Goal: Information Seeking & Learning: Find specific page/section

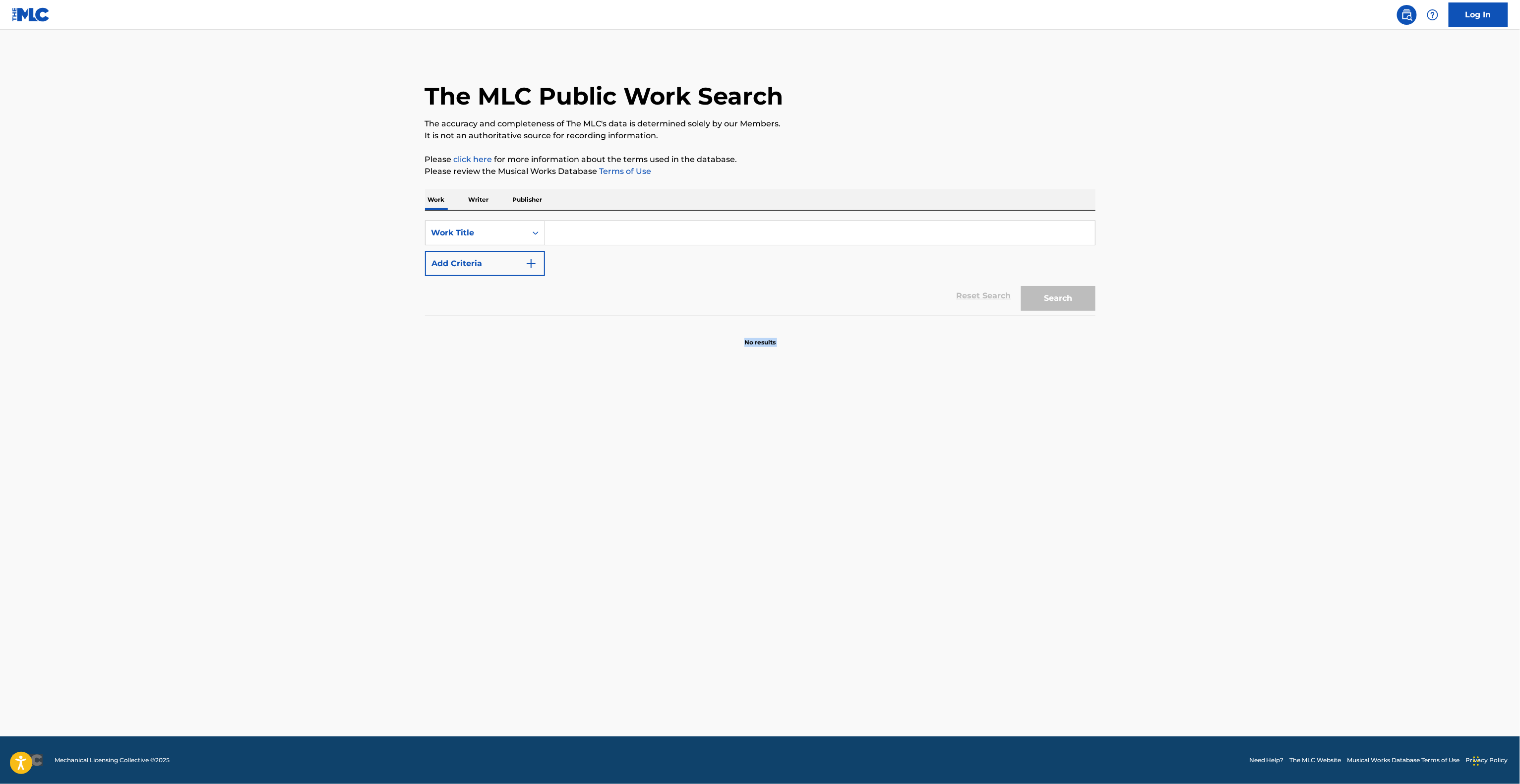
click at [874, 564] on main "The MLC Public Work Search The accuracy and completeness of The MLC's data is d…" at bounding box center [760, 383] width 1520 height 707
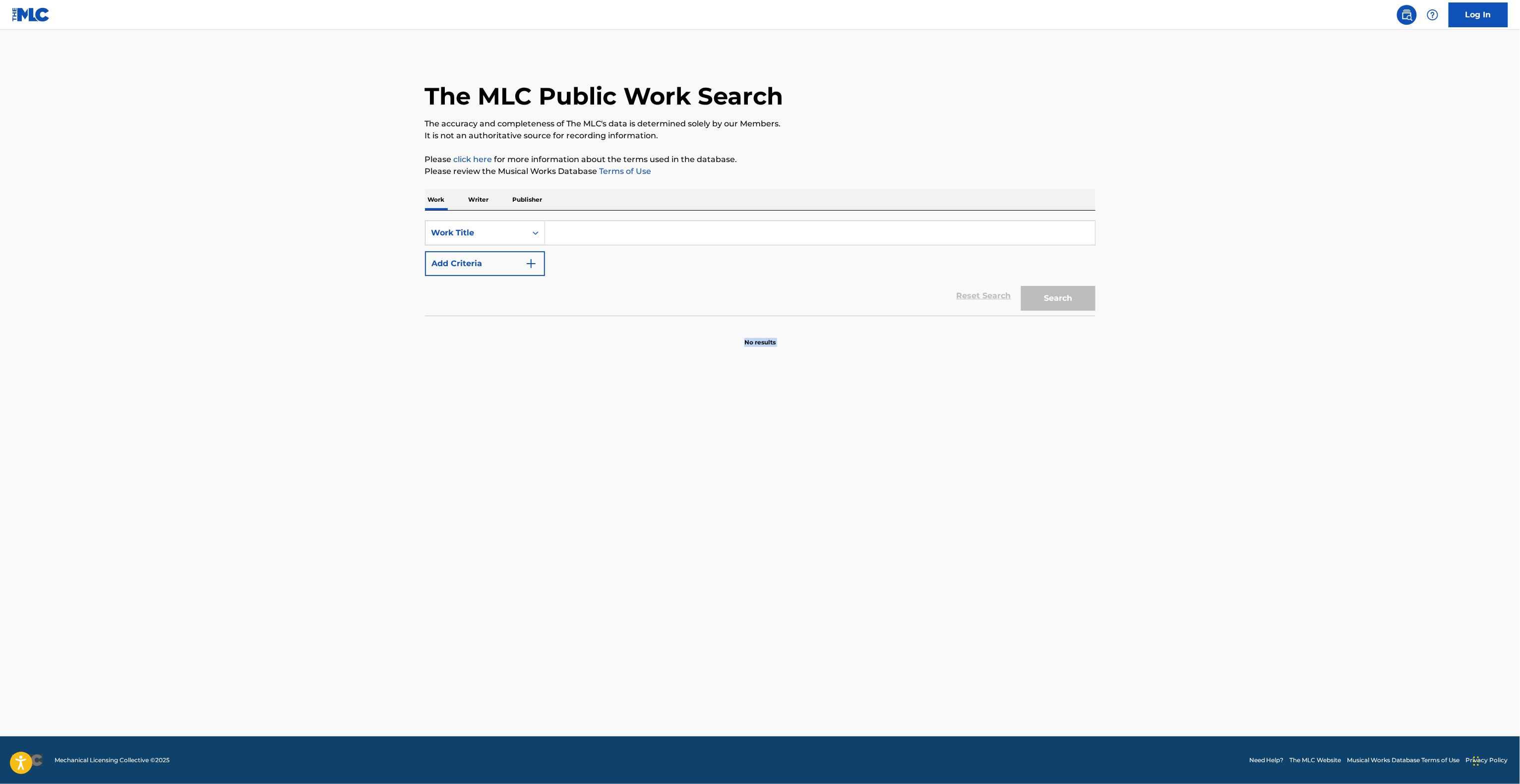
click at [874, 564] on main "The MLC Public Work Search The accuracy and completeness of The MLC's data is d…" at bounding box center [760, 383] width 1520 height 707
drag, startPoint x: 0, startPoint y: 0, endPoint x: 875, endPoint y: 566, distance: 1042.1
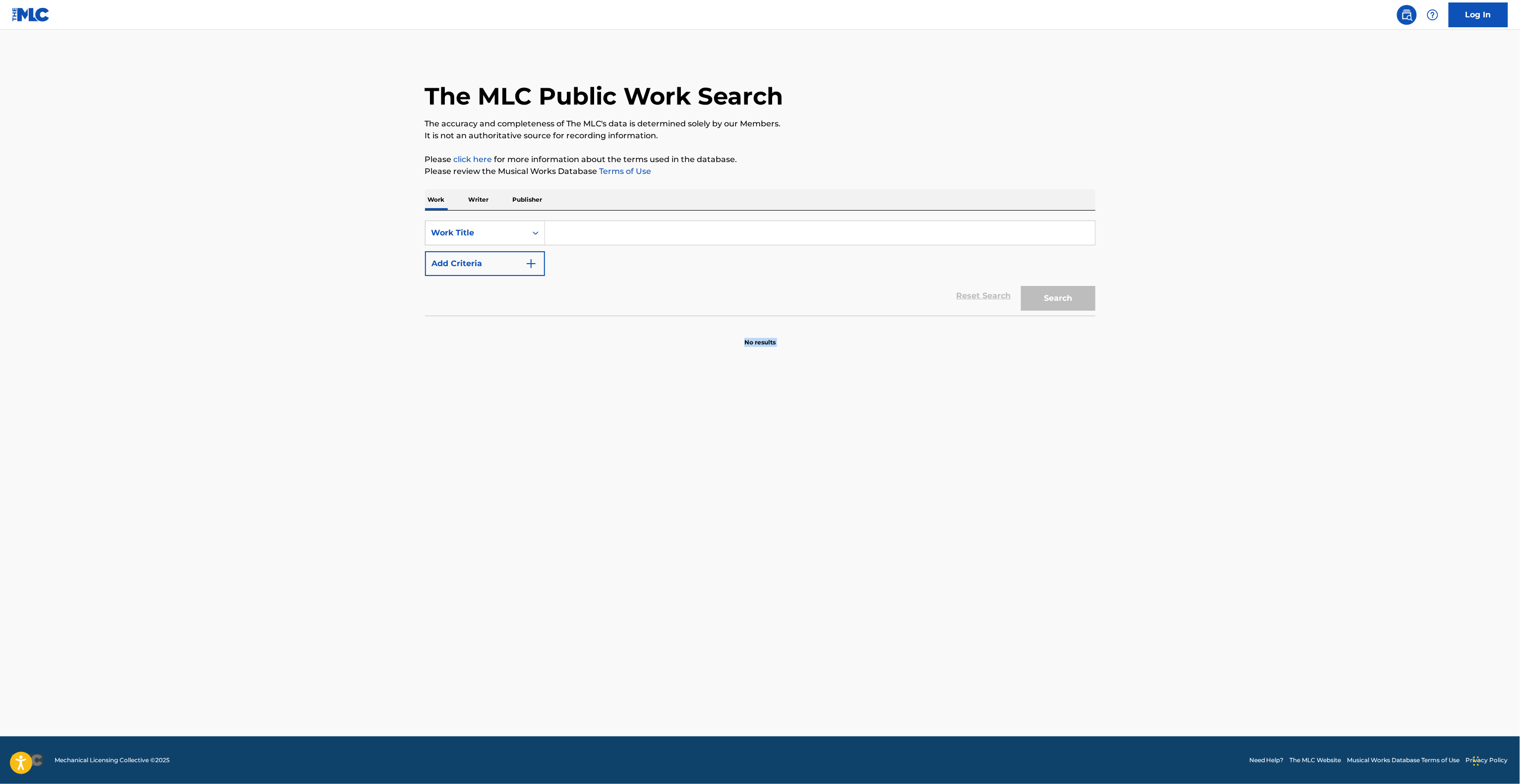
click at [875, 564] on main "The MLC Public Work Search The accuracy and completeness of The MLC's data is d…" at bounding box center [760, 383] width 1520 height 707
click at [875, 569] on main "The MLC Public Work Search The accuracy and completeness of The MLC's data is d…" at bounding box center [760, 383] width 1520 height 707
drag, startPoint x: 875, startPoint y: 569, endPoint x: 873, endPoint y: 576, distance: 7.3
click at [873, 575] on main "The MLC Public Work Search The accuracy and completeness of The MLC's data is d…" at bounding box center [760, 383] width 1520 height 707
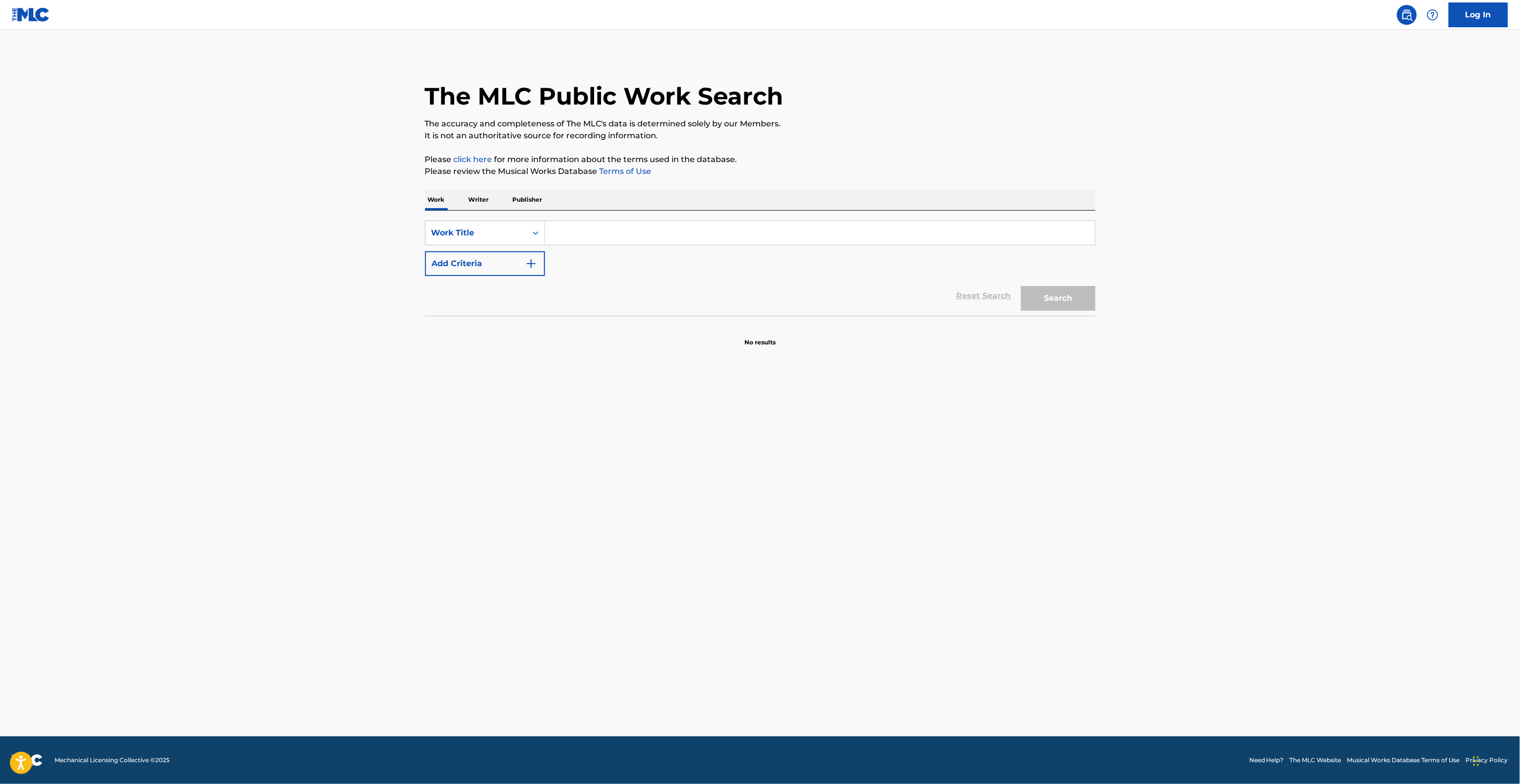
click at [873, 576] on main "The MLC Public Work Search The accuracy and completeness of The MLC's data is d…" at bounding box center [760, 383] width 1520 height 707
click at [853, 577] on main "The MLC Public Work Search The accuracy and completeness of The MLC's data is d…" at bounding box center [760, 383] width 1520 height 707
click at [854, 577] on main "The MLC Public Work Search The accuracy and completeness of The MLC's data is d…" at bounding box center [760, 383] width 1520 height 707
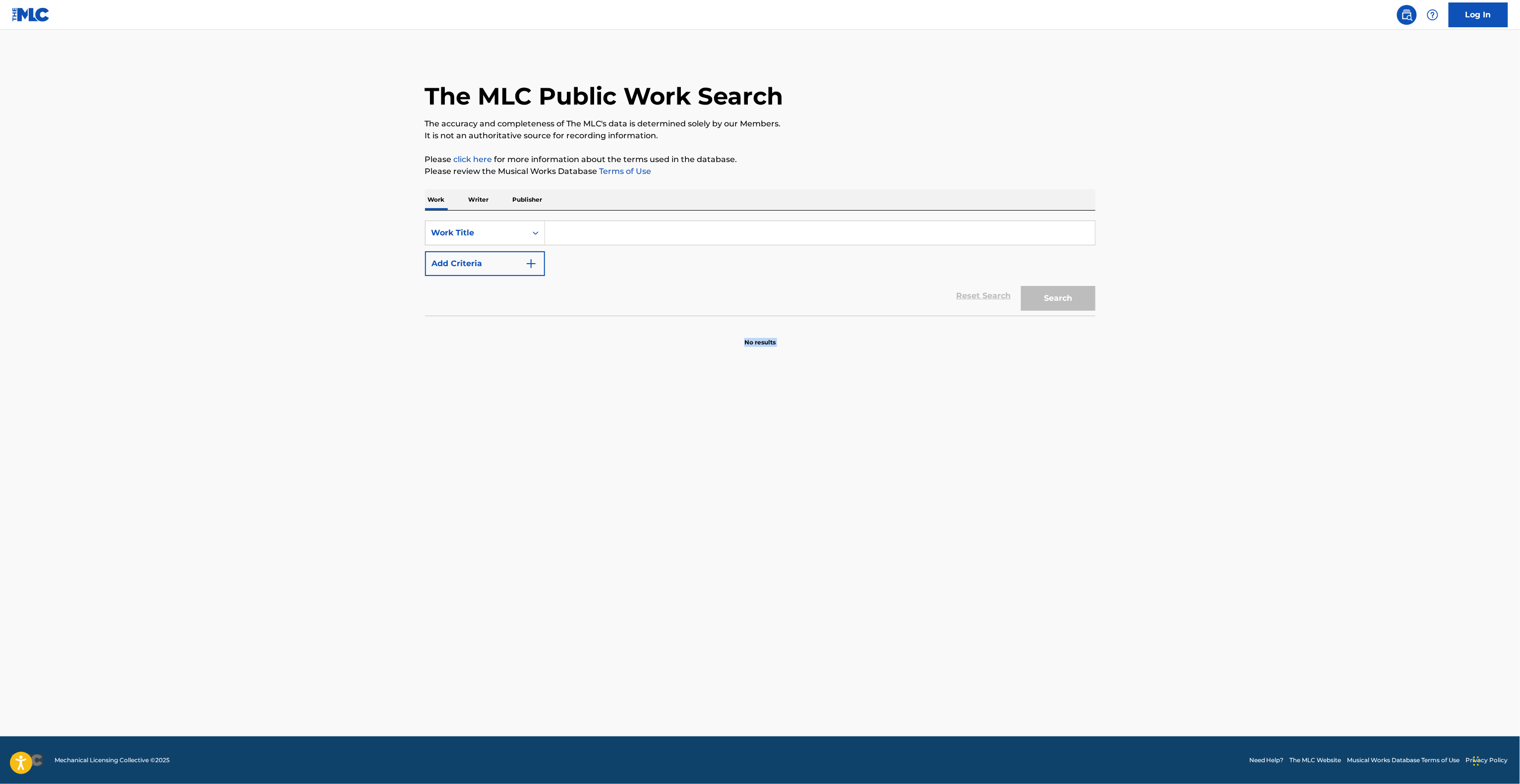
click at [854, 577] on main "The MLC Public Work Search The accuracy and completeness of The MLC's data is d…" at bounding box center [760, 383] width 1520 height 707
click at [859, 578] on main "The MLC Public Work Search The accuracy and completeness of The MLC's data is d…" at bounding box center [760, 383] width 1520 height 707
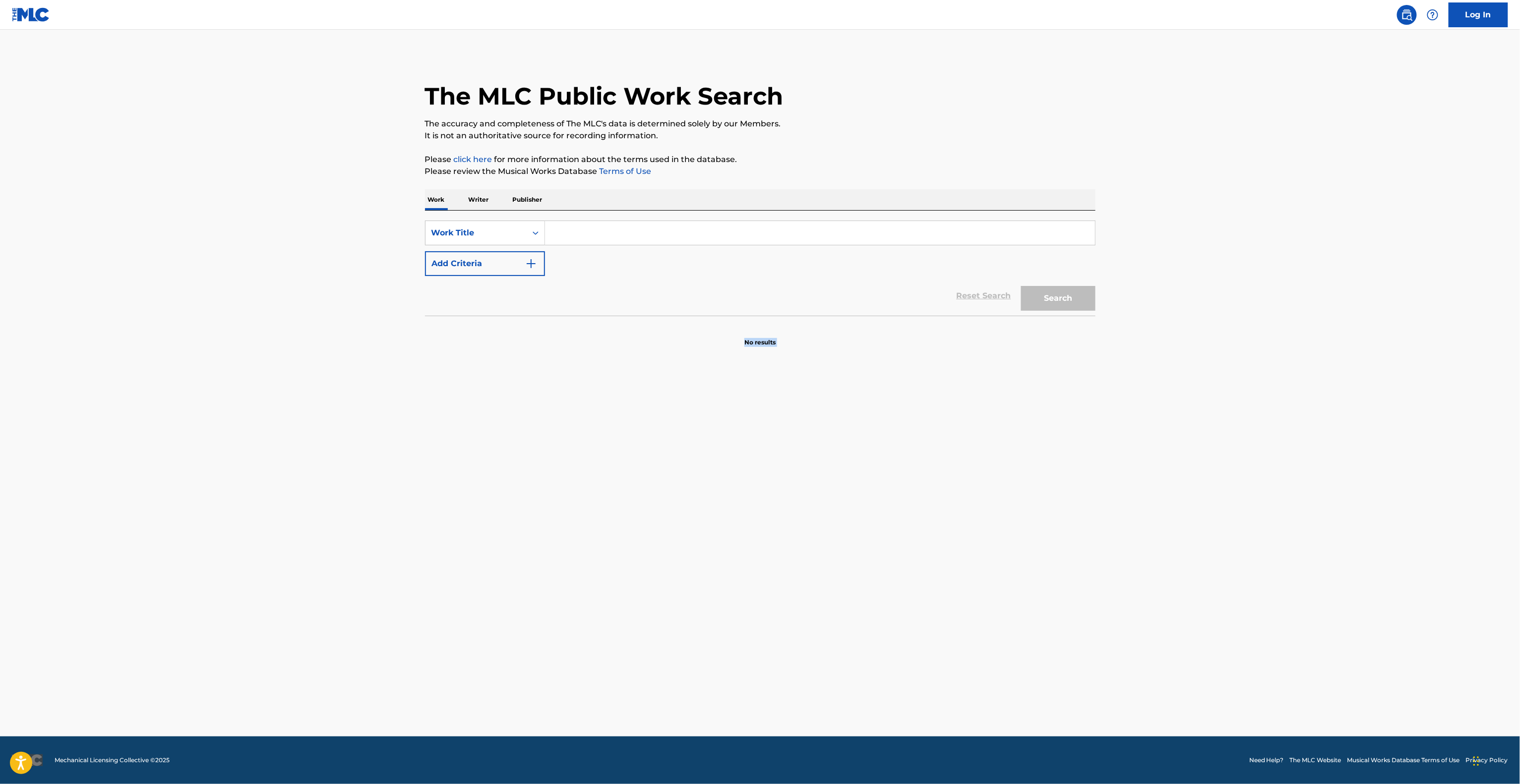
click at [859, 578] on main "The MLC Public Work Search The accuracy and completeness of The MLC's data is d…" at bounding box center [760, 383] width 1520 height 707
drag, startPoint x: 859, startPoint y: 578, endPoint x: 869, endPoint y: 575, distance: 10.4
click at [869, 576] on main "The MLC Public Work Search The accuracy and completeness of The MLC's data is d…" at bounding box center [760, 383] width 1520 height 707
click at [869, 575] on main "The MLC Public Work Search The accuracy and completeness of The MLC's data is d…" at bounding box center [760, 383] width 1520 height 707
click at [869, 576] on main "The MLC Public Work Search The accuracy and completeness of The MLC's data is d…" at bounding box center [760, 383] width 1520 height 707
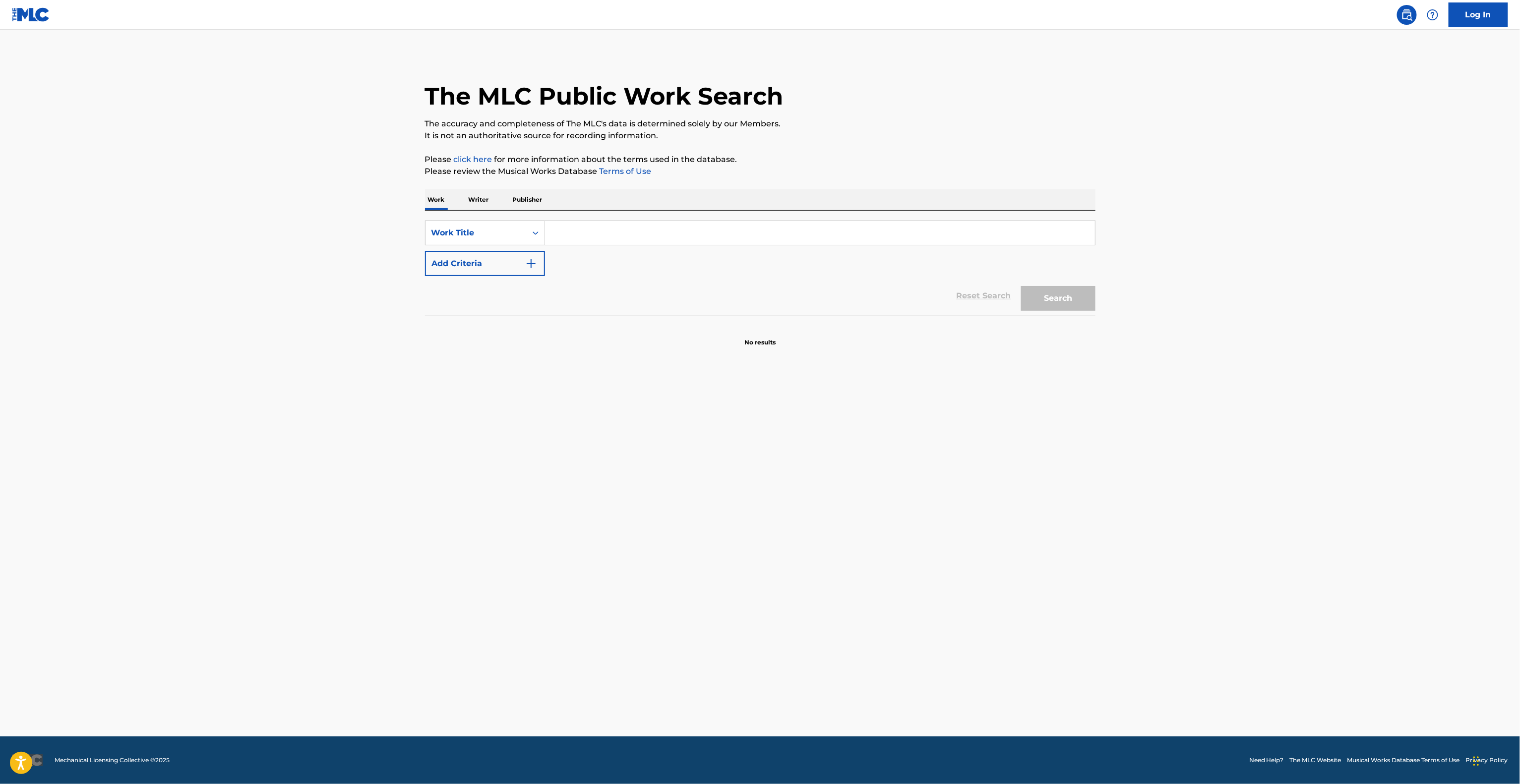
click at [870, 577] on main "The MLC Public Work Search The accuracy and completeness of The MLC's data is d…" at bounding box center [760, 383] width 1520 height 707
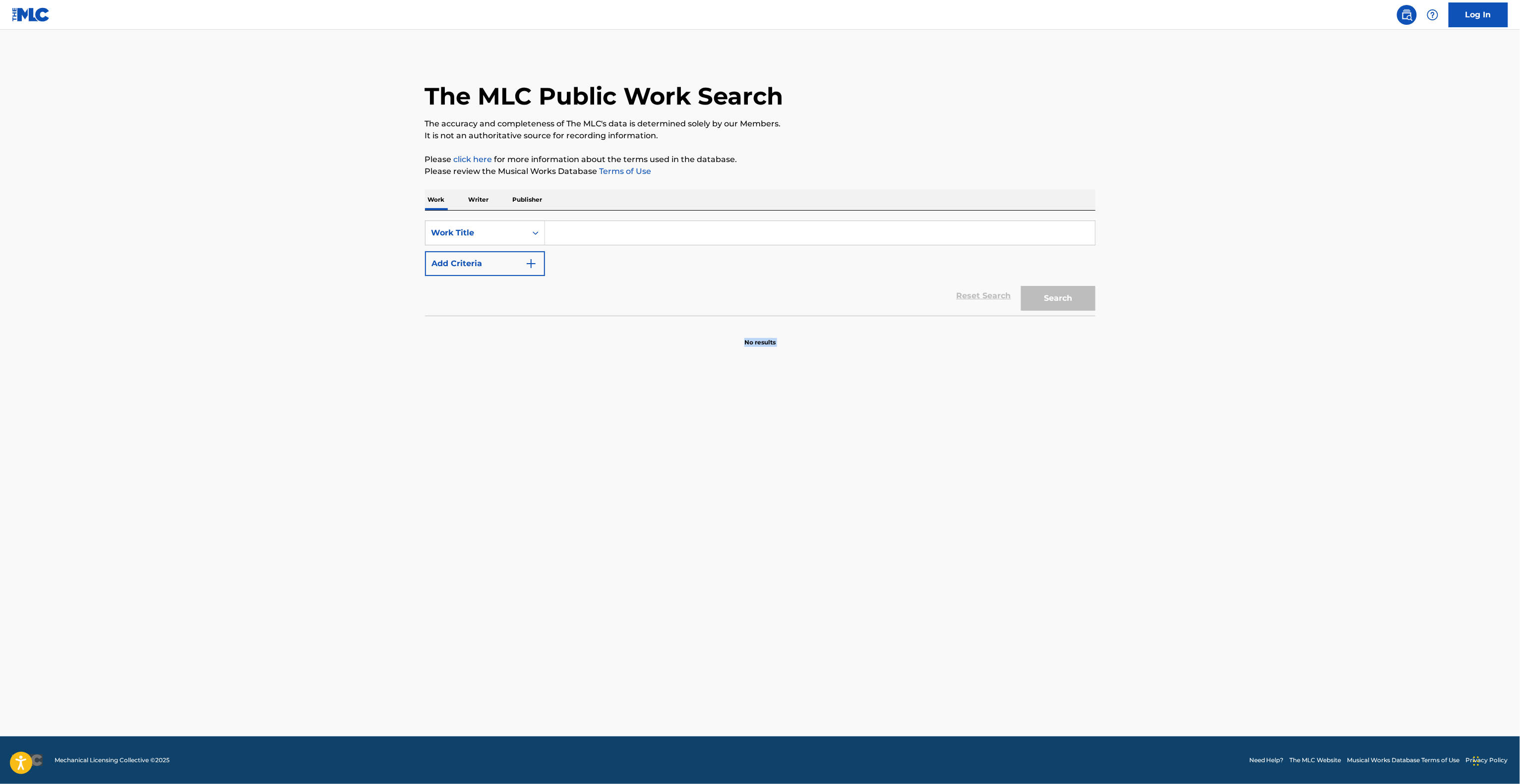
click at [868, 578] on main "The MLC Public Work Search The accuracy and completeness of The MLC's data is d…" at bounding box center [760, 383] width 1520 height 707
drag, startPoint x: 868, startPoint y: 578, endPoint x: 865, endPoint y: 583, distance: 5.8
click at [868, 578] on main "The MLC Public Work Search The accuracy and completeness of The MLC's data is d…" at bounding box center [760, 383] width 1520 height 707
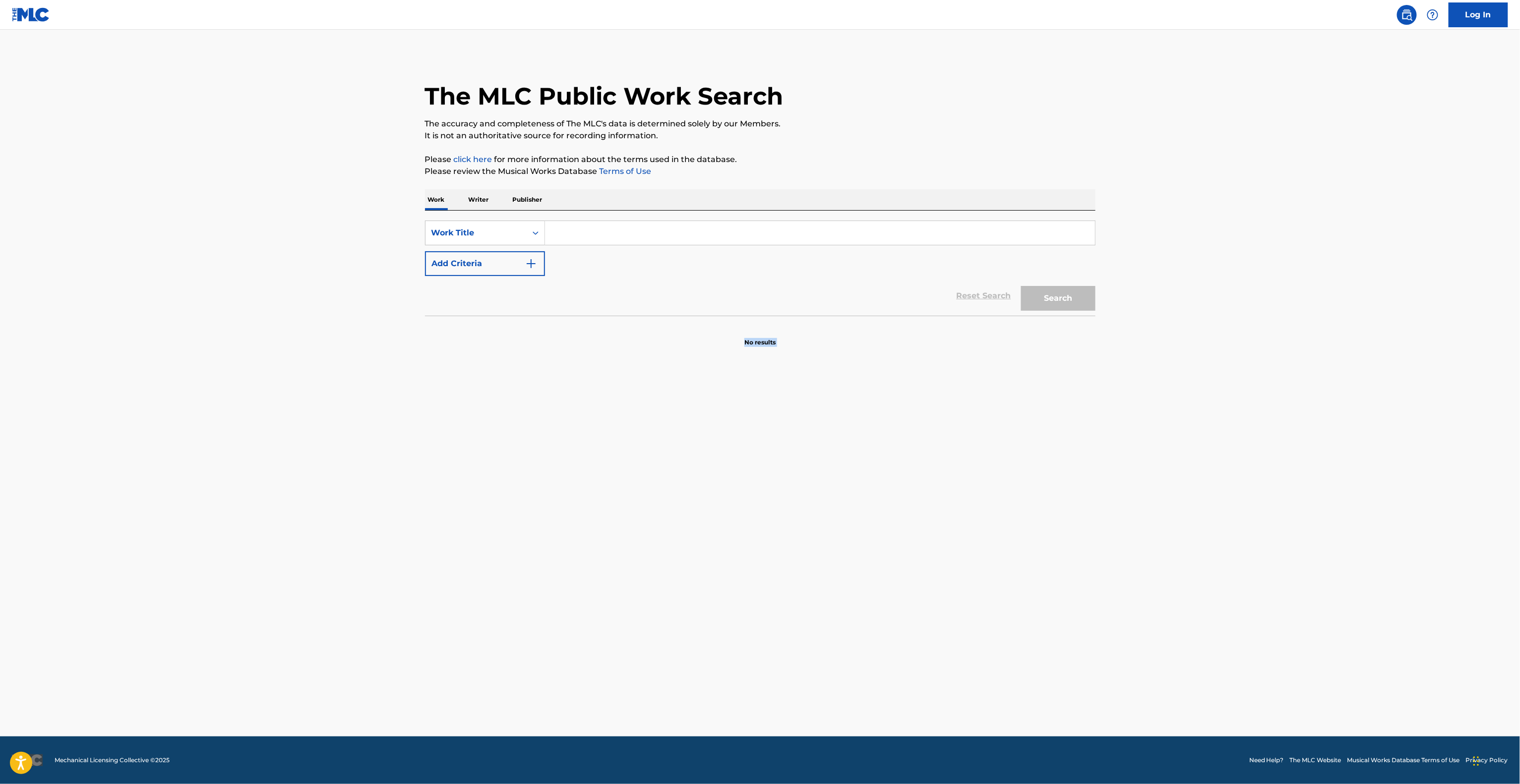
click at [865, 584] on main "The MLC Public Work Search The accuracy and completeness of The MLC's data is d…" at bounding box center [760, 383] width 1520 height 707
click at [864, 586] on main "The MLC Public Work Search The accuracy and completeness of The MLC's data is d…" at bounding box center [760, 383] width 1520 height 707
click at [750, 558] on main "The MLC Public Work Search The accuracy and completeness of The MLC's data is d…" at bounding box center [760, 383] width 1520 height 707
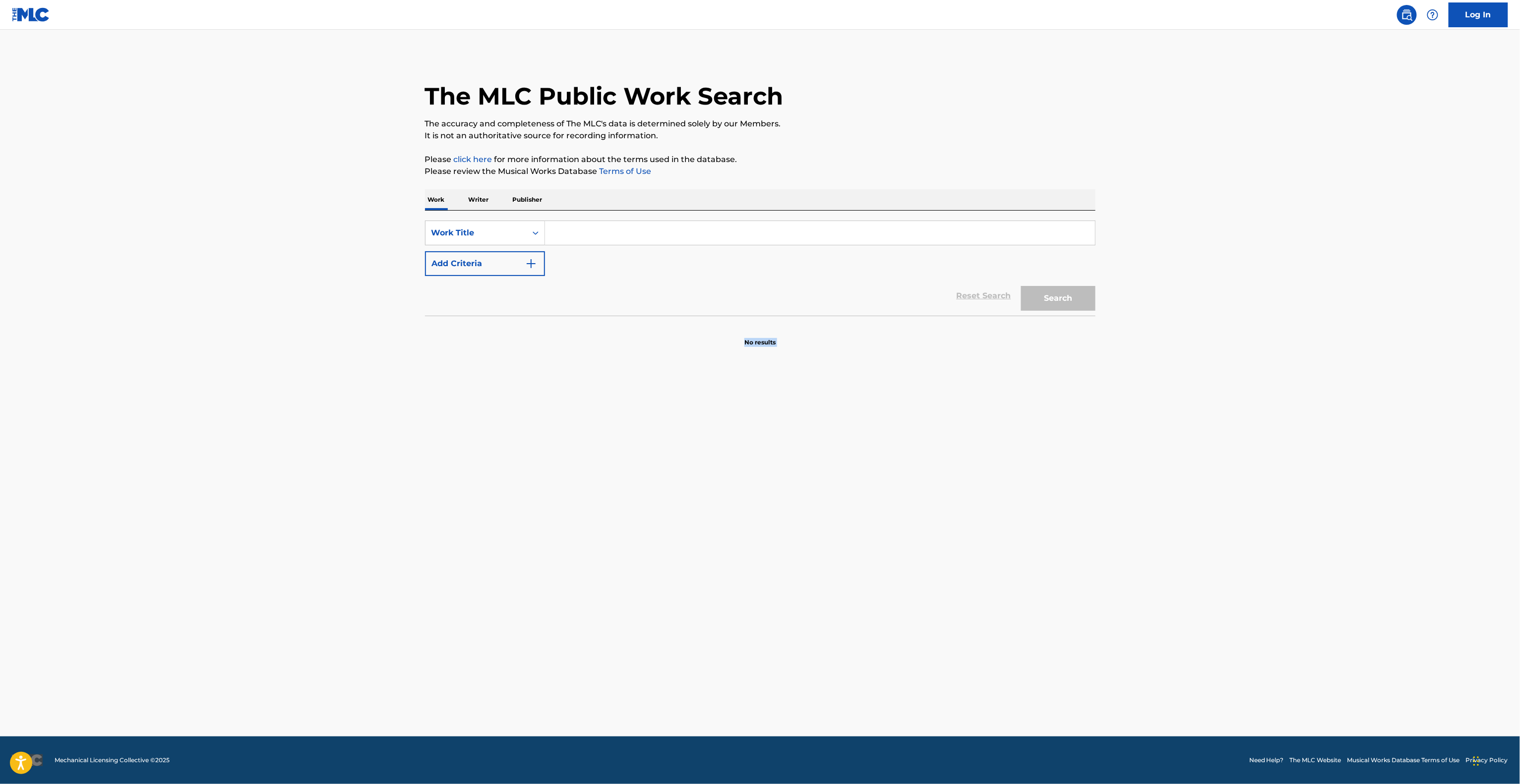
click at [751, 558] on main "The MLC Public Work Search The accuracy and completeness of The MLC's data is d…" at bounding box center [760, 383] width 1520 height 707
click at [752, 558] on main "The MLC Public Work Search The accuracy and completeness of The MLC's data is d…" at bounding box center [760, 383] width 1520 height 707
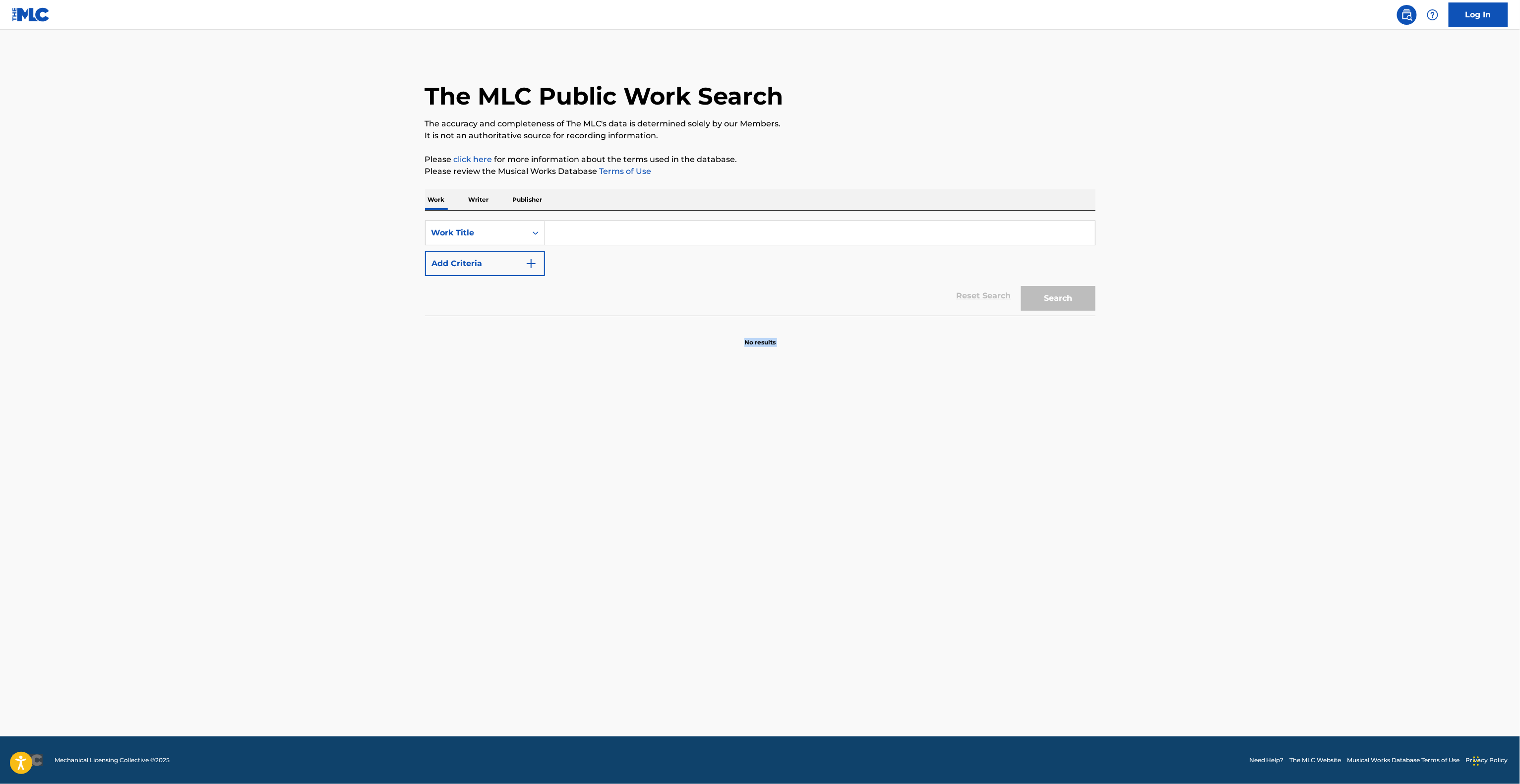
click at [752, 558] on main "The MLC Public Work Search The accuracy and completeness of The MLC's data is d…" at bounding box center [760, 383] width 1520 height 707
click at [780, 548] on main "The MLC Public Work Search The accuracy and completeness of The MLC's data is d…" at bounding box center [760, 383] width 1520 height 707
click at [886, 541] on main "The MLC Public Work Search The accuracy and completeness of The MLC's data is d…" at bounding box center [760, 383] width 1520 height 707
click at [888, 541] on main "The MLC Public Work Search The accuracy and completeness of The MLC's data is d…" at bounding box center [760, 383] width 1520 height 707
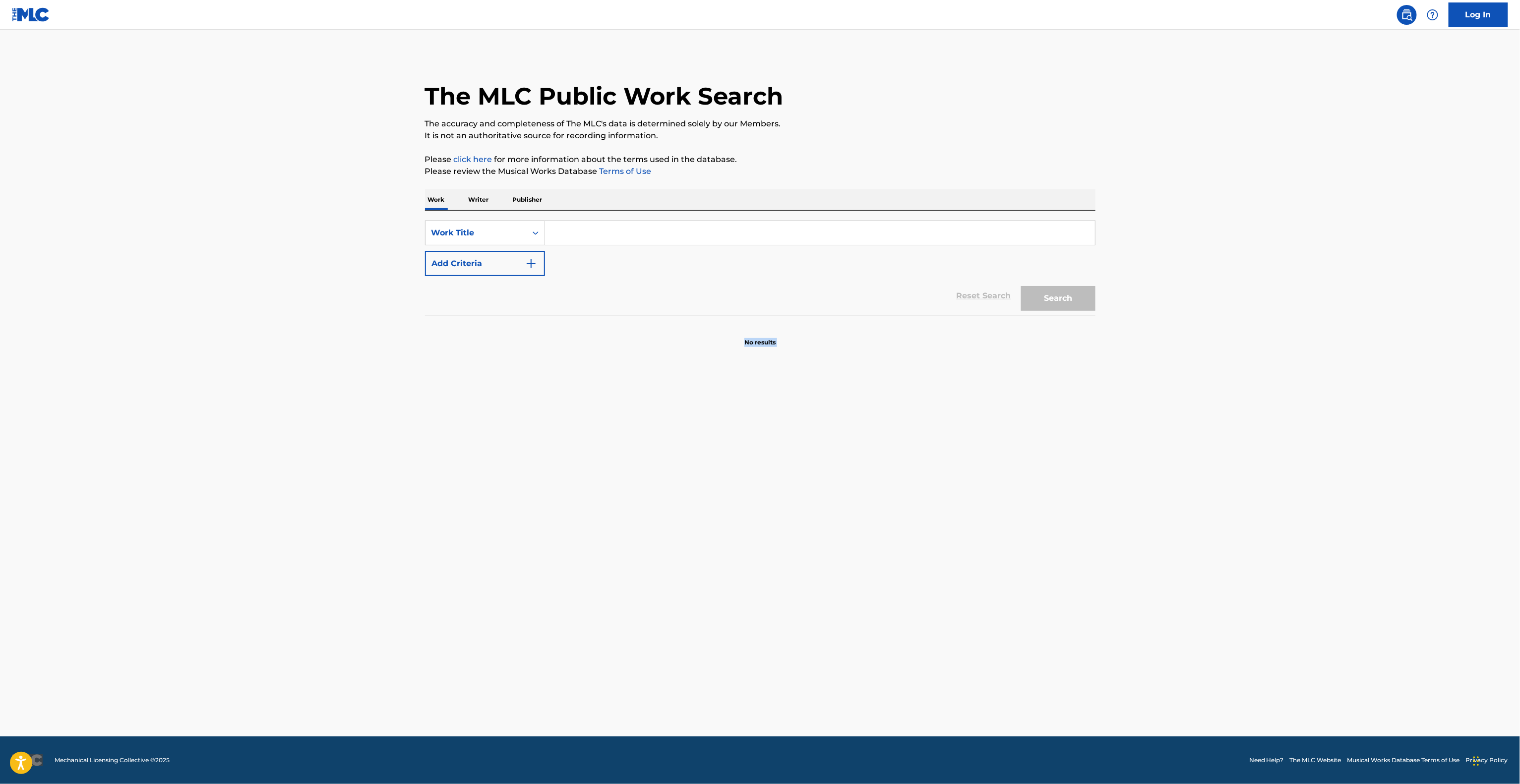
click at [888, 541] on main "The MLC Public Work Search The accuracy and completeness of The MLC's data is d…" at bounding box center [760, 383] width 1520 height 707
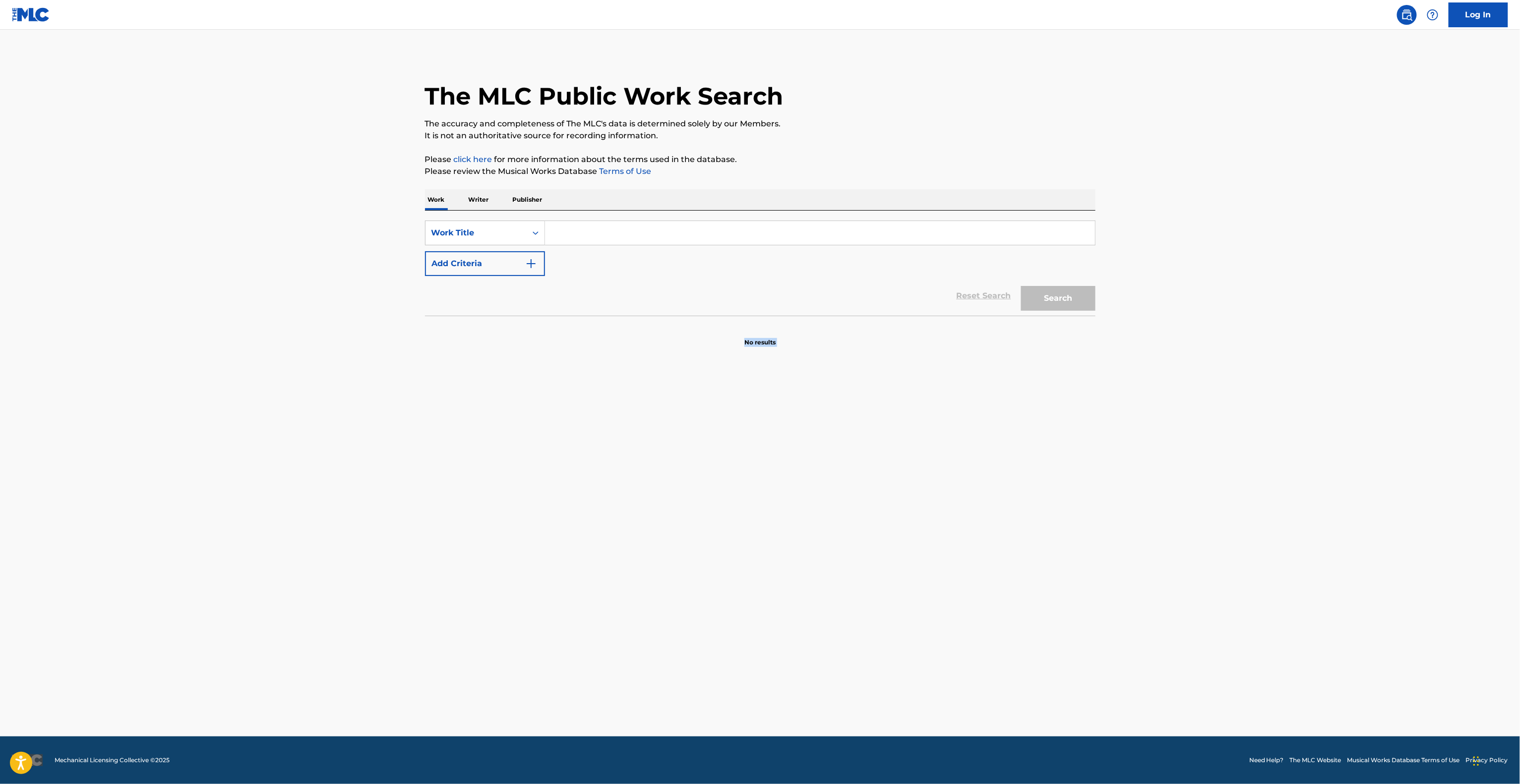
click at [888, 541] on main "The MLC Public Work Search The accuracy and completeness of The MLC's data is d…" at bounding box center [760, 383] width 1520 height 707
click at [888, 540] on main "The MLC Public Work Search The accuracy and completeness of The MLC's data is d…" at bounding box center [760, 383] width 1520 height 707
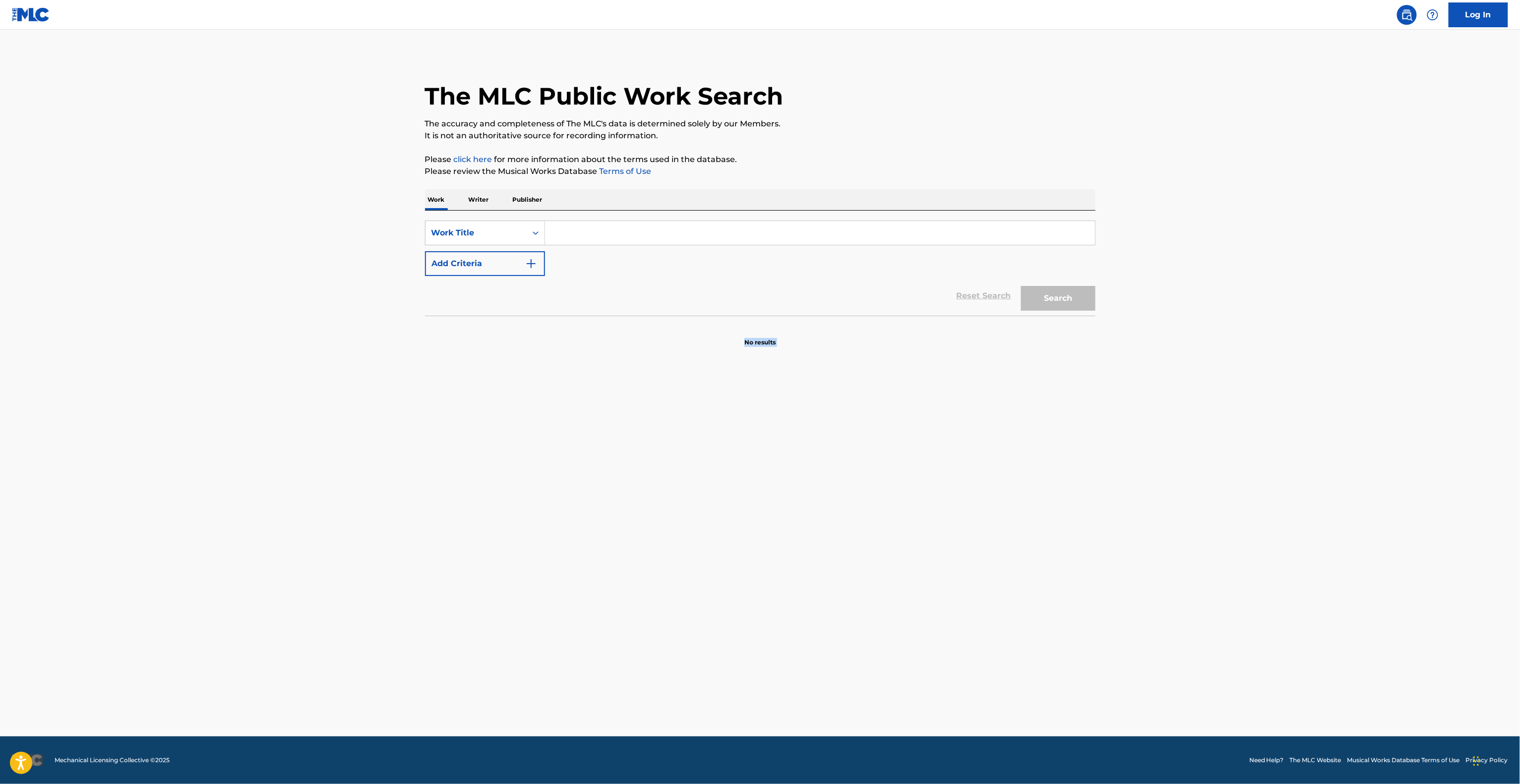
click at [888, 540] on main "The MLC Public Work Search The accuracy and completeness of The MLC's data is d…" at bounding box center [760, 383] width 1520 height 707
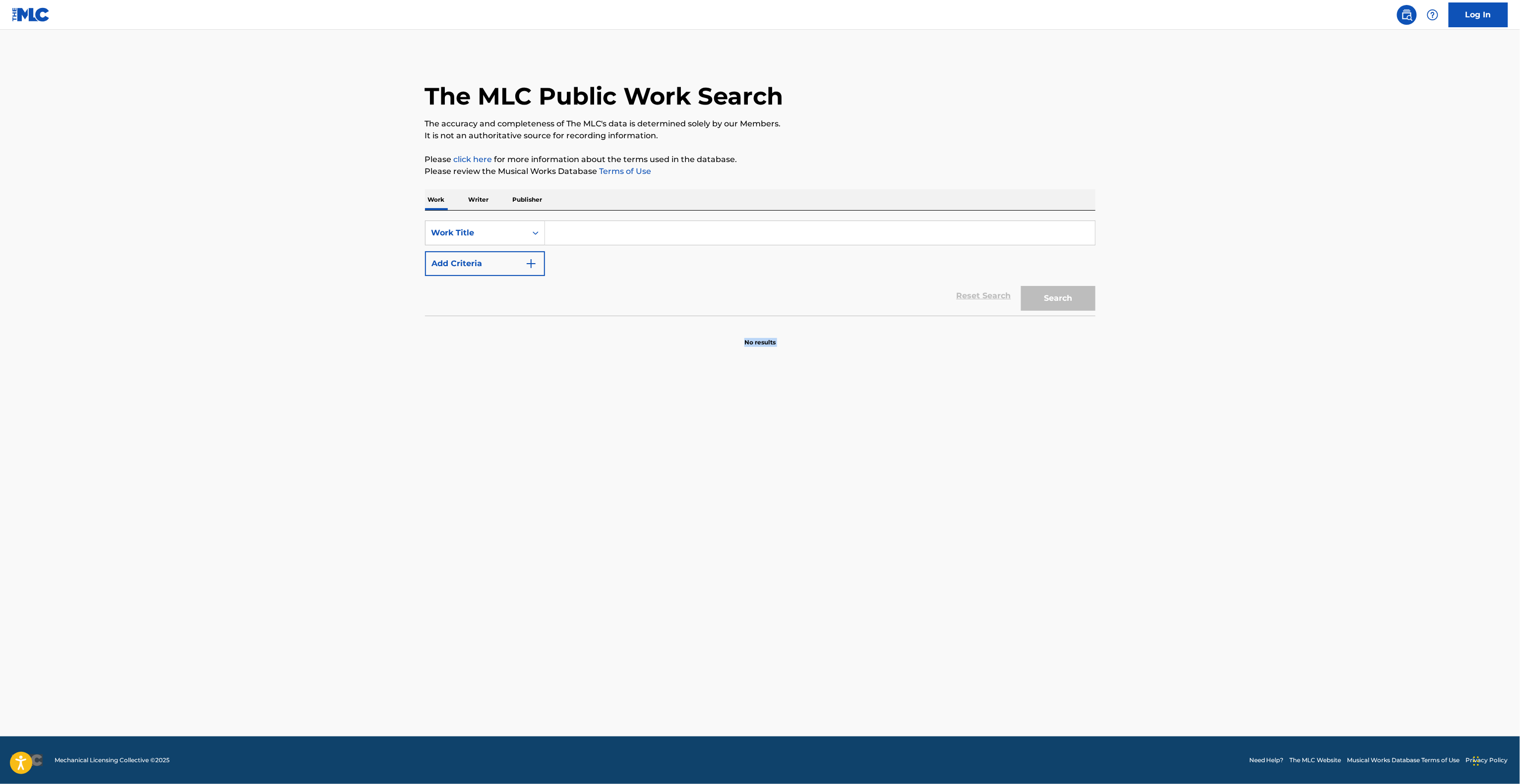
click at [888, 540] on main "The MLC Public Work Search The accuracy and completeness of The MLC's data is d…" at bounding box center [760, 383] width 1520 height 707
click at [887, 540] on main "The MLC Public Work Search The accuracy and completeness of The MLC's data is d…" at bounding box center [760, 383] width 1520 height 707
click at [1186, 598] on main "The MLC Public Work Search The accuracy and completeness of The MLC's data is d…" at bounding box center [760, 383] width 1520 height 707
click at [1185, 595] on main "The MLC Public Work Search The accuracy and completeness of The MLC's data is d…" at bounding box center [760, 383] width 1520 height 707
click at [1185, 595] on main "The MLC Public Work Search The accuracy and completeness of The MLC's data is d…" at bounding box center [760, 383] width 1520 height 707
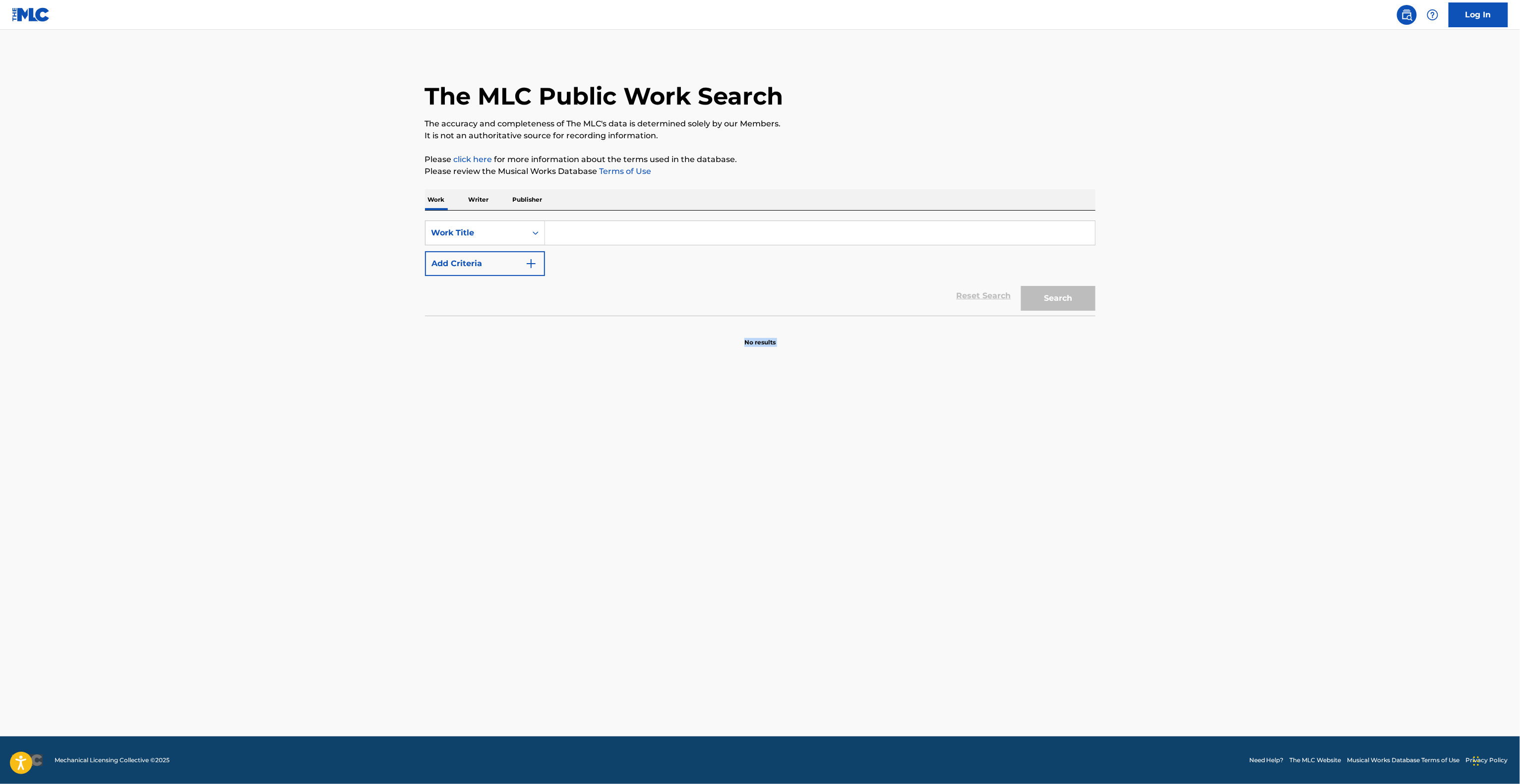
click at [1183, 595] on main "The MLC Public Work Search The accuracy and completeness of The MLC's data is d…" at bounding box center [760, 383] width 1520 height 707
click at [1180, 594] on main "The MLC Public Work Search The accuracy and completeness of The MLC's data is d…" at bounding box center [760, 383] width 1520 height 707
click at [1178, 595] on main "The MLC Public Work Search The accuracy and completeness of The MLC's data is d…" at bounding box center [760, 383] width 1520 height 707
click at [1178, 595] on main "The MLC Public Work Search The accuracy and completeness of The MLC's data is d…" at bounding box center [760, 383] width 1520 height 707
click at [1174, 593] on main "The MLC Public Work Search The accuracy and completeness of The MLC's data is d…" at bounding box center [760, 383] width 1520 height 707
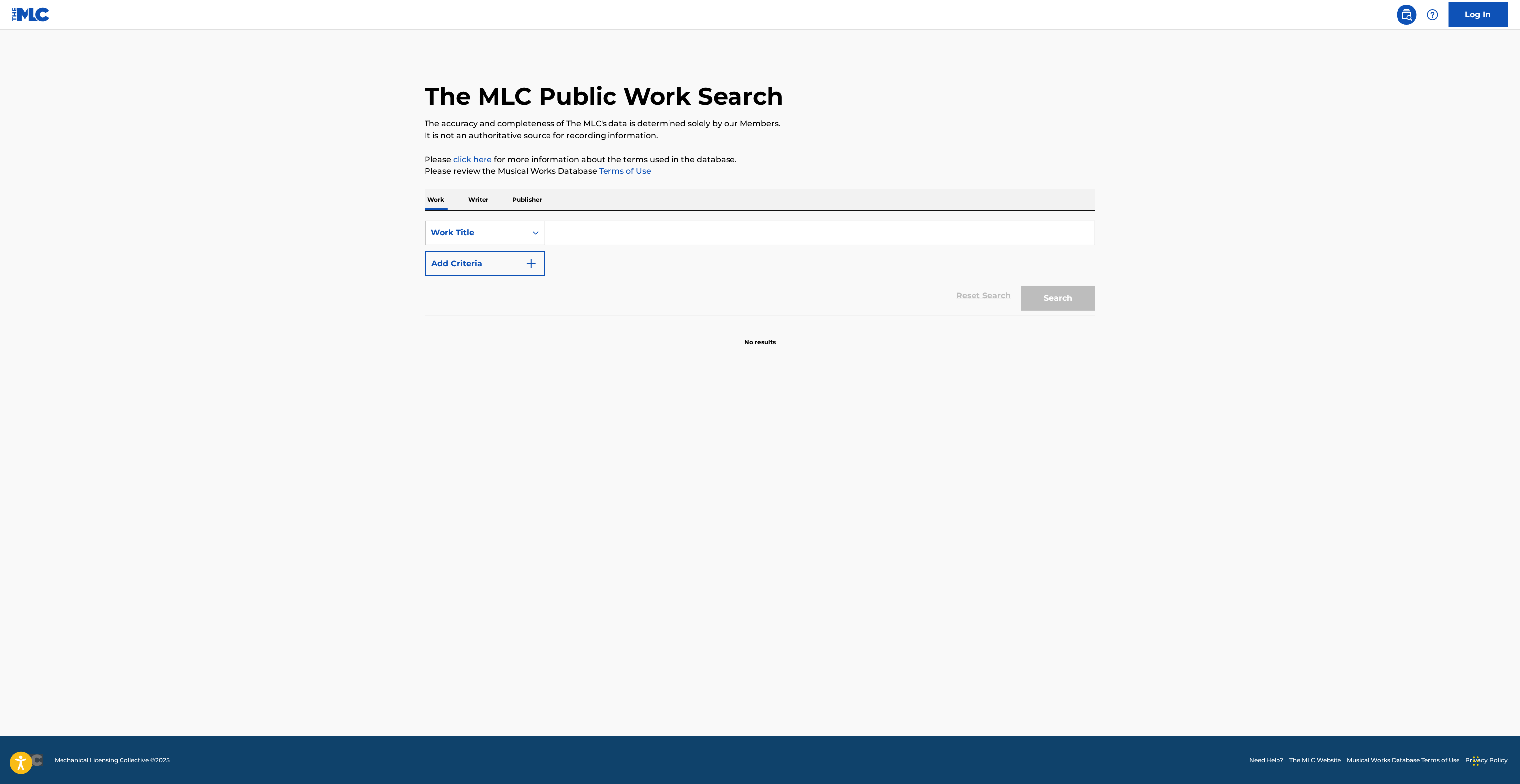
click at [1173, 593] on main "The MLC Public Work Search The accuracy and completeness of The MLC's data is d…" at bounding box center [760, 383] width 1520 height 707
click at [1172, 594] on main "The MLC Public Work Search The accuracy and completeness of The MLC's data is d…" at bounding box center [760, 383] width 1520 height 707
click at [1170, 595] on main "The MLC Public Work Search The accuracy and completeness of The MLC's data is d…" at bounding box center [760, 383] width 1520 height 707
click at [1168, 595] on main "The MLC Public Work Search The accuracy and completeness of The MLC's data is d…" at bounding box center [760, 383] width 1520 height 707
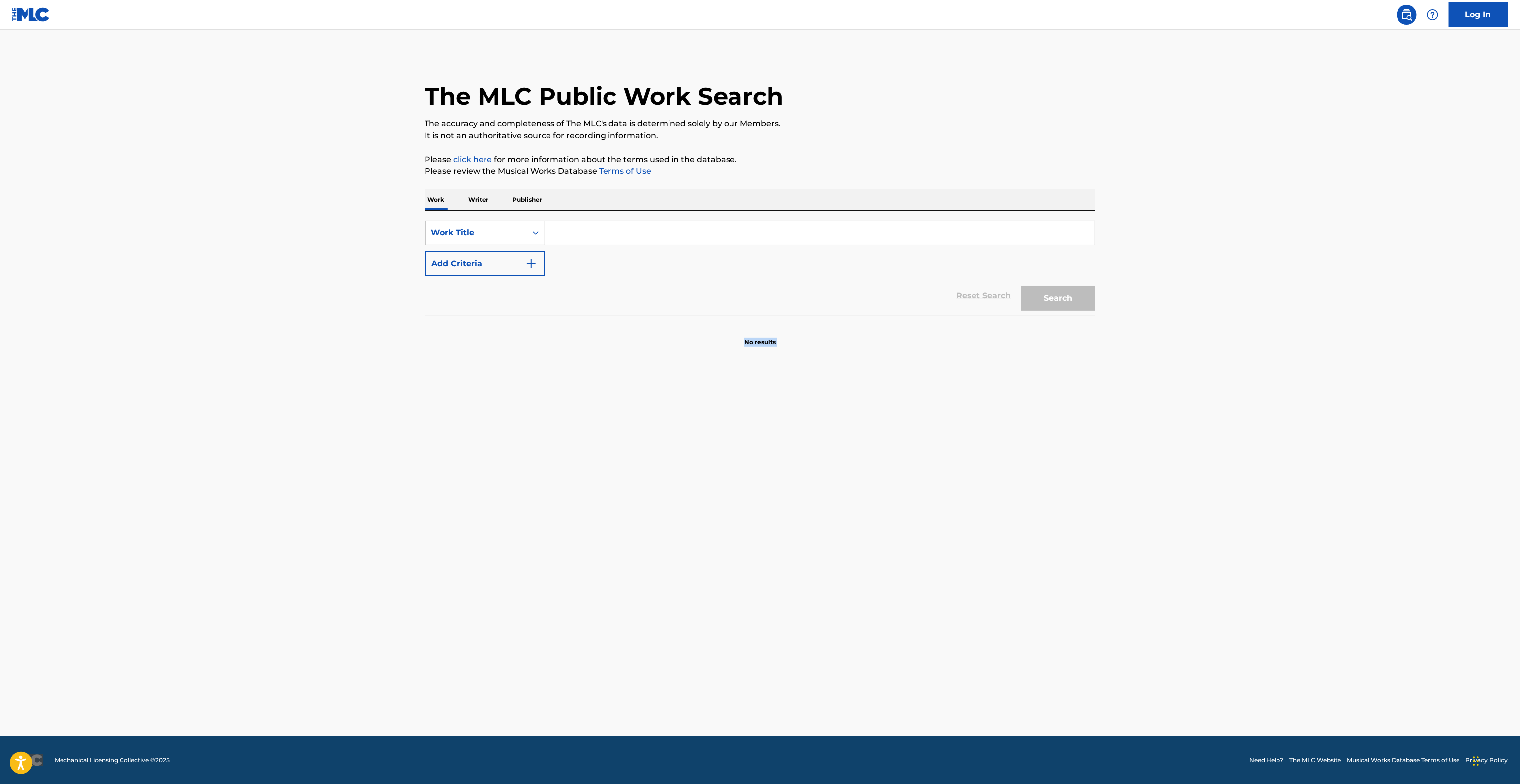
click at [1168, 595] on main "The MLC Public Work Search The accuracy and completeness of The MLC's data is d…" at bounding box center [760, 383] width 1520 height 707
click at [1166, 595] on main "The MLC Public Work Search The accuracy and completeness of The MLC's data is d…" at bounding box center [760, 383] width 1520 height 707
click at [1163, 596] on main "The MLC Public Work Search The accuracy and completeness of The MLC's data is d…" at bounding box center [760, 383] width 1520 height 707
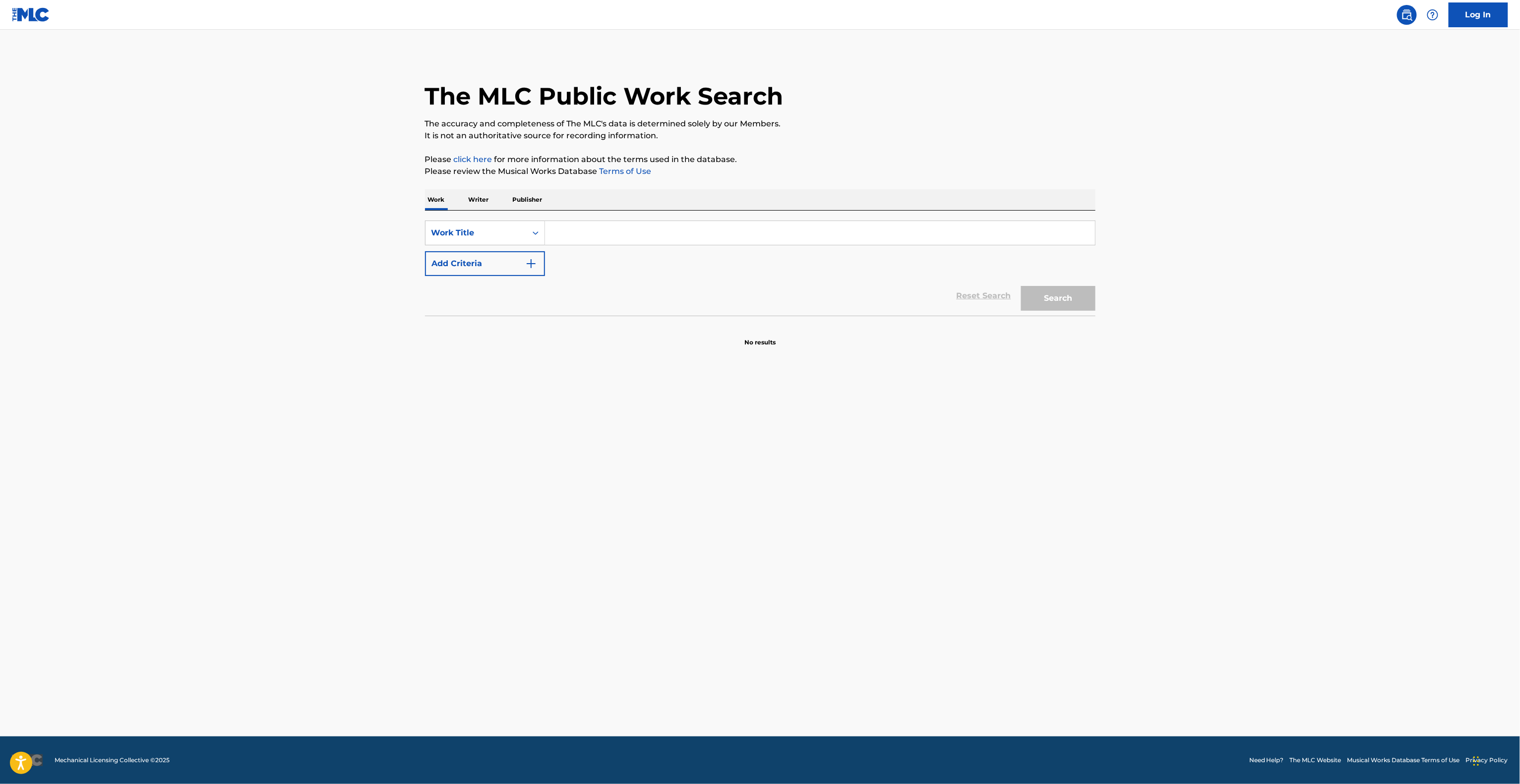
click at [1188, 587] on main "The MLC Public Work Search The accuracy and completeness of The MLC's data is d…" at bounding box center [760, 383] width 1520 height 707
click at [1188, 586] on main "The MLC Public Work Search The accuracy and completeness of The MLC's data is d…" at bounding box center [760, 383] width 1520 height 707
click at [1189, 585] on main "The MLC Public Work Search The accuracy and completeness of The MLC's data is d…" at bounding box center [760, 383] width 1520 height 707
click at [1191, 583] on main "The MLC Public Work Search The accuracy and completeness of The MLC's data is d…" at bounding box center [760, 383] width 1520 height 707
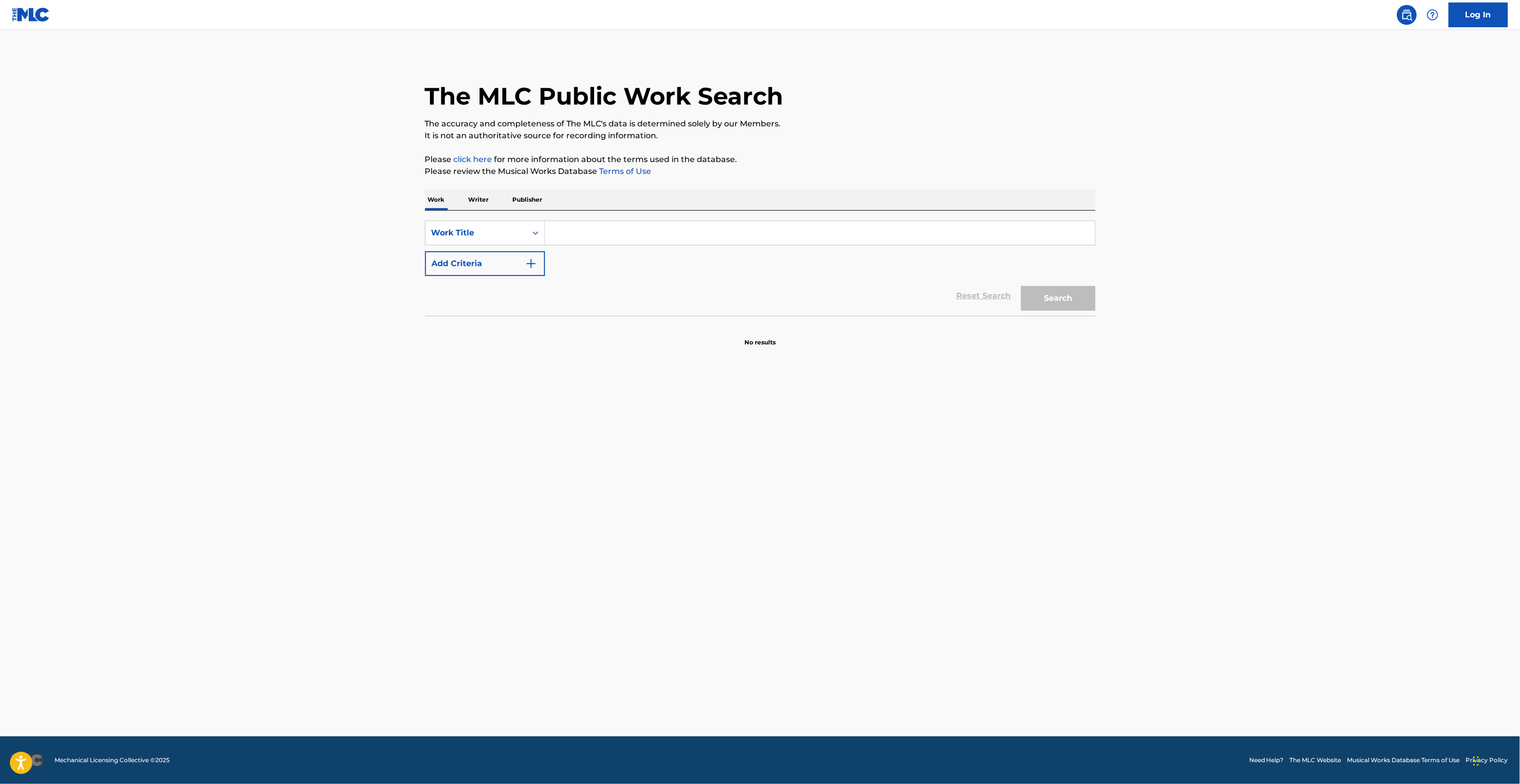
click at [1191, 583] on main "The MLC Public Work Search The accuracy and completeness of The MLC's data is d…" at bounding box center [760, 383] width 1520 height 707
click at [1191, 581] on main "The MLC Public Work Search The accuracy and completeness of The MLC's data is d…" at bounding box center [760, 383] width 1520 height 707
click at [1191, 582] on main "The MLC Public Work Search The accuracy and completeness of The MLC's data is d…" at bounding box center [760, 383] width 1520 height 707
click at [1191, 583] on main "The MLC Public Work Search The accuracy and completeness of The MLC's data is d…" at bounding box center [760, 383] width 1520 height 707
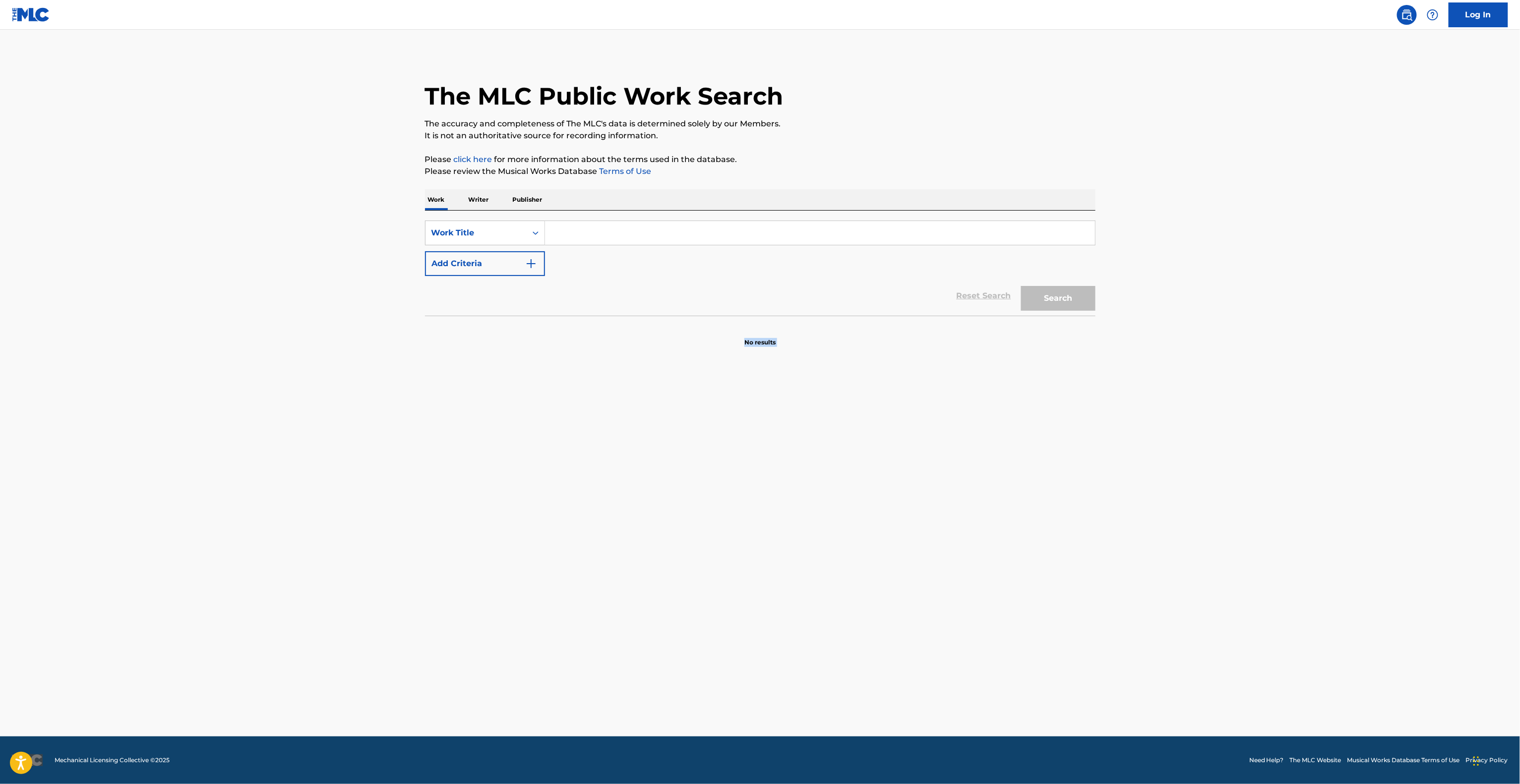
click at [1191, 582] on main "The MLC Public Work Search The accuracy and completeness of The MLC's data is d…" at bounding box center [760, 383] width 1520 height 707
click at [1188, 582] on main "The MLC Public Work Search The accuracy and completeness of The MLC's data is d…" at bounding box center [760, 383] width 1520 height 707
click at [1188, 583] on main "The MLC Public Work Search The accuracy and completeness of The MLC's data is d…" at bounding box center [760, 383] width 1520 height 707
click at [1187, 583] on main "The MLC Public Work Search The accuracy and completeness of The MLC's data is d…" at bounding box center [760, 383] width 1520 height 707
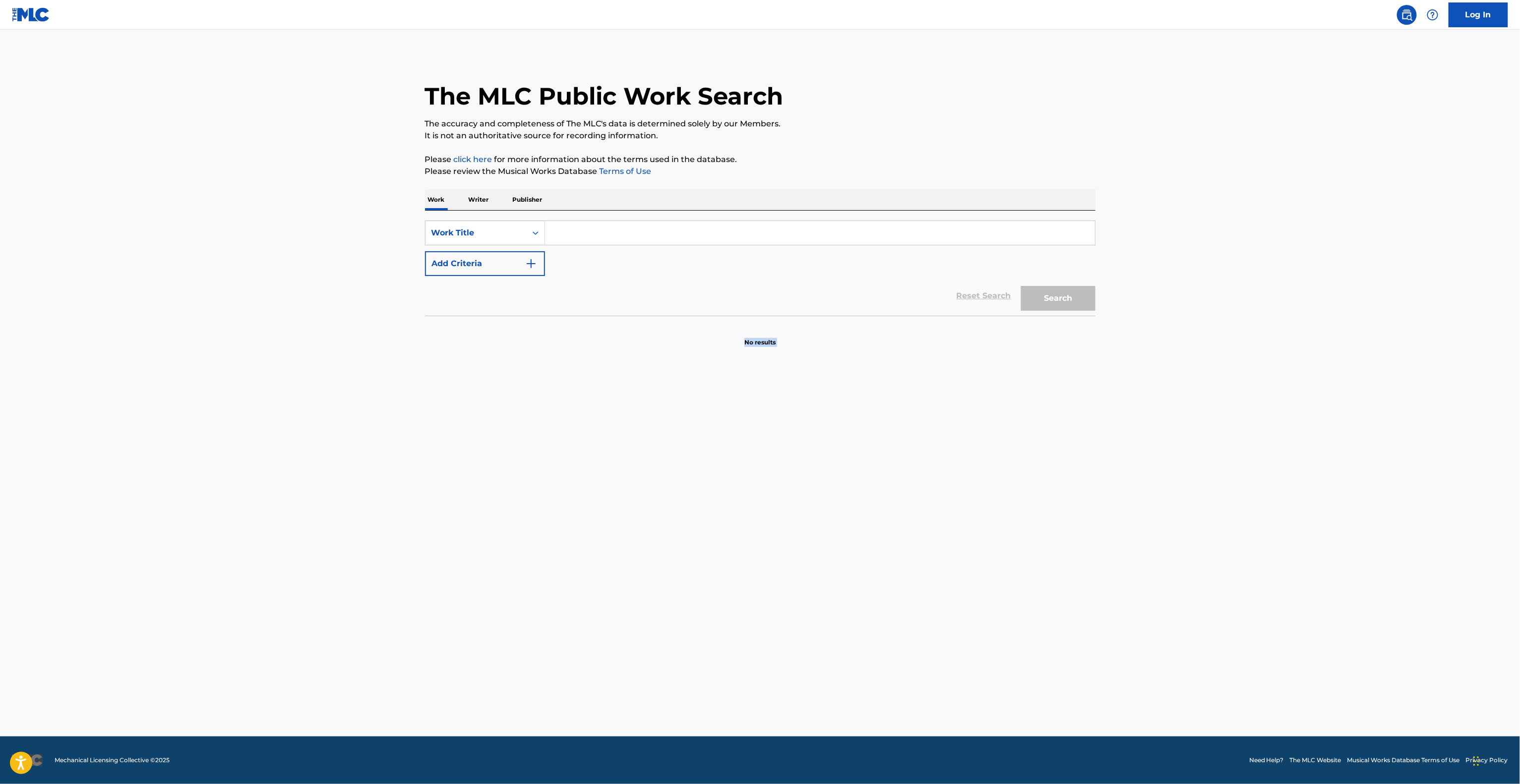
click at [1187, 583] on main "The MLC Public Work Search The accuracy and completeness of The MLC's data is d…" at bounding box center [760, 383] width 1520 height 707
click at [1187, 582] on main "The MLC Public Work Search The accuracy and completeness of The MLC's data is d…" at bounding box center [760, 383] width 1520 height 707
click at [1186, 582] on main "The MLC Public Work Search The accuracy and completeness of The MLC's data is d…" at bounding box center [760, 383] width 1520 height 707
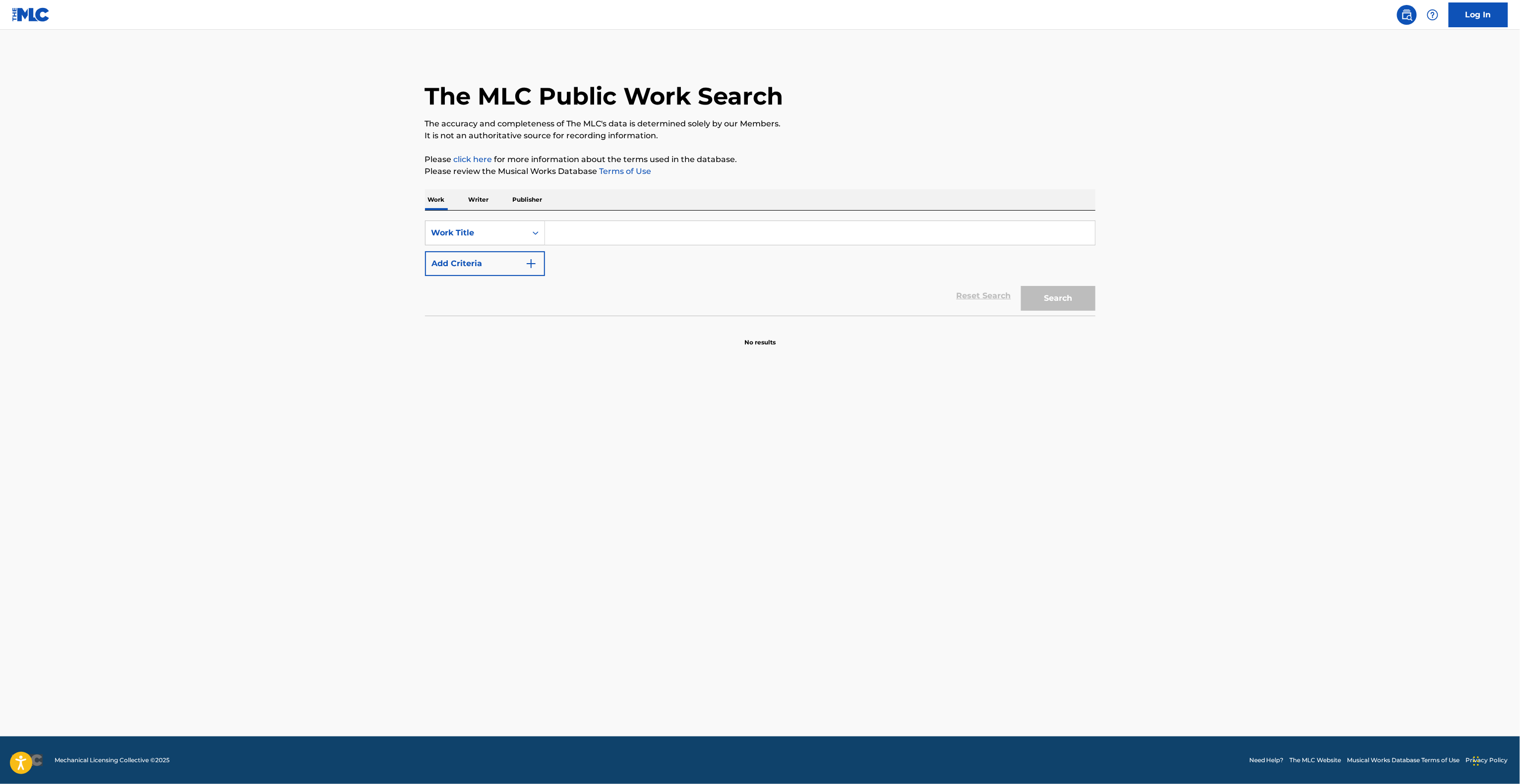
click at [1186, 582] on main "The MLC Public Work Search The accuracy and completeness of The MLC's data is d…" at bounding box center [760, 383] width 1520 height 707
click at [1186, 578] on main "The MLC Public Work Search The accuracy and completeness of The MLC's data is d…" at bounding box center [760, 383] width 1520 height 707
click at [1187, 577] on main "The MLC Public Work Search The accuracy and completeness of The MLC's data is d…" at bounding box center [760, 383] width 1520 height 707
click at [1191, 534] on main "The MLC Public Work Search The accuracy and completeness of The MLC's data is d…" at bounding box center [760, 383] width 1520 height 707
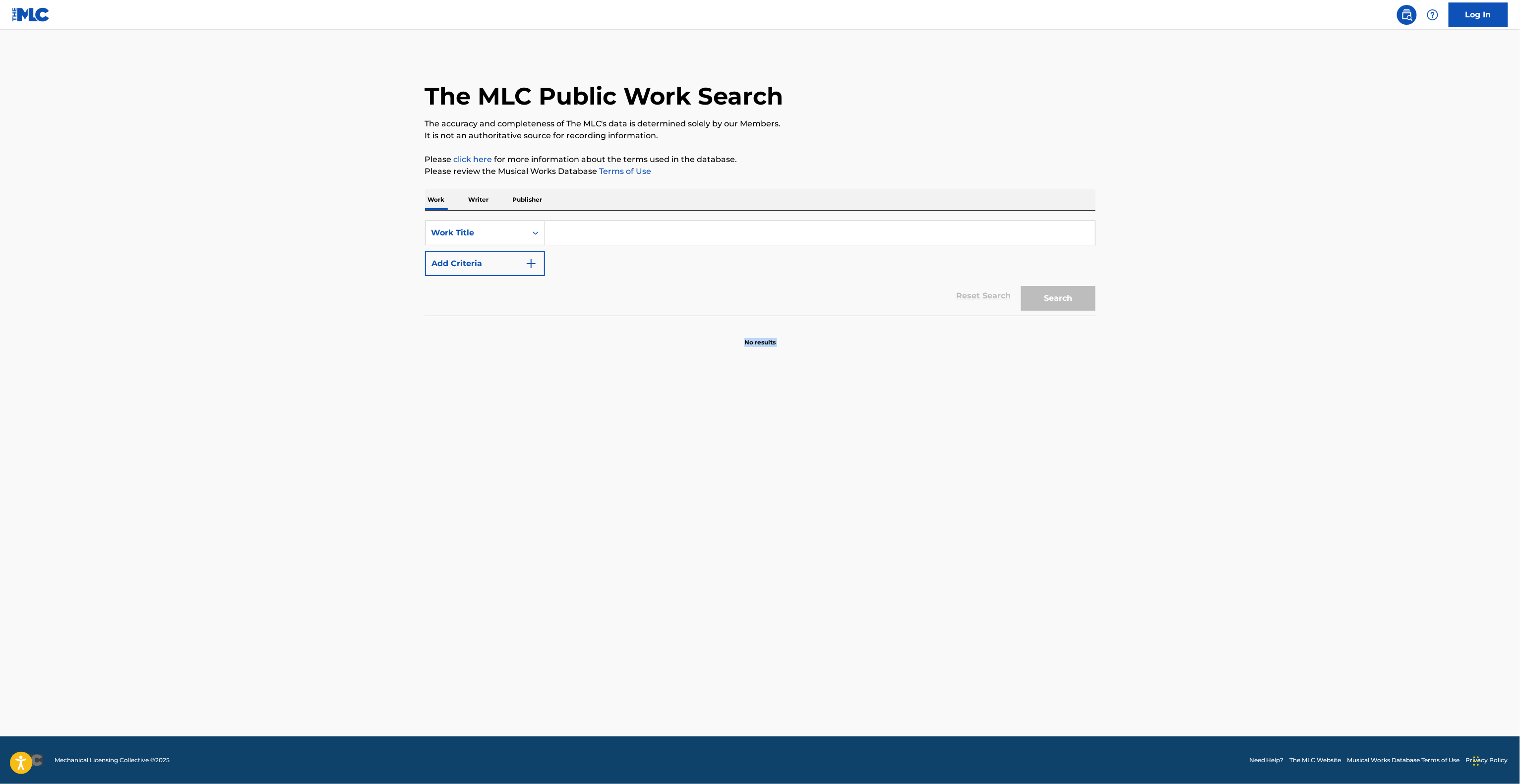
click at [1161, 564] on main "The MLC Public Work Search The accuracy and completeness of The MLC's data is d…" at bounding box center [760, 383] width 1520 height 707
click at [1063, 611] on main "The MLC Public Work Search The accuracy and completeness of The MLC's data is d…" at bounding box center [760, 383] width 1520 height 707
click at [1148, 571] on main "The MLC Public Work Search The accuracy and completeness of The MLC's data is d…" at bounding box center [760, 383] width 1520 height 707
click at [1160, 617] on main "The MLC Public Work Search The accuracy and completeness of The MLC's data is d…" at bounding box center [760, 383] width 1520 height 707
click at [1159, 628] on main "The MLC Public Work Search The accuracy and completeness of The MLC's data is d…" at bounding box center [760, 383] width 1520 height 707
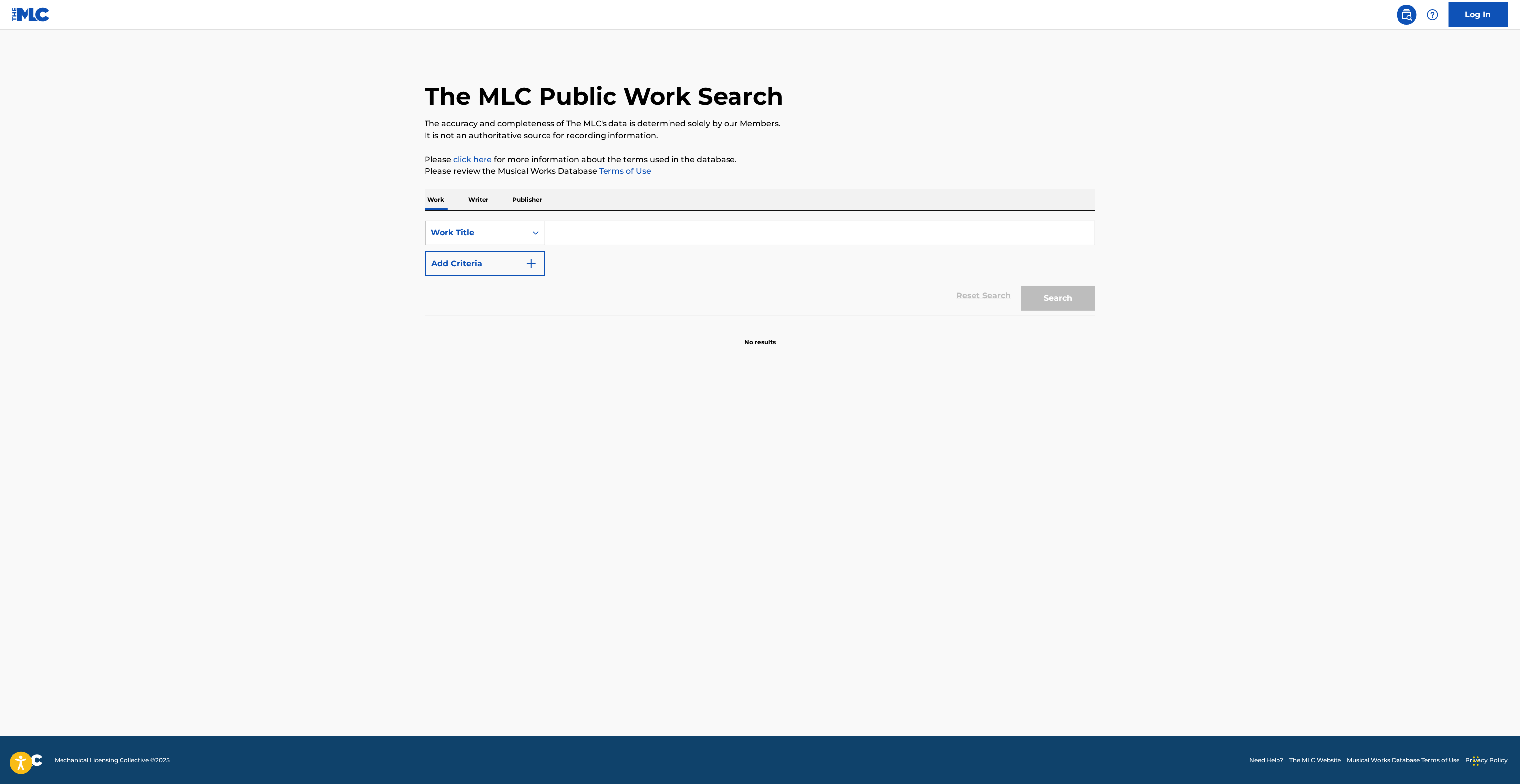
click at [1158, 638] on main "The MLC Public Work Search The accuracy and completeness of The MLC's data is d…" at bounding box center [760, 383] width 1520 height 707
click at [1156, 638] on main "The MLC Public Work Search The accuracy and completeness of The MLC's data is d…" at bounding box center [760, 383] width 1520 height 707
click at [1159, 638] on main "The MLC Public Work Search The accuracy and completeness of The MLC's data is d…" at bounding box center [760, 383] width 1520 height 707
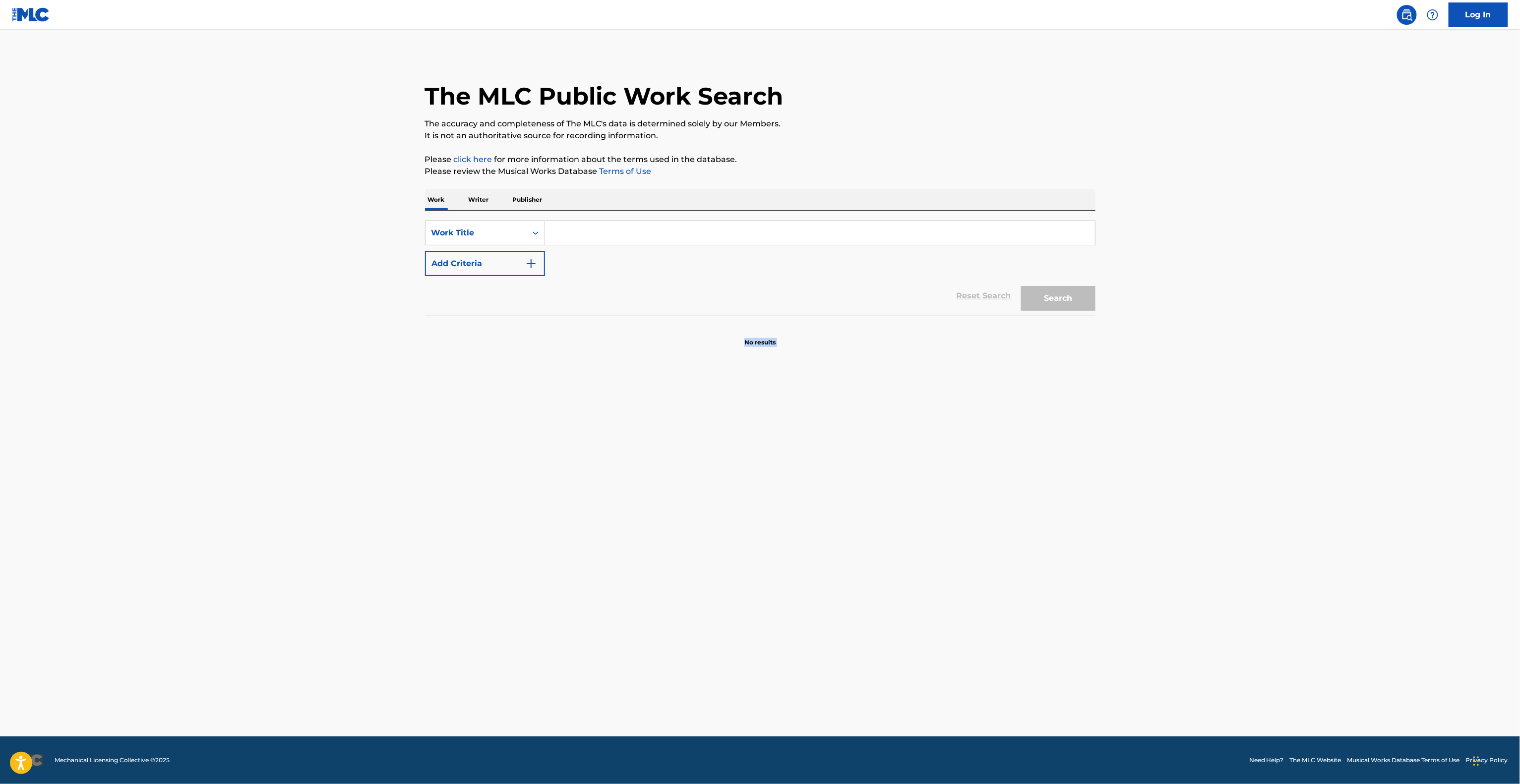
click at [1159, 638] on main "The MLC Public Work Search The accuracy and completeness of The MLC's data is d…" at bounding box center [760, 383] width 1520 height 707
click at [1155, 639] on main "The MLC Public Work Search The accuracy and completeness of The MLC's data is d…" at bounding box center [760, 383] width 1520 height 707
drag, startPoint x: 1155, startPoint y: 639, endPoint x: 1148, endPoint y: 658, distance: 20.2
click at [1154, 640] on main "The MLC Public Work Search The accuracy and completeness of The MLC's data is d…" at bounding box center [760, 383] width 1520 height 707
click at [1148, 658] on main "The MLC Public Work Search The accuracy and completeness of The MLC's data is d…" at bounding box center [760, 383] width 1520 height 707
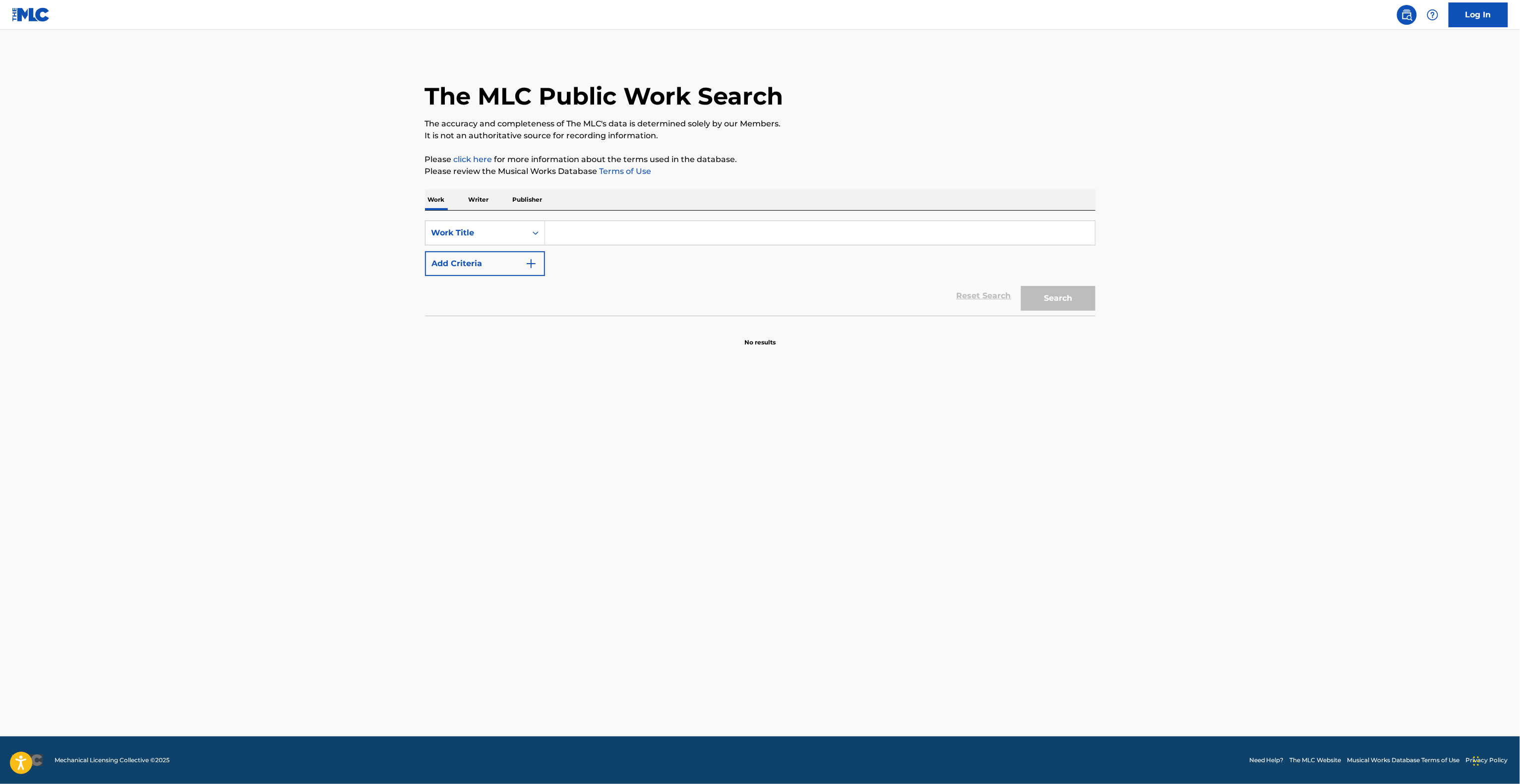
click at [1148, 658] on main "The MLC Public Work Search The accuracy and completeness of The MLC's data is d…" at bounding box center [760, 383] width 1520 height 707
click at [1146, 658] on main "The MLC Public Work Search The accuracy and completeness of The MLC's data is d…" at bounding box center [760, 383] width 1520 height 707
drag, startPoint x: 1176, startPoint y: 635, endPoint x: 1183, endPoint y: 633, distance: 7.3
click at [1183, 632] on main "The MLC Public Work Search The accuracy and completeness of The MLC's data is d…" at bounding box center [760, 383] width 1520 height 707
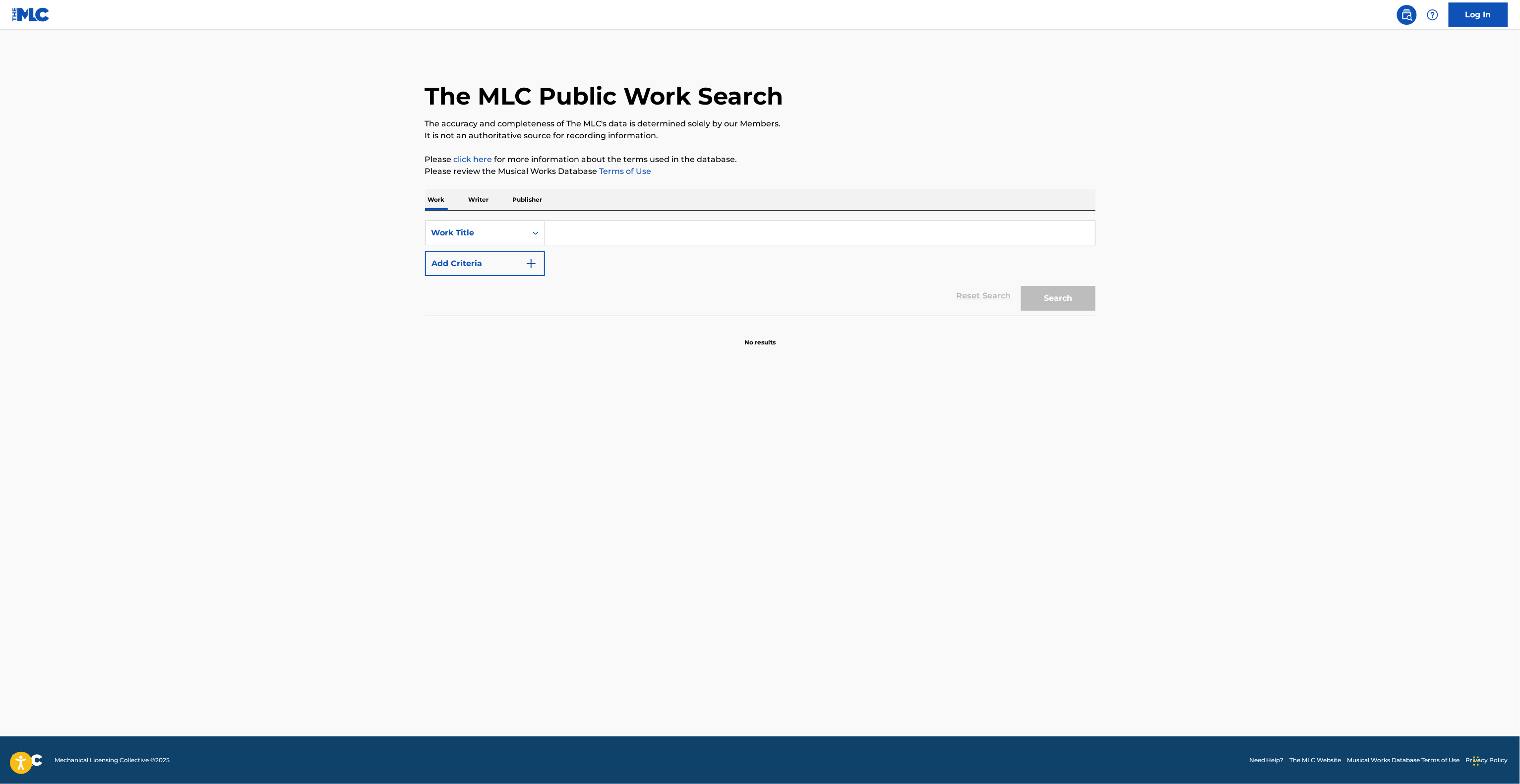
click at [1178, 581] on main "The MLC Public Work Search The accuracy and completeness of The MLC's data is d…" at bounding box center [760, 383] width 1520 height 707
click at [1172, 582] on main "The MLC Public Work Search The accuracy and completeness of The MLC's data is d…" at bounding box center [760, 383] width 1520 height 707
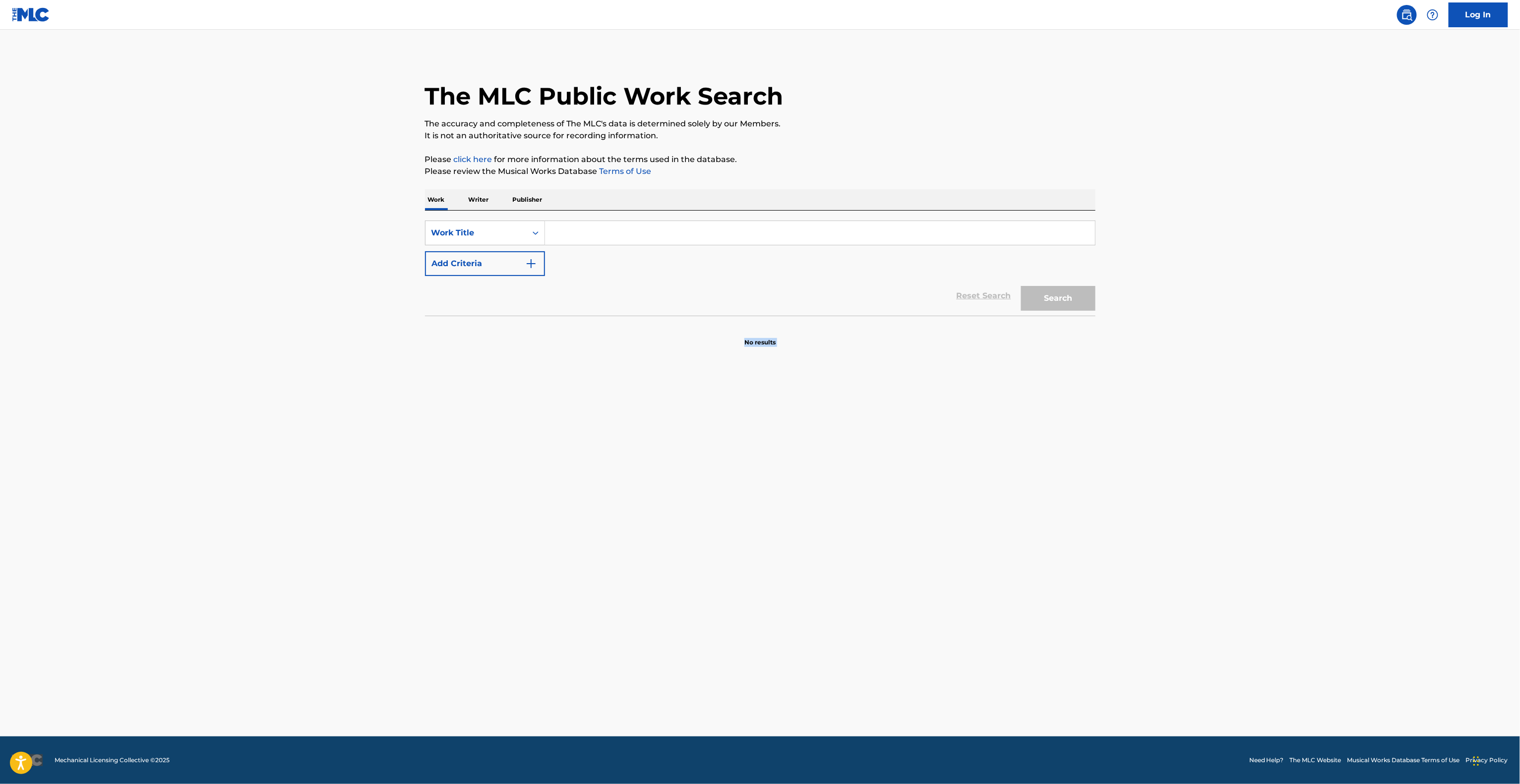
click at [1173, 574] on main "The MLC Public Work Search The accuracy and completeness of The MLC's data is d…" at bounding box center [760, 383] width 1520 height 707
click at [1173, 571] on main "The MLC Public Work Search The accuracy and completeness of The MLC's data is d…" at bounding box center [760, 383] width 1520 height 707
click at [1176, 562] on main "The MLC Public Work Search The accuracy and completeness of The MLC's data is d…" at bounding box center [760, 383] width 1520 height 707
click at [1172, 564] on main "The MLC Public Work Search The accuracy and completeness of The MLC's data is d…" at bounding box center [760, 383] width 1520 height 707
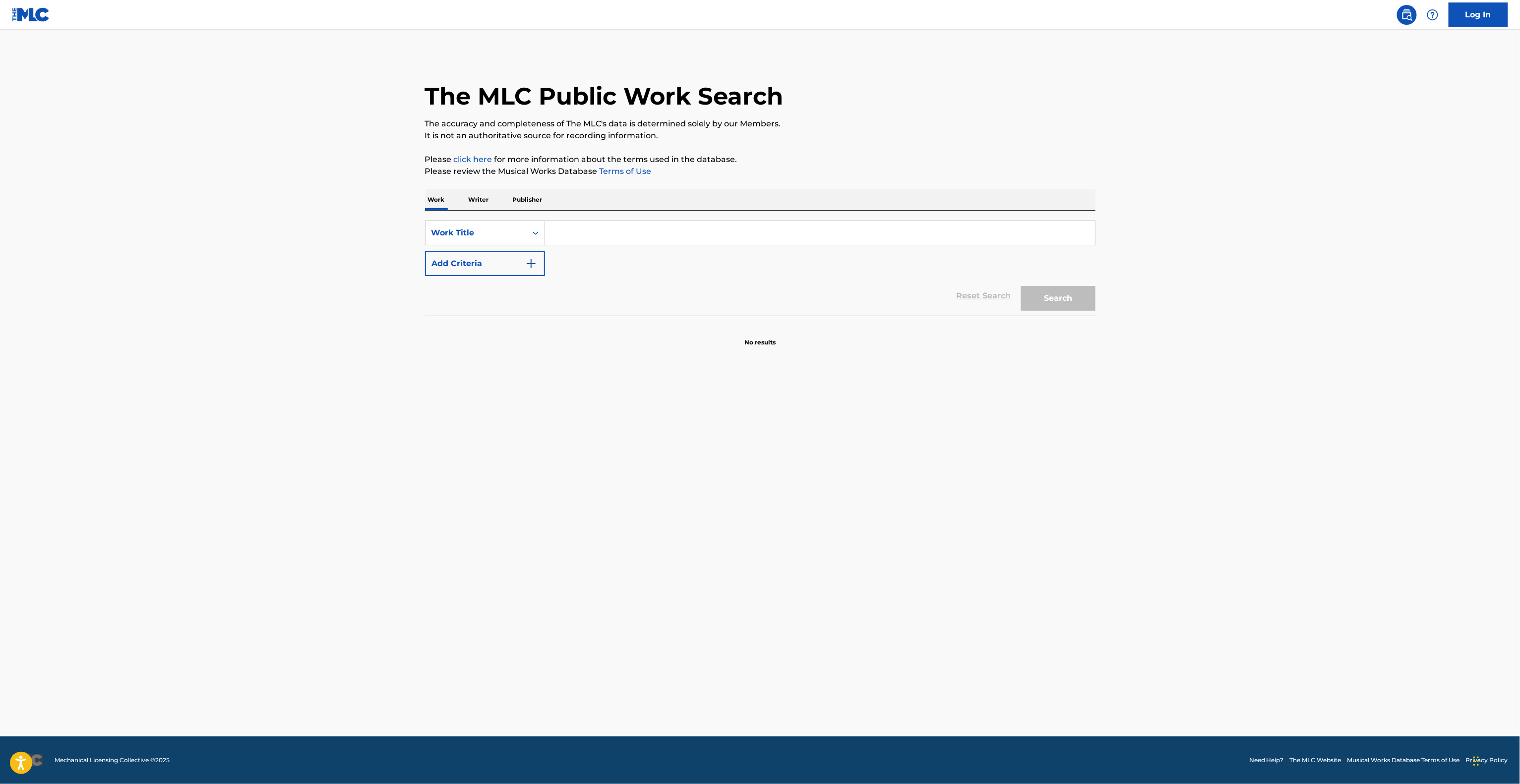
click at [1111, 533] on main "The MLC Public Work Search The accuracy and completeness of The MLC's data is d…" at bounding box center [760, 383] width 1520 height 707
click at [1114, 538] on main "The MLC Public Work Search The accuracy and completeness of The MLC's data is d…" at bounding box center [760, 383] width 1520 height 707
drag, startPoint x: 1113, startPoint y: 532, endPoint x: 1121, endPoint y: 530, distance: 8.2
click at [1114, 531] on main "The MLC Public Work Search The accuracy and completeness of The MLC's data is d…" at bounding box center [760, 383] width 1520 height 707
click at [1121, 527] on main "The MLC Public Work Search The accuracy and completeness of The MLC's data is d…" at bounding box center [760, 383] width 1520 height 707
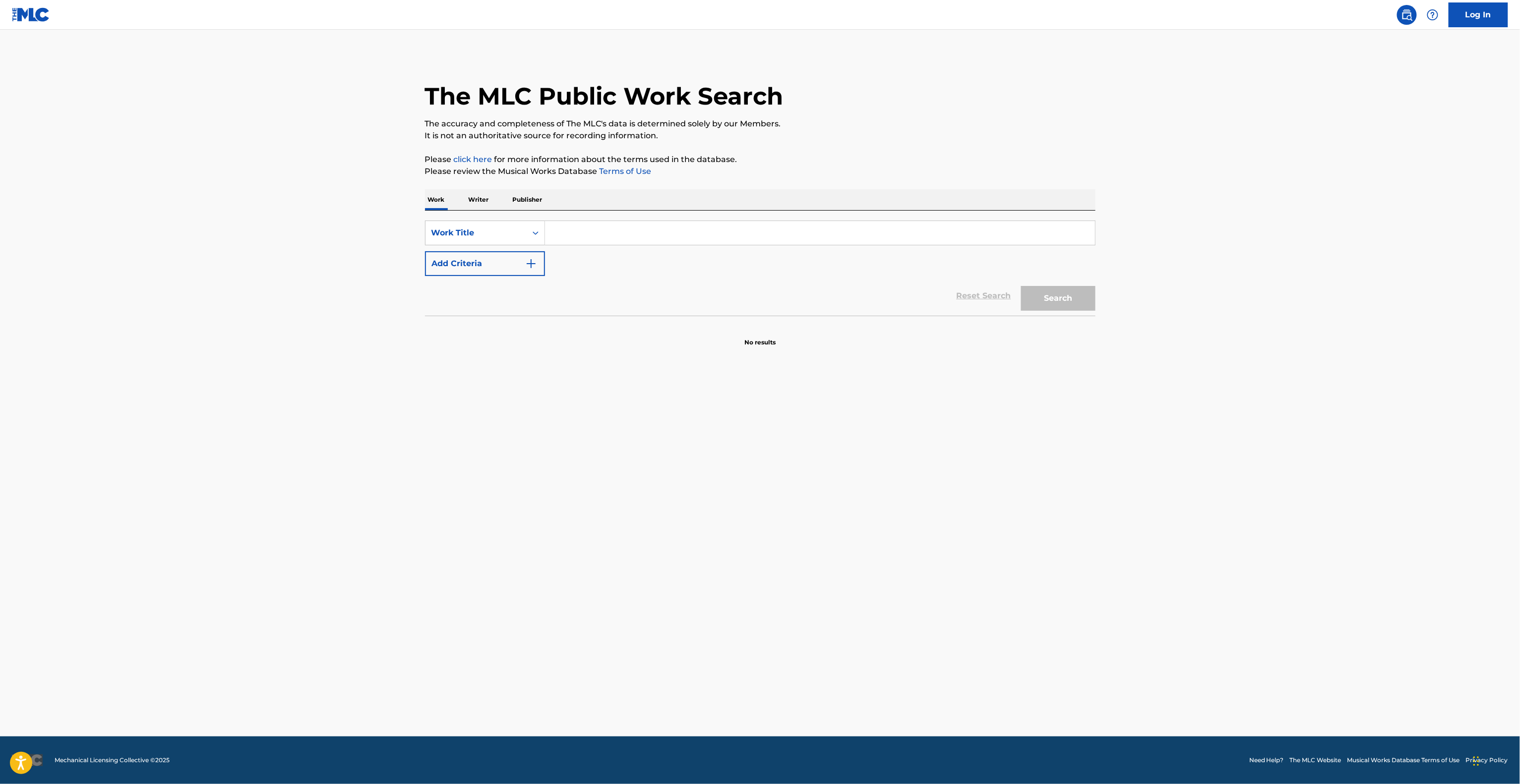
click at [1121, 527] on main "The MLC Public Work Search The accuracy and completeness of The MLC's data is d…" at bounding box center [760, 383] width 1520 height 707
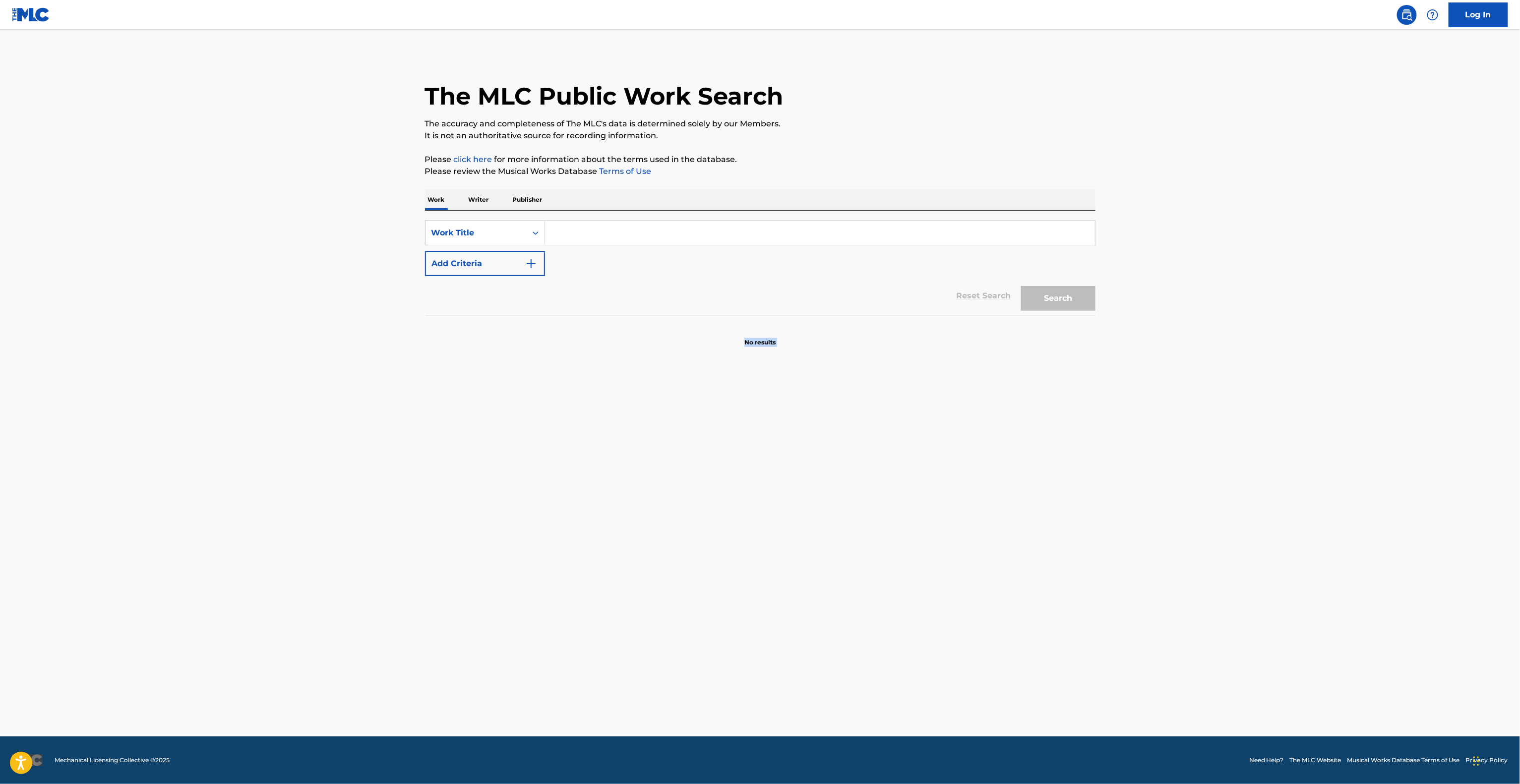
click at [1121, 527] on main "The MLC Public Work Search The accuracy and completeness of The MLC's data is d…" at bounding box center [760, 383] width 1520 height 707
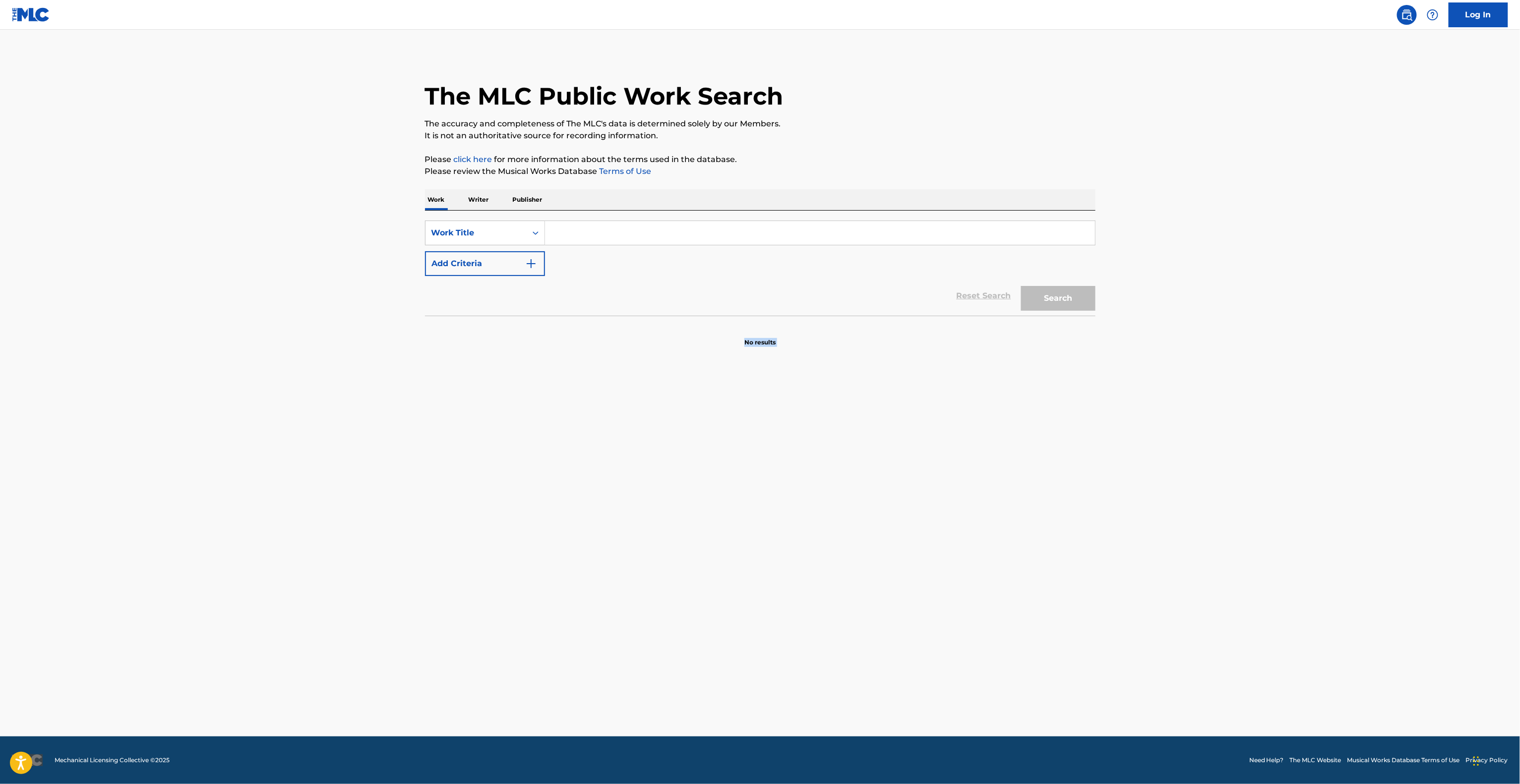
click at [1121, 527] on main "The MLC Public Work Search The accuracy and completeness of The MLC's data is d…" at bounding box center [760, 383] width 1520 height 707
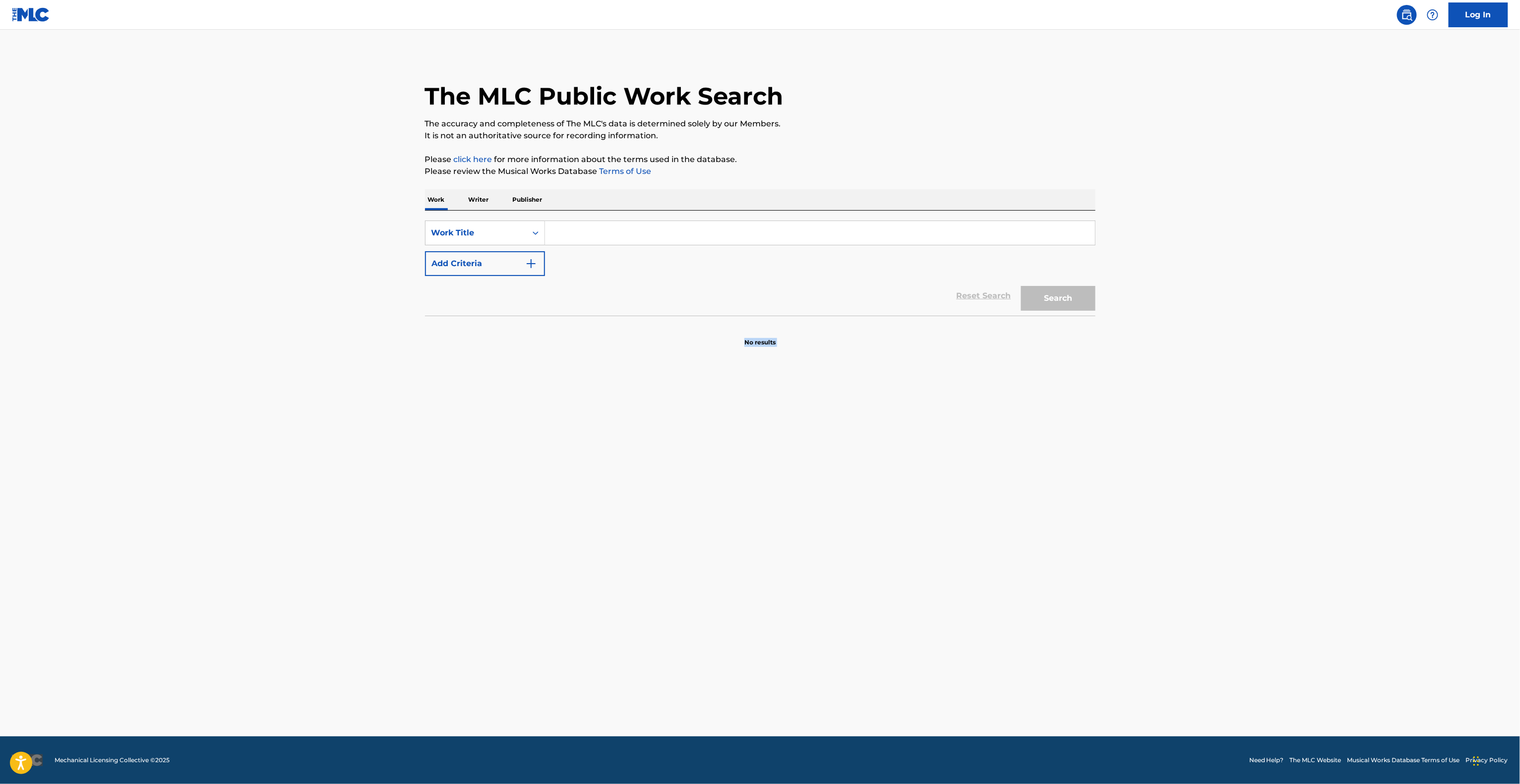
click at [1121, 527] on main "The MLC Public Work Search The accuracy and completeness of The MLC's data is d…" at bounding box center [760, 383] width 1520 height 707
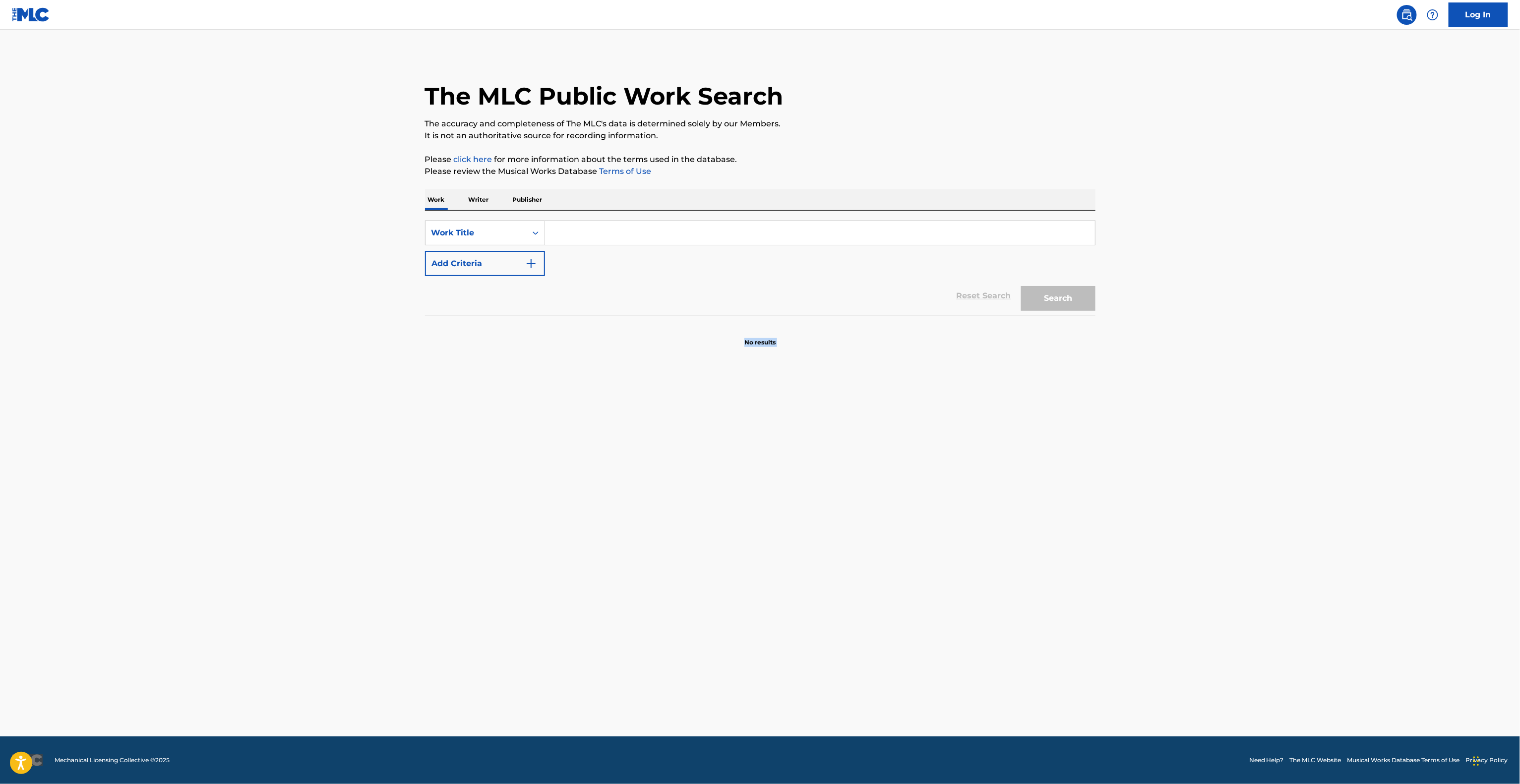
click at [1121, 527] on main "The MLC Public Work Search The accuracy and completeness of The MLC's data is d…" at bounding box center [760, 383] width 1520 height 707
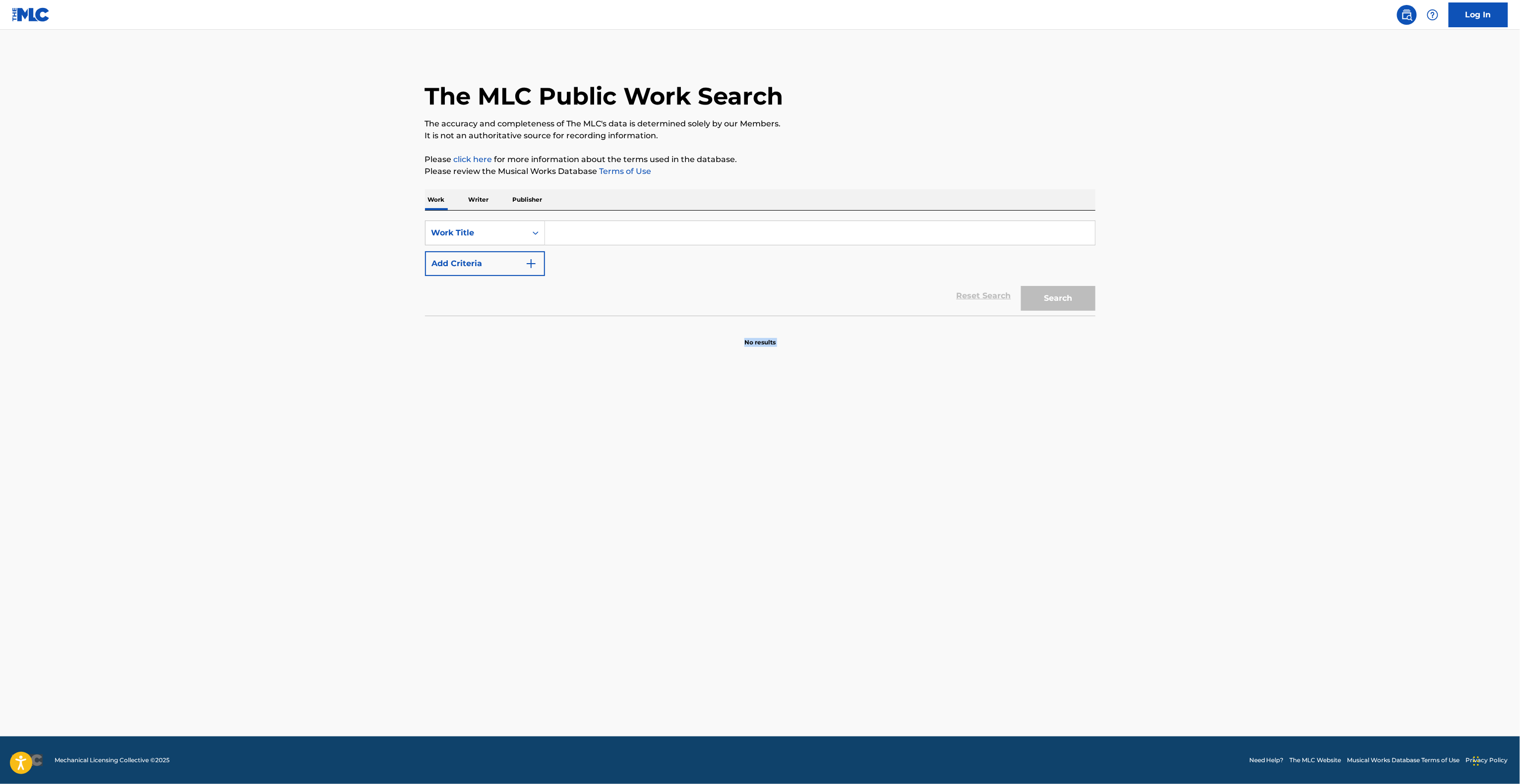
click at [1121, 527] on main "The MLC Public Work Search The accuracy and completeness of The MLC's data is d…" at bounding box center [760, 383] width 1520 height 707
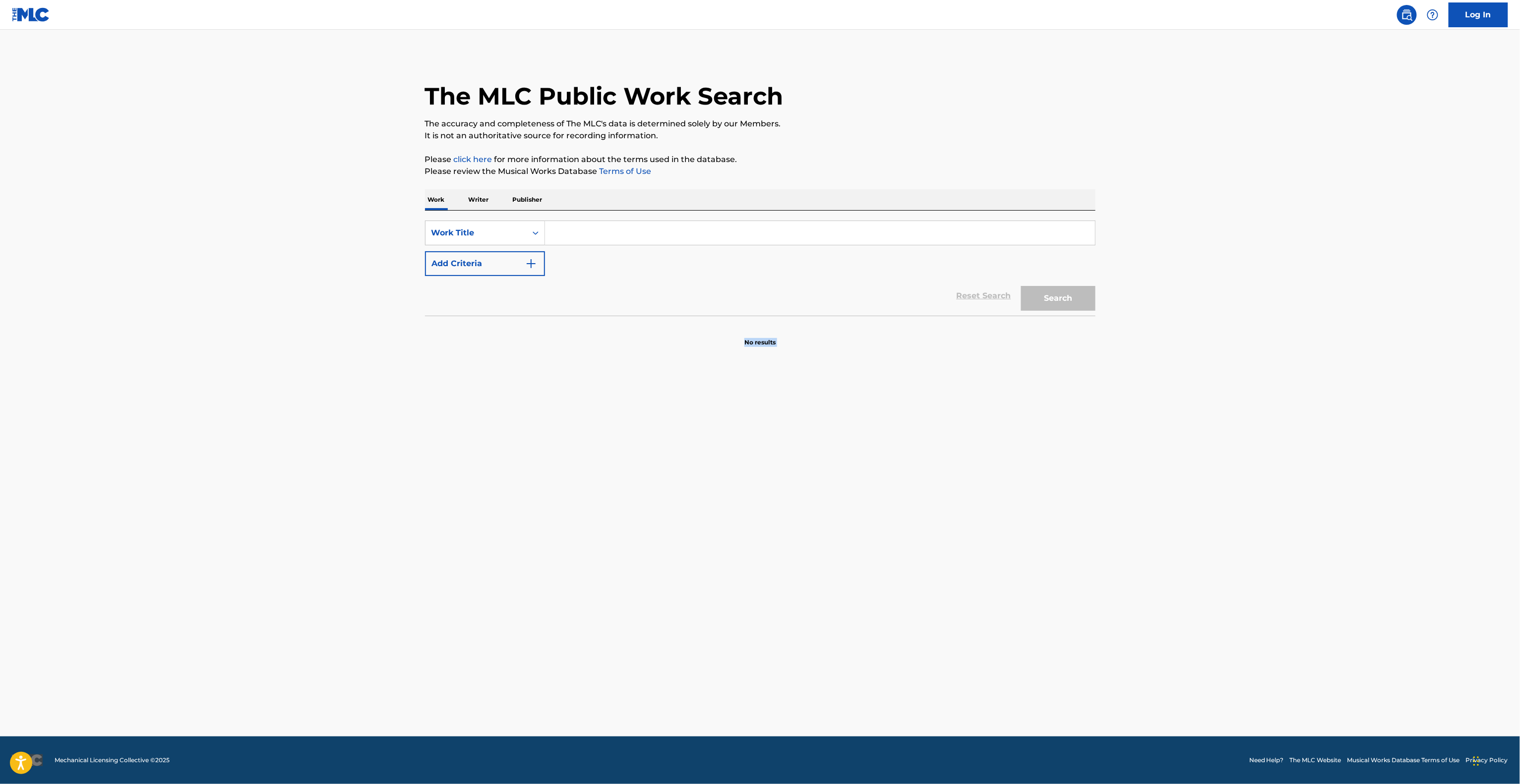
click at [1121, 527] on main "The MLC Public Work Search The accuracy and completeness of The MLC's data is d…" at bounding box center [760, 383] width 1520 height 707
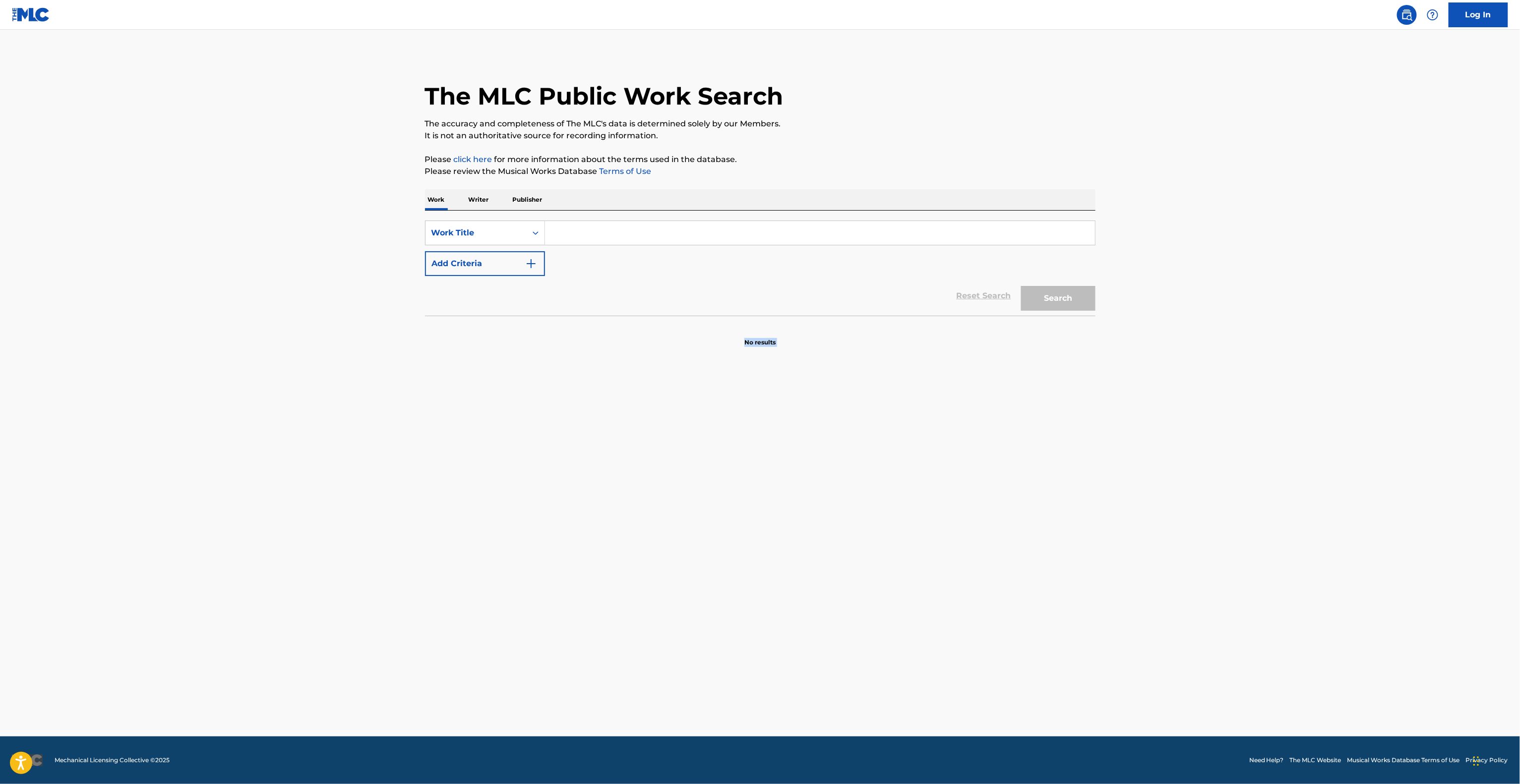
click at [1121, 527] on main "The MLC Public Work Search The accuracy and completeness of The MLC's data is d…" at bounding box center [760, 383] width 1520 height 707
drag, startPoint x: 1231, startPoint y: 762, endPoint x: 1251, endPoint y: 793, distance: 36.9
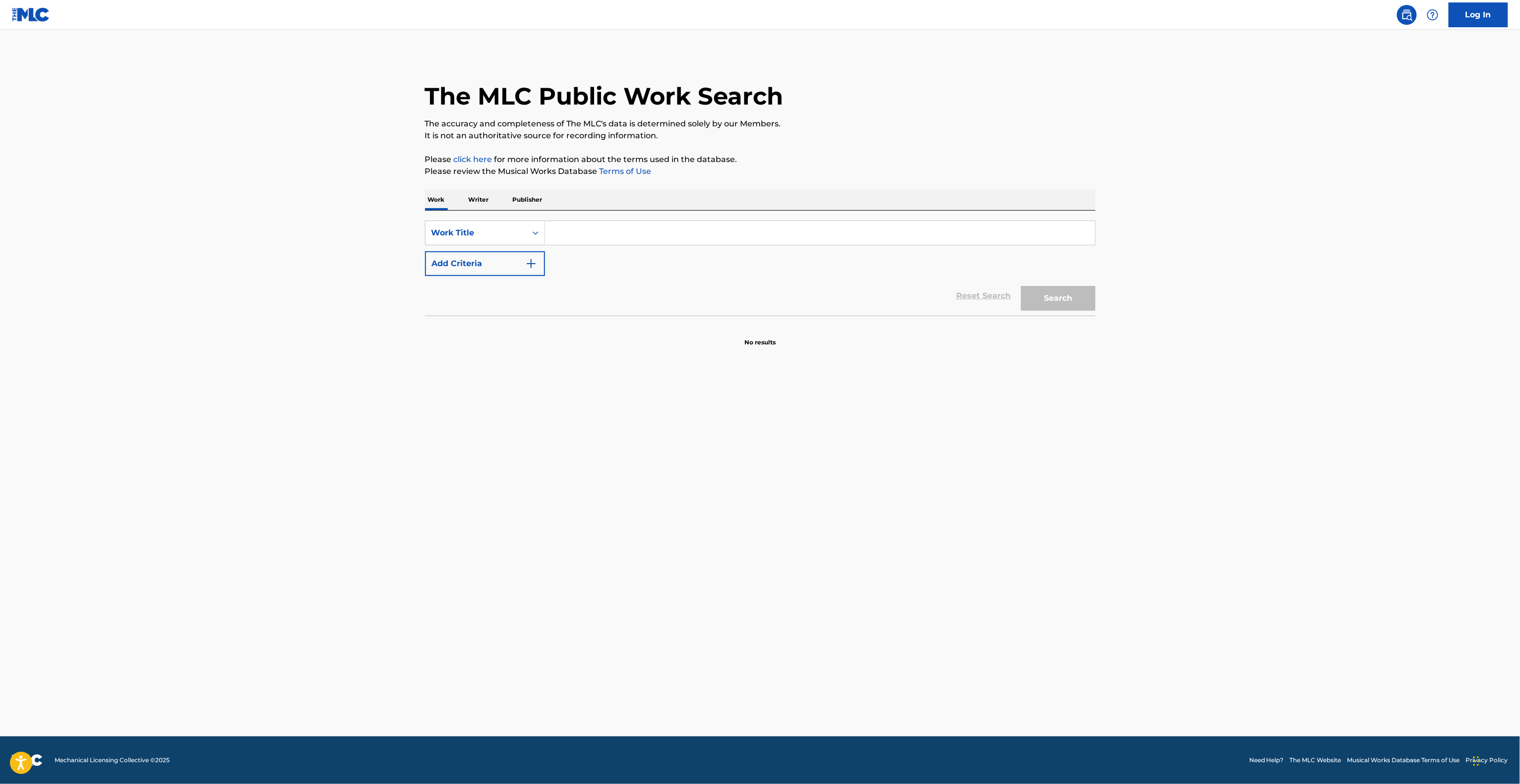
click at [1251, 784] on html "Consent Details [#IABV2SETTINGS#] About This website uses cookies We use cookie…" at bounding box center [760, 392] width 1520 height 784
click at [335, 342] on main "The MLC Public Work Search The accuracy and completeness of The MLC's data is d…" at bounding box center [760, 383] width 1520 height 707
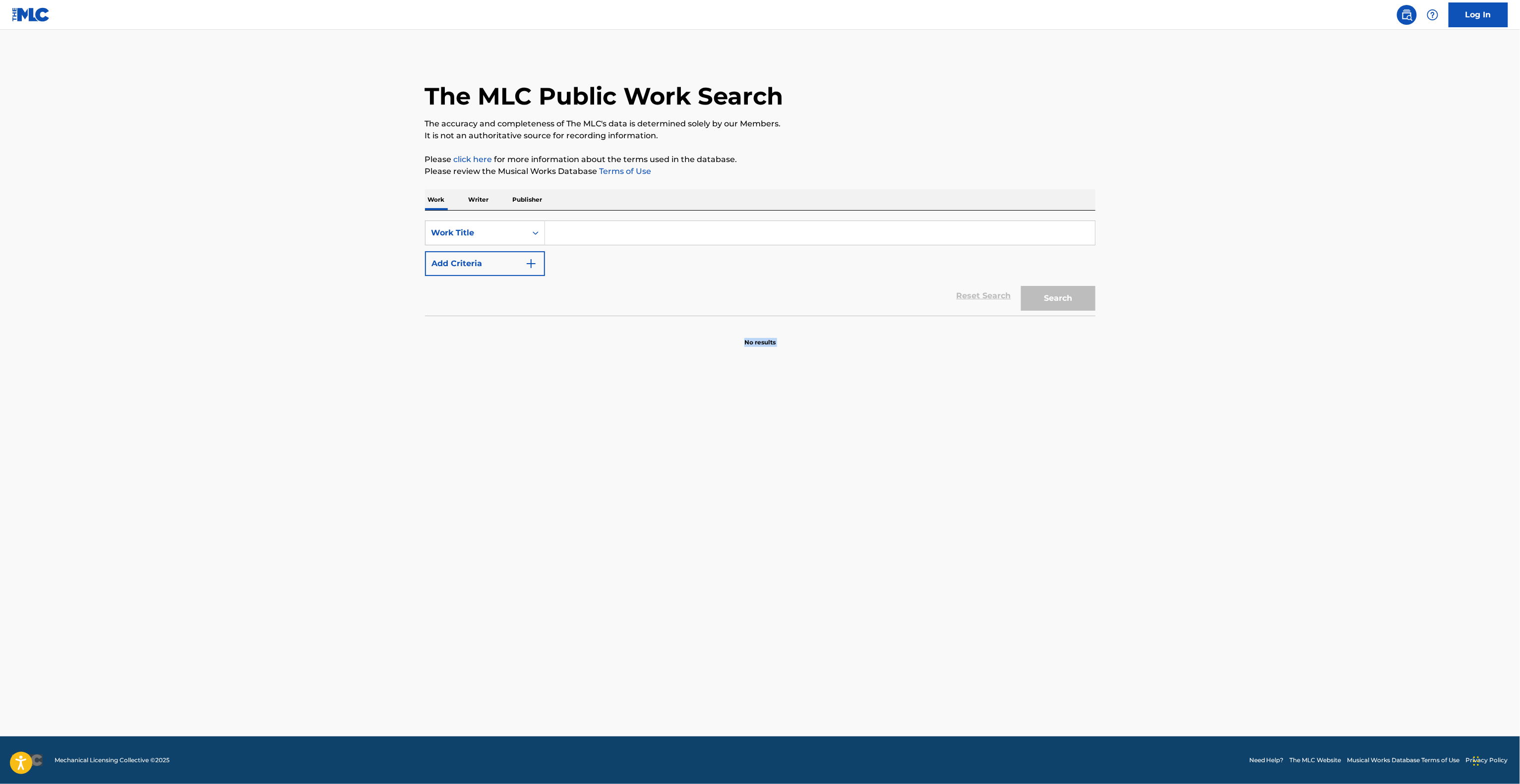
click at [335, 342] on main "The MLC Public Work Search The accuracy and completeness of The MLC's data is d…" at bounding box center [760, 383] width 1520 height 707
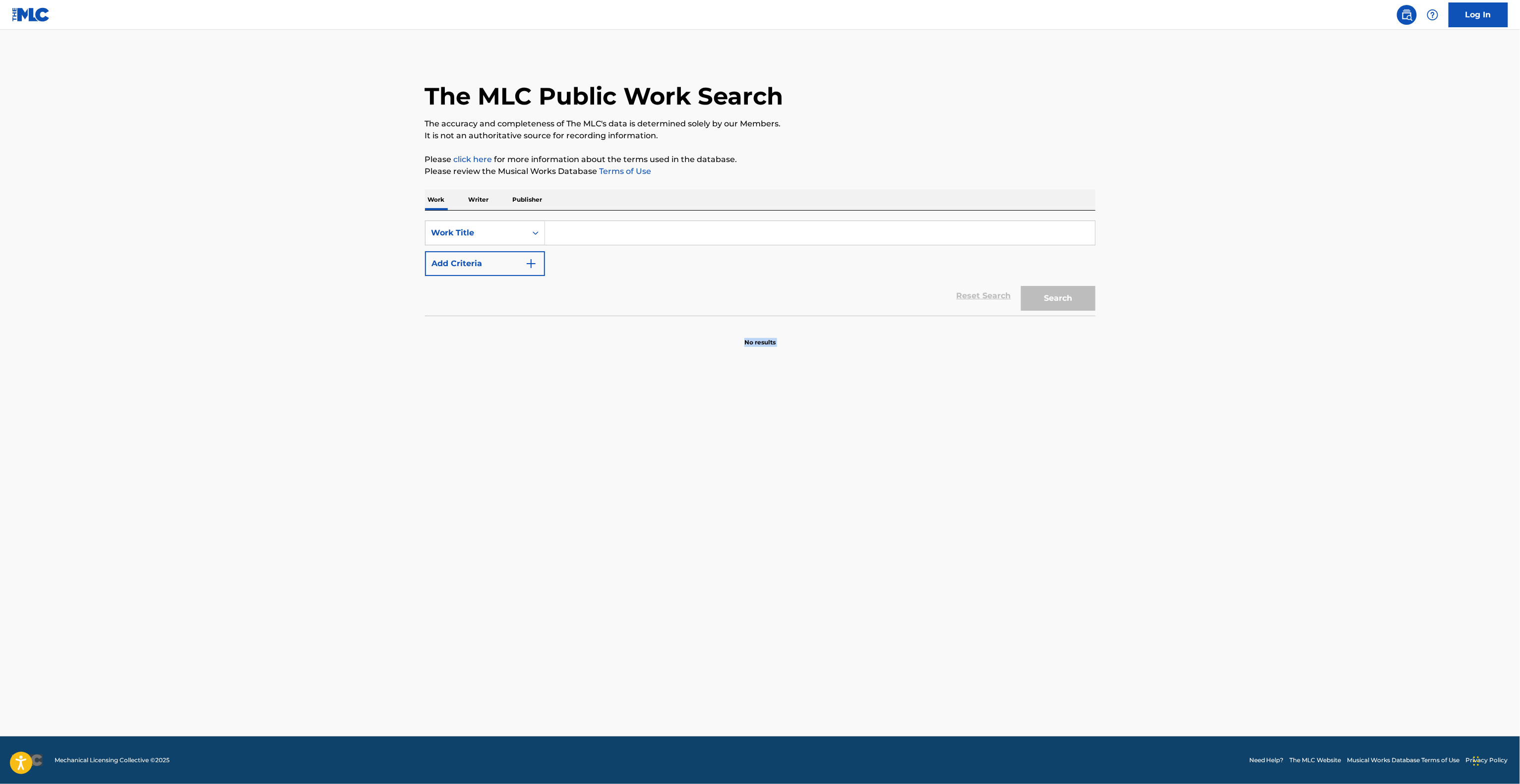
click at [335, 342] on main "The MLC Public Work Search The accuracy and completeness of The MLC's data is d…" at bounding box center [760, 383] width 1520 height 707
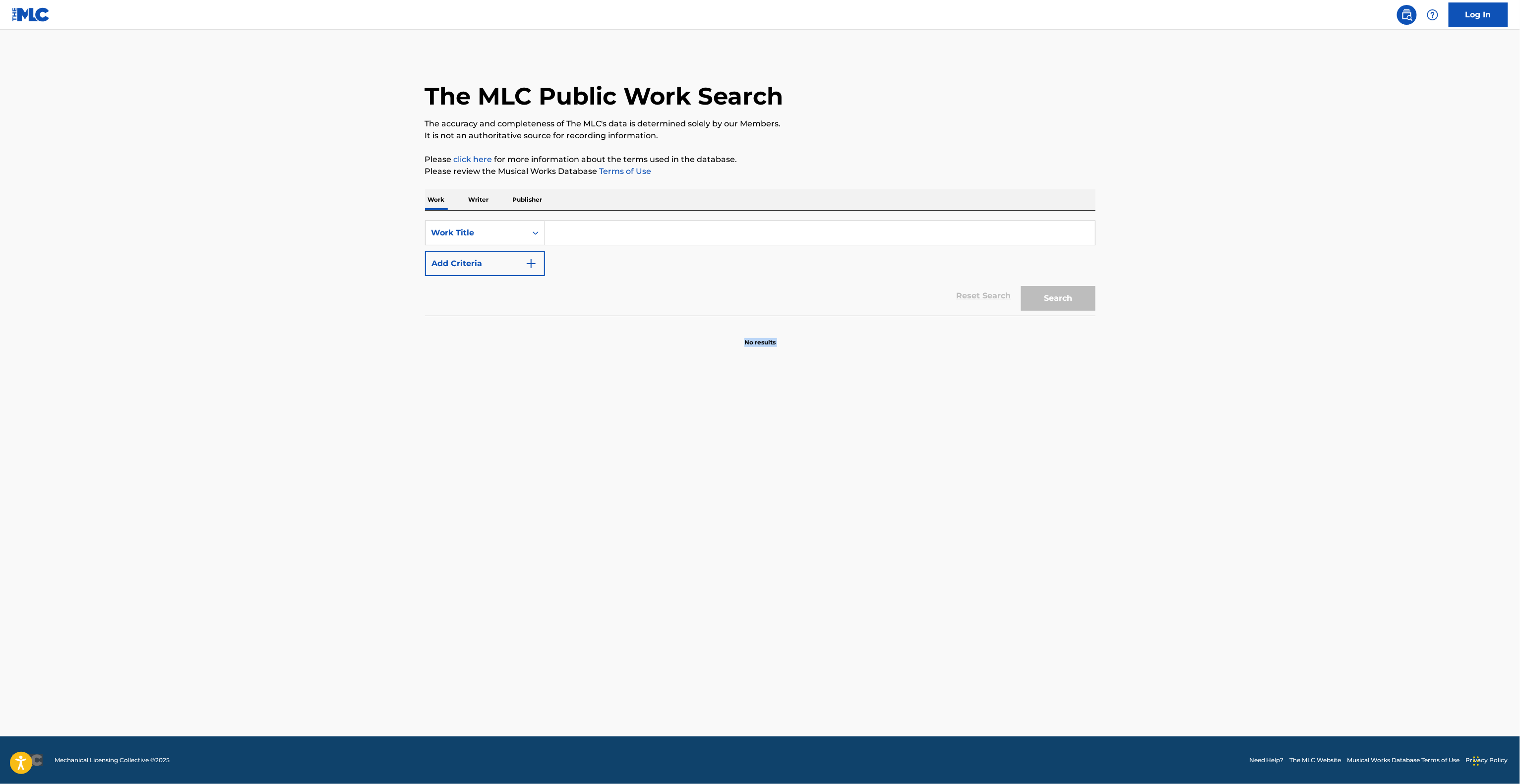
click at [335, 342] on main "The MLC Public Work Search The accuracy and completeness of The MLC's data is d…" at bounding box center [760, 383] width 1520 height 707
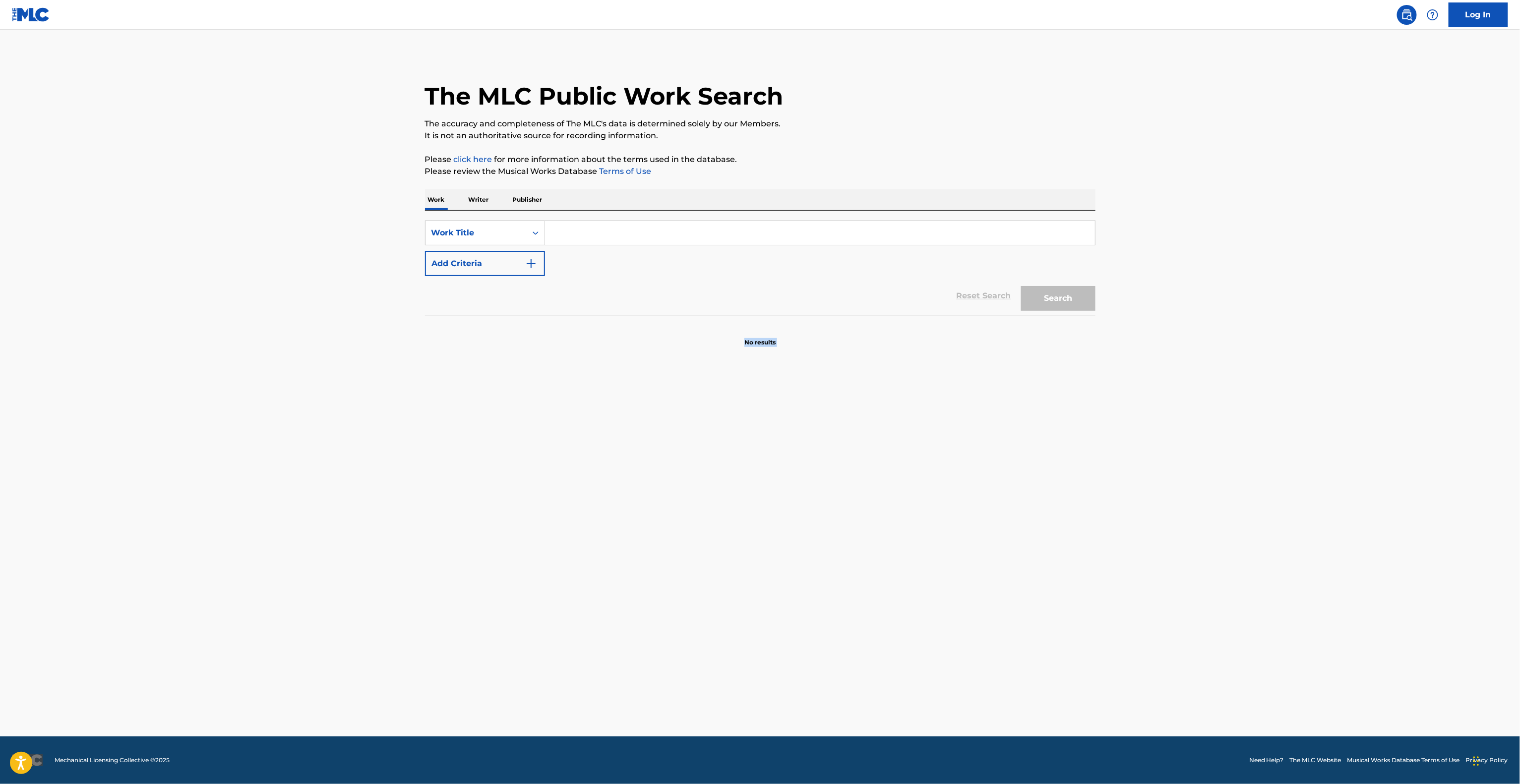
click at [335, 342] on main "The MLC Public Work Search The accuracy and completeness of The MLC's data is d…" at bounding box center [760, 383] width 1520 height 707
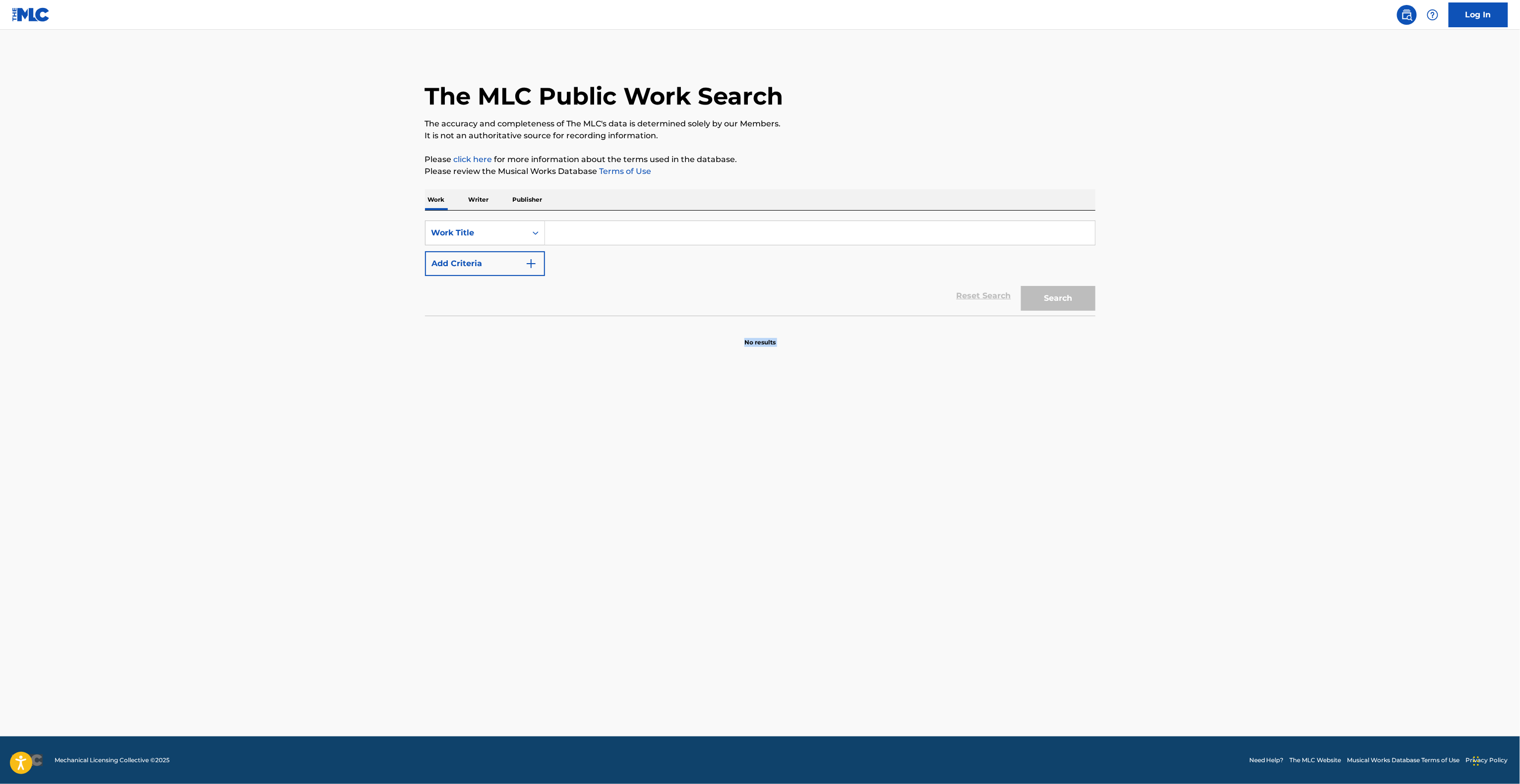
click at [335, 342] on main "The MLC Public Work Search The accuracy and completeness of The MLC's data is d…" at bounding box center [760, 383] width 1520 height 707
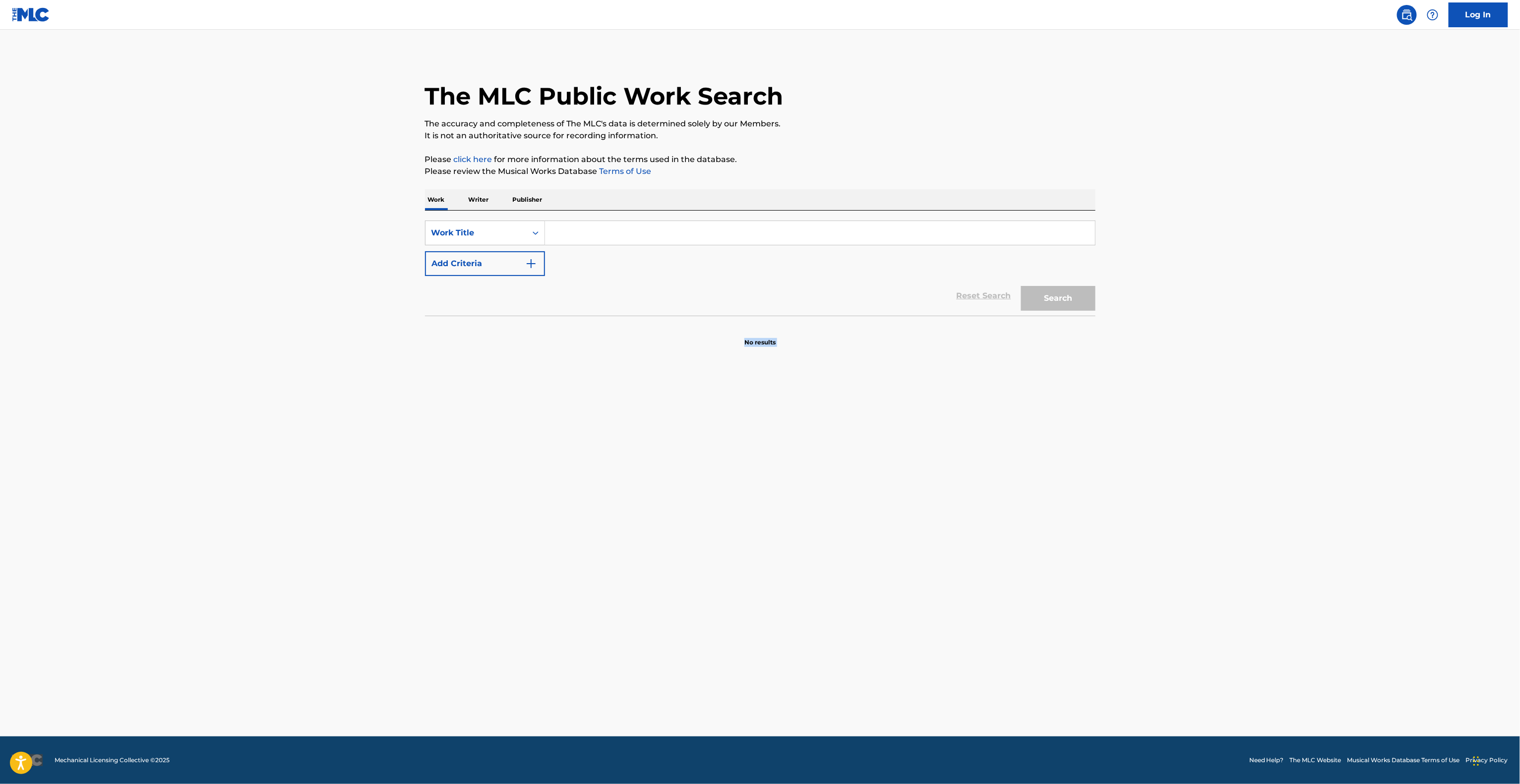
click at [335, 342] on main "The MLC Public Work Search The accuracy and completeness of The MLC's data is d…" at bounding box center [760, 383] width 1520 height 707
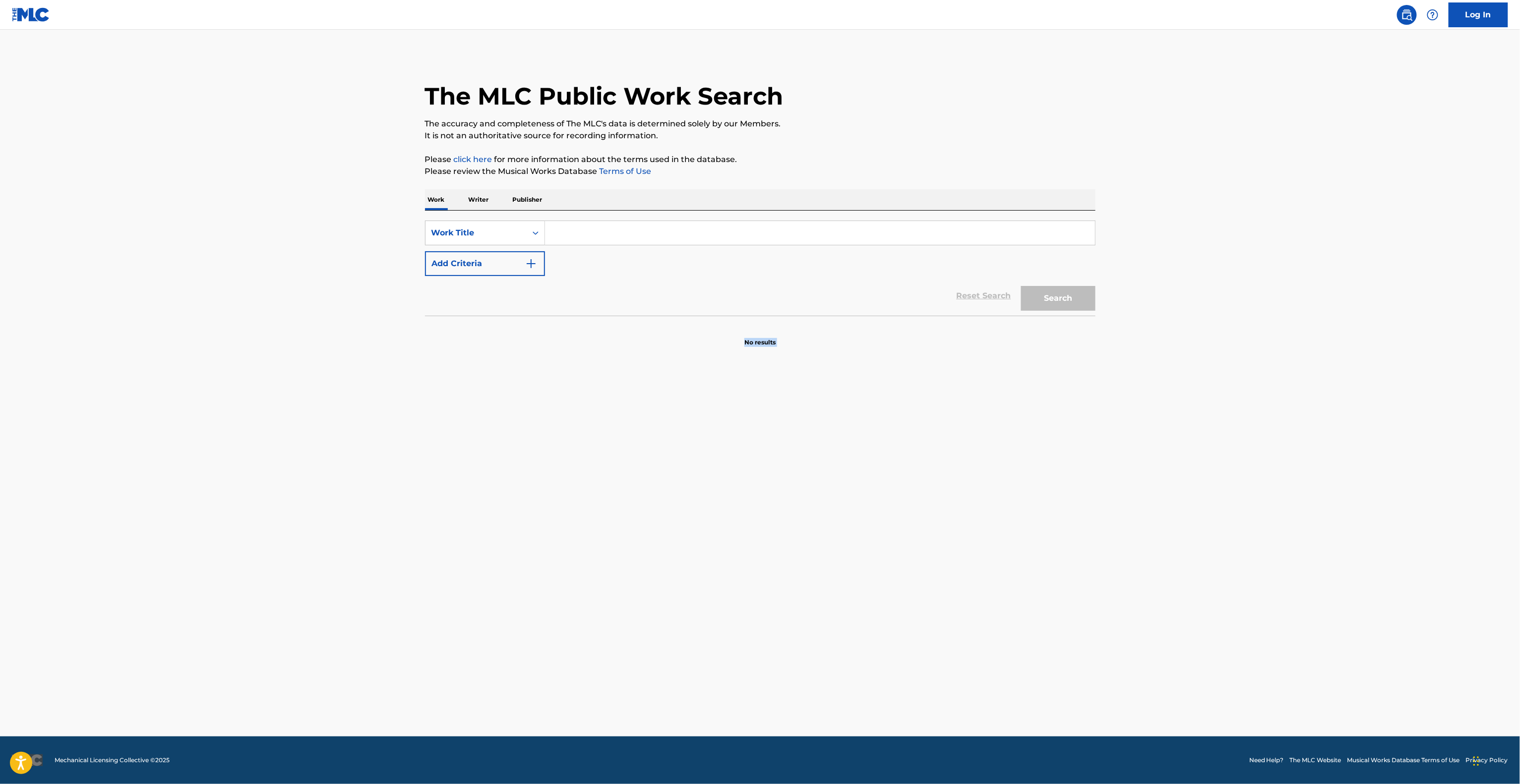
click at [335, 342] on main "The MLC Public Work Search The accuracy and completeness of The MLC's data is d…" at bounding box center [760, 383] width 1520 height 707
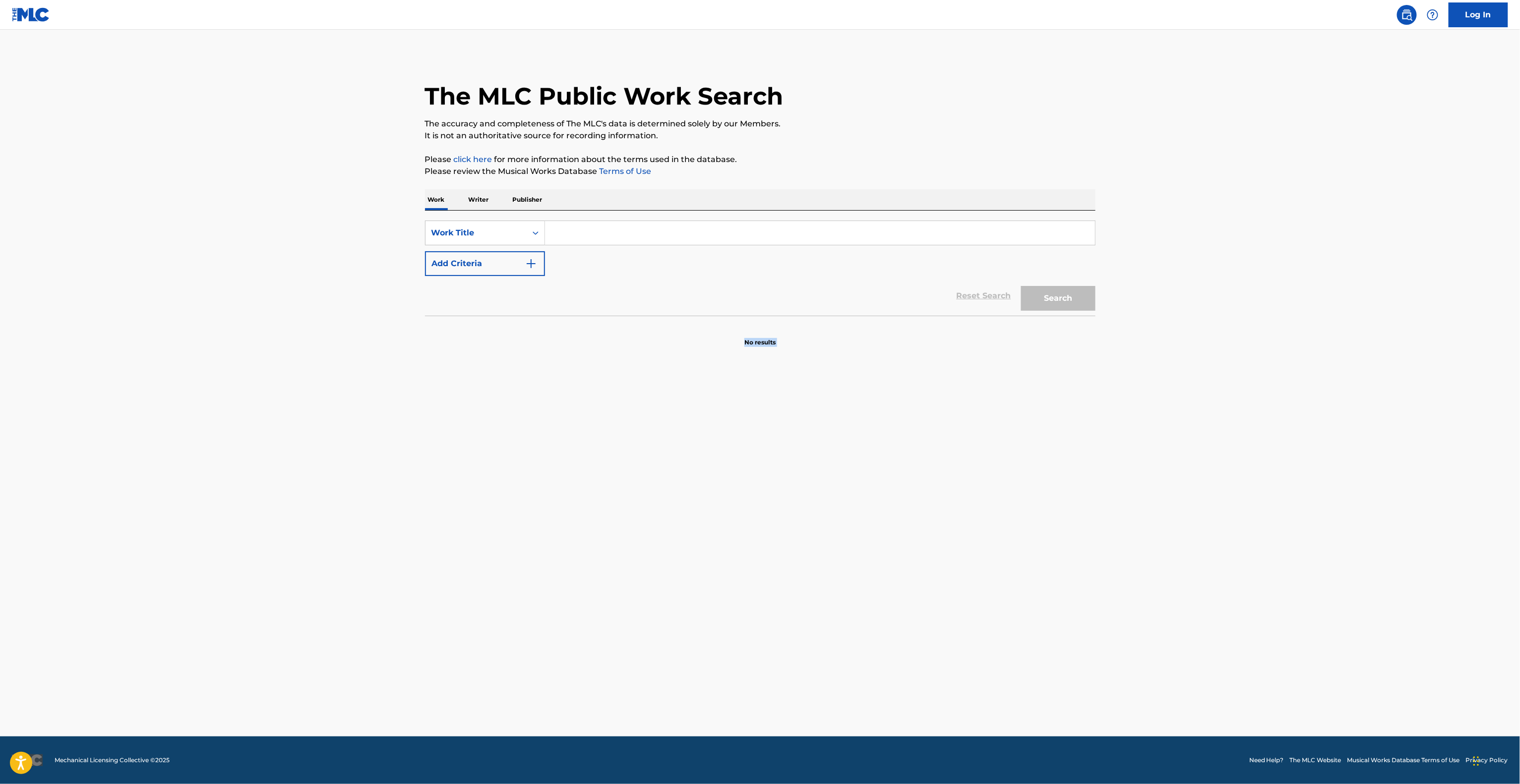
click at [335, 342] on main "The MLC Public Work Search The accuracy and completeness of The MLC's data is d…" at bounding box center [760, 383] width 1520 height 707
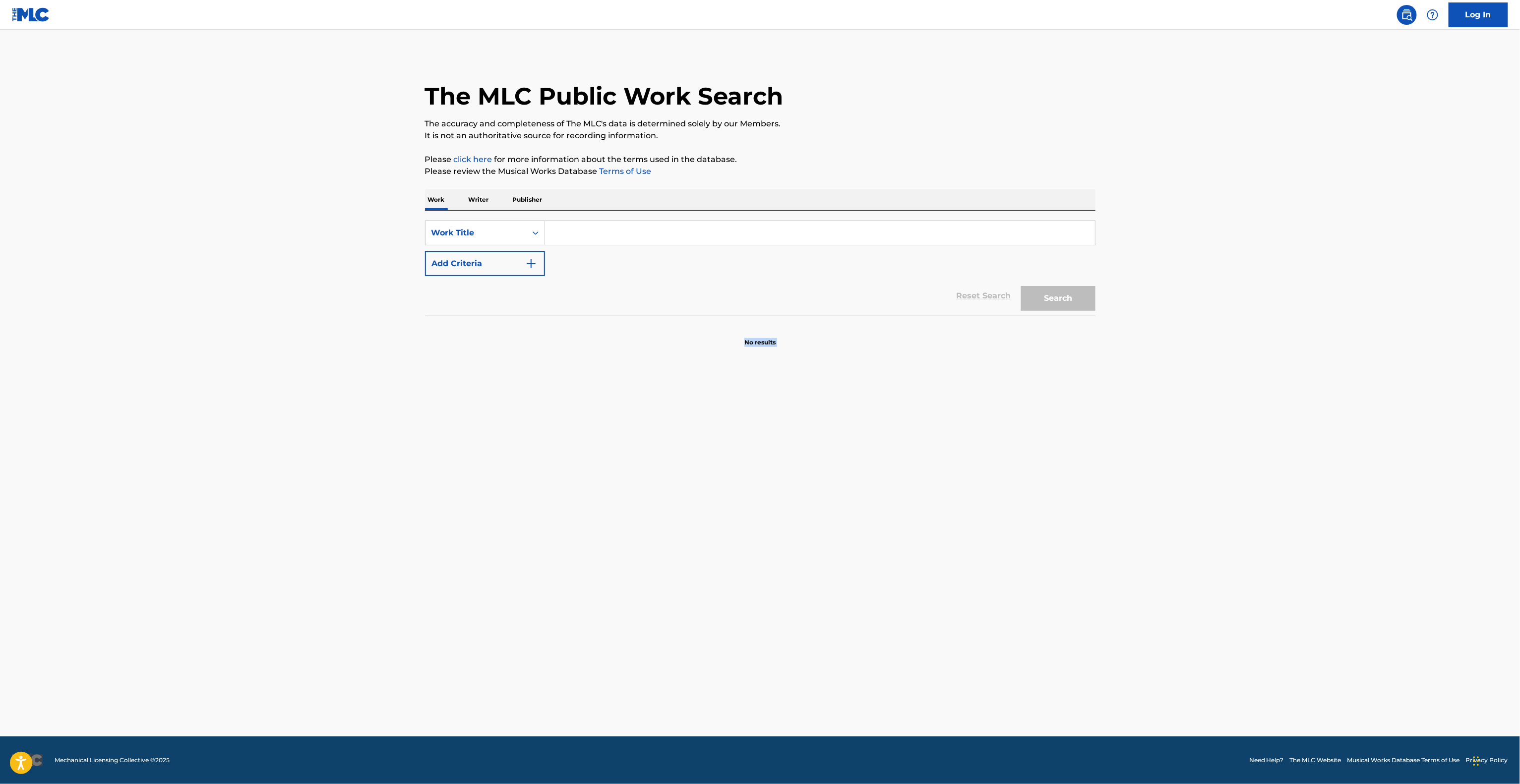
click at [335, 342] on main "The MLC Public Work Search The accuracy and completeness of The MLC's data is d…" at bounding box center [760, 383] width 1520 height 707
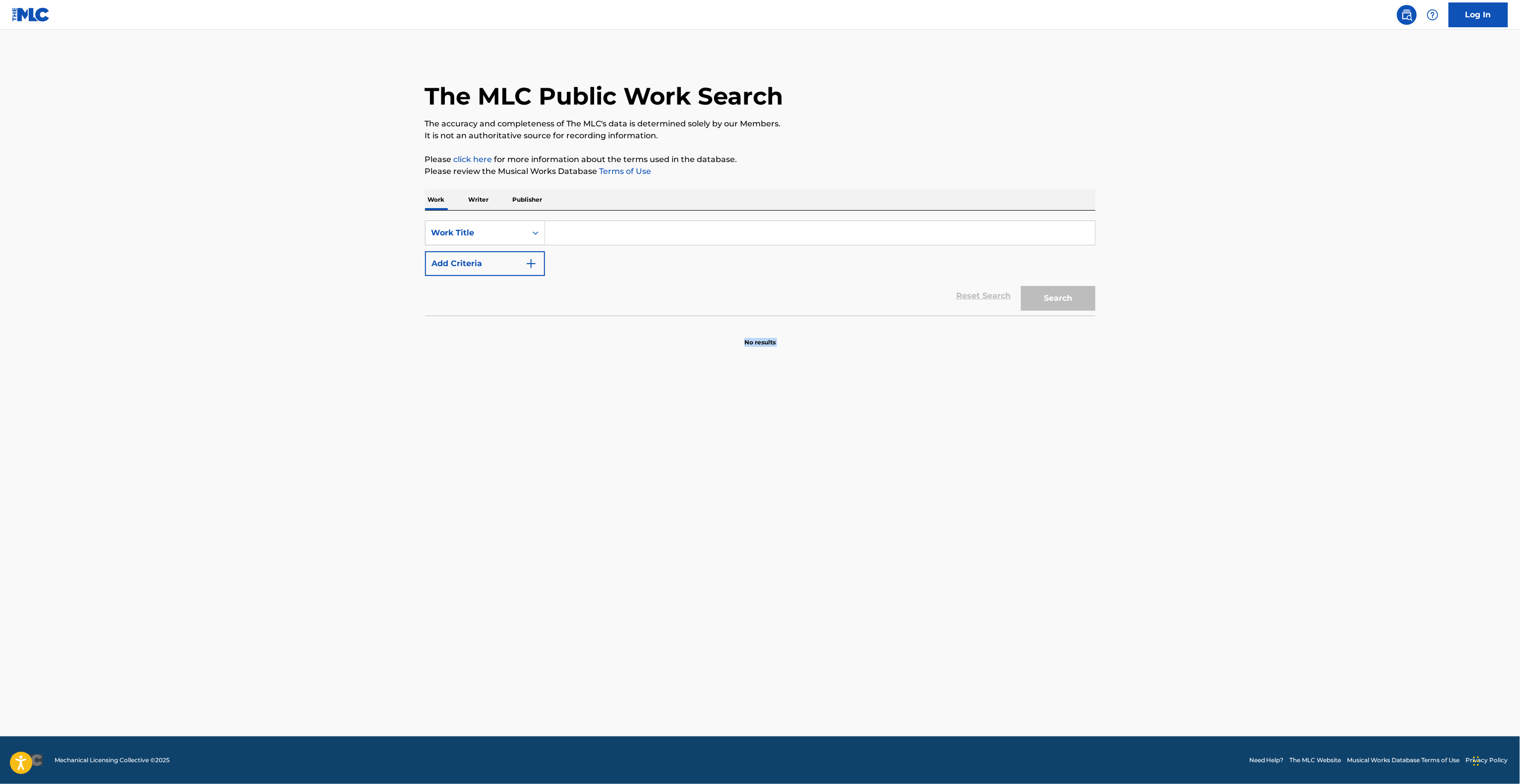
click at [335, 342] on main "The MLC Public Work Search The accuracy and completeness of The MLC's data is d…" at bounding box center [760, 383] width 1520 height 707
drag, startPoint x: 312, startPoint y: 368, endPoint x: 308, endPoint y: 381, distance: 13.6
click at [311, 370] on main "The MLC Public Work Search The accuracy and completeness of The MLC's data is d…" at bounding box center [760, 383] width 1520 height 707
click at [0, 88] on main "The MLC Public Work Search The accuracy and completeness of The MLC's data is d…" at bounding box center [760, 383] width 1520 height 707
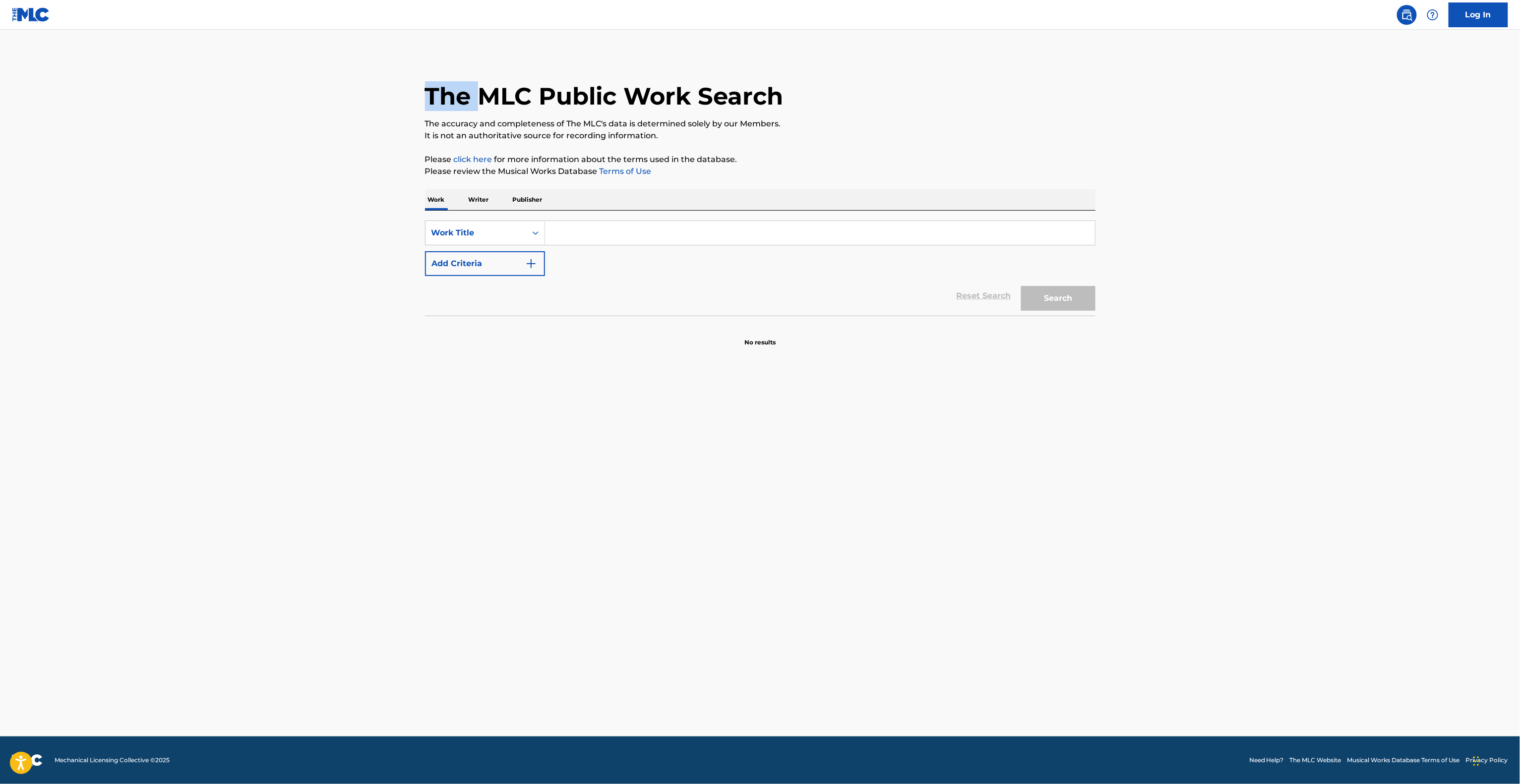
click at [0, 88] on main "The MLC Public Work Search The accuracy and completeness of The MLC's data is d…" at bounding box center [760, 383] width 1520 height 707
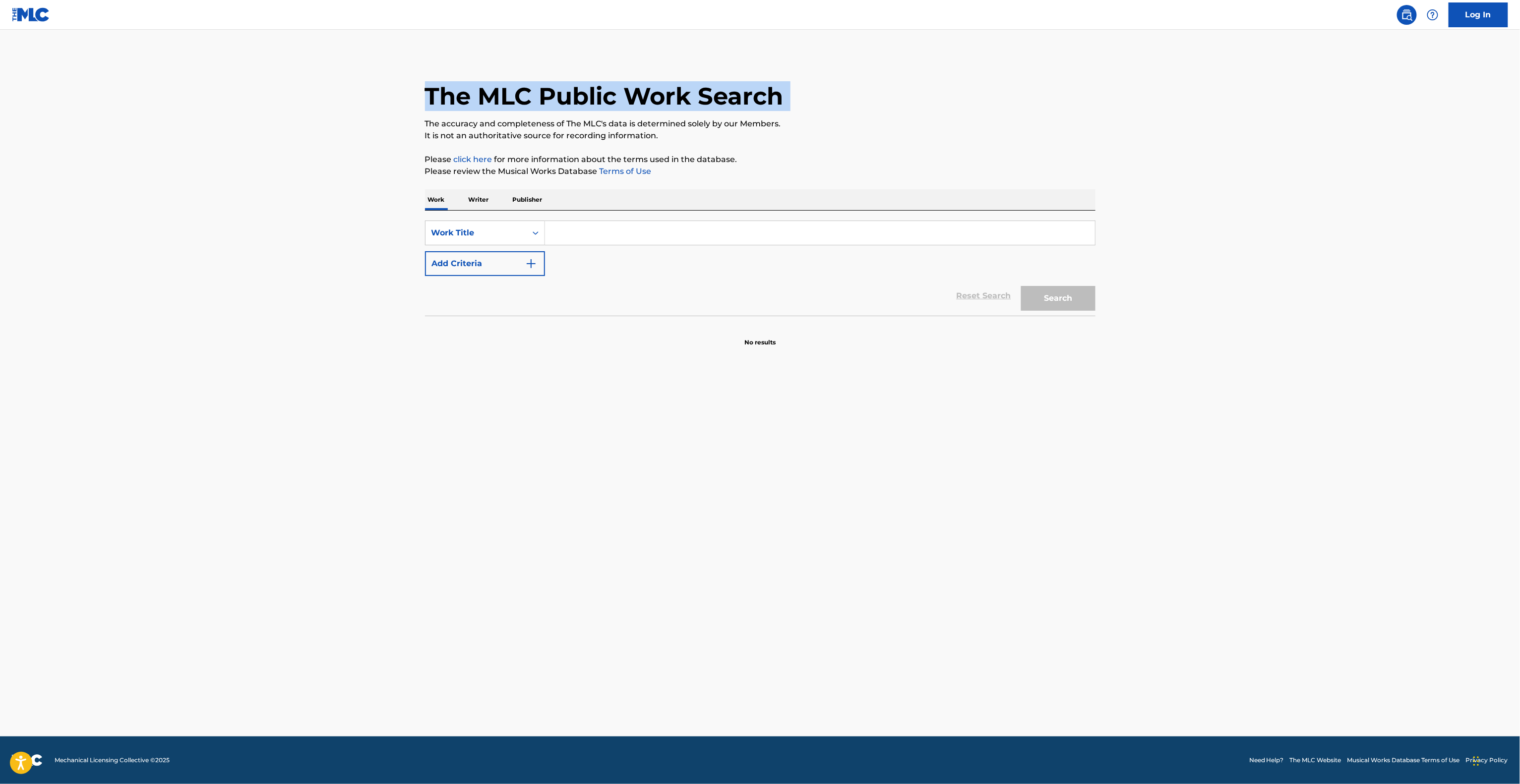
click at [0, 88] on main "The MLC Public Work Search The accuracy and completeness of The MLC's data is d…" at bounding box center [760, 383] width 1520 height 707
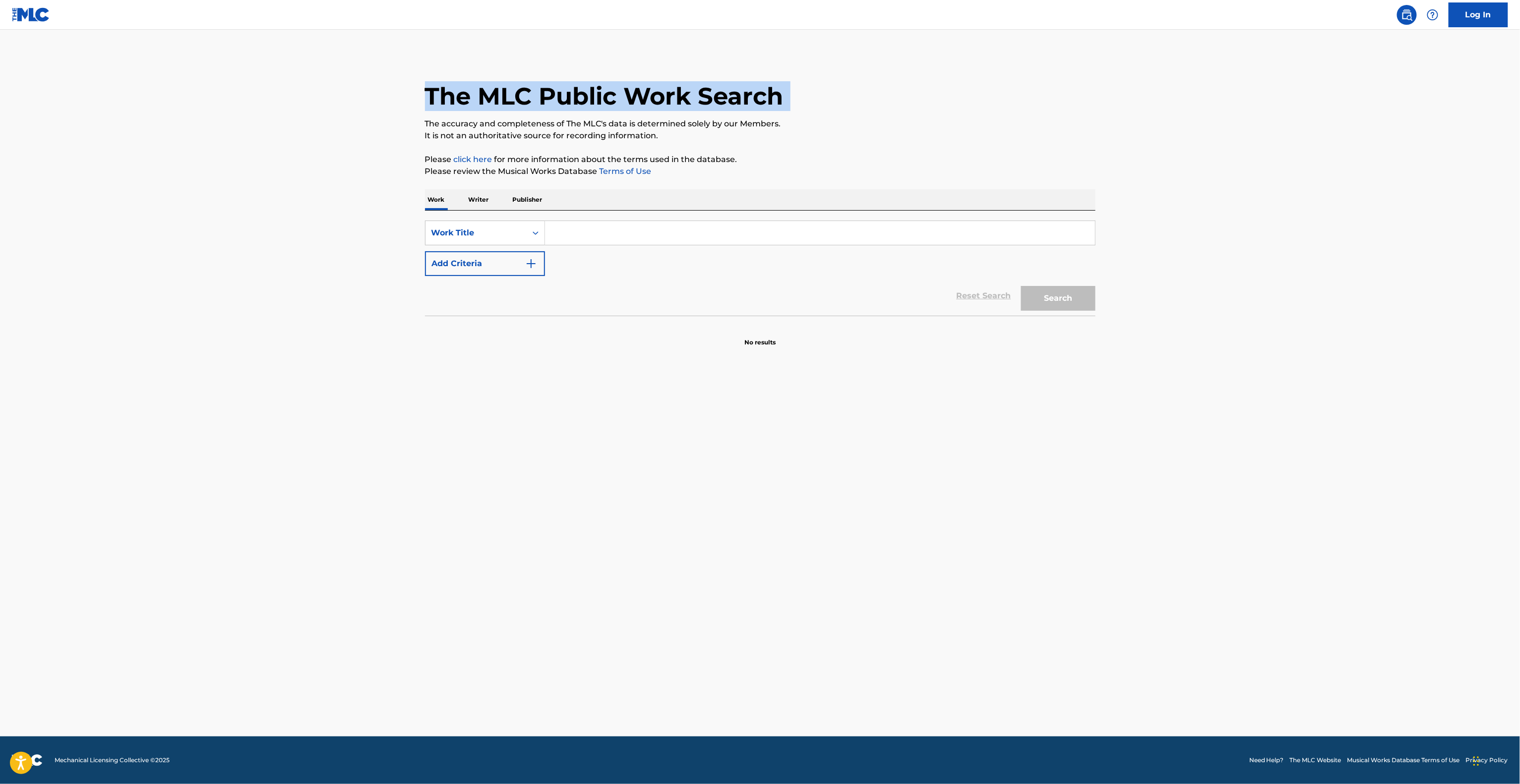
click at [0, 88] on main "The MLC Public Work Search The accuracy and completeness of The MLC's data is d…" at bounding box center [760, 383] width 1520 height 707
click at [13, 598] on main "The MLC Public Work Search The accuracy and completeness of The MLC's data is d…" at bounding box center [760, 383] width 1520 height 707
click at [14, 600] on main "The MLC Public Work Search The accuracy and completeness of The MLC's data is d…" at bounding box center [760, 383] width 1520 height 707
click at [14, 601] on main "The MLC Public Work Search The accuracy and completeness of The MLC's data is d…" at bounding box center [760, 383] width 1520 height 707
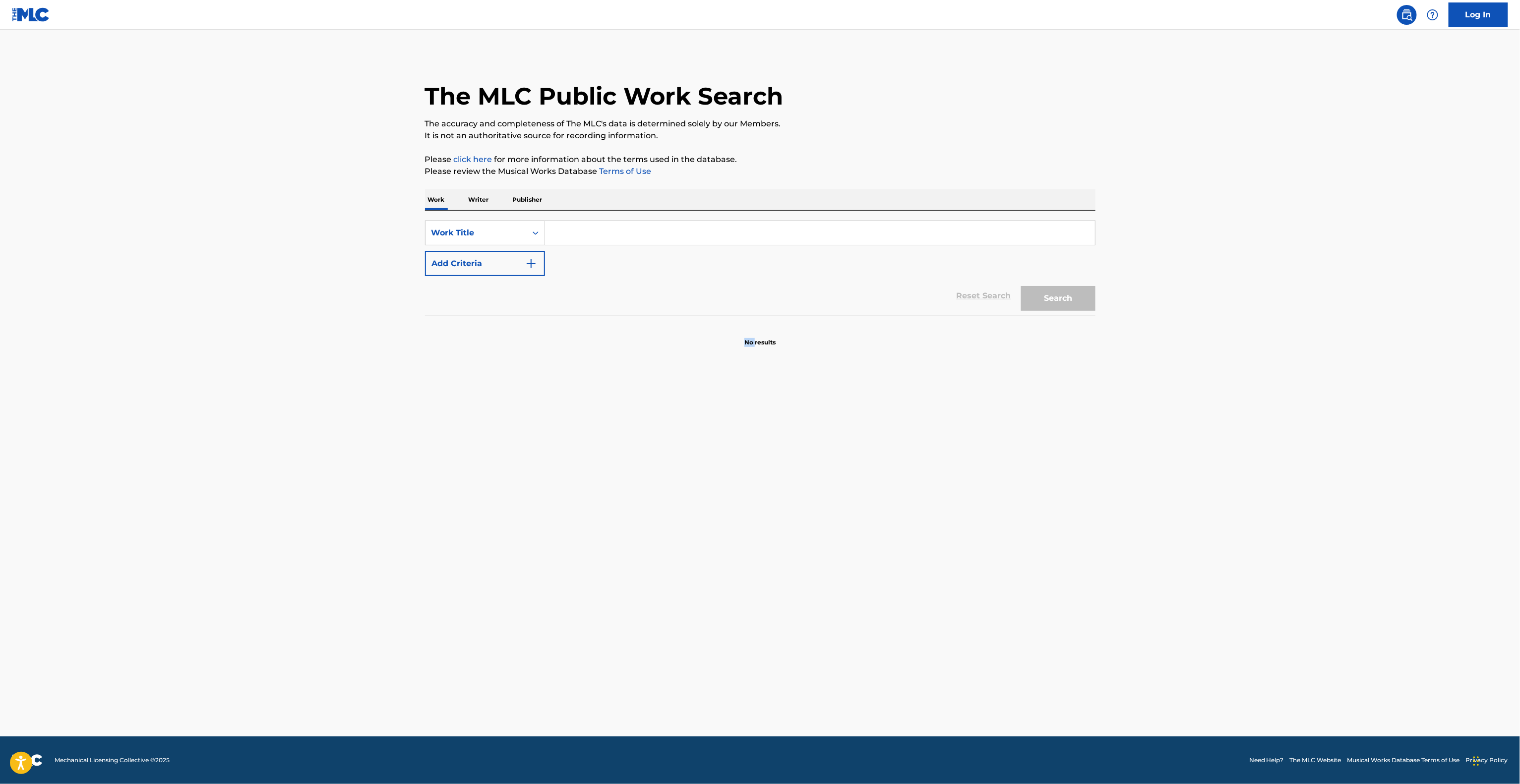
click at [14, 601] on main "The MLC Public Work Search The accuracy and completeness of The MLC's data is d…" at bounding box center [760, 383] width 1520 height 707
click at [14, 602] on main "The MLC Public Work Search The accuracy and completeness of The MLC's data is d…" at bounding box center [760, 383] width 1520 height 707
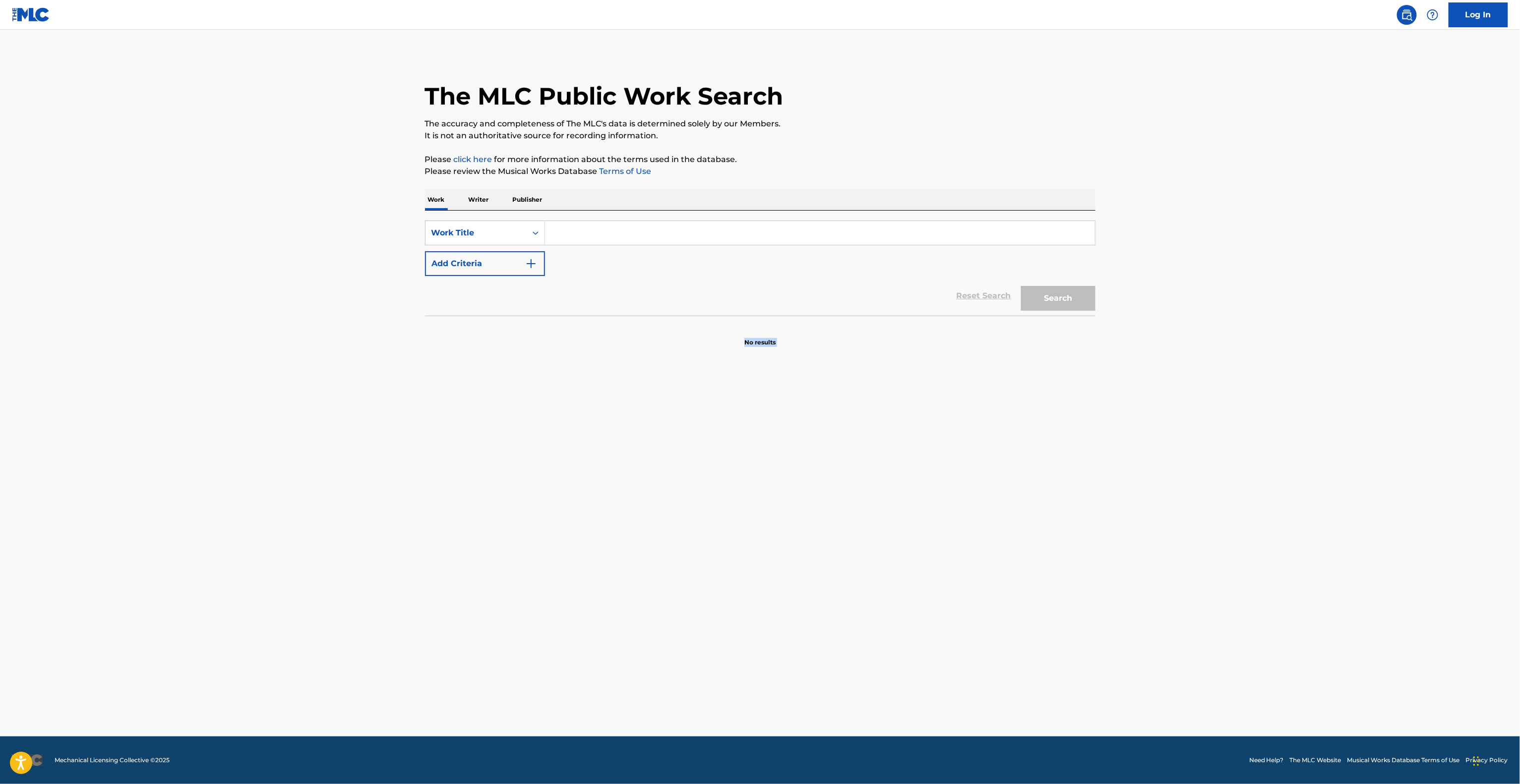
click at [14, 602] on main "The MLC Public Work Search The accuracy and completeness of The MLC's data is d…" at bounding box center [760, 383] width 1520 height 707
click at [14, 602] on main "The MLC Public Work Search The accuracy and completeness of The MLC's data is d…" at bounding box center [760, 383] width 1520 height 707
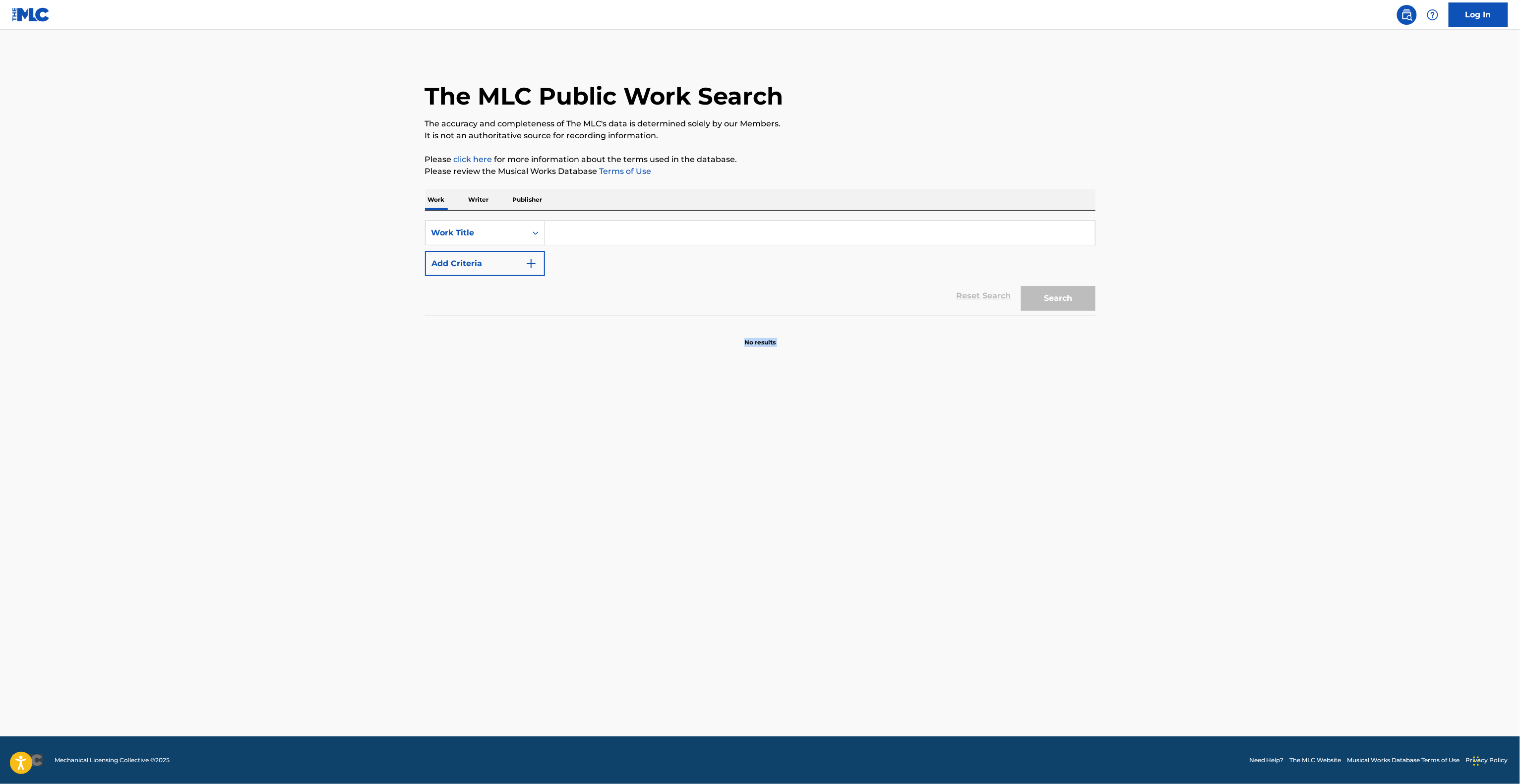
click at [14, 602] on main "The MLC Public Work Search The accuracy and completeness of The MLC's data is d…" at bounding box center [760, 383] width 1520 height 707
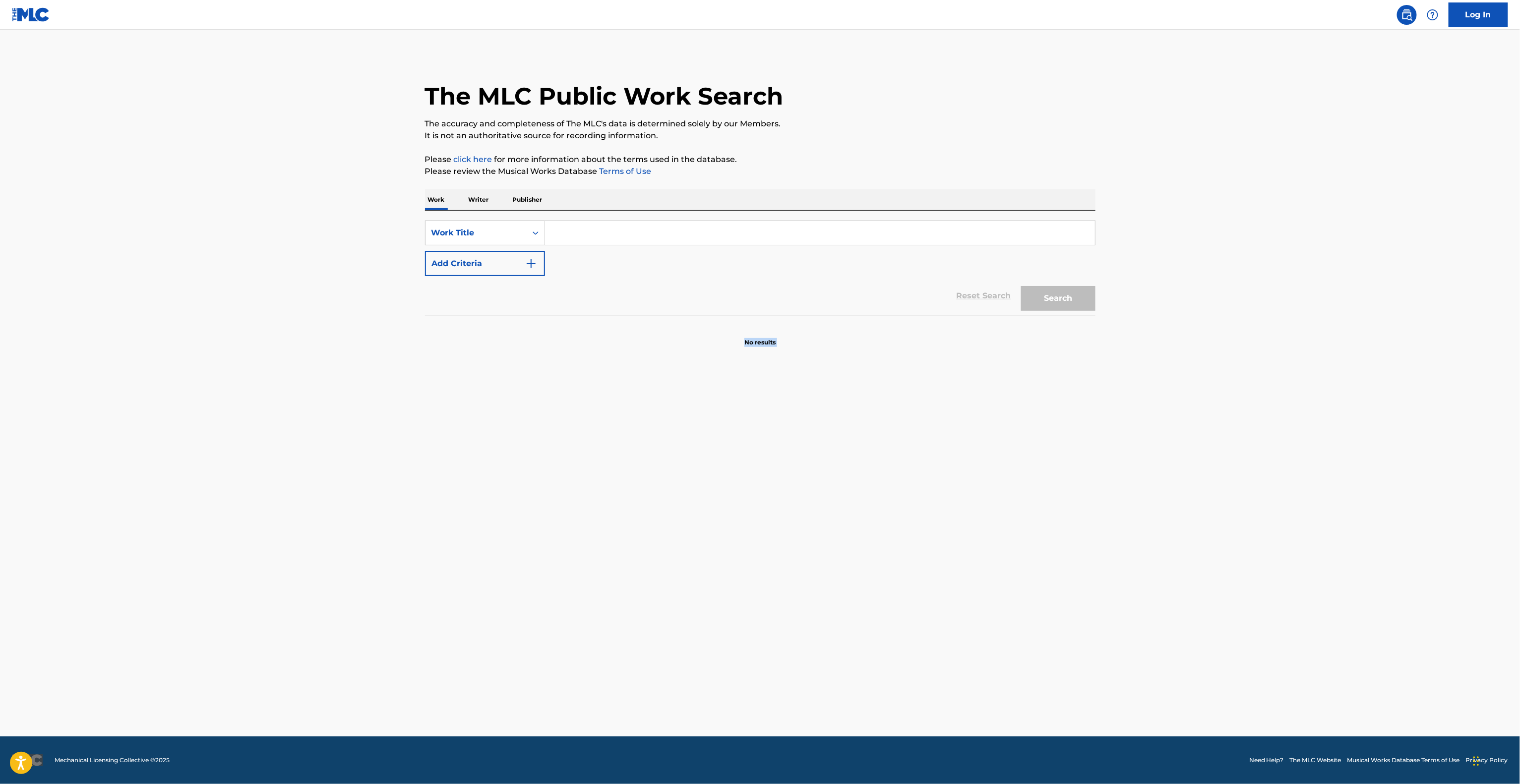
click at [14, 602] on main "The MLC Public Work Search The accuracy and completeness of The MLC's data is d…" at bounding box center [760, 383] width 1520 height 707
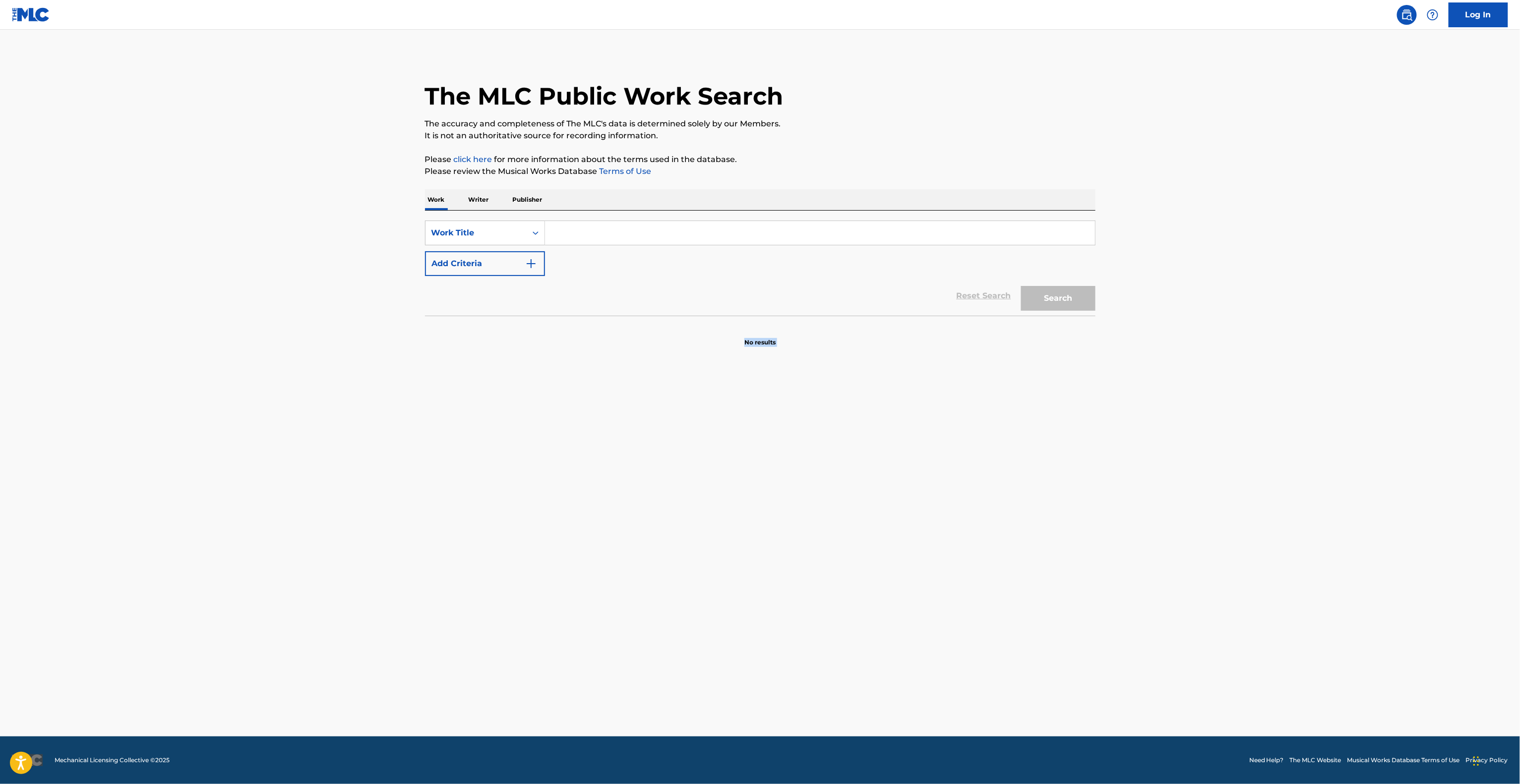
click at [14, 602] on main "The MLC Public Work Search The accuracy and completeness of The MLC's data is d…" at bounding box center [760, 383] width 1520 height 707
click at [14, 603] on main "The MLC Public Work Search The accuracy and completeness of The MLC's data is d…" at bounding box center [760, 383] width 1520 height 707
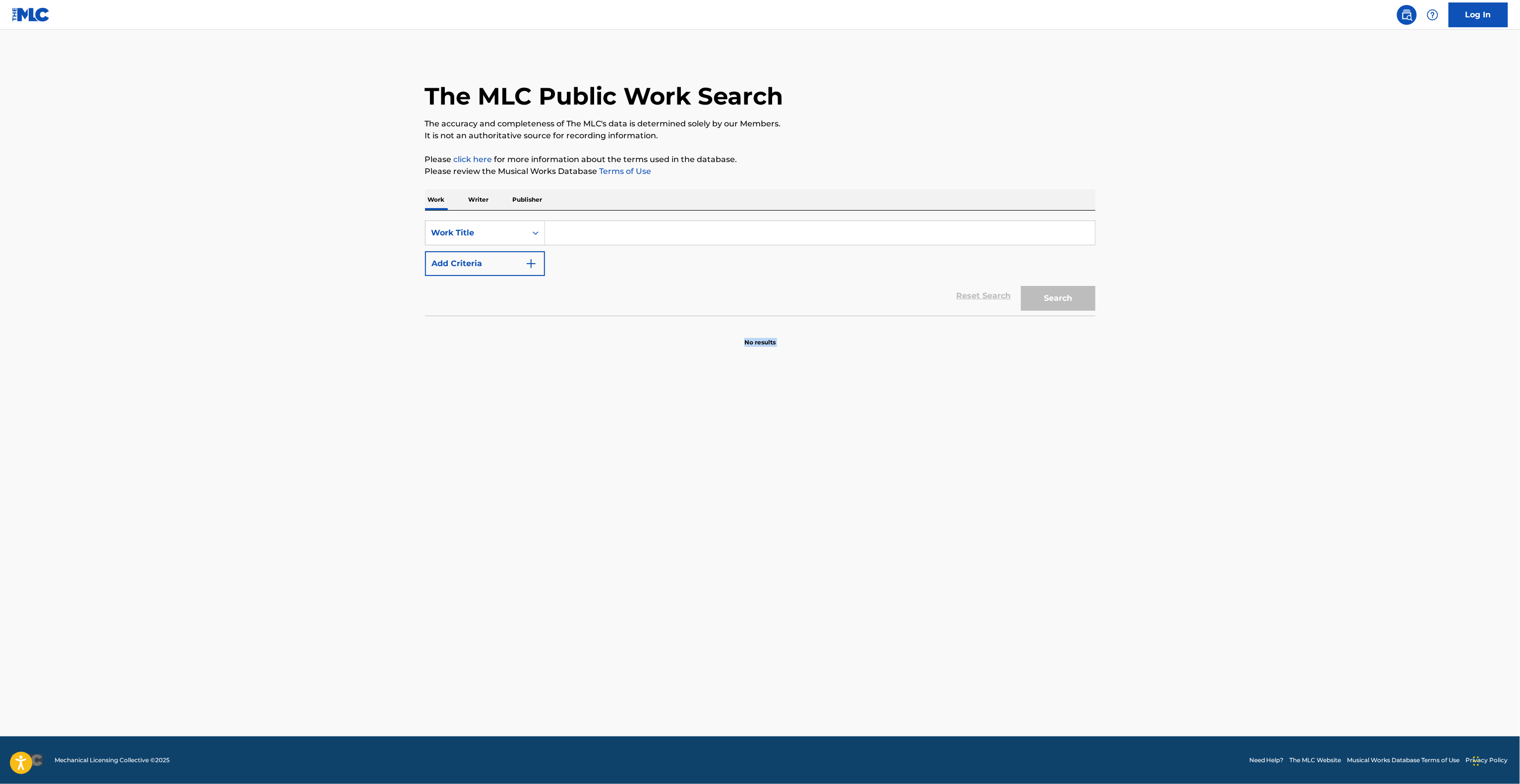
click at [14, 603] on main "The MLC Public Work Search The accuracy and completeness of The MLC's data is d…" at bounding box center [760, 383] width 1520 height 707
click at [14, 606] on main "The MLC Public Work Search The accuracy and completeness of The MLC's data is d…" at bounding box center [760, 383] width 1520 height 707
click at [14, 607] on main "The MLC Public Work Search The accuracy and completeness of The MLC's data is d…" at bounding box center [760, 383] width 1520 height 707
click at [14, 608] on main "The MLC Public Work Search The accuracy and completeness of The MLC's data is d…" at bounding box center [760, 383] width 1520 height 707
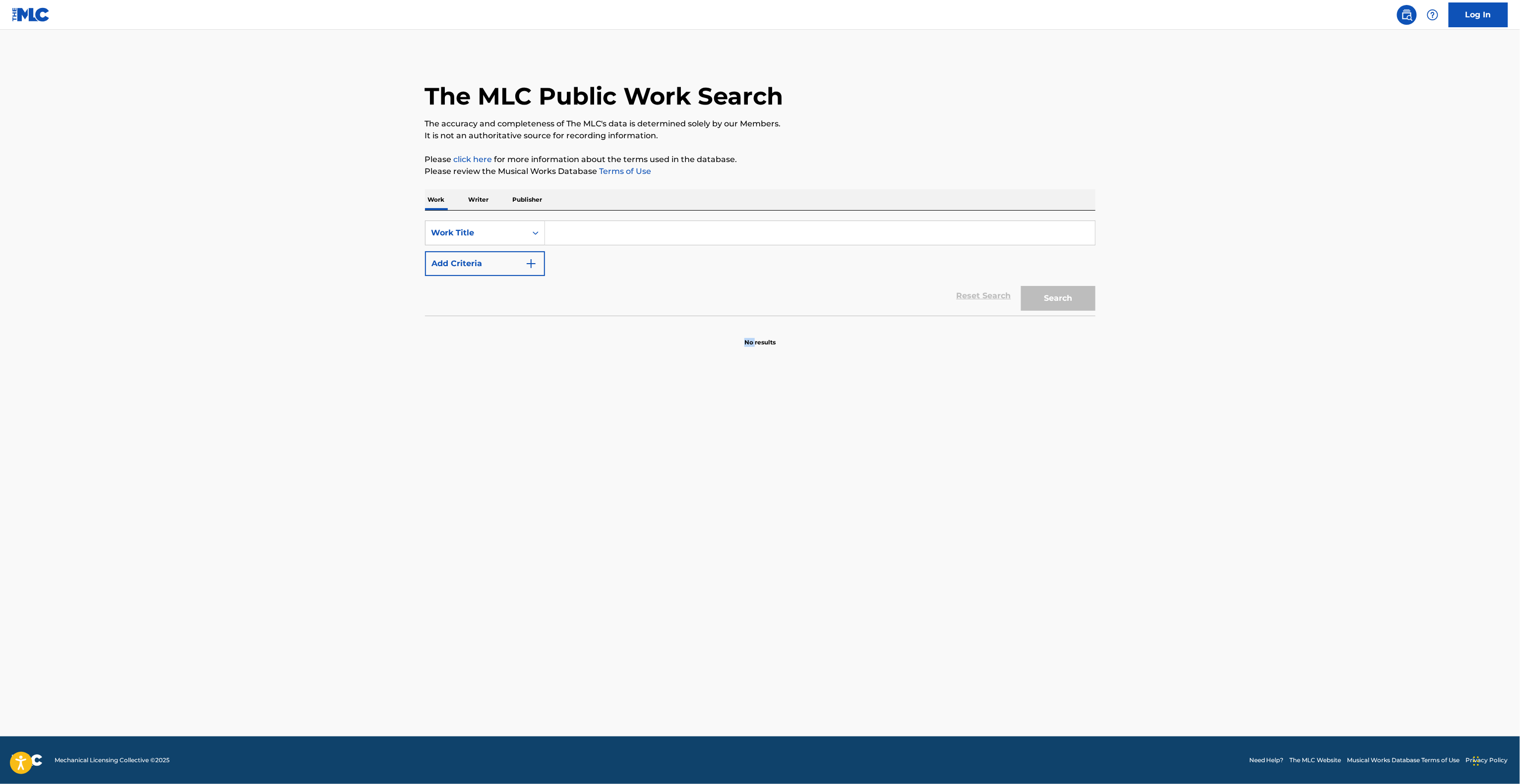
click at [14, 609] on main "The MLC Public Work Search The accuracy and completeness of The MLC's data is d…" at bounding box center [760, 383] width 1520 height 707
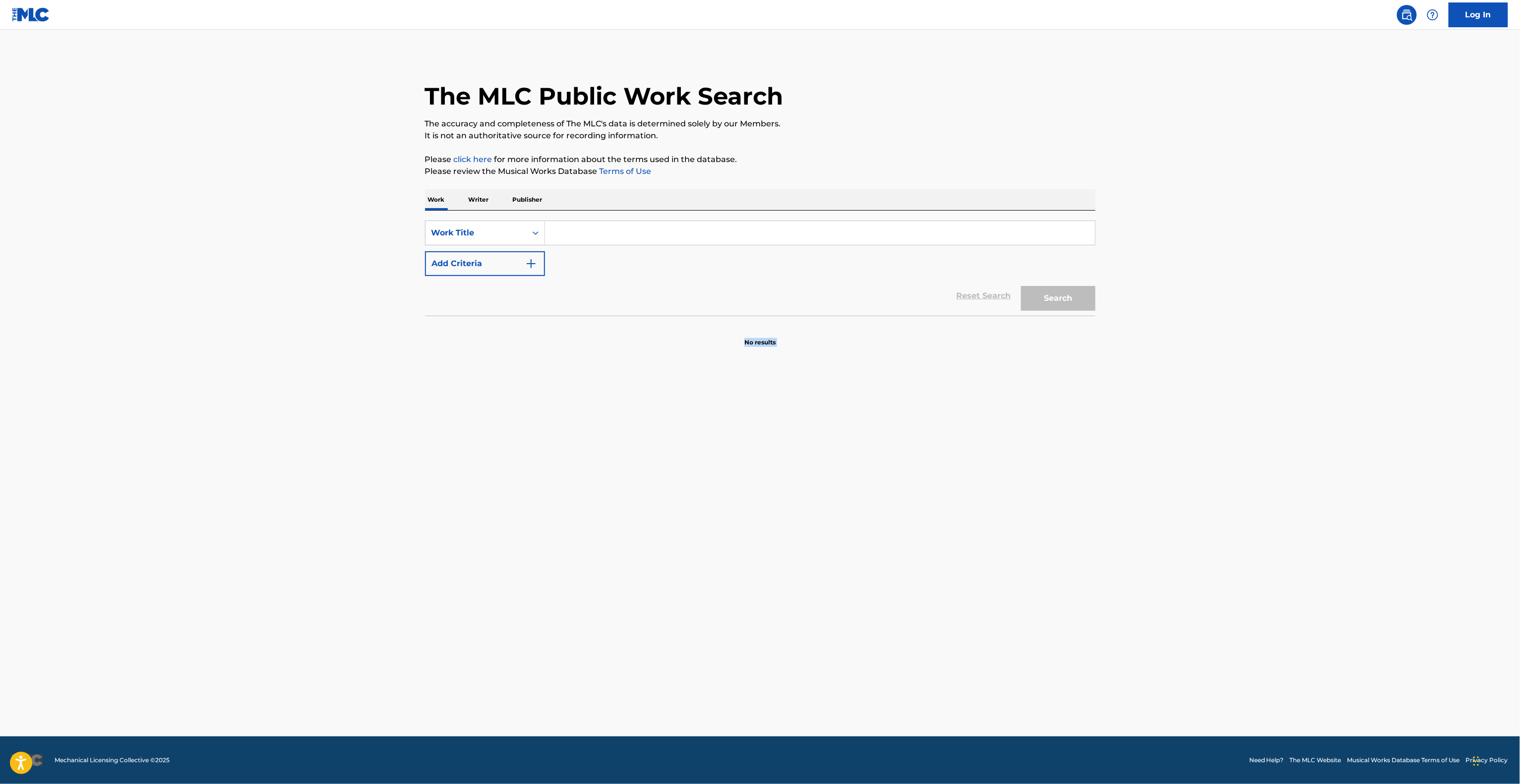
click at [14, 609] on main "The MLC Public Work Search The accuracy and completeness of The MLC's data is d…" at bounding box center [760, 383] width 1520 height 707
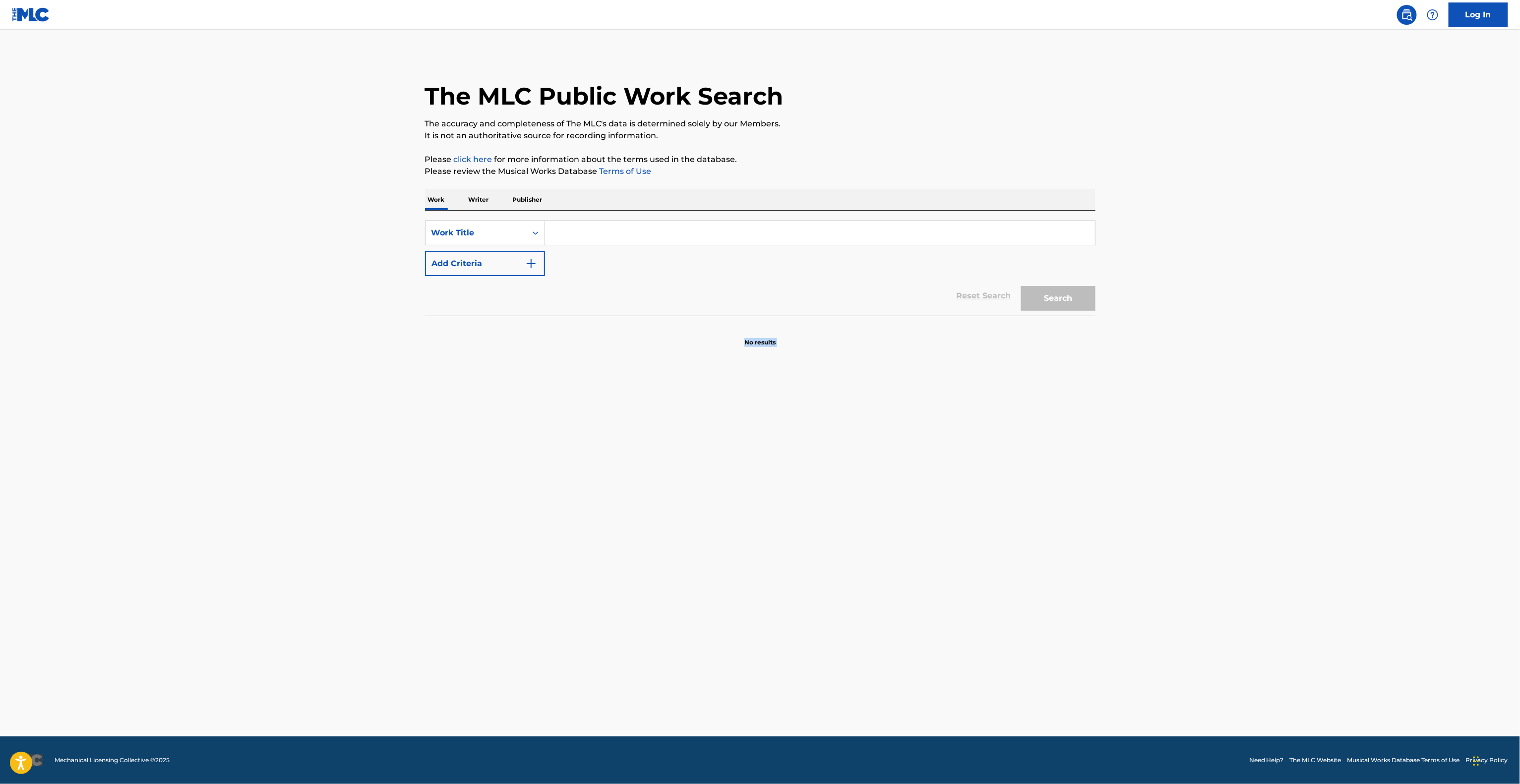
click at [14, 609] on main "The MLC Public Work Search The accuracy and completeness of The MLC's data is d…" at bounding box center [760, 383] width 1520 height 707
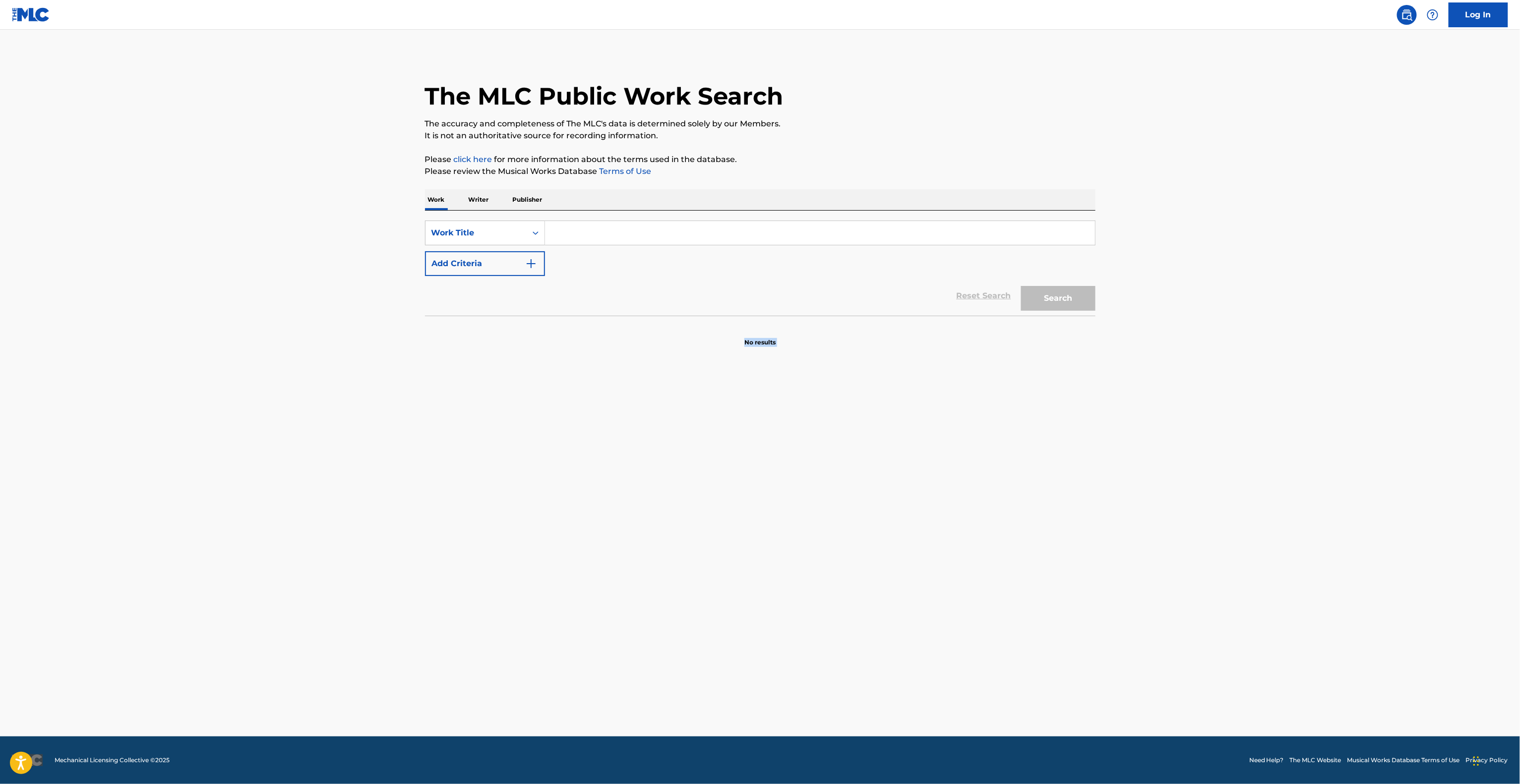
click at [14, 609] on main "The MLC Public Work Search The accuracy and completeness of The MLC's data is d…" at bounding box center [760, 383] width 1520 height 707
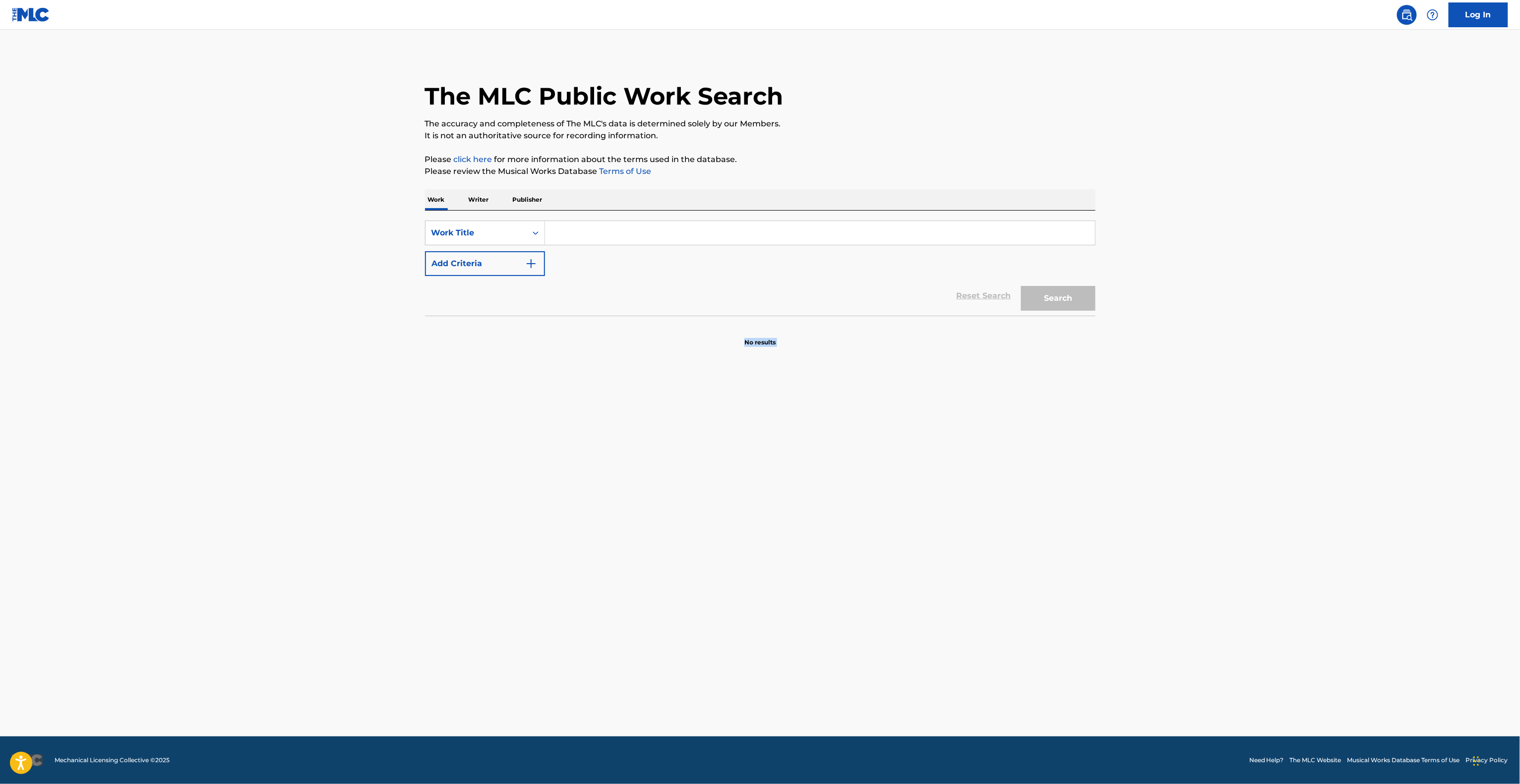
click at [14, 609] on main "The MLC Public Work Search The accuracy and completeness of The MLC's data is d…" at bounding box center [760, 383] width 1520 height 707
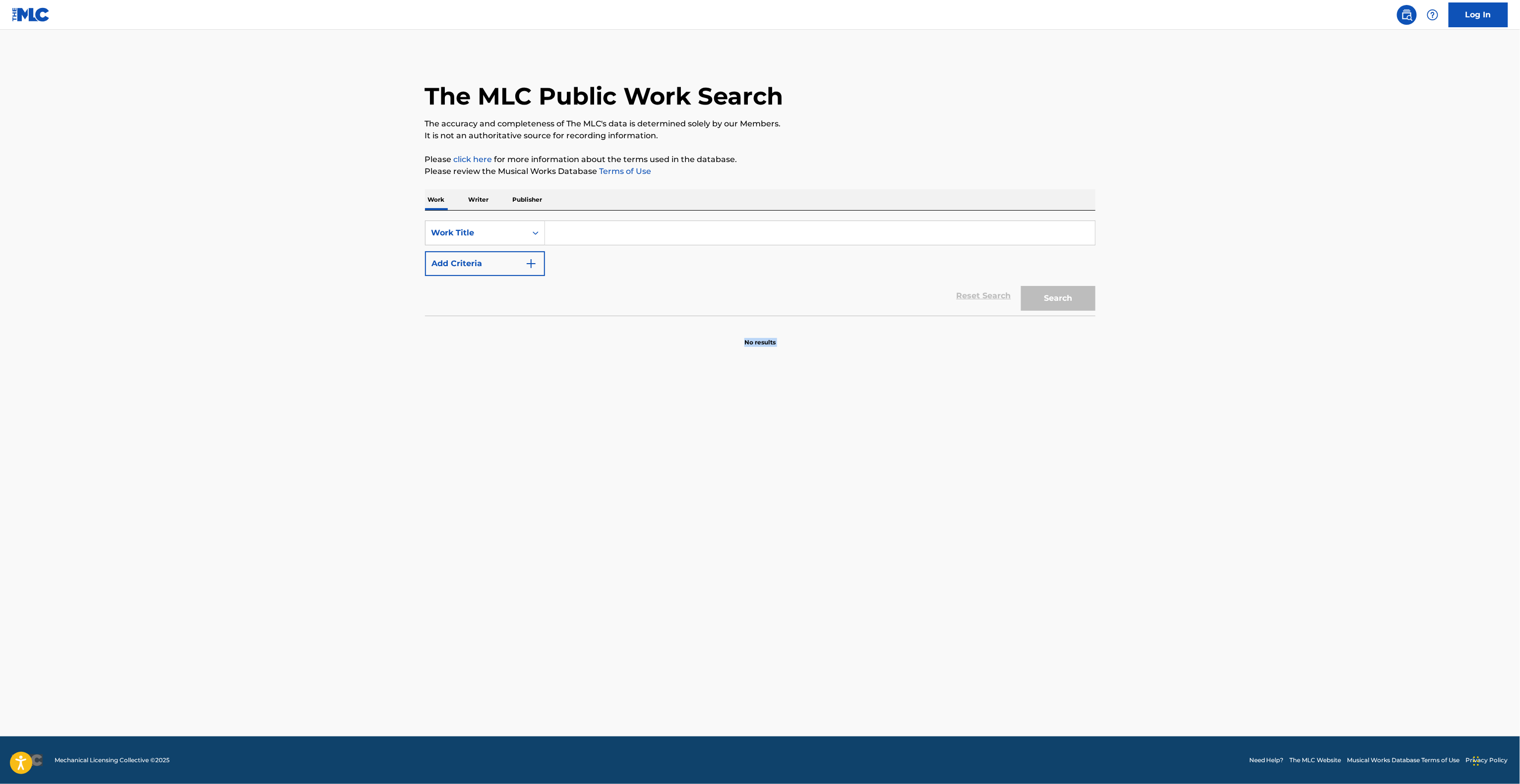
click at [14, 609] on main "The MLC Public Work Search The accuracy and completeness of The MLC's data is d…" at bounding box center [760, 383] width 1520 height 707
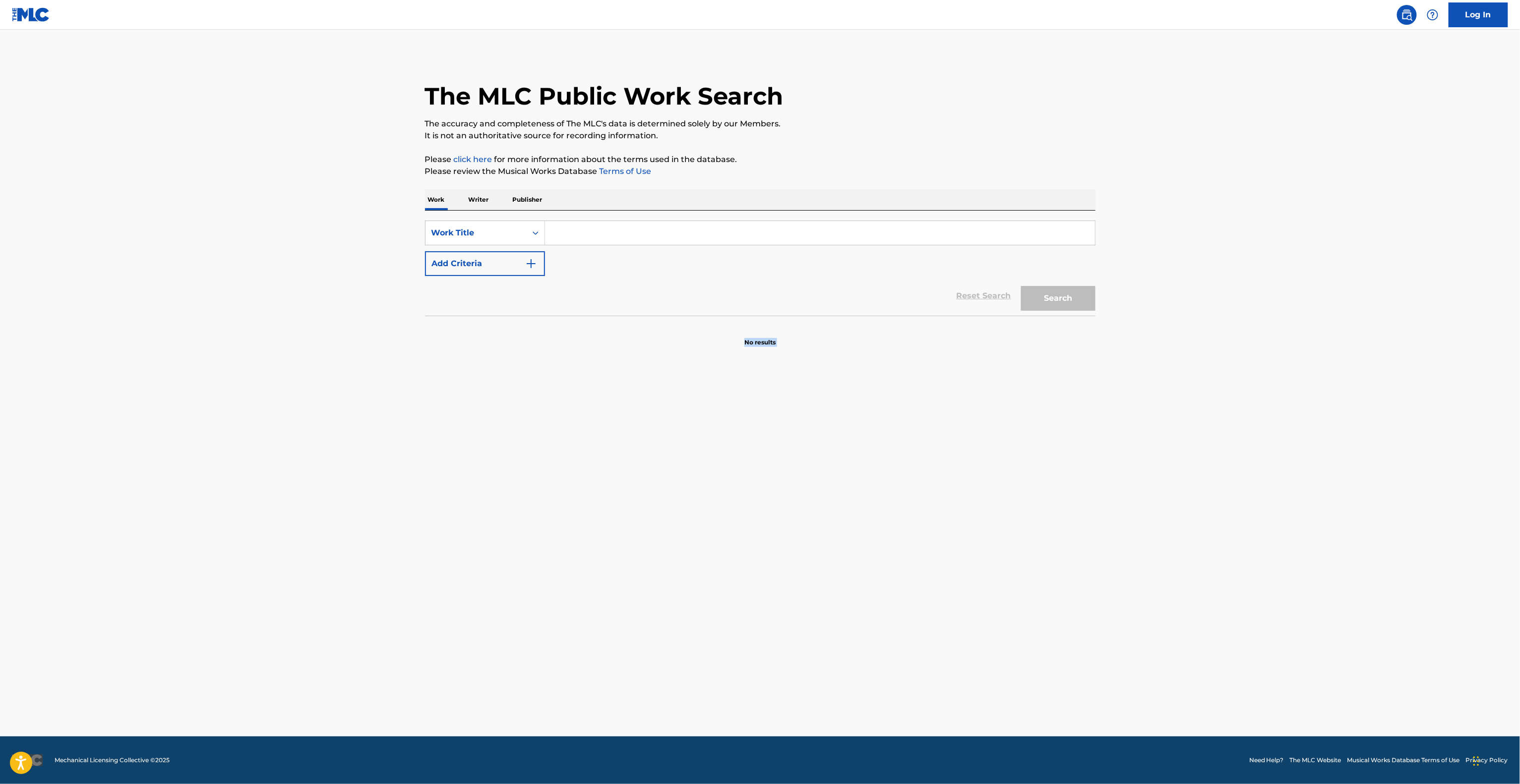
click at [14, 609] on main "The MLC Public Work Search The accuracy and completeness of The MLC's data is d…" at bounding box center [760, 383] width 1520 height 707
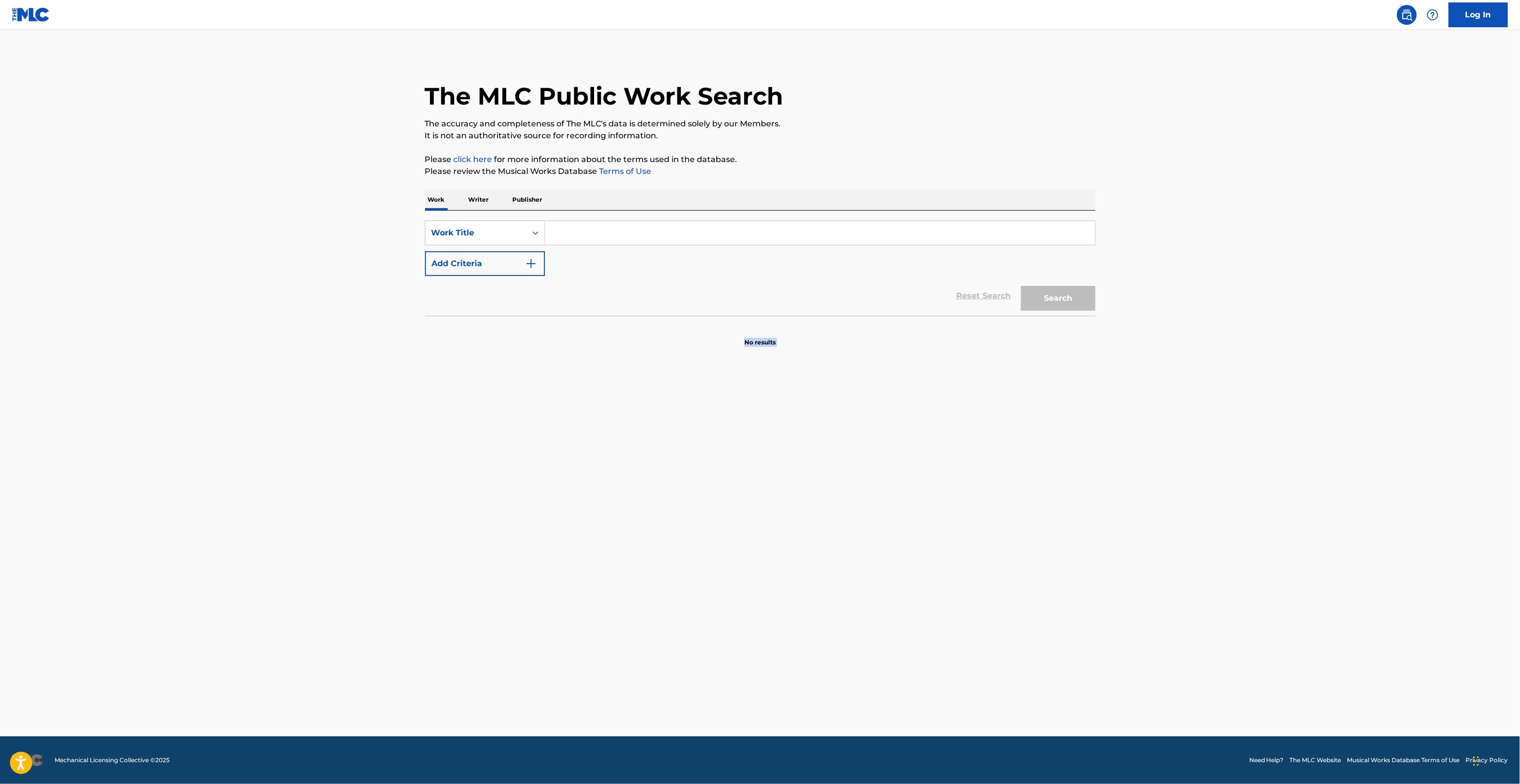
click at [14, 609] on main "The MLC Public Work Search The accuracy and completeness of The MLC's data is d…" at bounding box center [760, 383] width 1520 height 707
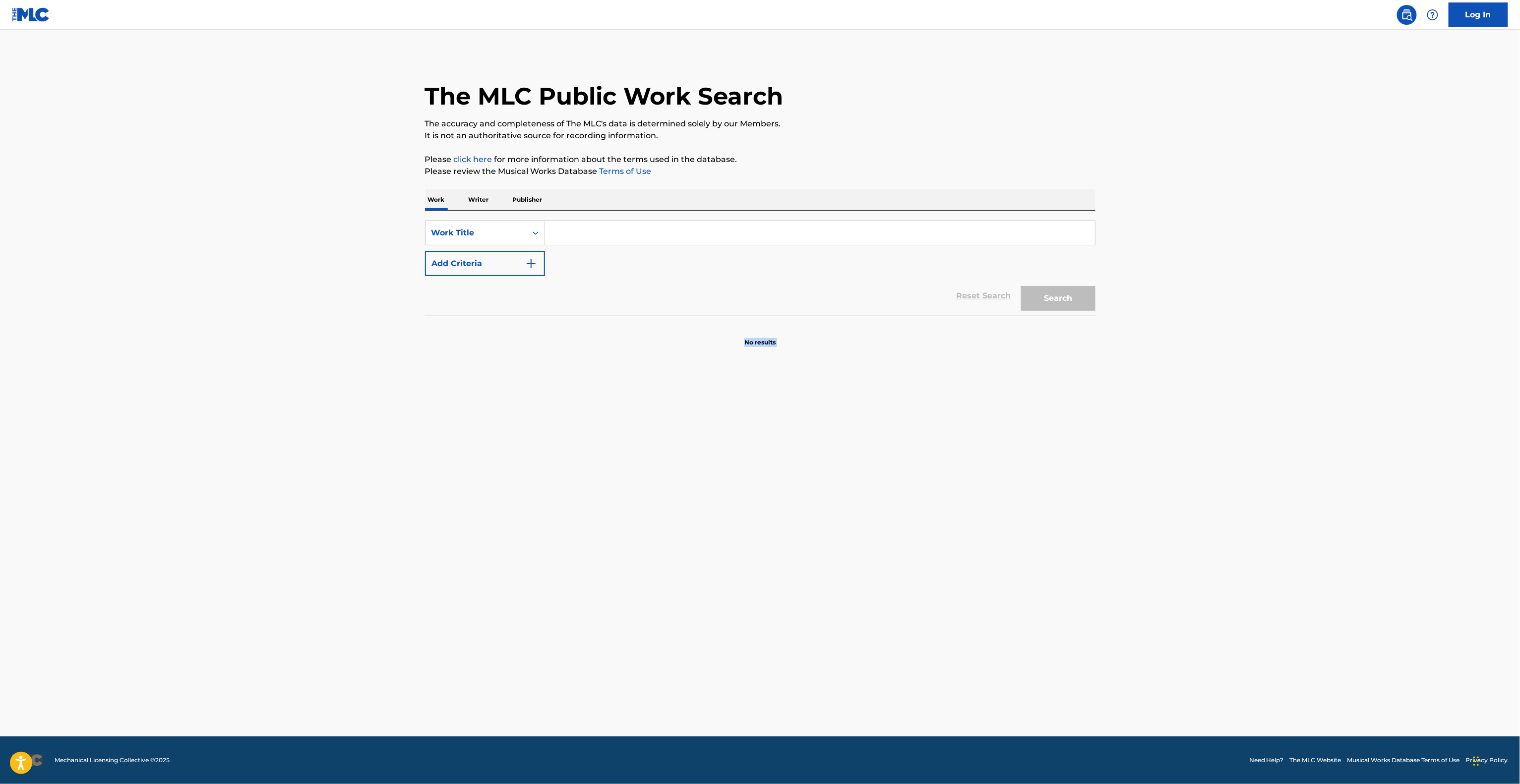
click at [14, 609] on main "The MLC Public Work Search The accuracy and completeness of The MLC's data is d…" at bounding box center [760, 383] width 1520 height 707
click at [14, 610] on main "The MLC Public Work Search The accuracy and completeness of The MLC's data is d…" at bounding box center [760, 383] width 1520 height 707
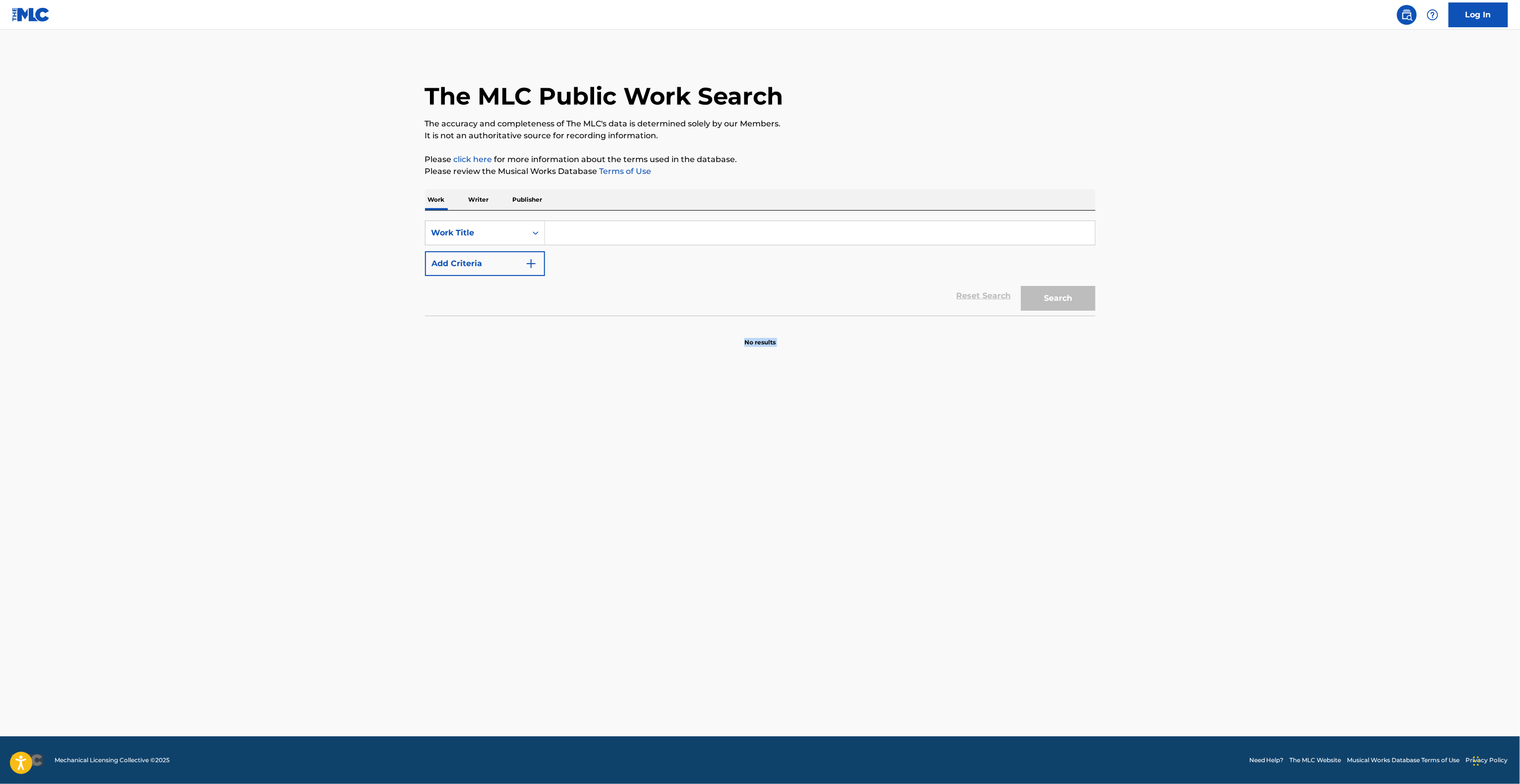
click at [14, 610] on main "The MLC Public Work Search The accuracy and completeness of The MLC's data is d…" at bounding box center [760, 383] width 1520 height 707
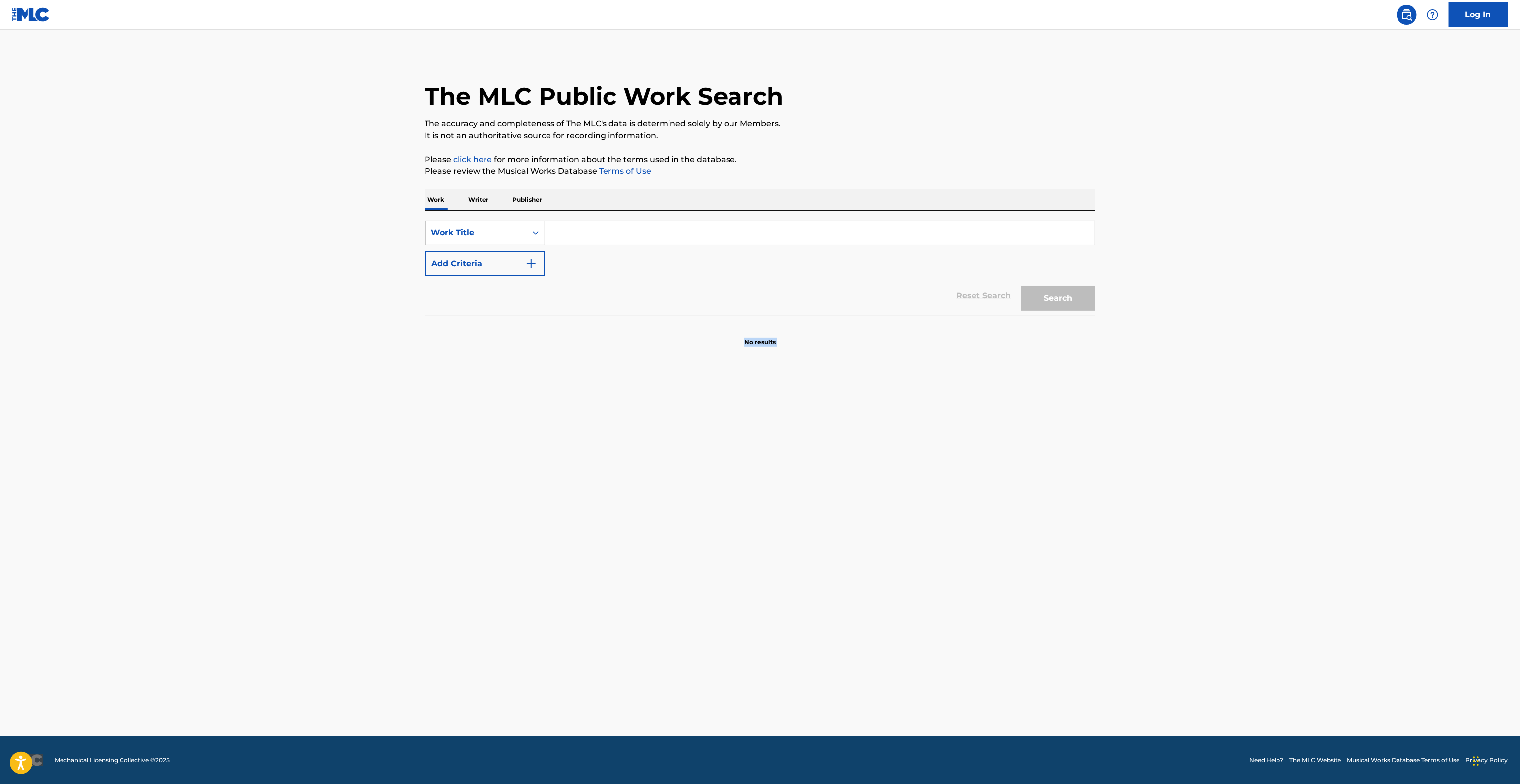
click at [14, 610] on main "The MLC Public Work Search The accuracy and completeness of The MLC's data is d…" at bounding box center [760, 383] width 1520 height 707
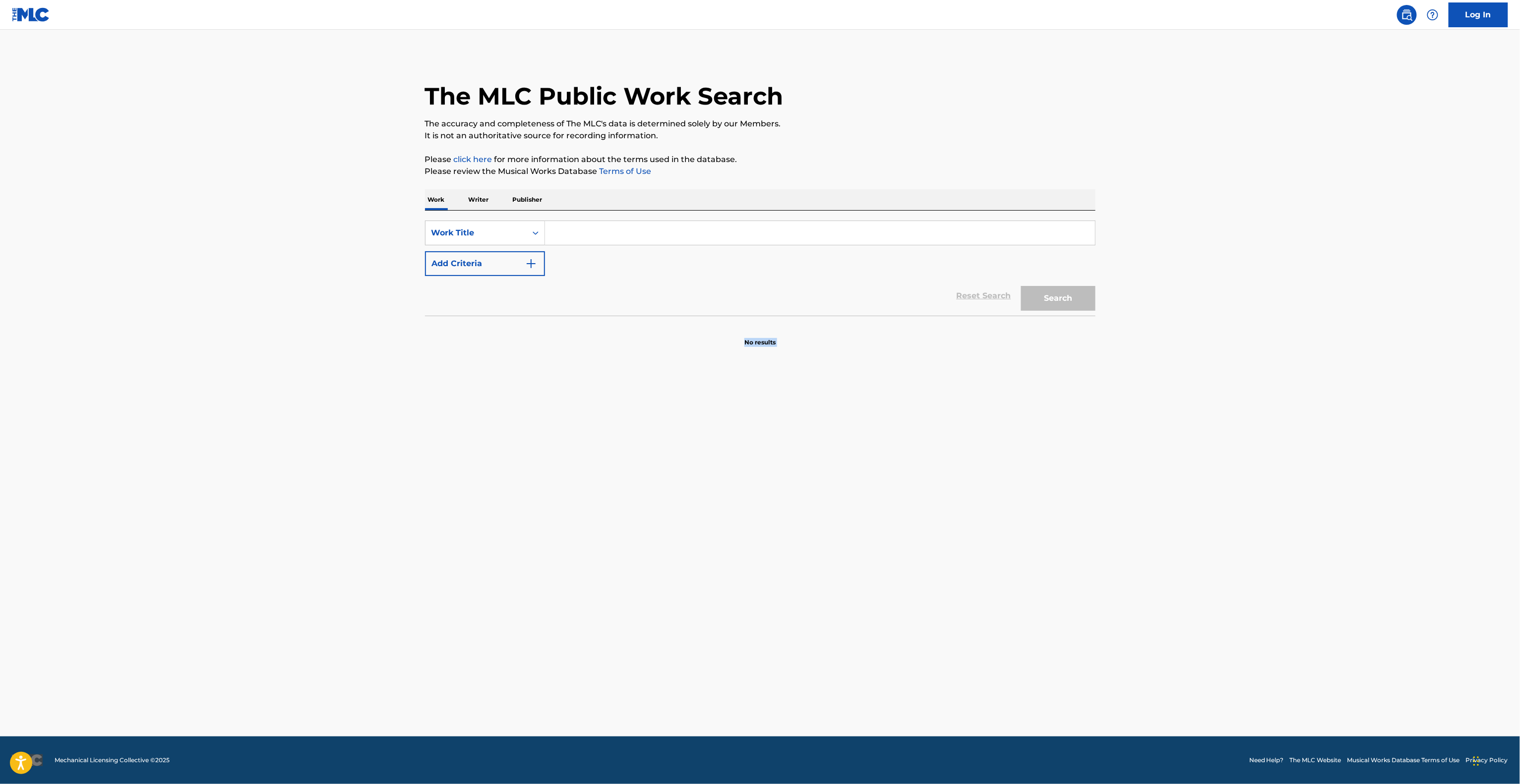
click at [14, 610] on main "The MLC Public Work Search The accuracy and completeness of The MLC's data is d…" at bounding box center [760, 383] width 1520 height 707
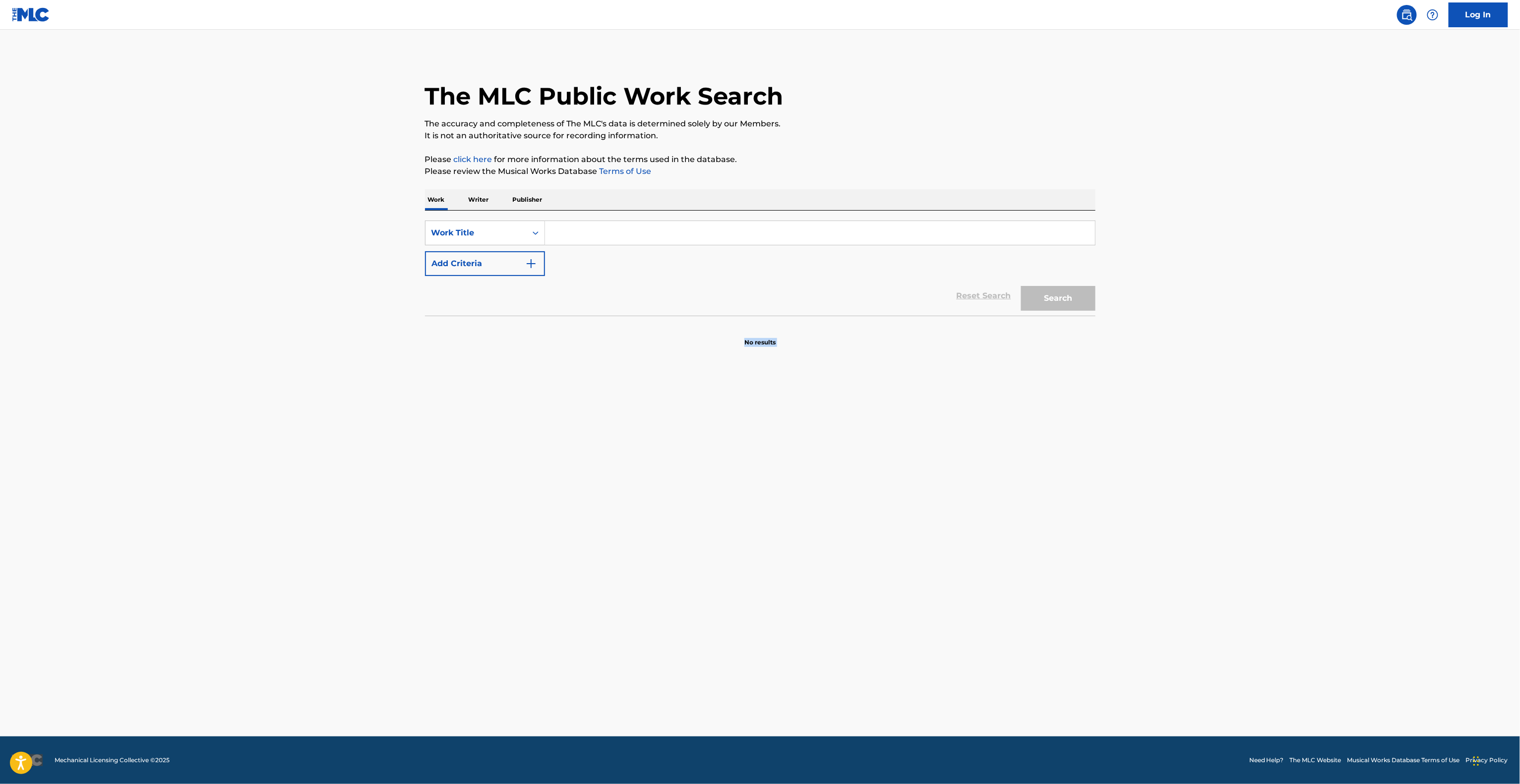
click at [14, 610] on main "The MLC Public Work Search The accuracy and completeness of The MLC's data is d…" at bounding box center [760, 383] width 1520 height 707
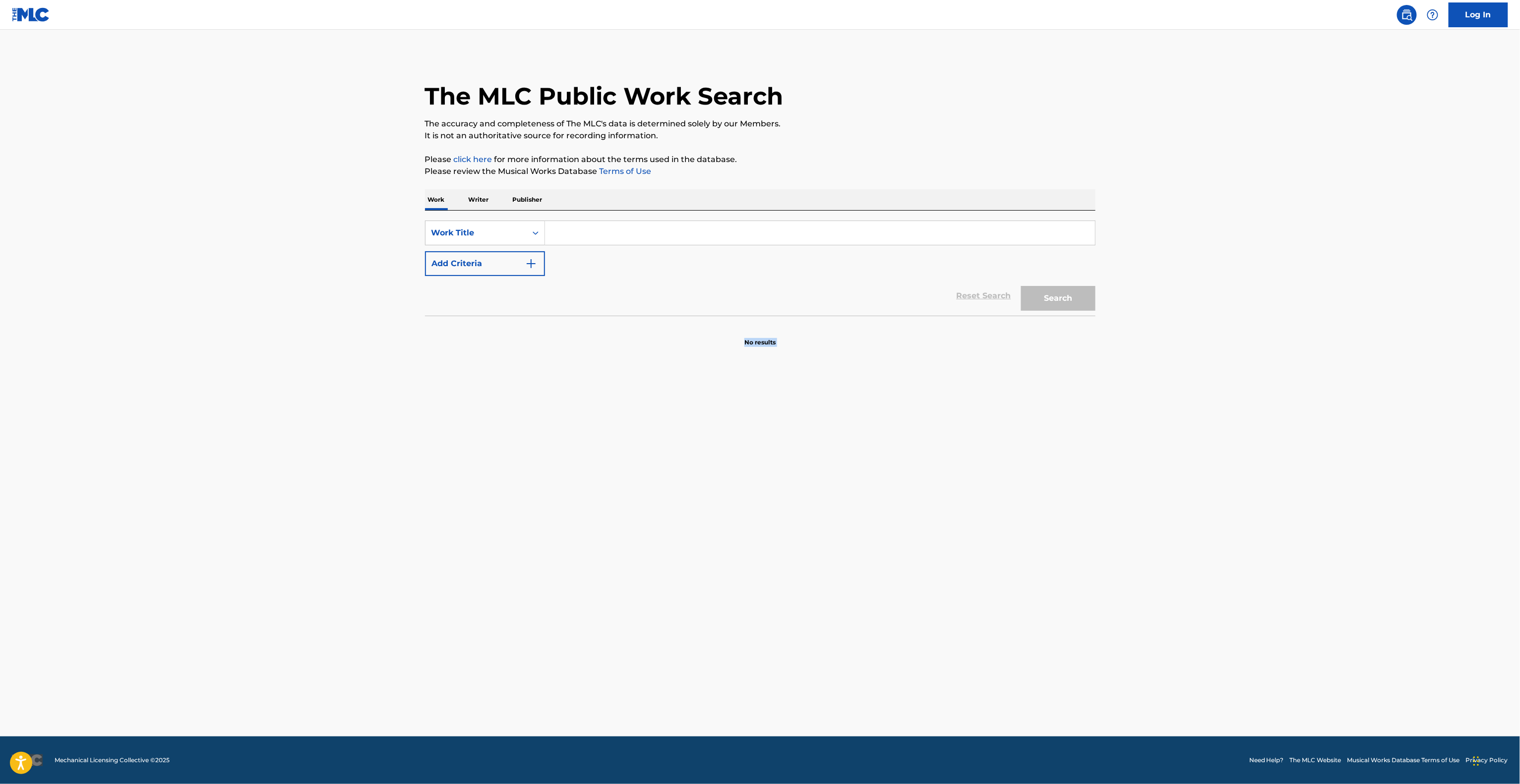
click at [14, 610] on main "The MLC Public Work Search The accuracy and completeness of The MLC's data is d…" at bounding box center [760, 383] width 1520 height 707
click at [14, 605] on main "The MLC Public Work Search The accuracy and completeness of The MLC's data is d…" at bounding box center [760, 383] width 1520 height 707
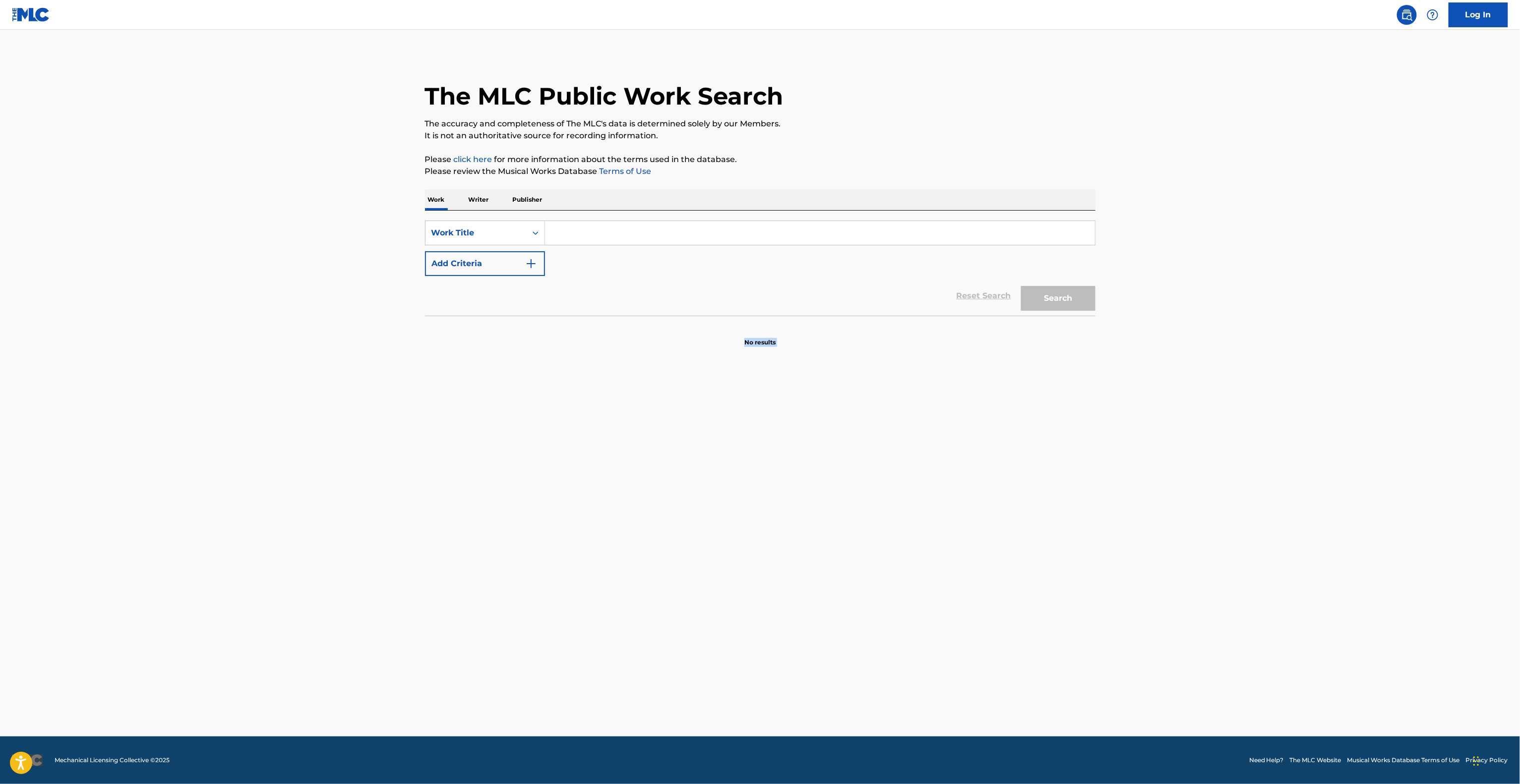
click at [14, 605] on main "The MLC Public Work Search The accuracy and completeness of The MLC's data is d…" at bounding box center [760, 383] width 1520 height 707
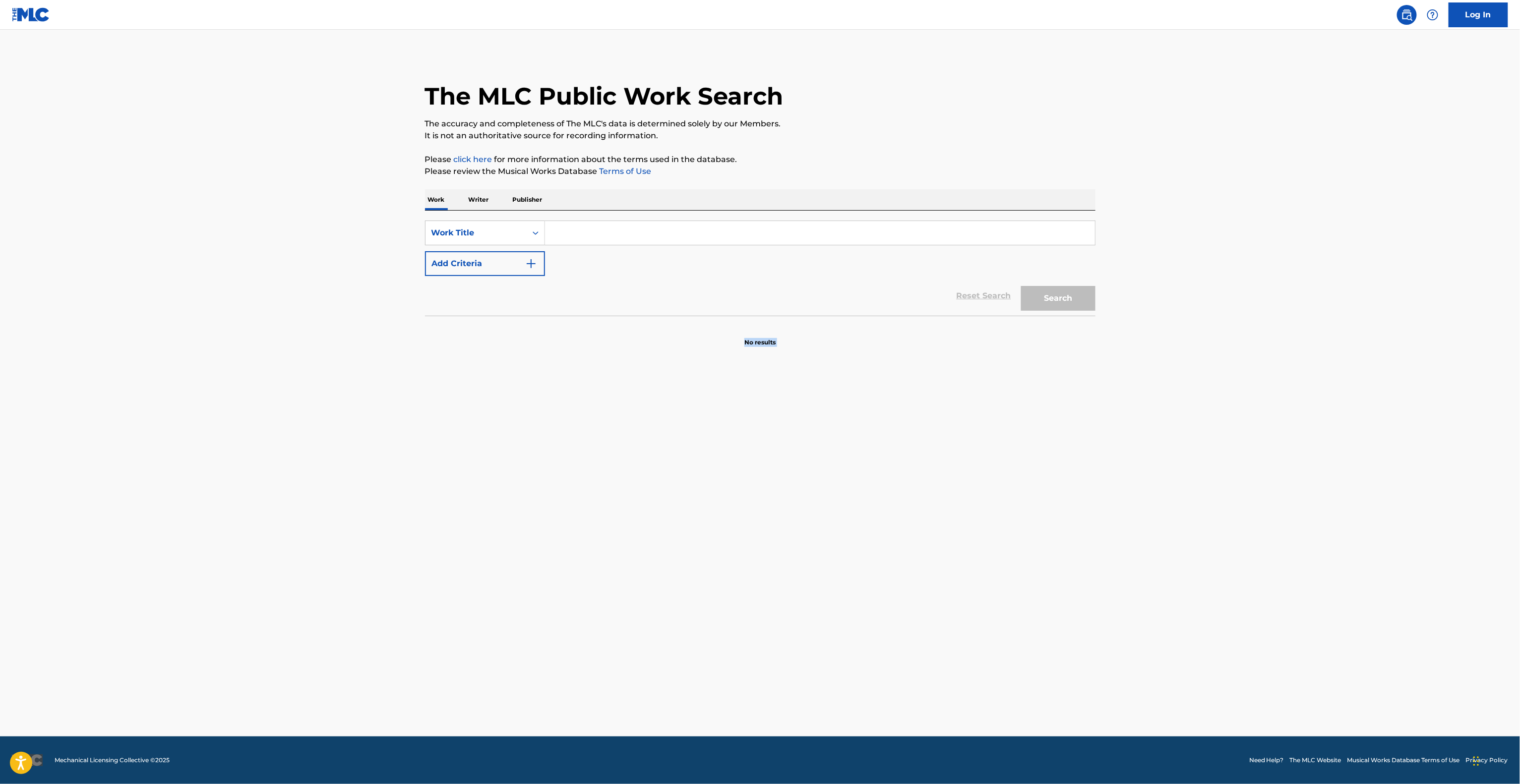
click at [14, 605] on main "The MLC Public Work Search The accuracy and completeness of The MLC's data is d…" at bounding box center [760, 383] width 1520 height 707
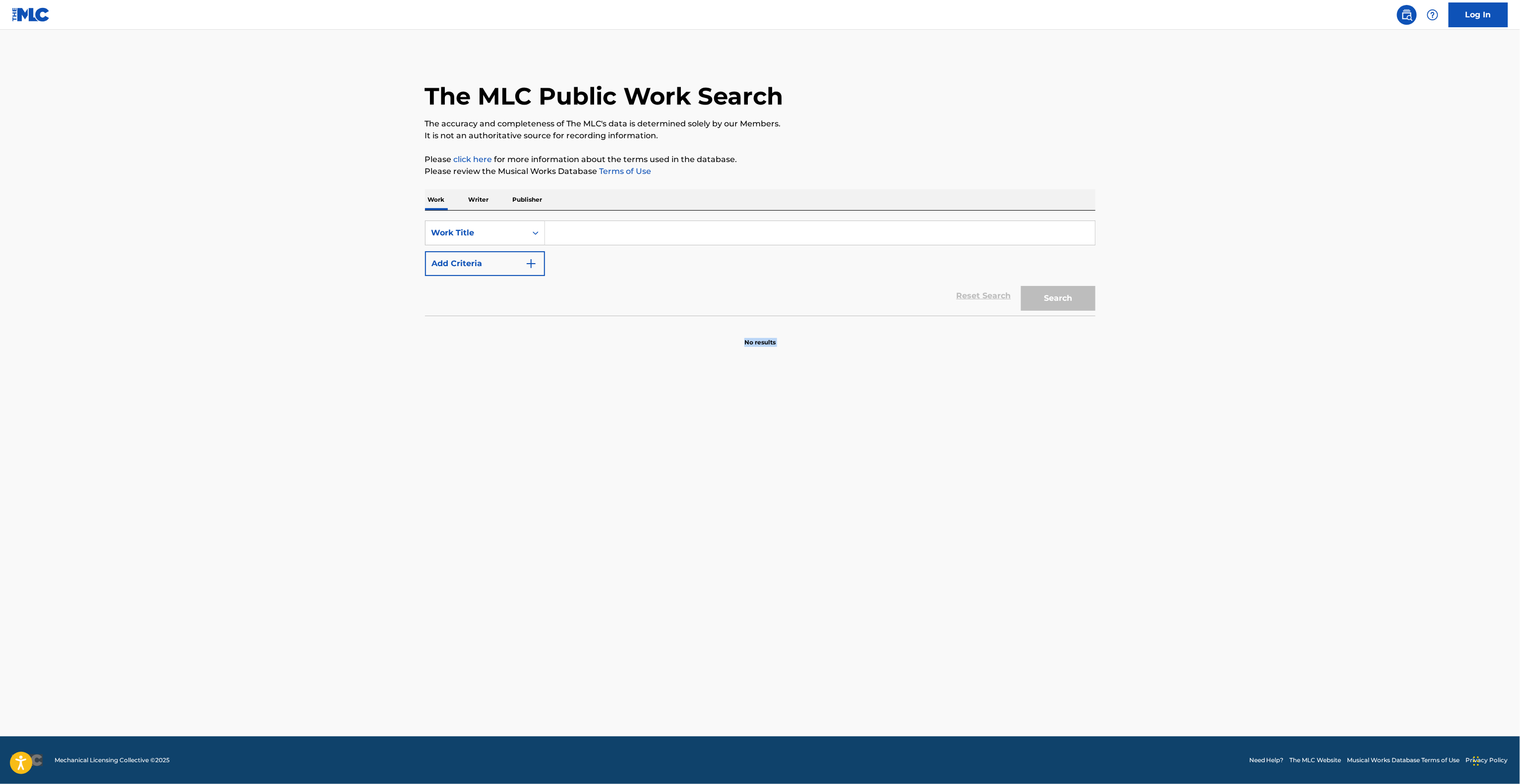
click at [14, 605] on main "The MLC Public Work Search The accuracy and completeness of The MLC's data is d…" at bounding box center [760, 383] width 1520 height 707
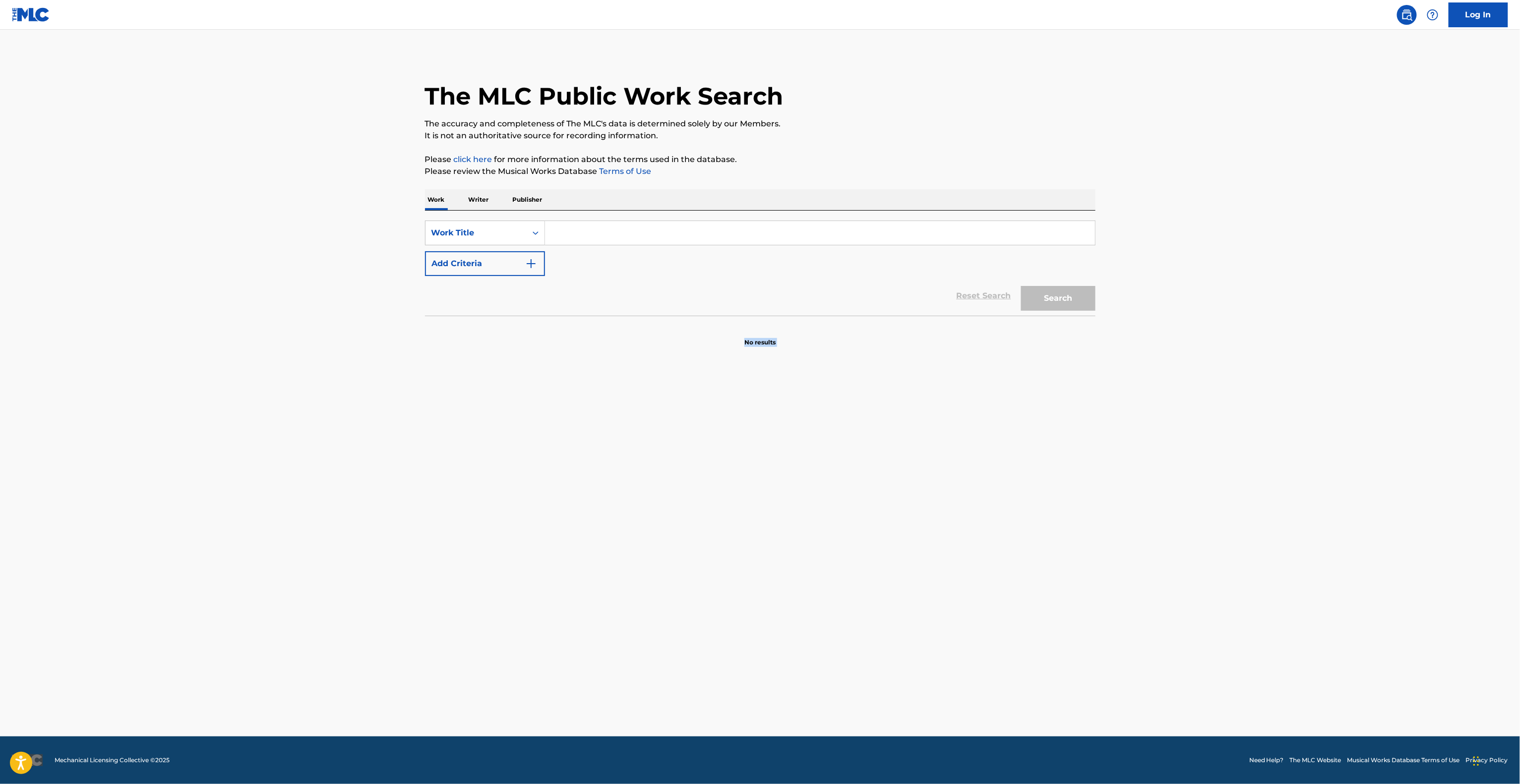
click at [14, 605] on main "The MLC Public Work Search The accuracy and completeness of The MLC's data is d…" at bounding box center [760, 383] width 1520 height 707
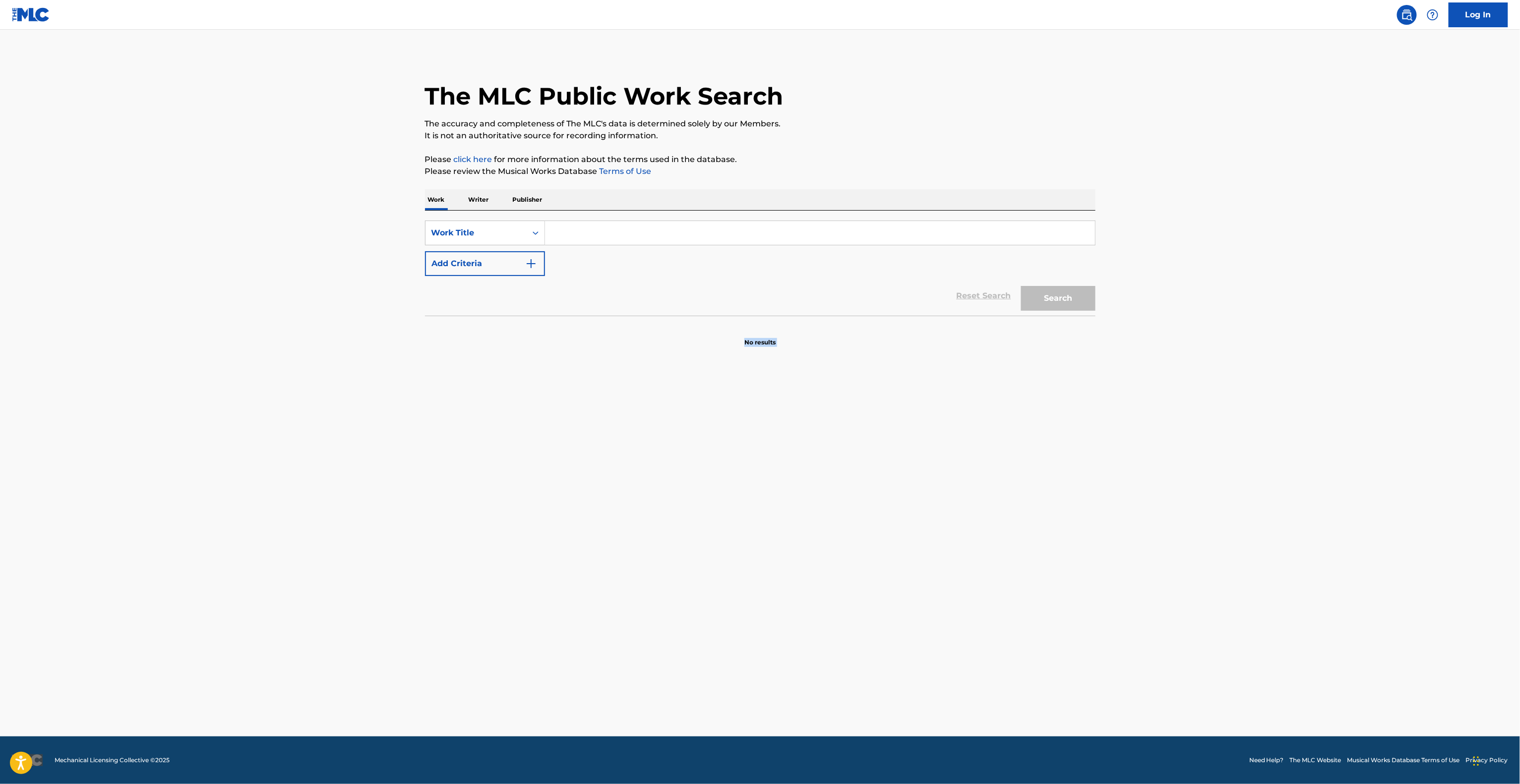
click at [14, 605] on main "The MLC Public Work Search The accuracy and completeness of The MLC's data is d…" at bounding box center [760, 383] width 1520 height 707
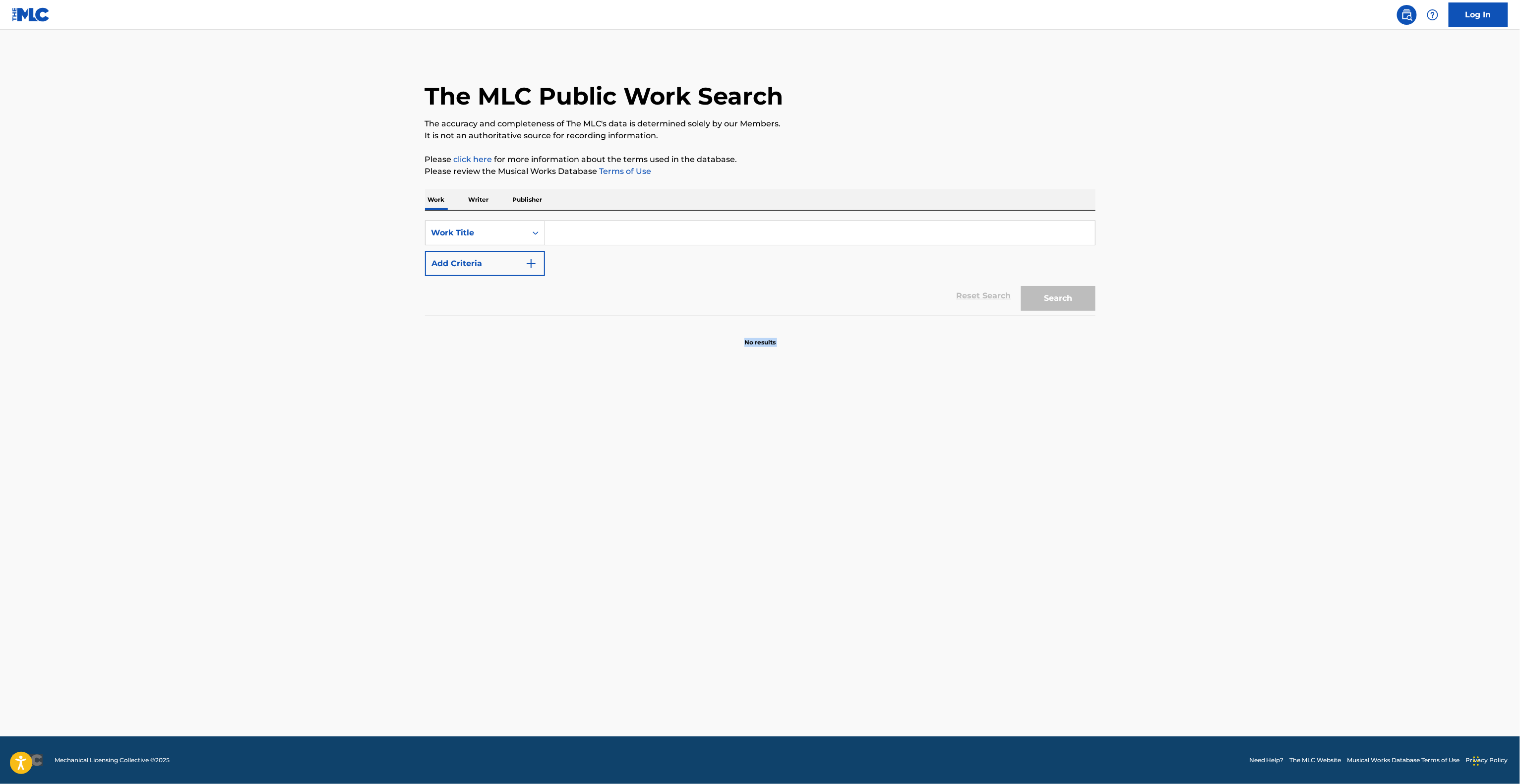
click at [14, 605] on main "The MLC Public Work Search The accuracy and completeness of The MLC's data is d…" at bounding box center [760, 383] width 1520 height 707
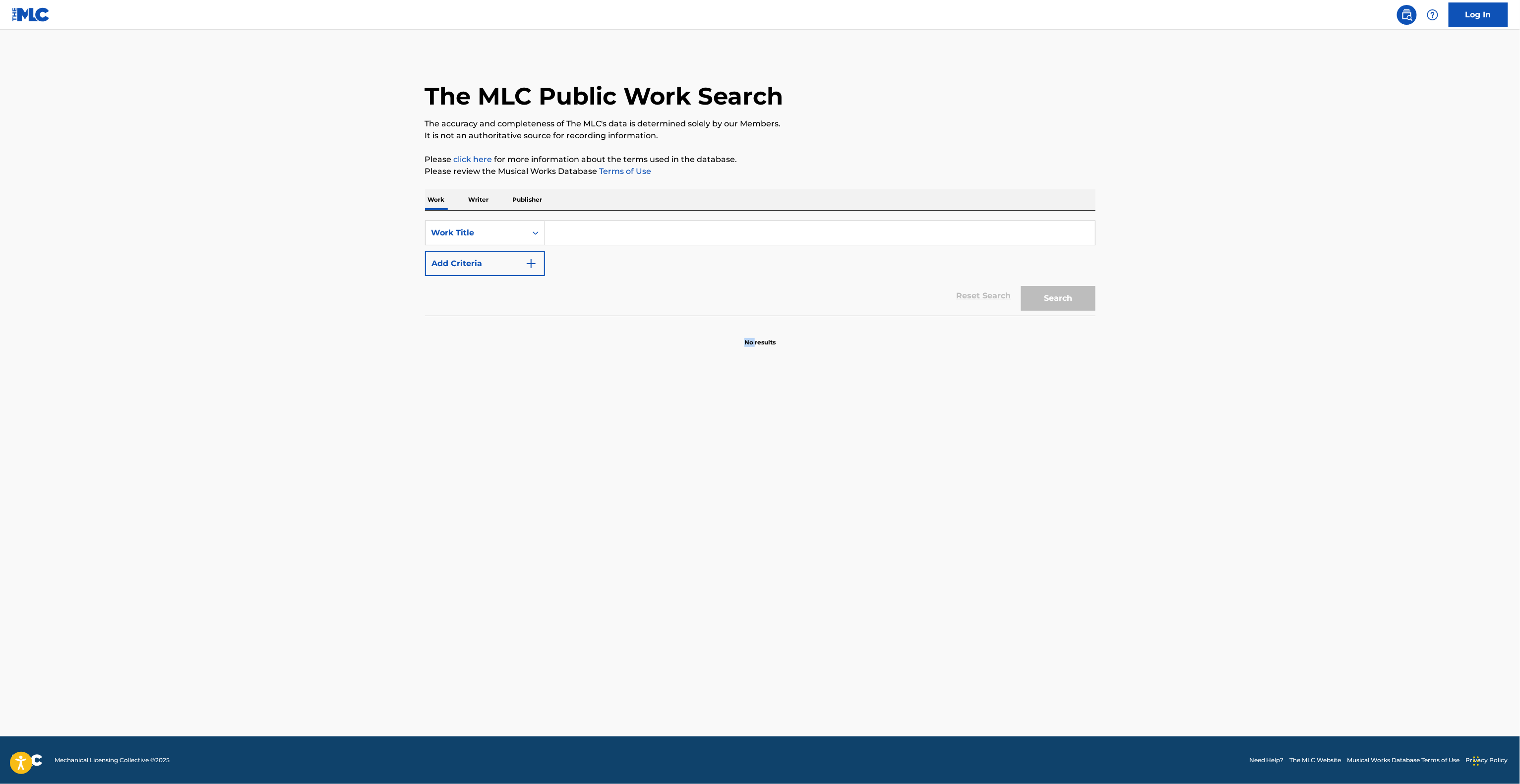
click at [14, 605] on main "The MLC Public Work Search The accuracy and completeness of The MLC's data is d…" at bounding box center [760, 383] width 1520 height 707
click at [22, 602] on main "The MLC Public Work Search The accuracy and completeness of The MLC's data is d…" at bounding box center [760, 383] width 1520 height 707
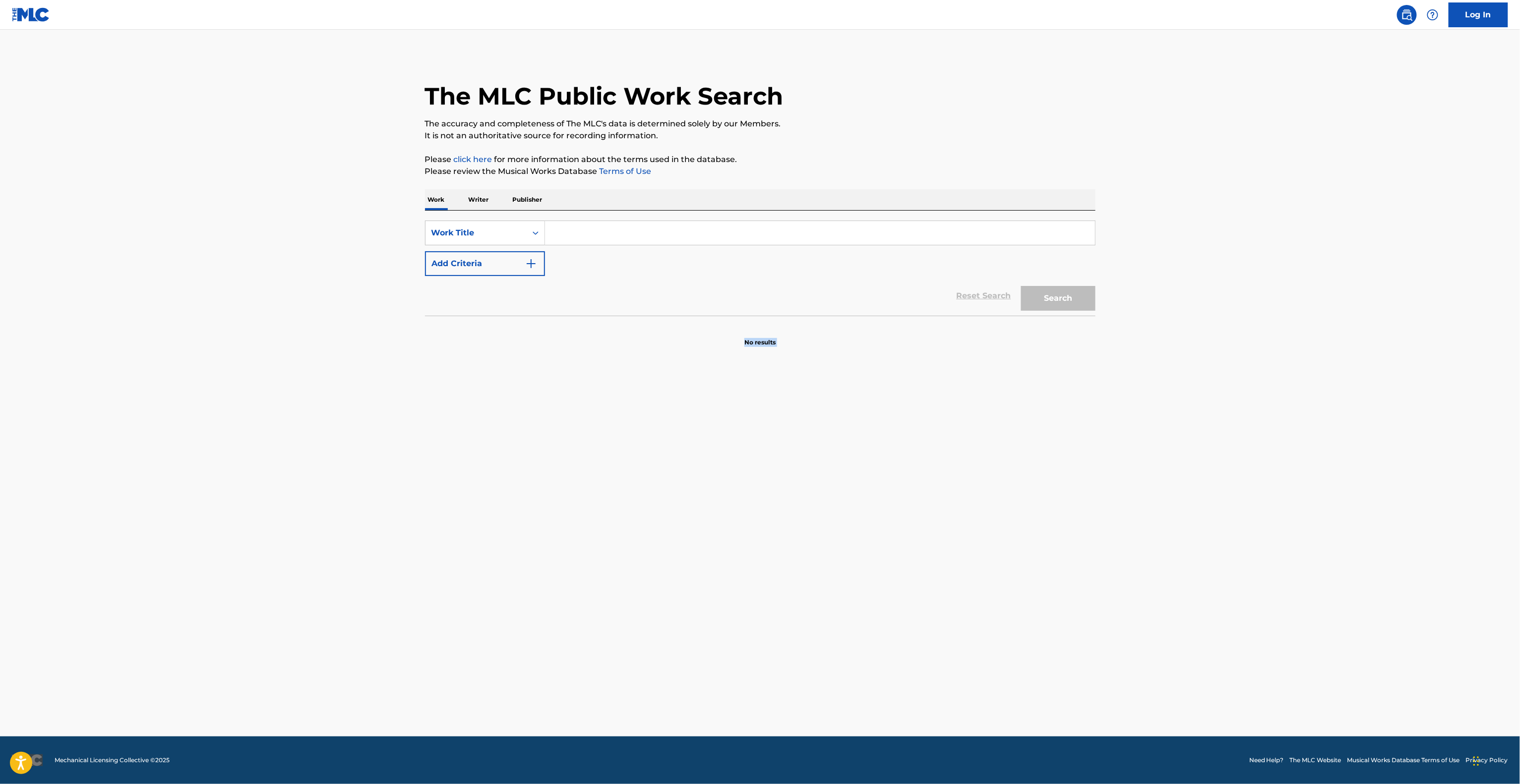
click at [22, 602] on main "The MLC Public Work Search The accuracy and completeness of The MLC's data is d…" at bounding box center [760, 383] width 1520 height 707
click at [0, 605] on main "The MLC Public Work Search The accuracy and completeness of The MLC's data is d…" at bounding box center [760, 383] width 1520 height 707
click at [1, 606] on main "The MLC Public Work Search The accuracy and completeness of The MLC's data is d…" at bounding box center [760, 383] width 1520 height 707
drag, startPoint x: 0, startPoint y: 606, endPoint x: 14, endPoint y: 602, distance: 14.6
click at [15, 602] on main "The MLC Public Work Search The accuracy and completeness of The MLC's data is d…" at bounding box center [760, 383] width 1520 height 707
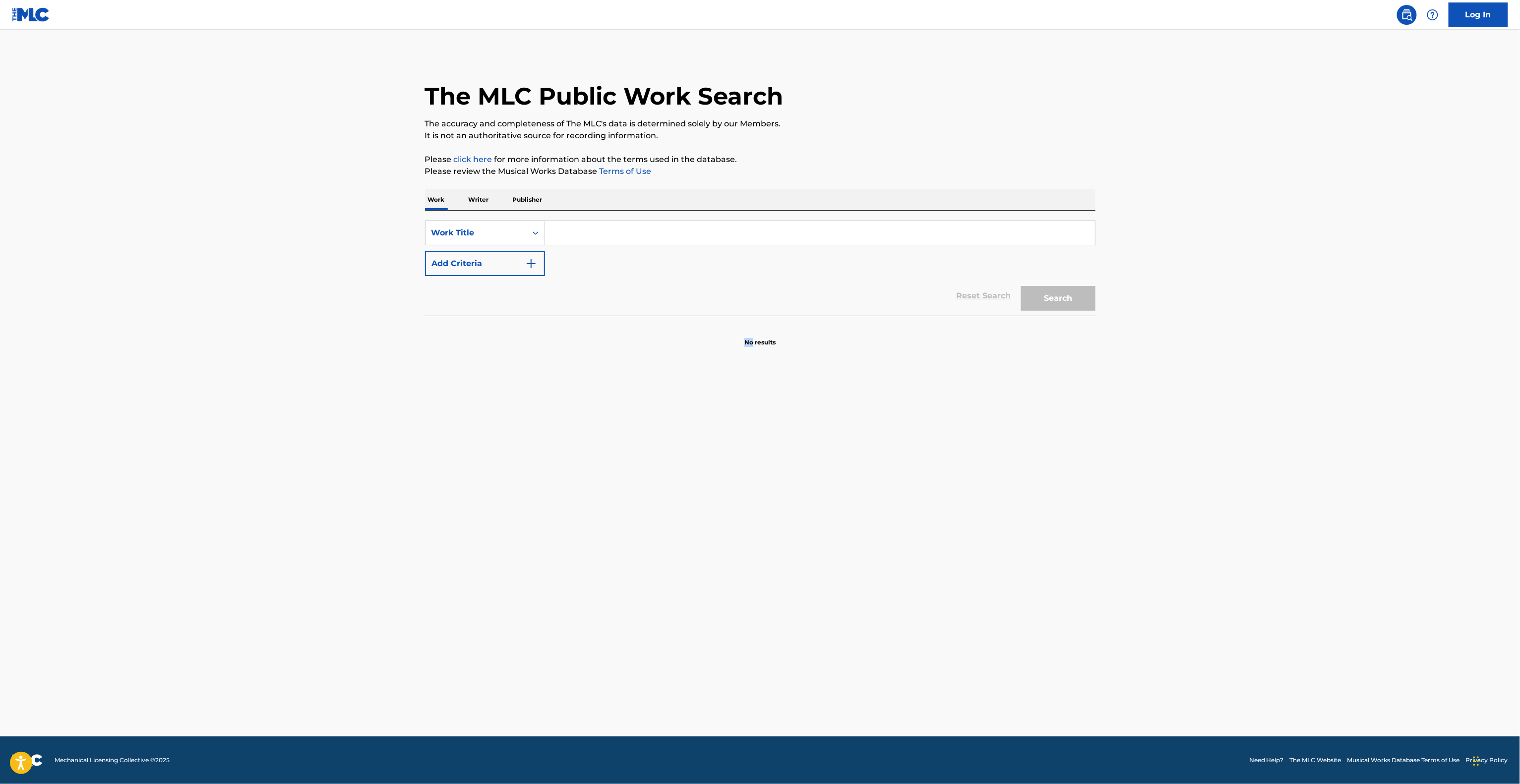
click at [0, 613] on main "The MLC Public Work Search The accuracy and completeness of The MLC's data is d…" at bounding box center [760, 383] width 1520 height 707
click at [16, 605] on main "The MLC Public Work Search The accuracy and completeness of The MLC's data is d…" at bounding box center [760, 383] width 1520 height 707
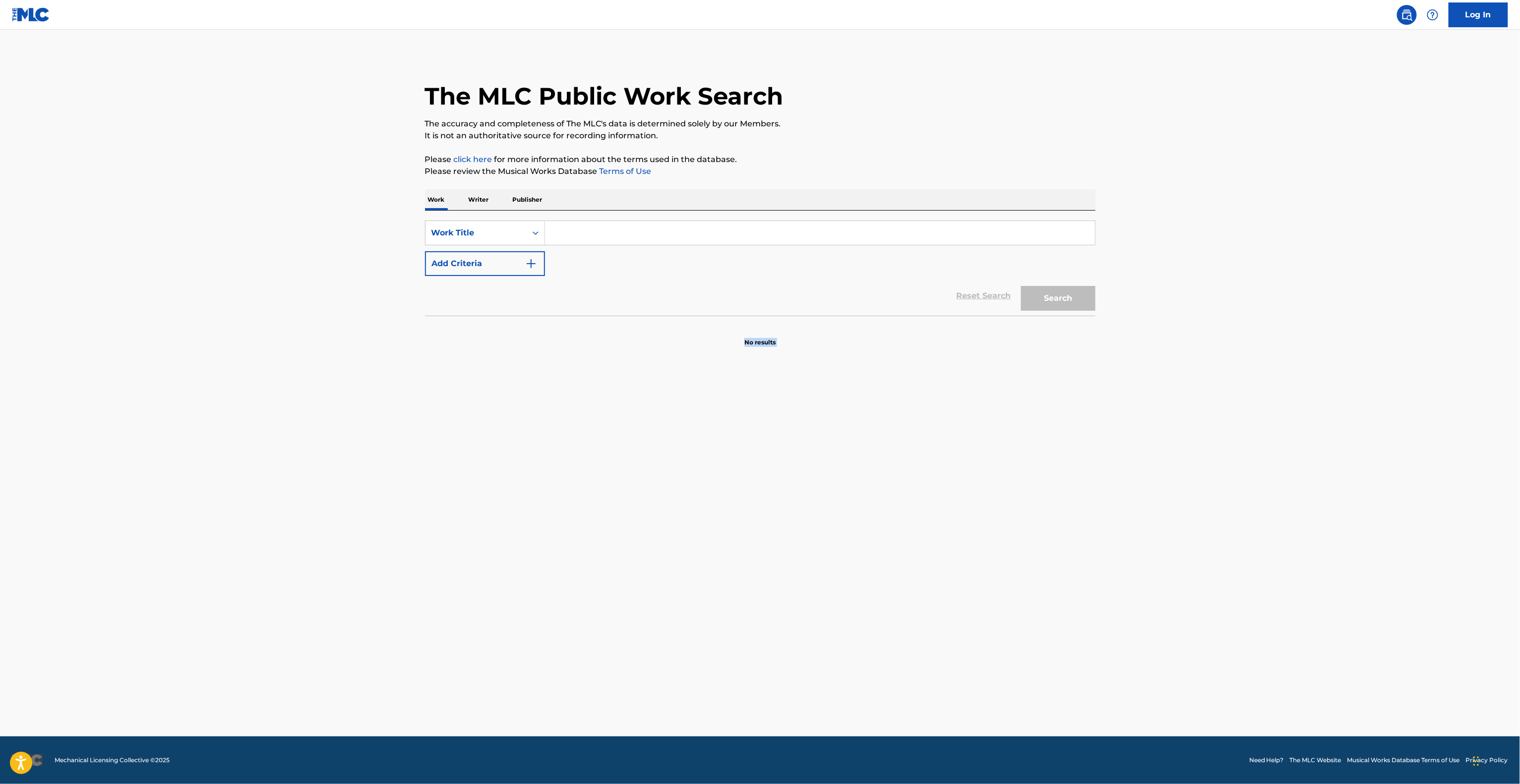
click at [16, 605] on main "The MLC Public Work Search The accuracy and completeness of The MLC's data is d…" at bounding box center [760, 383] width 1520 height 707
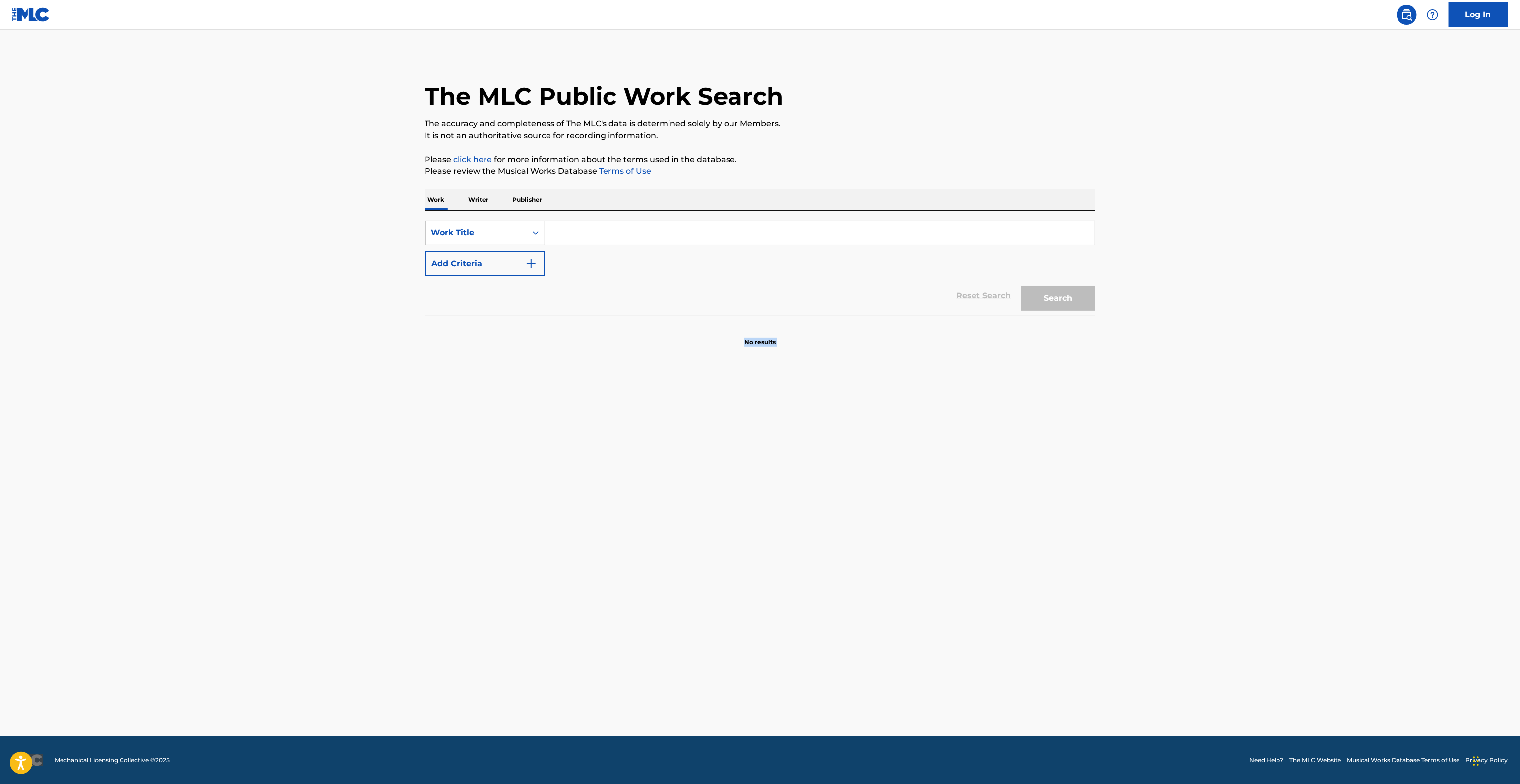
click at [16, 605] on main "The MLC Public Work Search The accuracy and completeness of The MLC's data is d…" at bounding box center [760, 383] width 1520 height 707
click at [16, 602] on main "The MLC Public Work Search The accuracy and completeness of The MLC's data is d…" at bounding box center [760, 383] width 1520 height 707
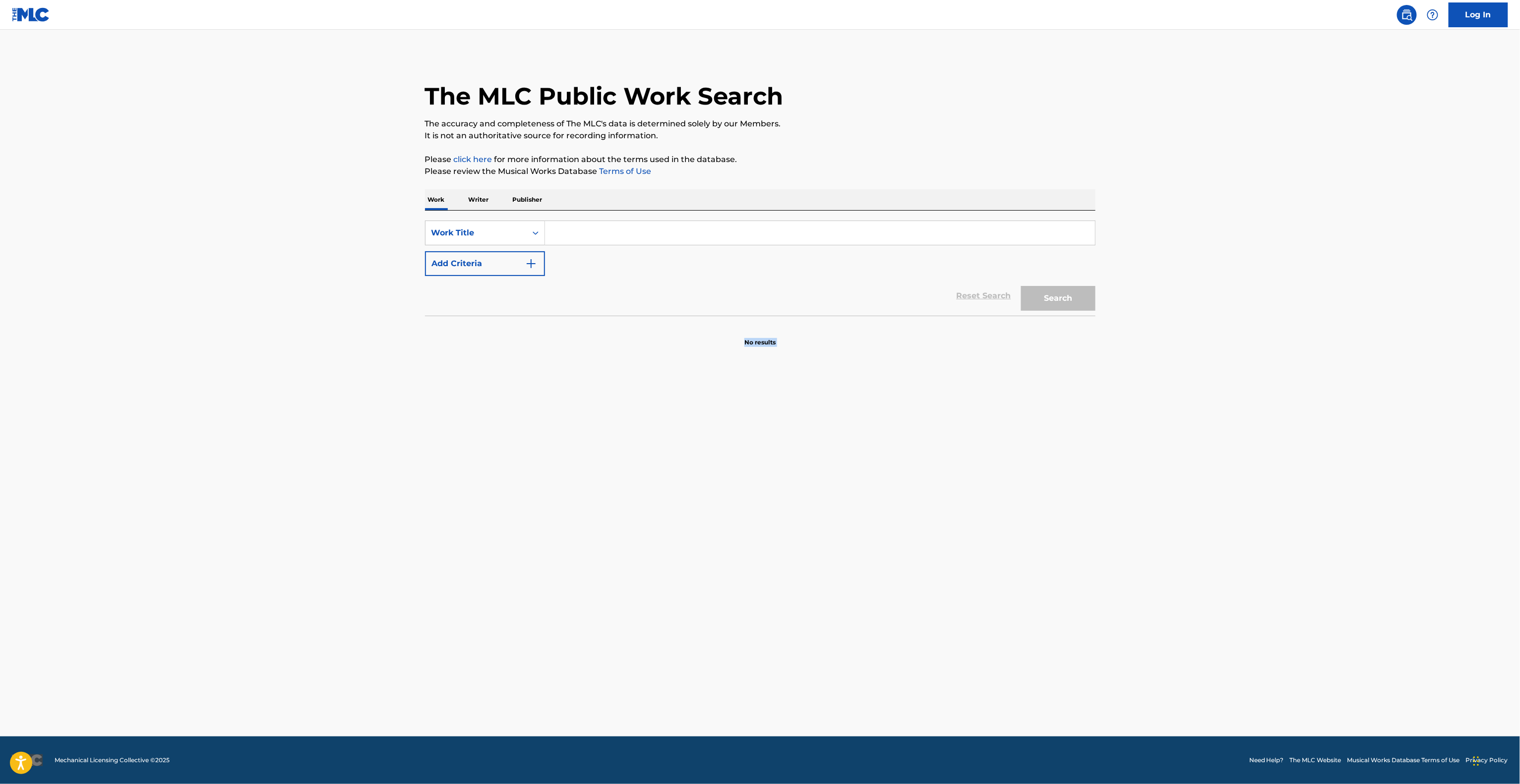
click at [16, 602] on main "The MLC Public Work Search The accuracy and completeness of The MLC's data is d…" at bounding box center [760, 383] width 1520 height 707
click at [13, 591] on main "The MLC Public Work Search The accuracy and completeness of The MLC's data is d…" at bounding box center [760, 383] width 1520 height 707
click at [13, 590] on main "The MLC Public Work Search The accuracy and completeness of The MLC's data is d…" at bounding box center [760, 383] width 1520 height 707
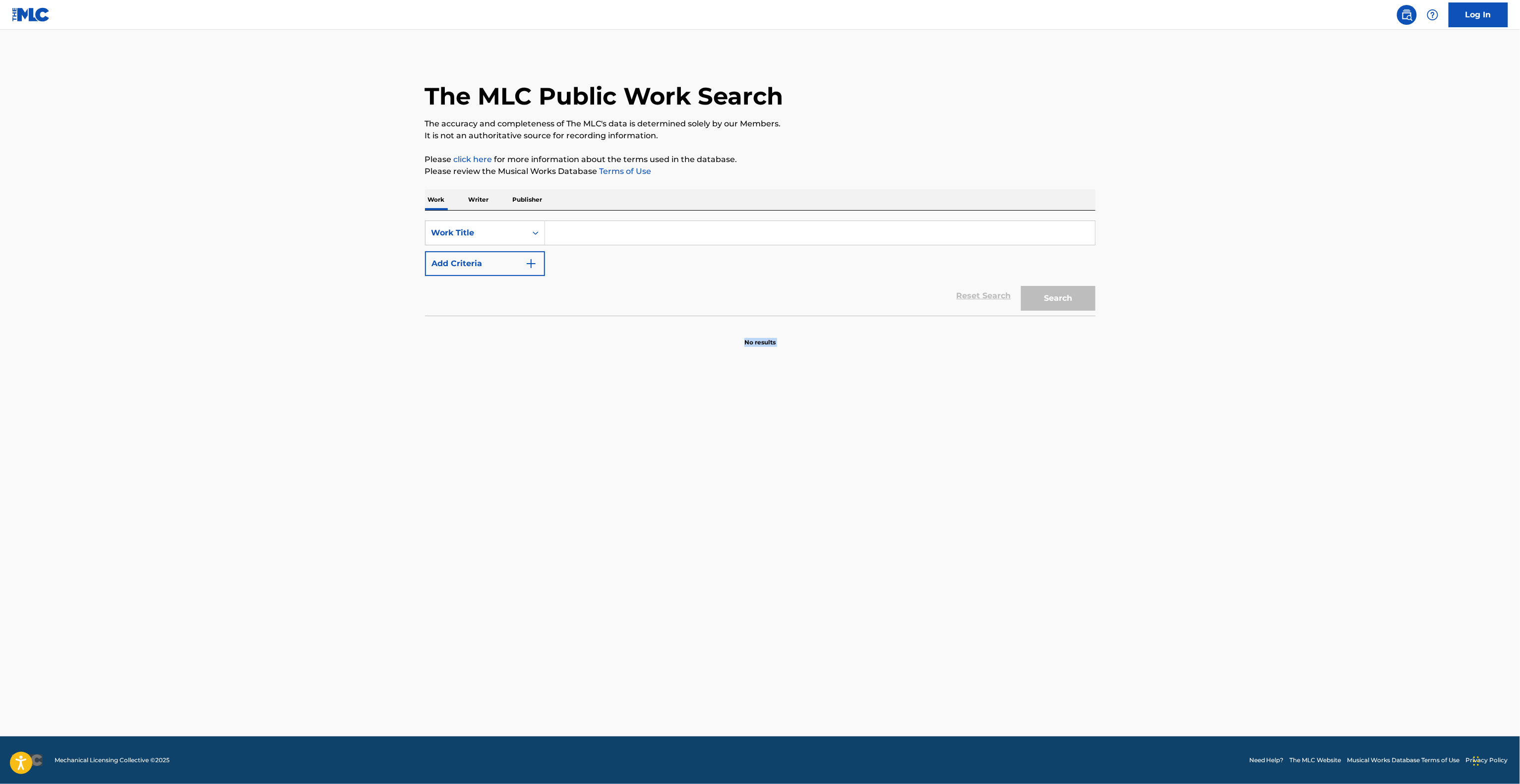
click at [13, 590] on main "The MLC Public Work Search The accuracy and completeness of The MLC's data is d…" at bounding box center [760, 383] width 1520 height 707
drag, startPoint x: 12, startPoint y: 590, endPoint x: 7, endPoint y: 590, distance: 5.0
click at [10, 590] on main "The MLC Public Work Search The accuracy and completeness of The MLC's data is d…" at bounding box center [760, 383] width 1520 height 707
click at [0, 593] on main "The MLC Public Work Search The accuracy and completeness of The MLC's data is d…" at bounding box center [760, 383] width 1520 height 707
click at [0, 594] on main "The MLC Public Work Search The accuracy and completeness of The MLC's data is d…" at bounding box center [760, 383] width 1520 height 707
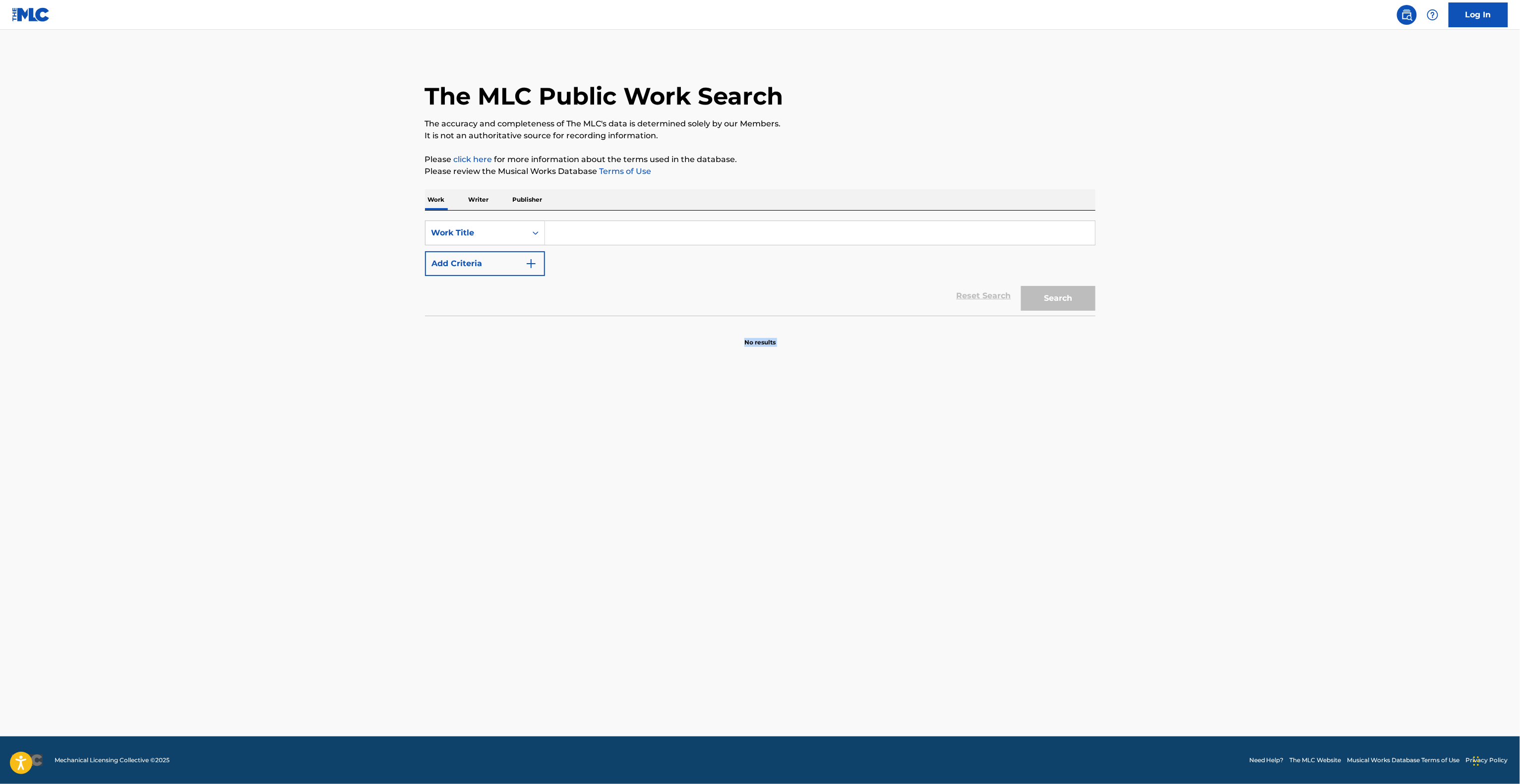
click at [0, 594] on main "The MLC Public Work Search The accuracy and completeness of The MLC's data is d…" at bounding box center [760, 383] width 1520 height 707
click at [7, 595] on main "The MLC Public Work Search The accuracy and completeness of The MLC's data is d…" at bounding box center [760, 383] width 1520 height 707
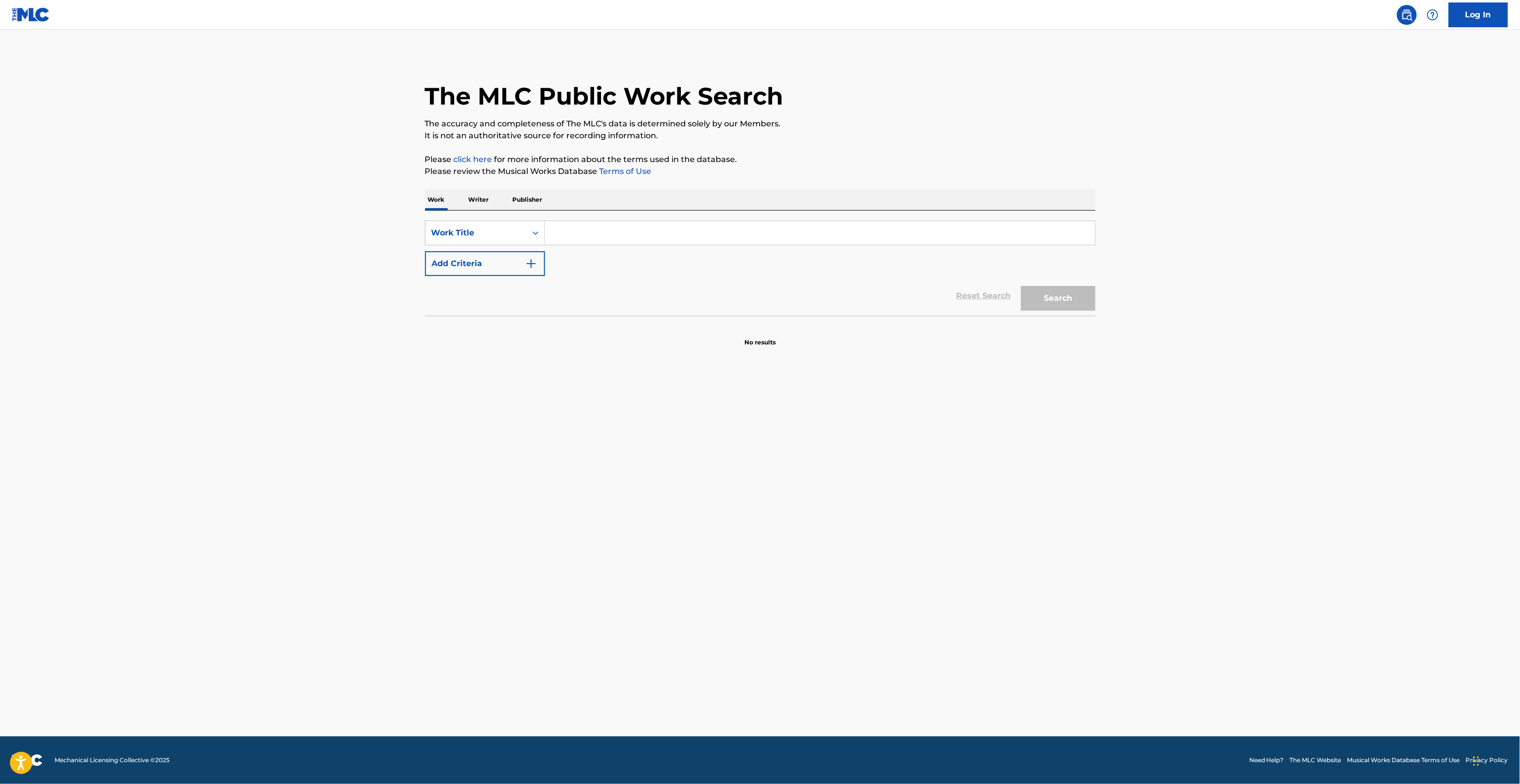
click at [7, 595] on main "The MLC Public Work Search The accuracy and completeness of The MLC's data is d…" at bounding box center [760, 383] width 1520 height 707
drag, startPoint x: 7, startPoint y: 595, endPoint x: 4, endPoint y: 578, distance: 17.3
click at [4, 578] on main "The MLC Public Work Search The accuracy and completeness of The MLC's data is d…" at bounding box center [760, 383] width 1520 height 707
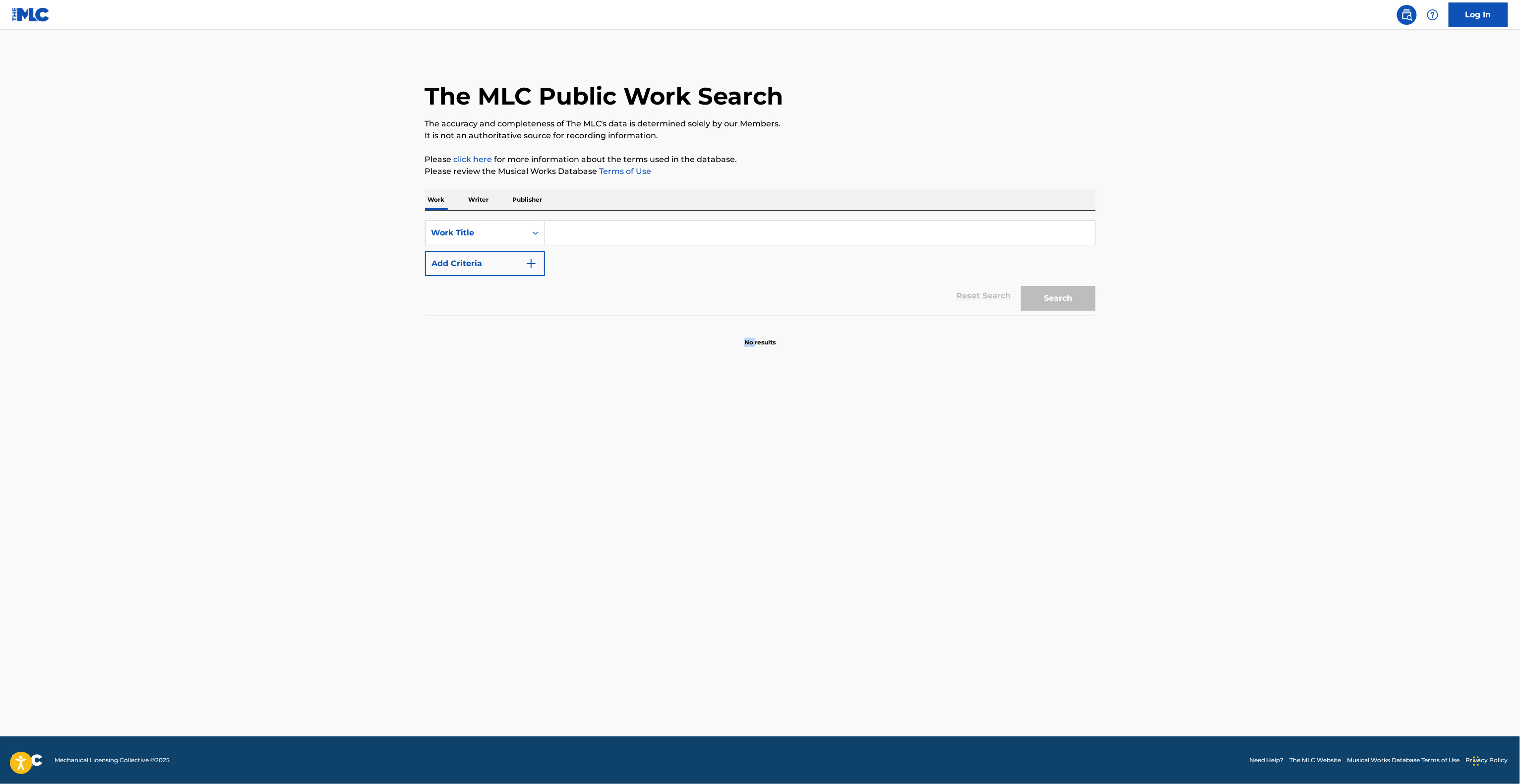
click at [4, 578] on main "The MLC Public Work Search The accuracy and completeness of The MLC's data is d…" at bounding box center [760, 383] width 1520 height 707
click at [7, 578] on main "The MLC Public Work Search The accuracy and completeness of The MLC's data is d…" at bounding box center [760, 383] width 1520 height 707
click at [20, 578] on main "The MLC Public Work Search The accuracy and completeness of The MLC's data is d…" at bounding box center [760, 383] width 1520 height 707
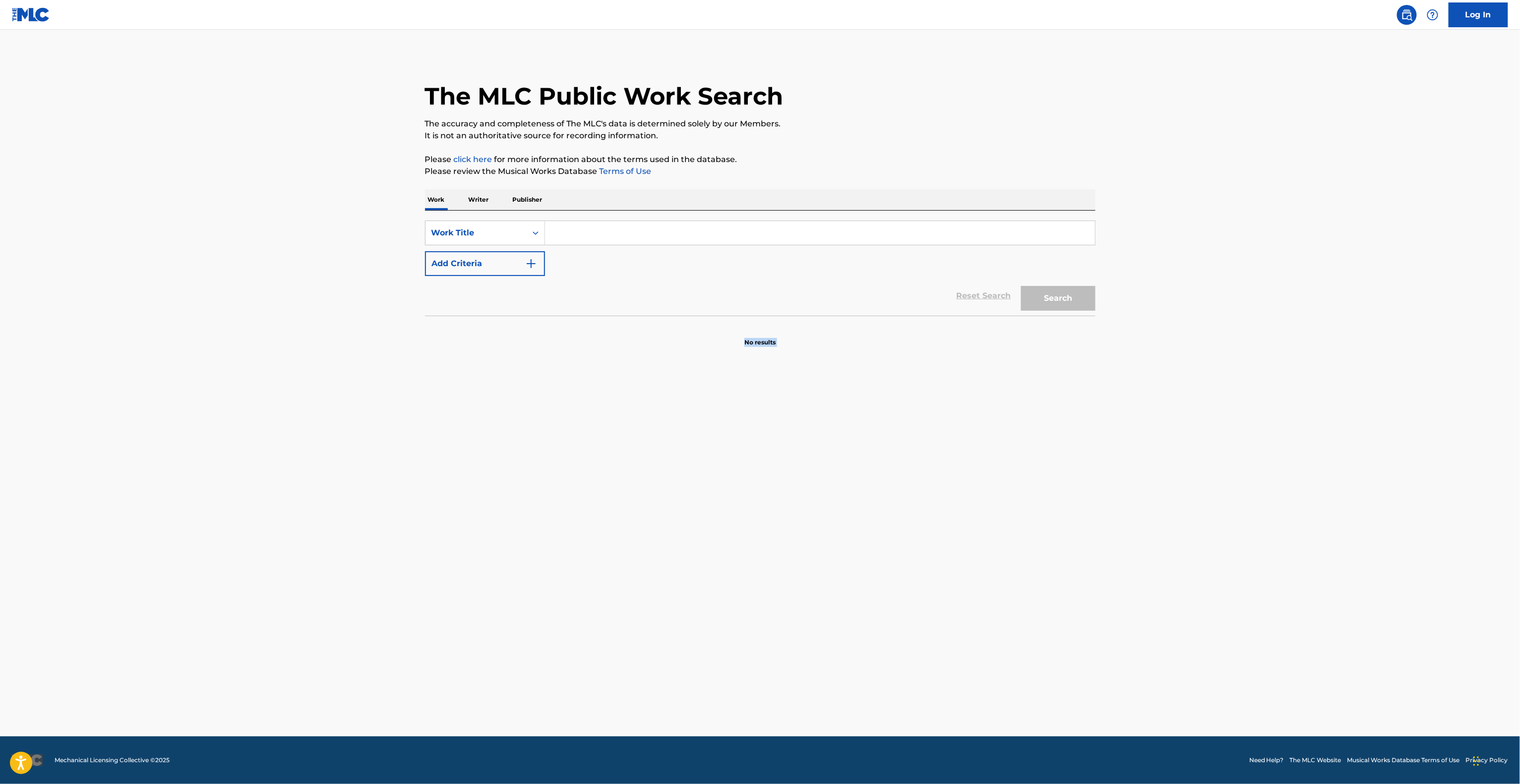
click at [20, 578] on main "The MLC Public Work Search The accuracy and completeness of The MLC's data is d…" at bounding box center [760, 383] width 1520 height 707
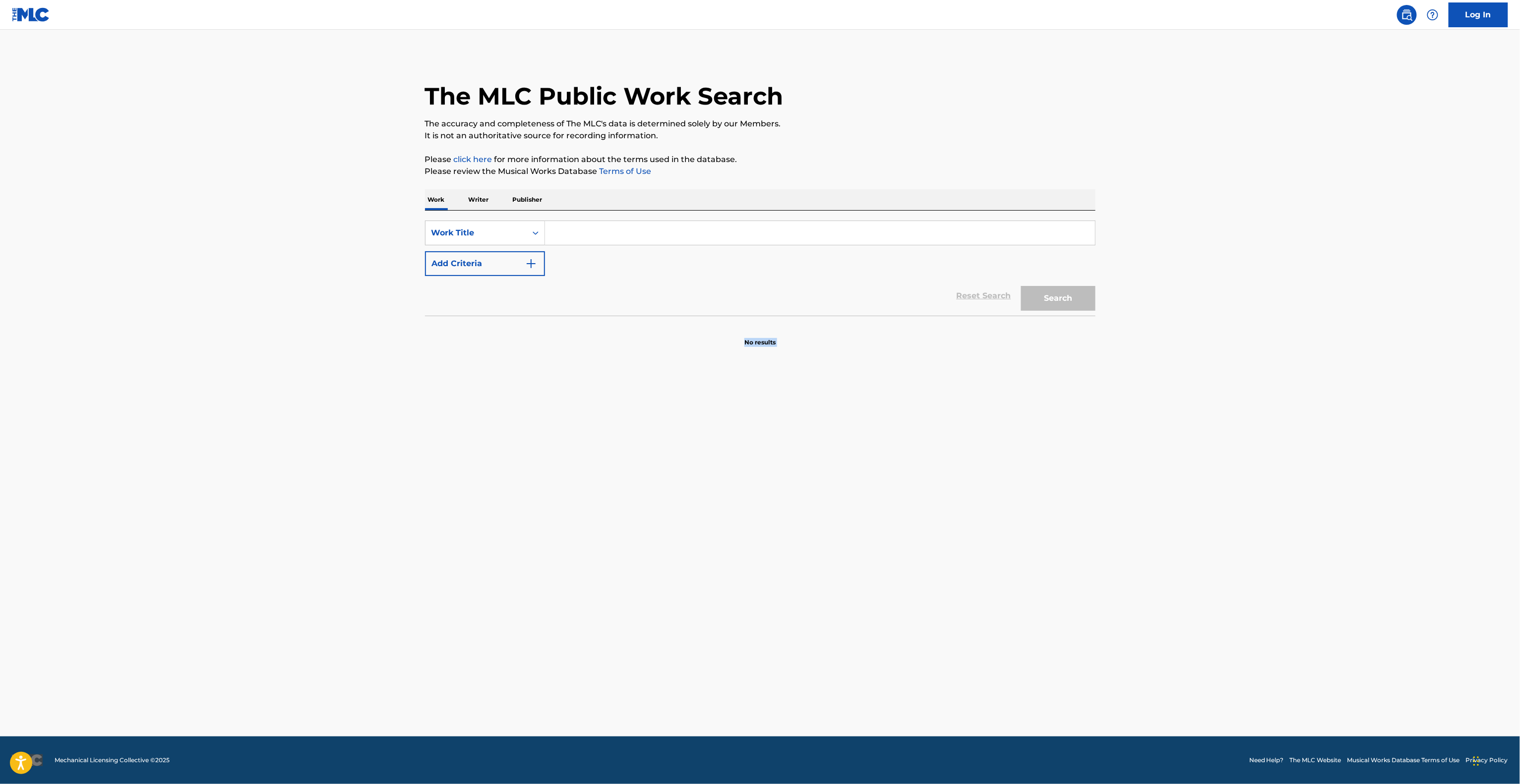
click at [20, 578] on main "The MLC Public Work Search The accuracy and completeness of The MLC's data is d…" at bounding box center [760, 383] width 1520 height 707
drag, startPoint x: 20, startPoint y: 578, endPoint x: 21, endPoint y: 572, distance: 6.1
click at [21, 571] on main "The MLC Public Work Search The accuracy and completeness of The MLC's data is d…" at bounding box center [760, 383] width 1520 height 707
click at [0, 580] on main "The MLC Public Work Search The accuracy and completeness of The MLC's data is d…" at bounding box center [760, 383] width 1520 height 707
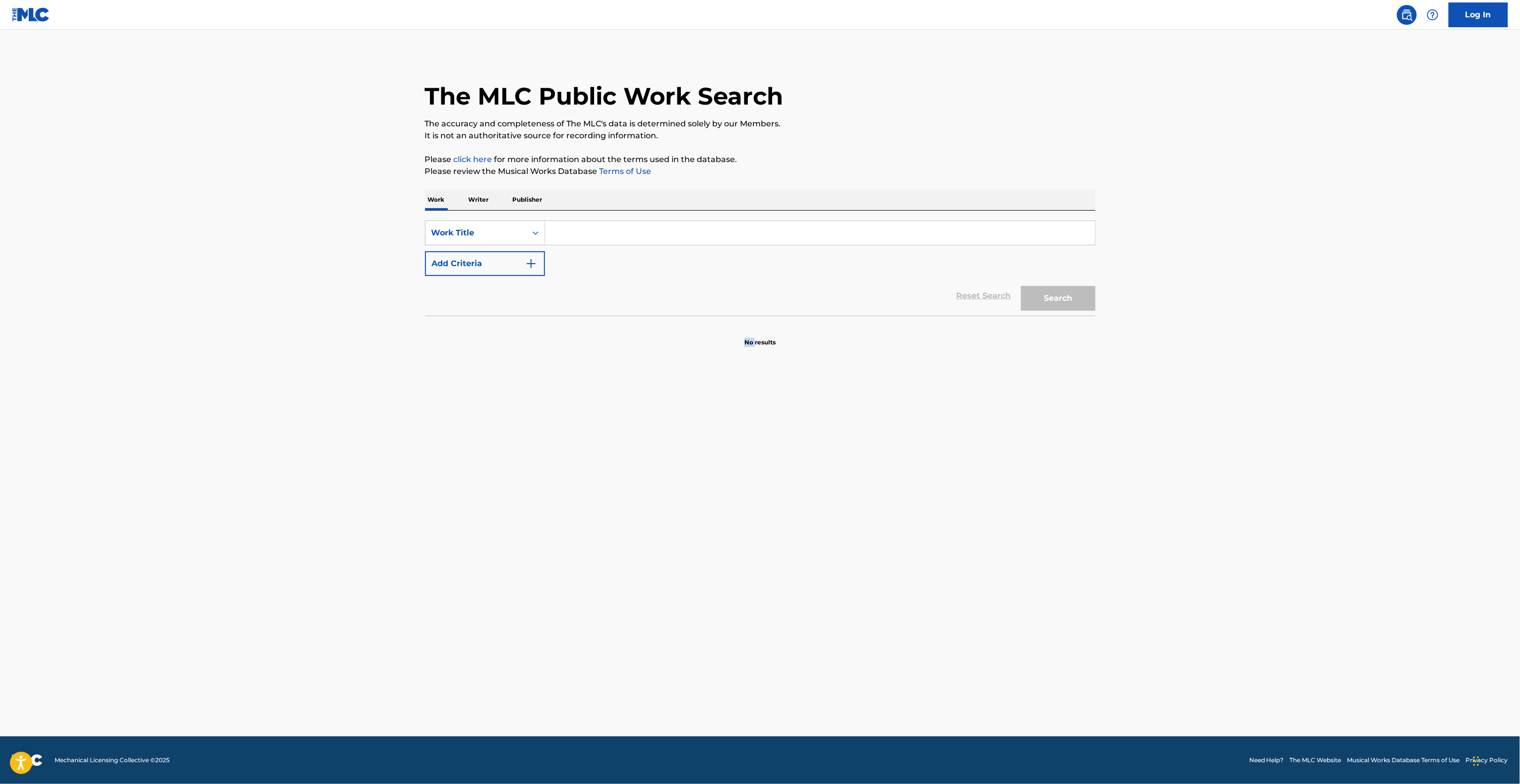
click at [0, 580] on main "The MLC Public Work Search The accuracy and completeness of The MLC's data is d…" at bounding box center [760, 383] width 1520 height 707
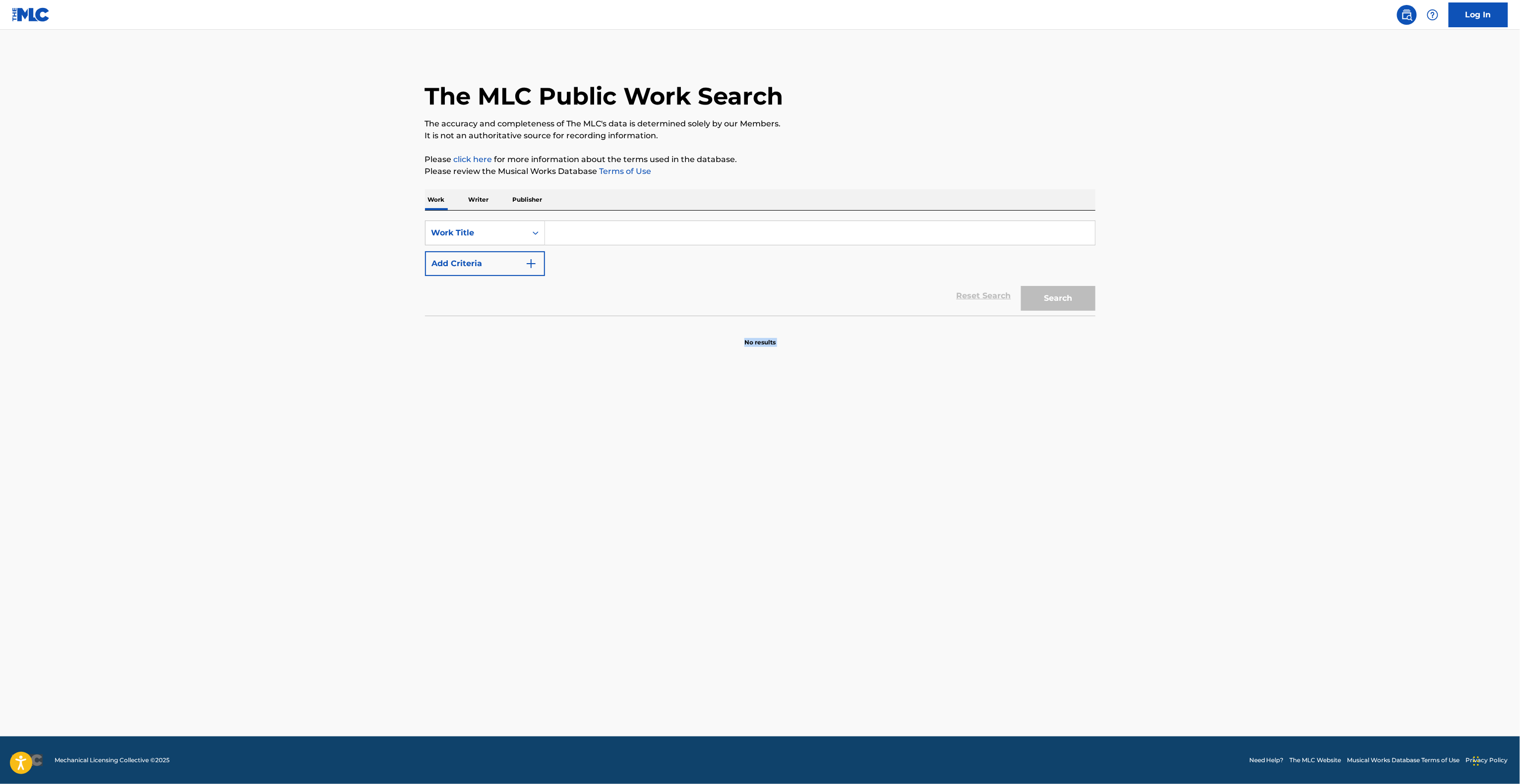
click at [0, 580] on main "The MLC Public Work Search The accuracy and completeness of The MLC's data is d…" at bounding box center [760, 383] width 1520 height 707
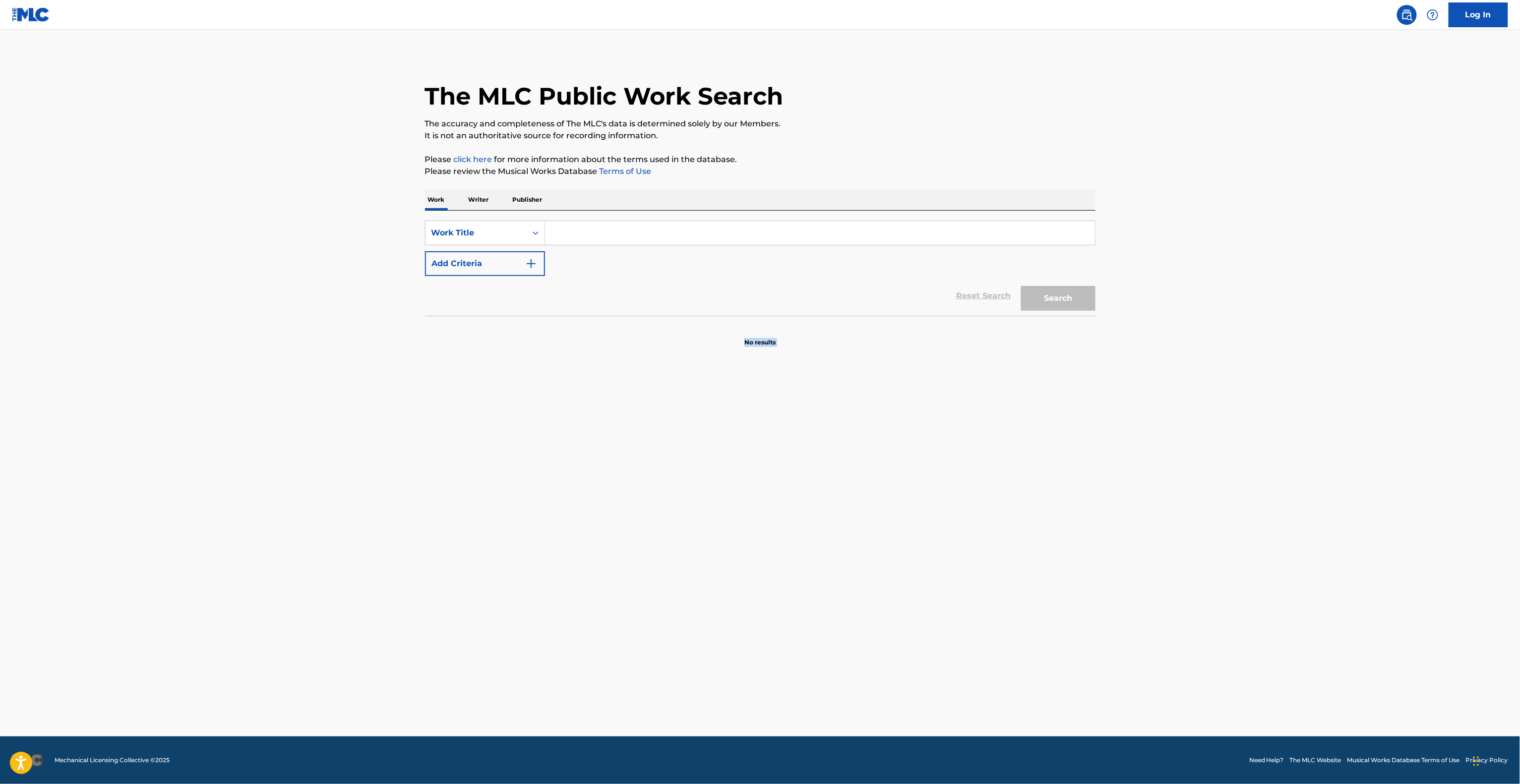
click at [0, 580] on main "The MLC Public Work Search The accuracy and completeness of The MLC's data is d…" at bounding box center [760, 383] width 1520 height 707
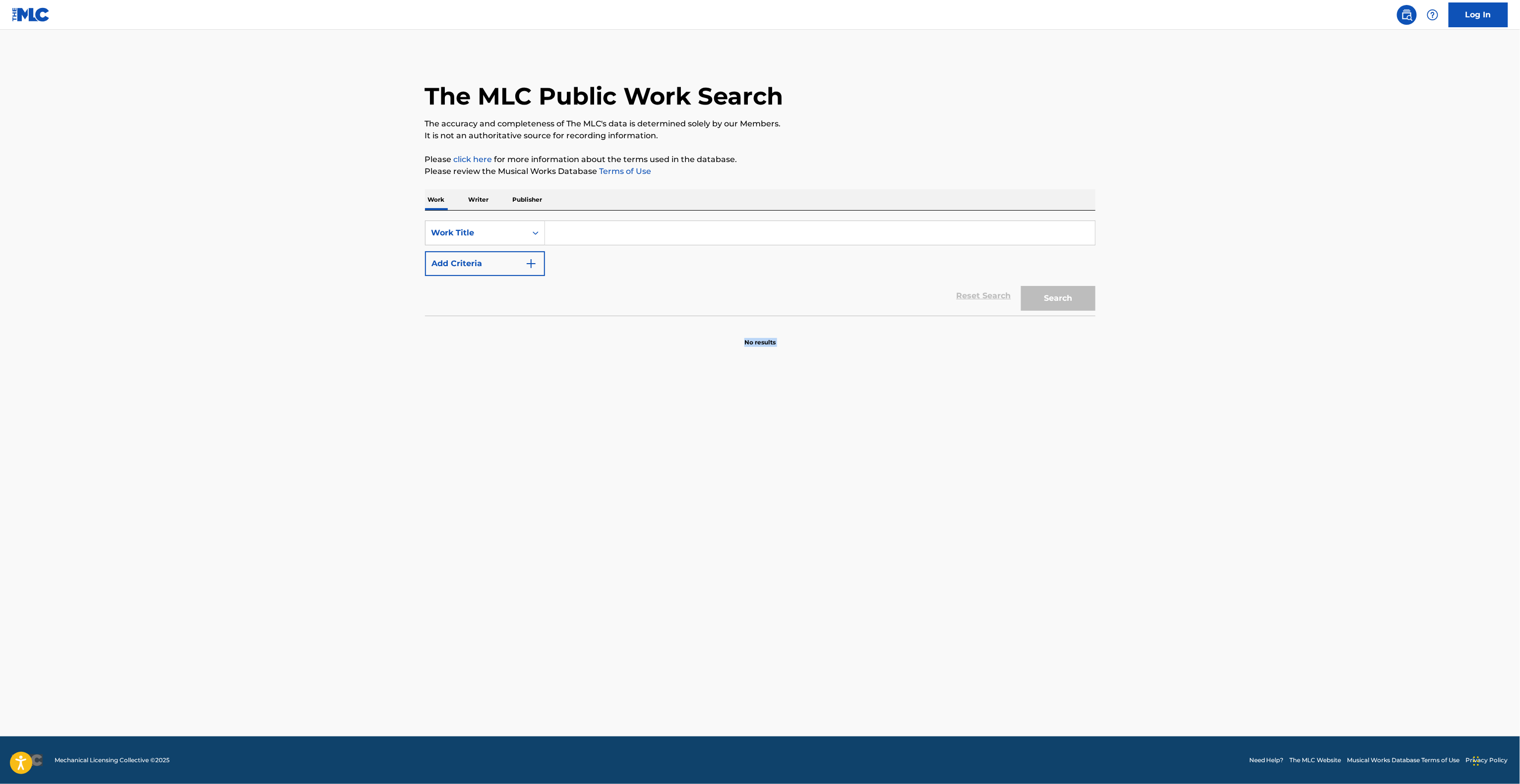
click at [0, 580] on main "The MLC Public Work Search The accuracy and completeness of The MLC's data is d…" at bounding box center [760, 383] width 1520 height 707
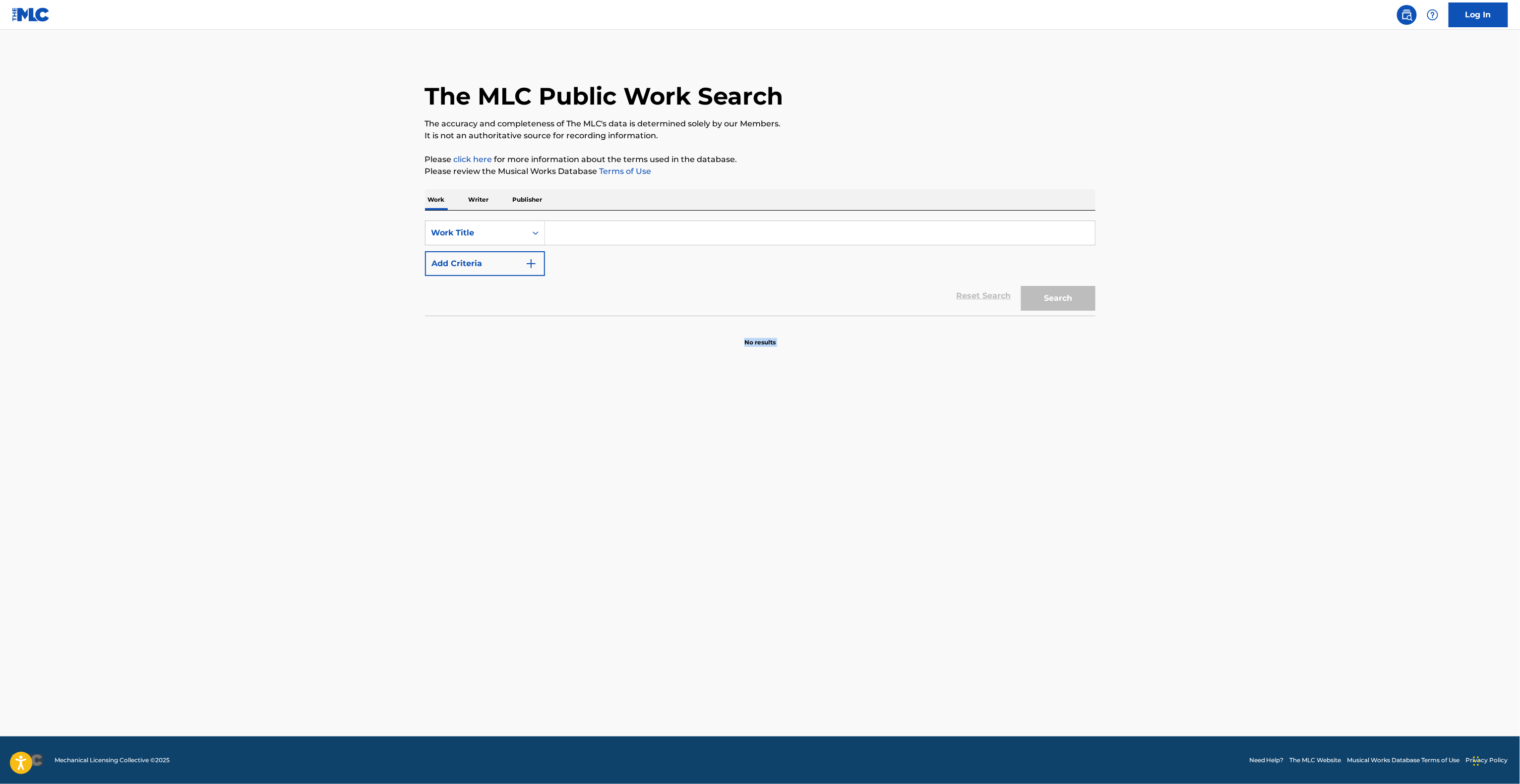
click at [0, 580] on main "The MLC Public Work Search The accuracy and completeness of The MLC's data is d…" at bounding box center [760, 383] width 1520 height 707
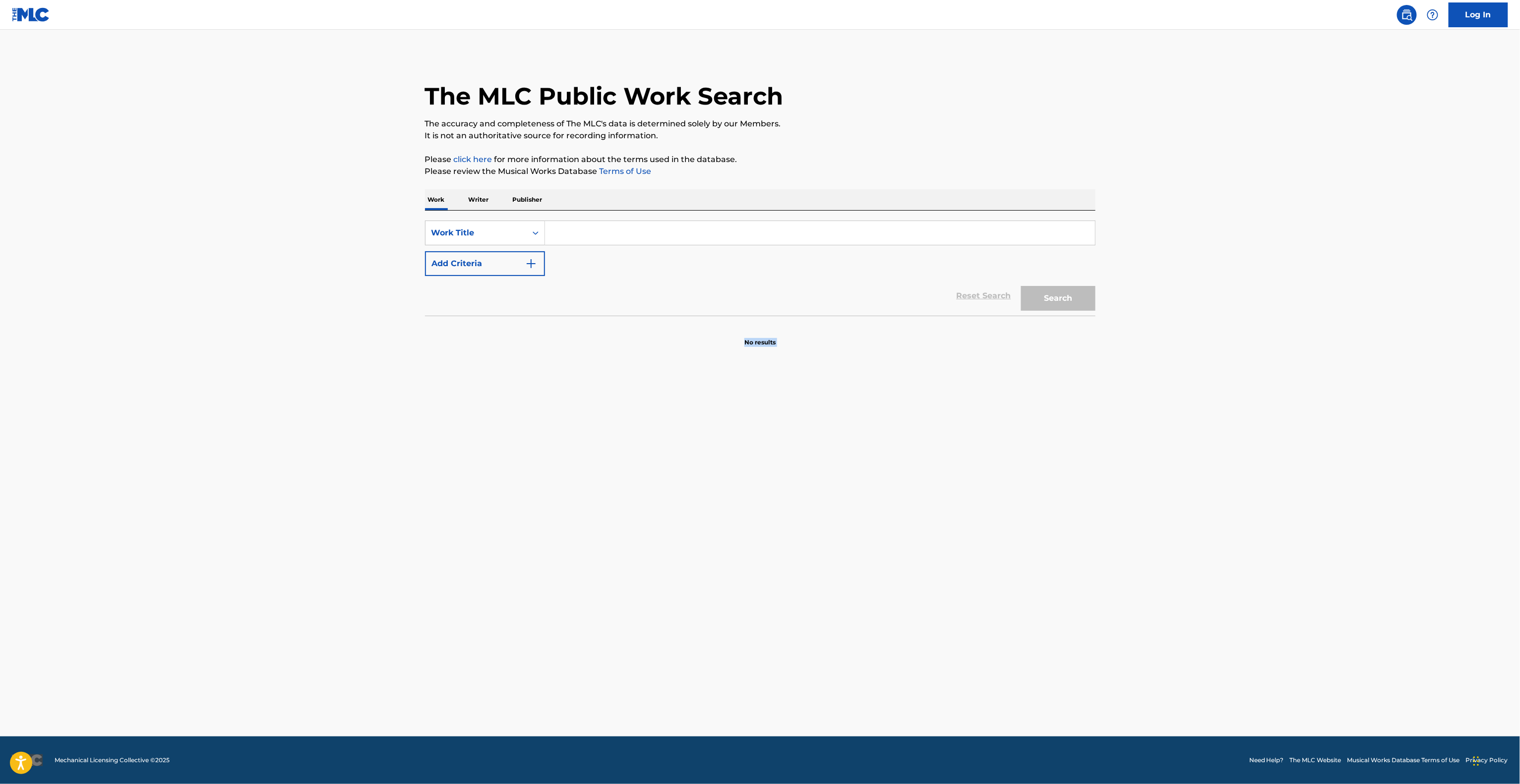
click at [0, 580] on main "The MLC Public Work Search The accuracy and completeness of The MLC's data is d…" at bounding box center [760, 383] width 1520 height 707
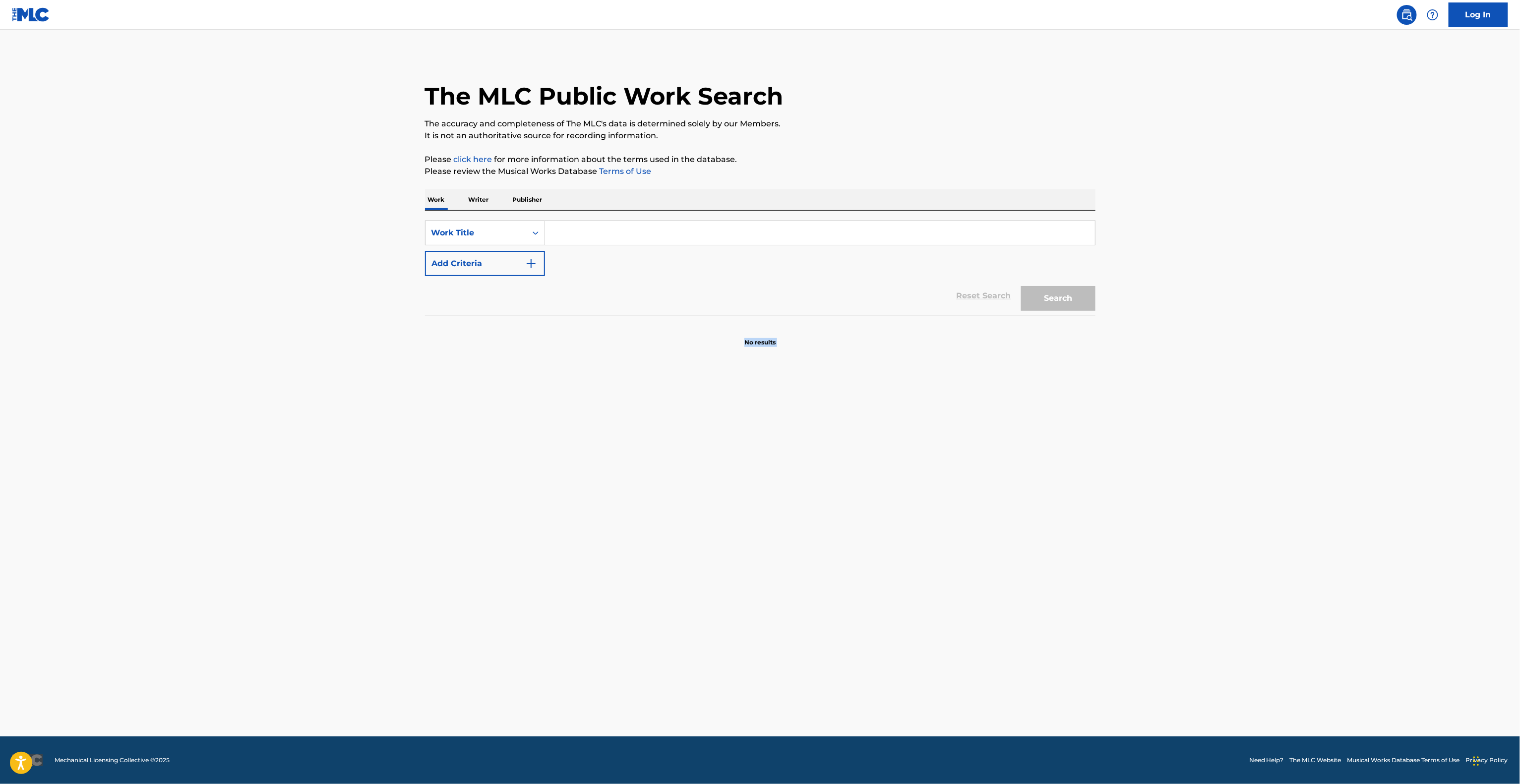
click at [0, 580] on main "The MLC Public Work Search The accuracy and completeness of The MLC's data is d…" at bounding box center [760, 383] width 1520 height 707
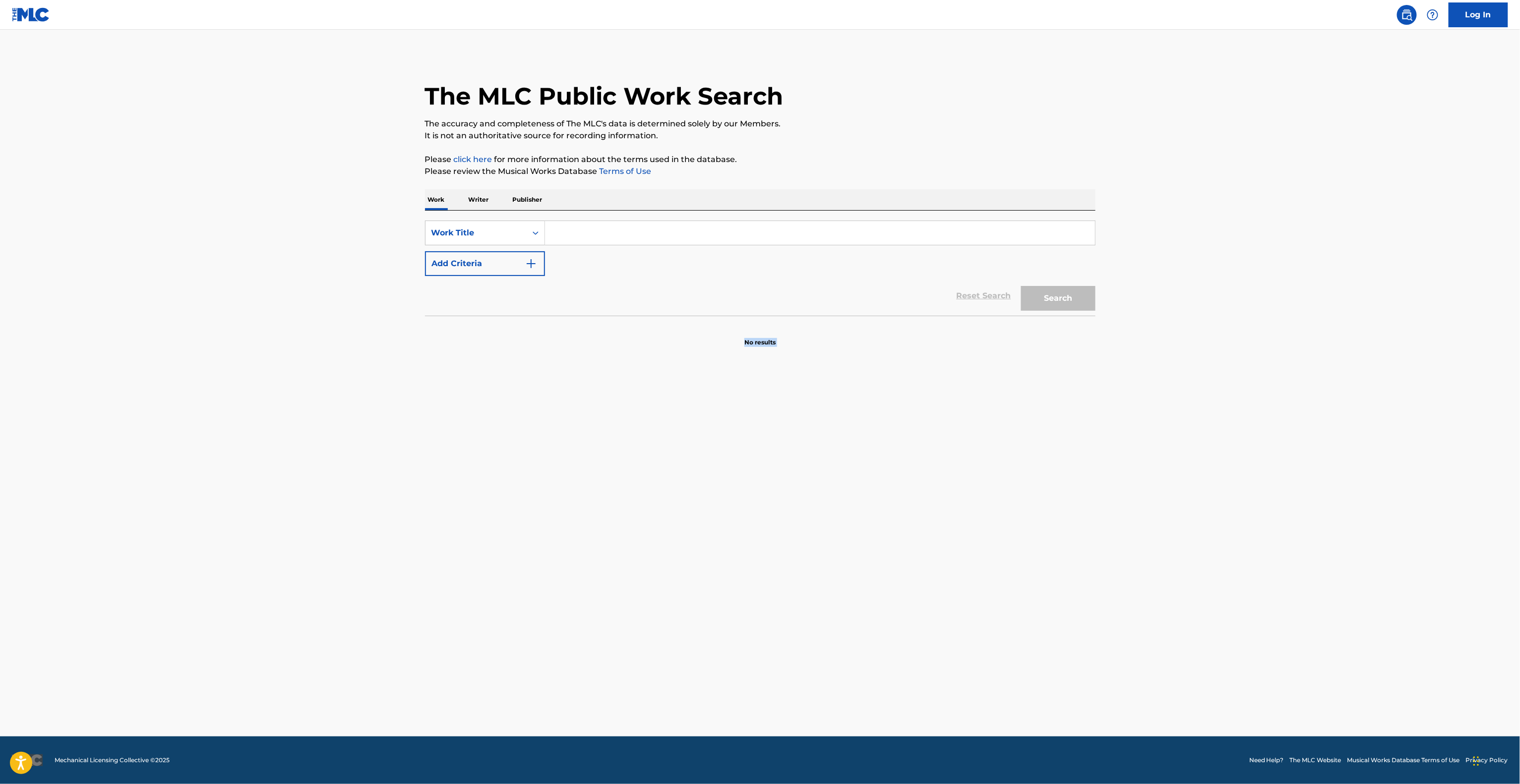
click at [0, 580] on main "The MLC Public Work Search The accuracy and completeness of The MLC's data is d…" at bounding box center [760, 383] width 1520 height 707
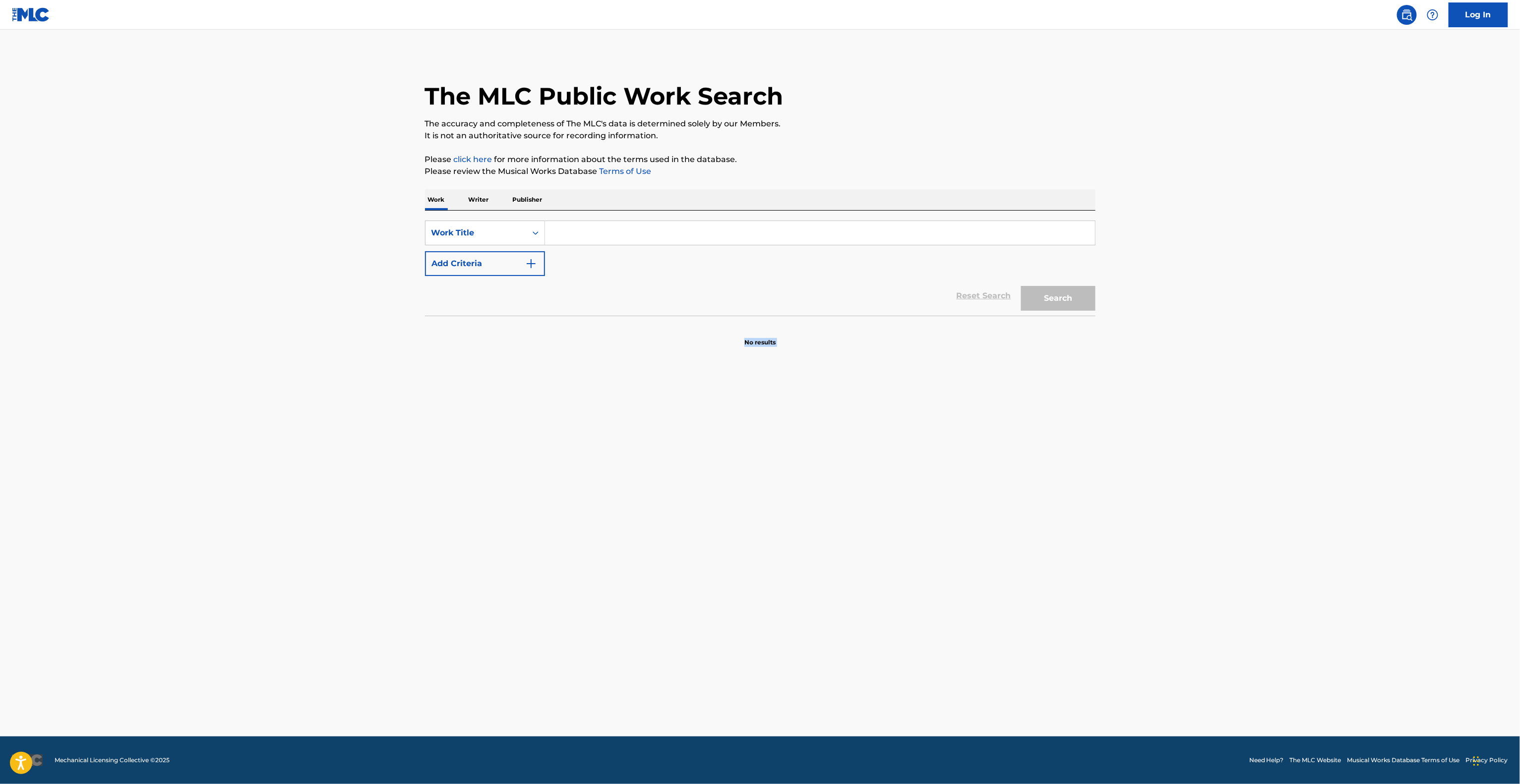
click at [0, 580] on main "The MLC Public Work Search The accuracy and completeness of The MLC's data is d…" at bounding box center [760, 383] width 1520 height 707
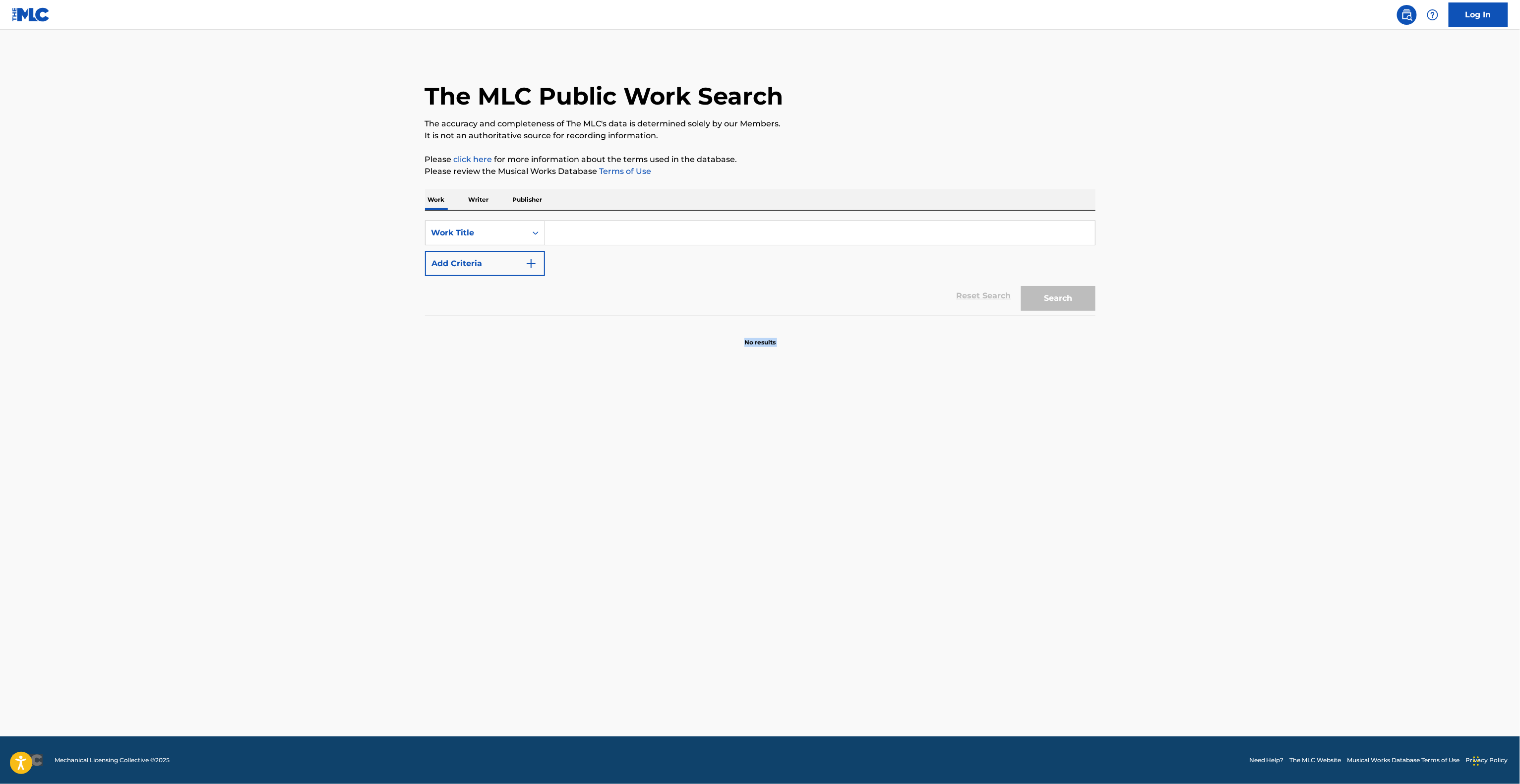
click at [0, 580] on main "The MLC Public Work Search The accuracy and completeness of The MLC's data is d…" at bounding box center [760, 383] width 1520 height 707
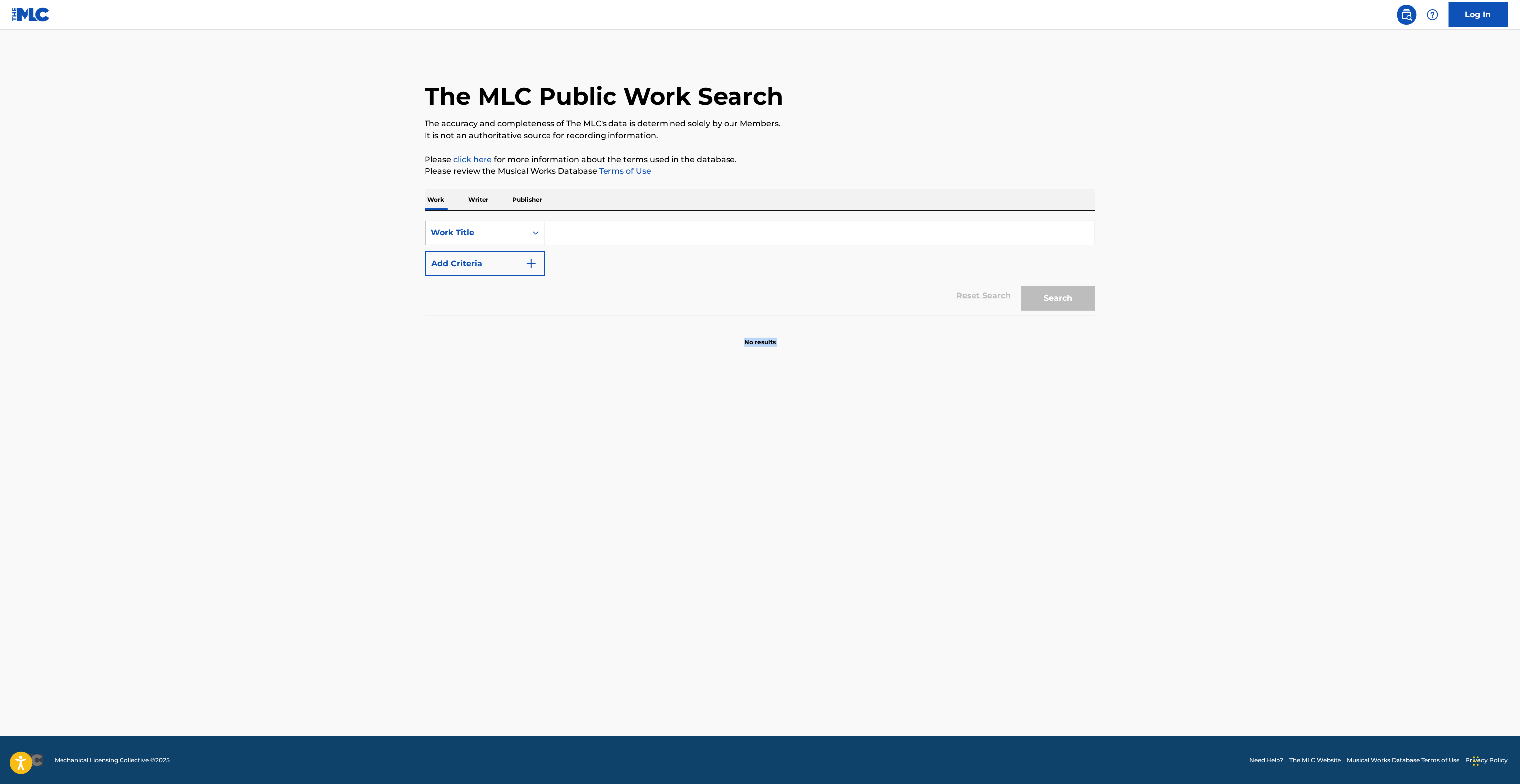
click at [0, 580] on main "The MLC Public Work Search The accuracy and completeness of The MLC's data is d…" at bounding box center [760, 383] width 1520 height 707
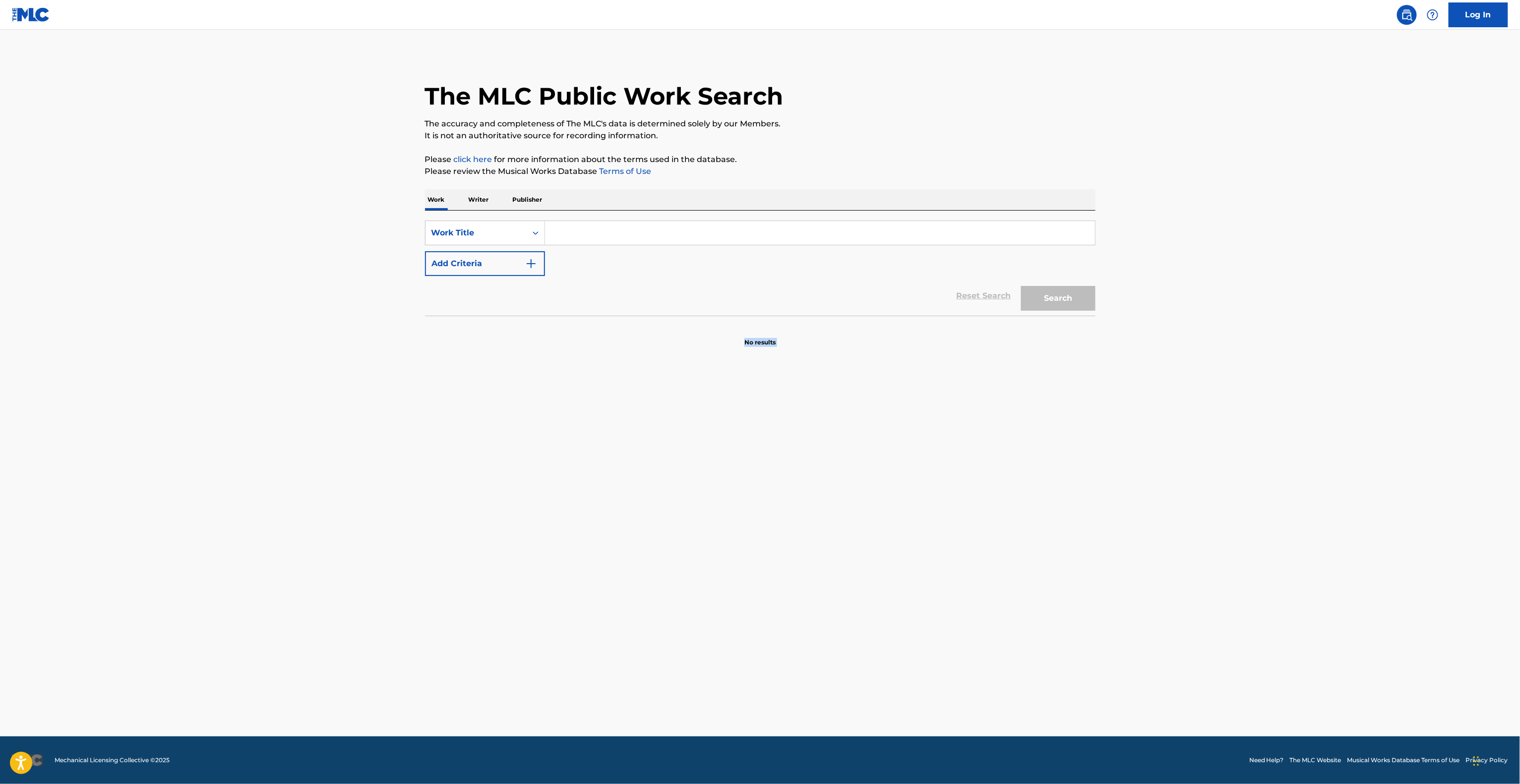
click at [0, 580] on main "The MLC Public Work Search The accuracy and completeness of The MLC's data is d…" at bounding box center [760, 383] width 1520 height 707
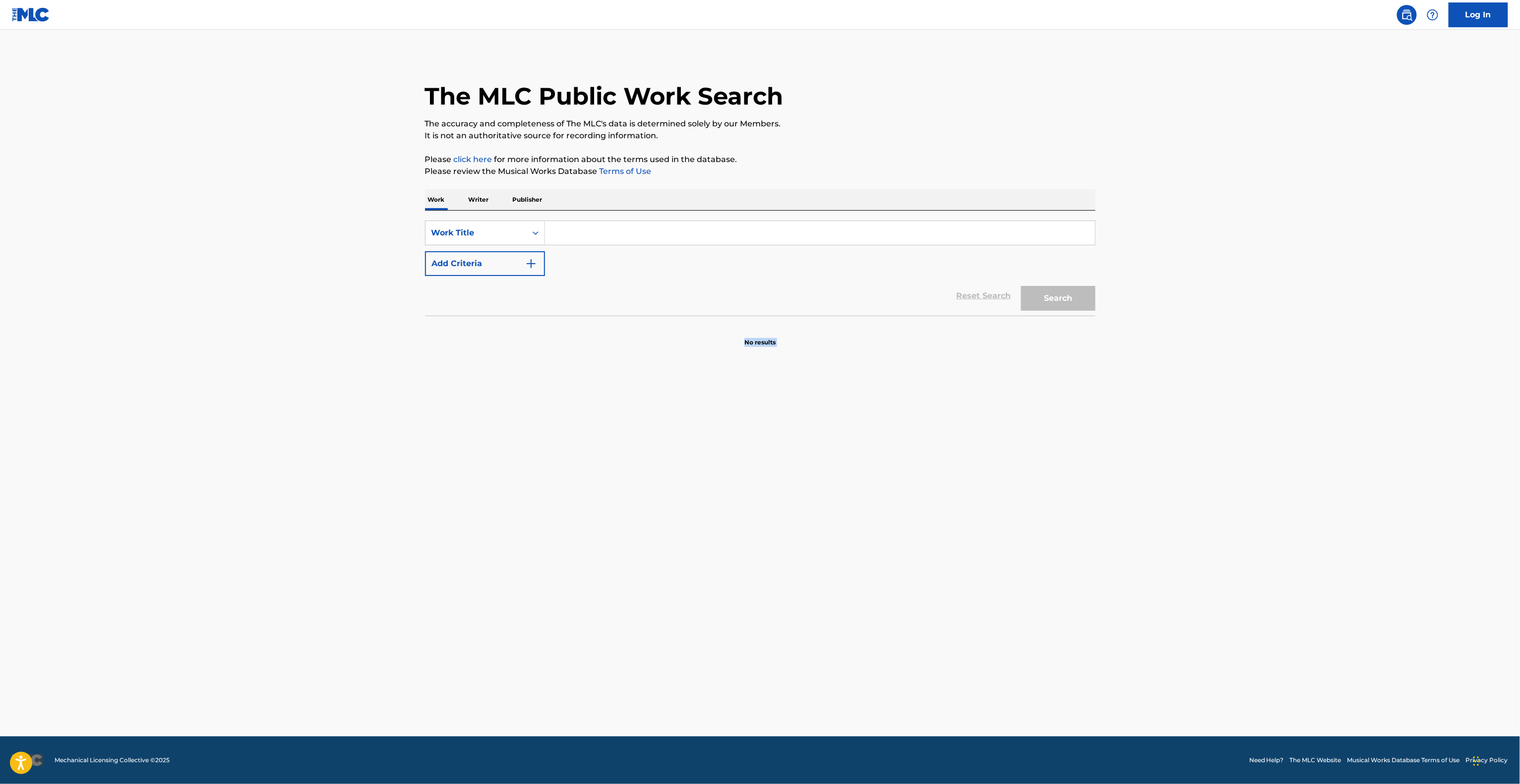
click at [0, 580] on main "The MLC Public Work Search The accuracy and completeness of The MLC's data is d…" at bounding box center [760, 383] width 1520 height 707
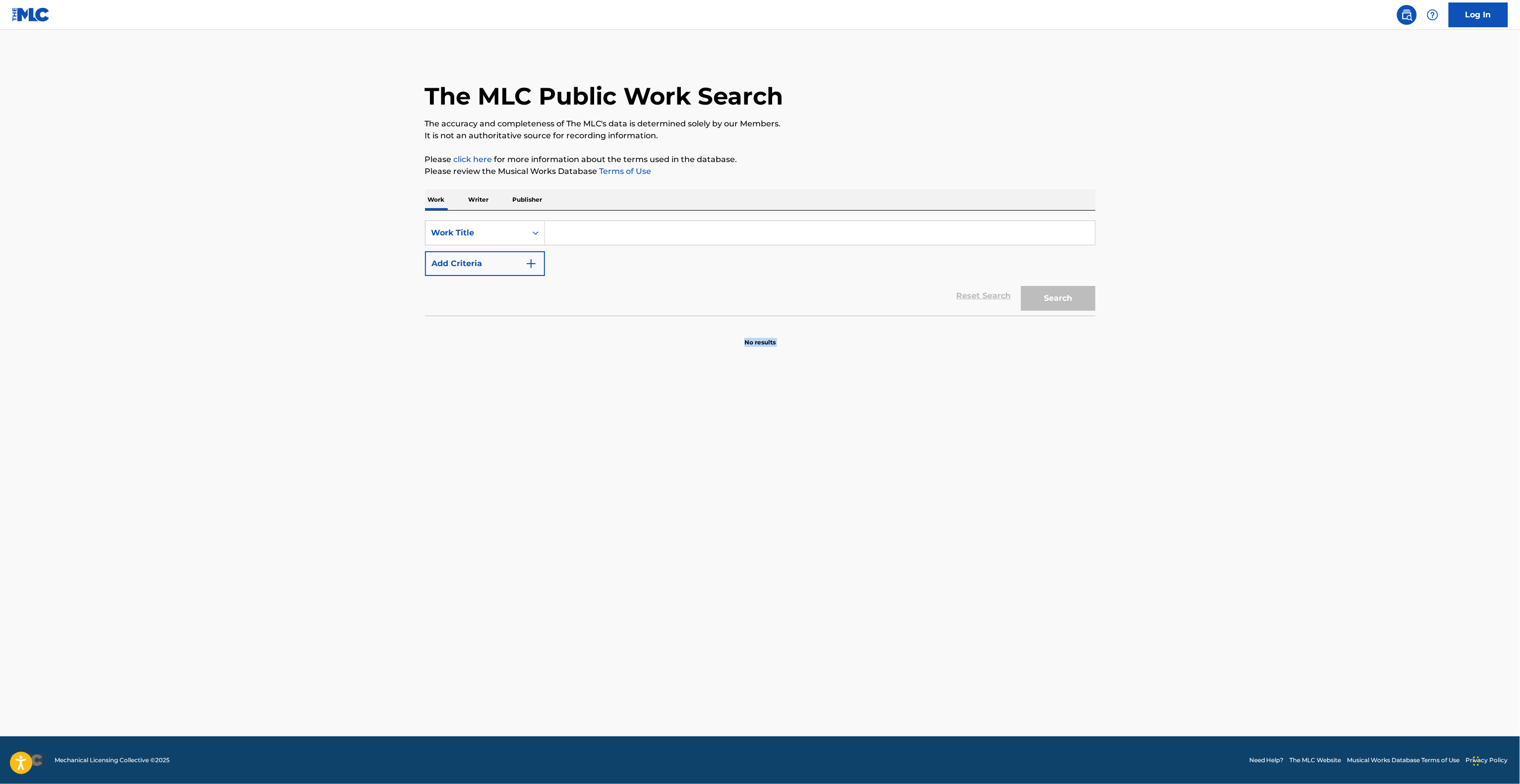
click at [0, 580] on main "The MLC Public Work Search The accuracy and completeness of The MLC's data is d…" at bounding box center [760, 383] width 1520 height 707
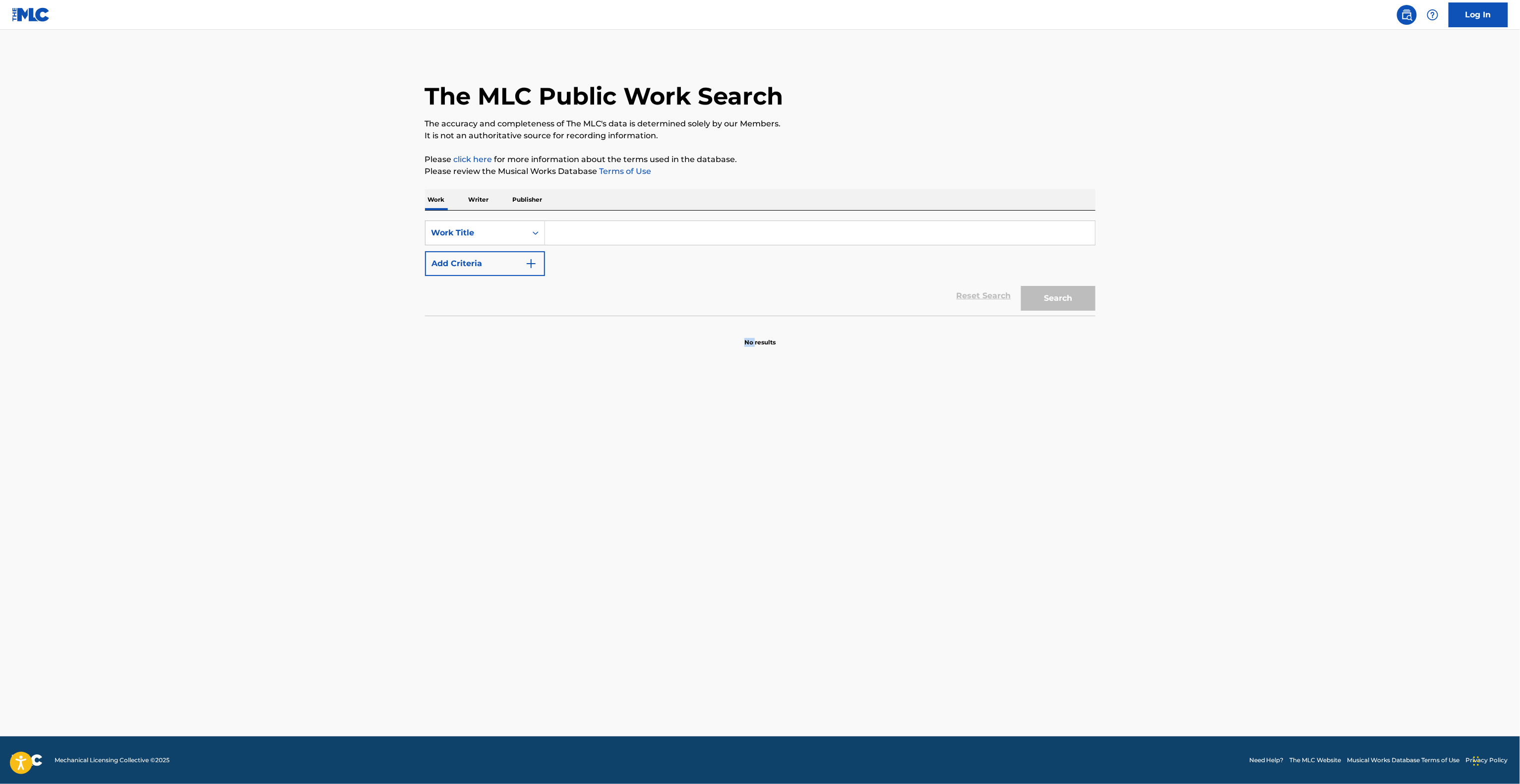
click at [0, 580] on main "The MLC Public Work Search The accuracy and completeness of The MLC's data is d…" at bounding box center [760, 383] width 1520 height 707
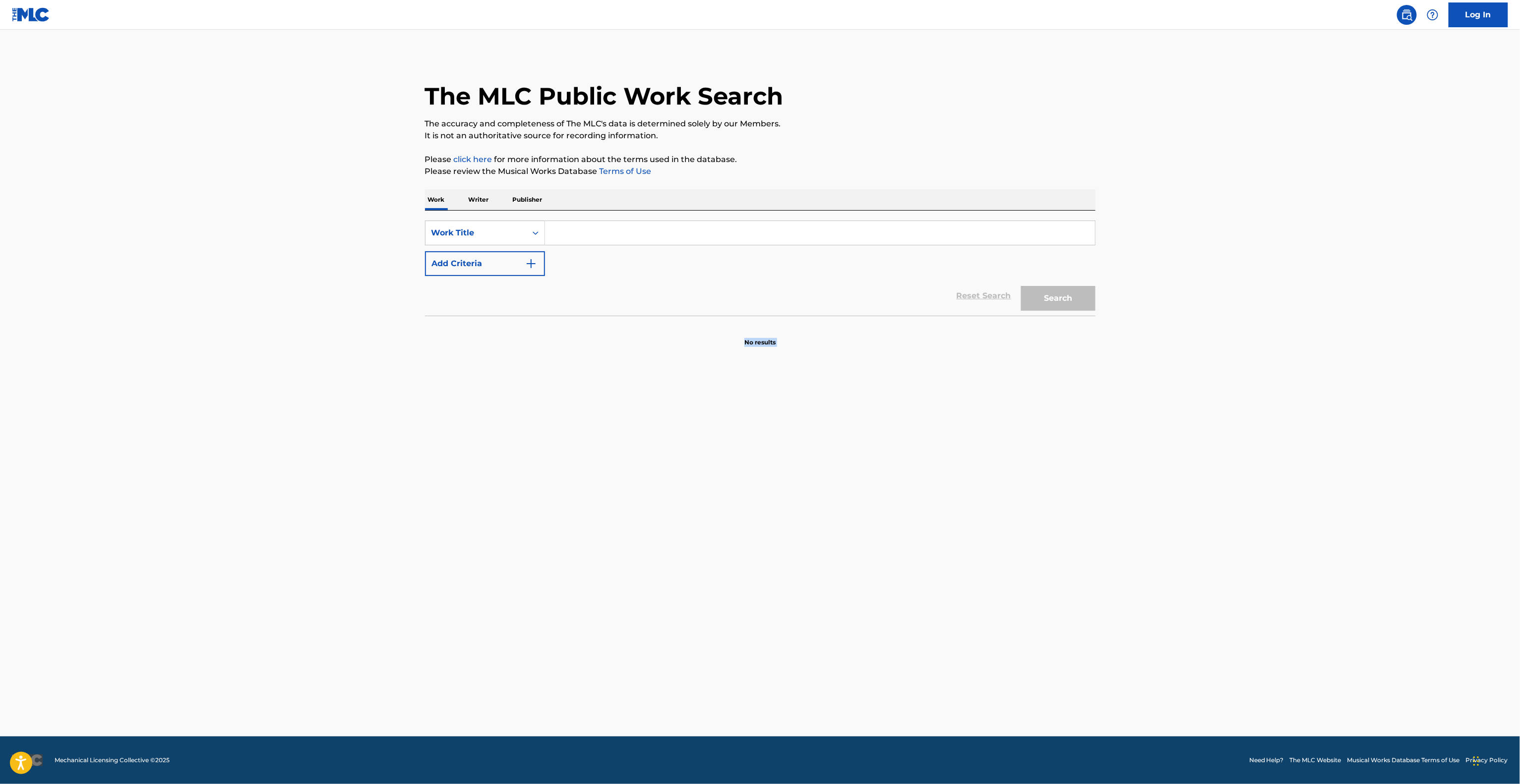
click at [0, 580] on main "The MLC Public Work Search The accuracy and completeness of The MLC's data is d…" at bounding box center [760, 383] width 1520 height 707
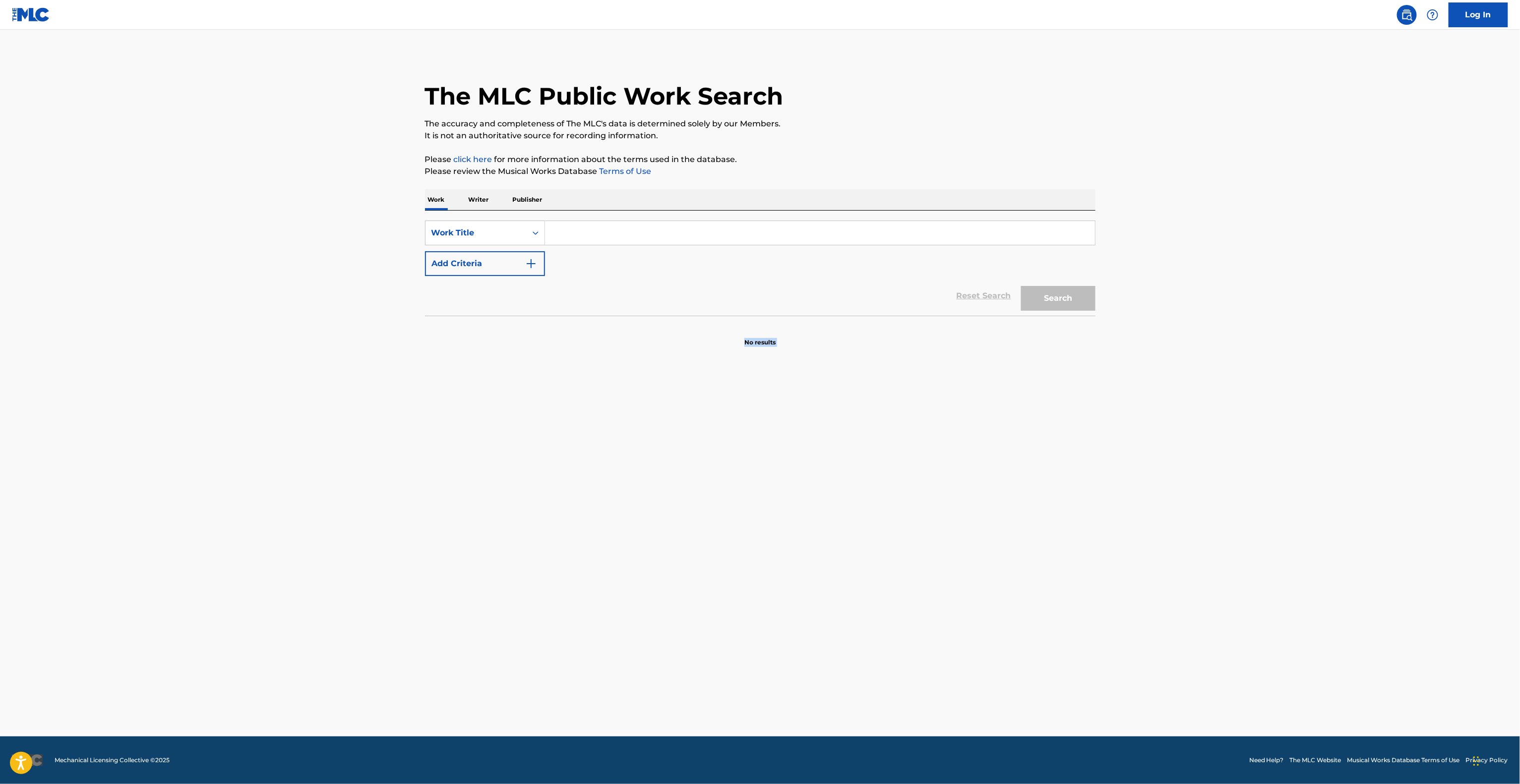
click at [0, 580] on main "The MLC Public Work Search The accuracy and completeness of The MLC's data is d…" at bounding box center [760, 383] width 1520 height 707
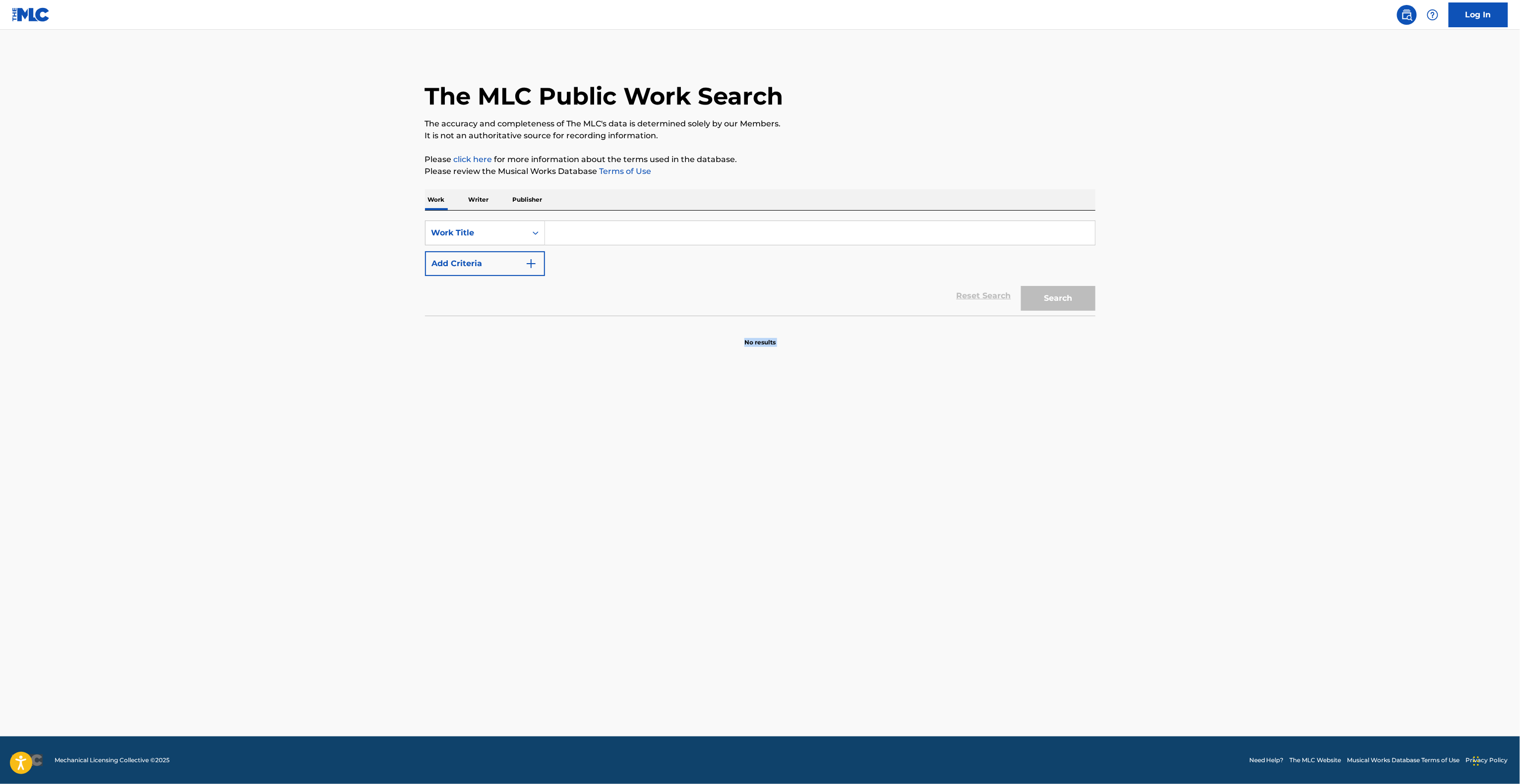
click at [0, 580] on main "The MLC Public Work Search The accuracy and completeness of The MLC's data is d…" at bounding box center [760, 383] width 1520 height 707
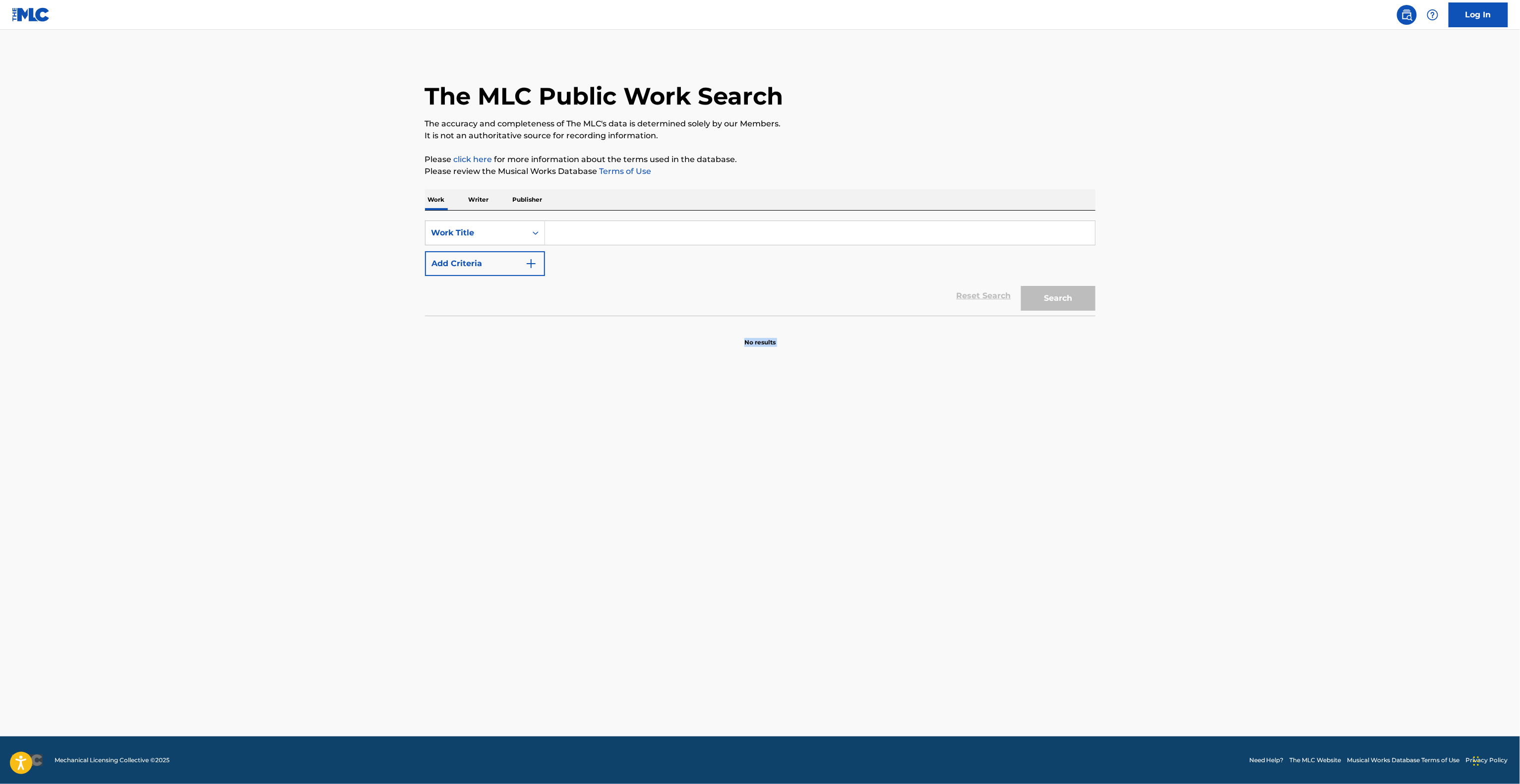
click at [0, 580] on main "The MLC Public Work Search The accuracy and completeness of The MLC's data is d…" at bounding box center [760, 383] width 1520 height 707
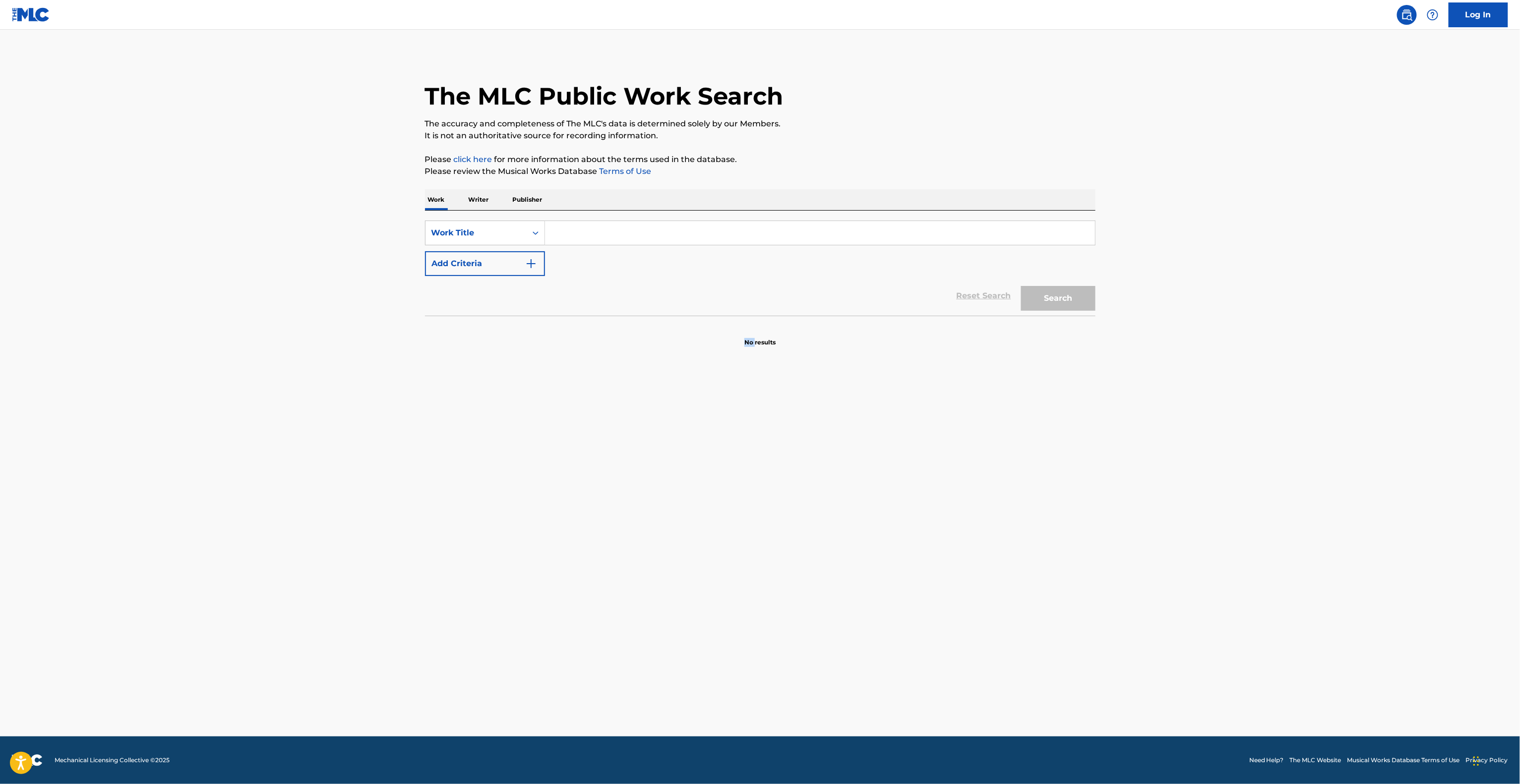
click at [0, 580] on main "The MLC Public Work Search The accuracy and completeness of The MLC's data is d…" at bounding box center [760, 383] width 1520 height 707
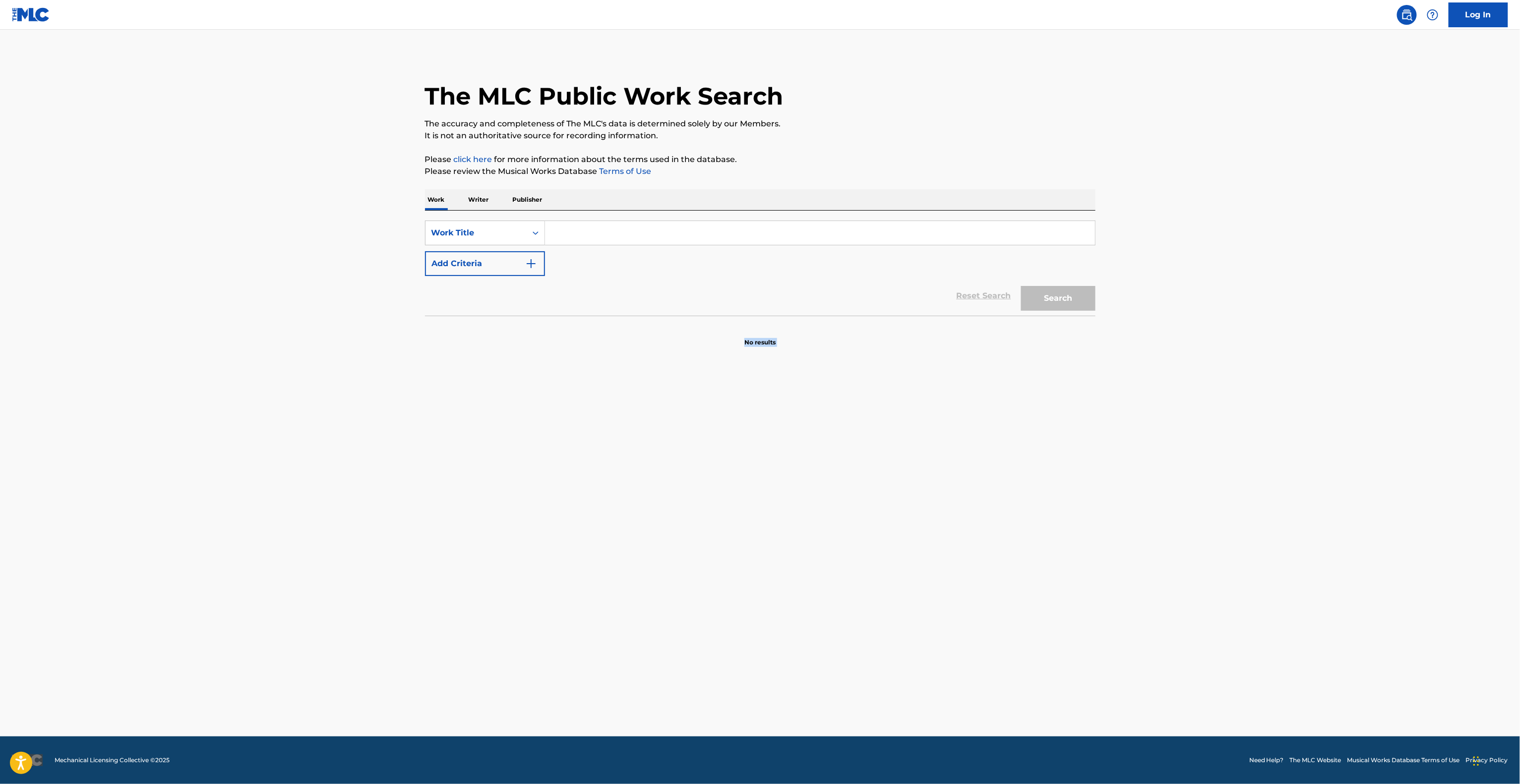
click at [0, 580] on main "The MLC Public Work Search The accuracy and completeness of The MLC's data is d…" at bounding box center [760, 383] width 1520 height 707
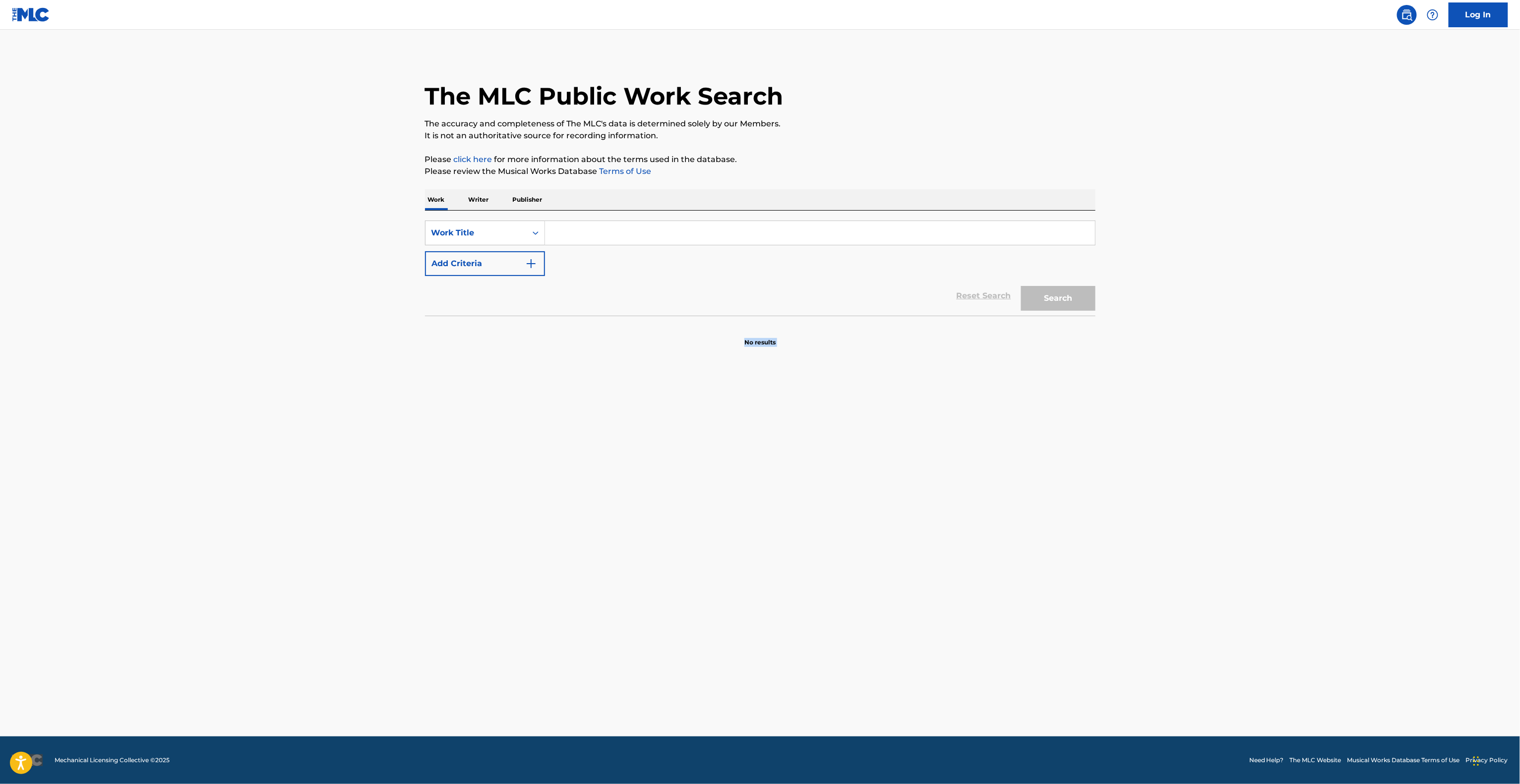
click at [0, 580] on main "The MLC Public Work Search The accuracy and completeness of The MLC's data is d…" at bounding box center [760, 383] width 1520 height 707
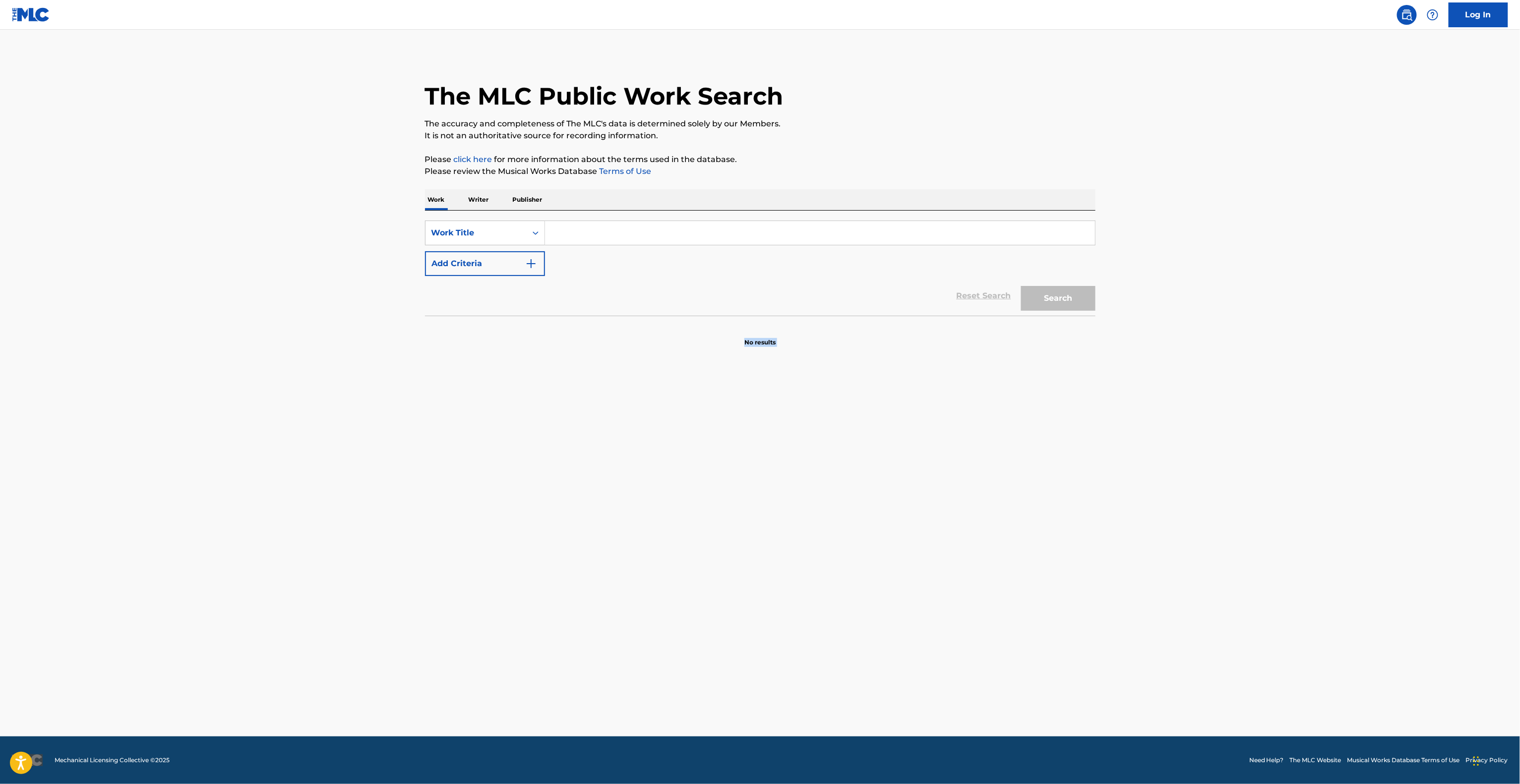
click at [0, 580] on main "The MLC Public Work Search The accuracy and completeness of The MLC's data is d…" at bounding box center [760, 383] width 1520 height 707
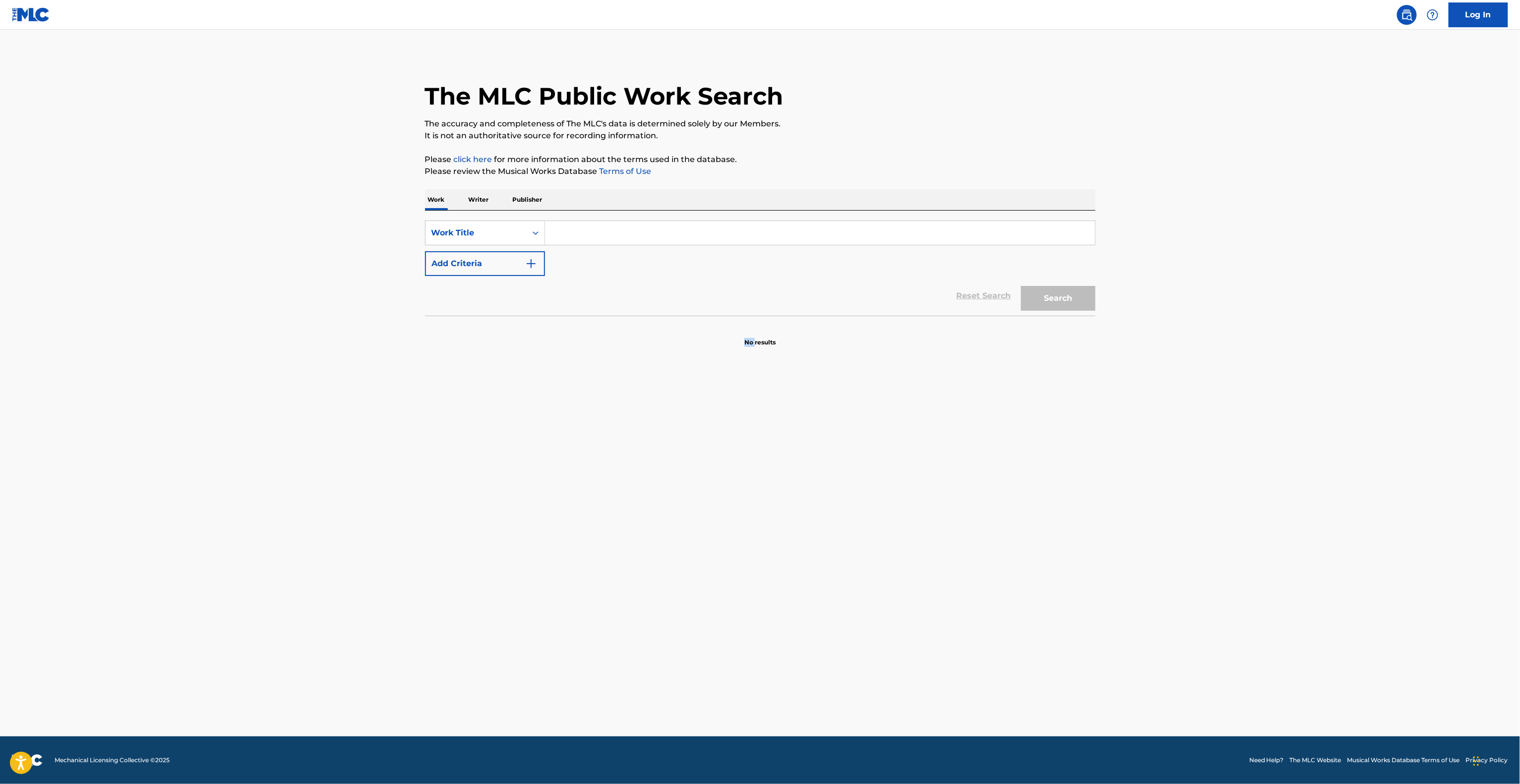
click at [0, 580] on main "The MLC Public Work Search The accuracy and completeness of The MLC's data is d…" at bounding box center [760, 383] width 1520 height 707
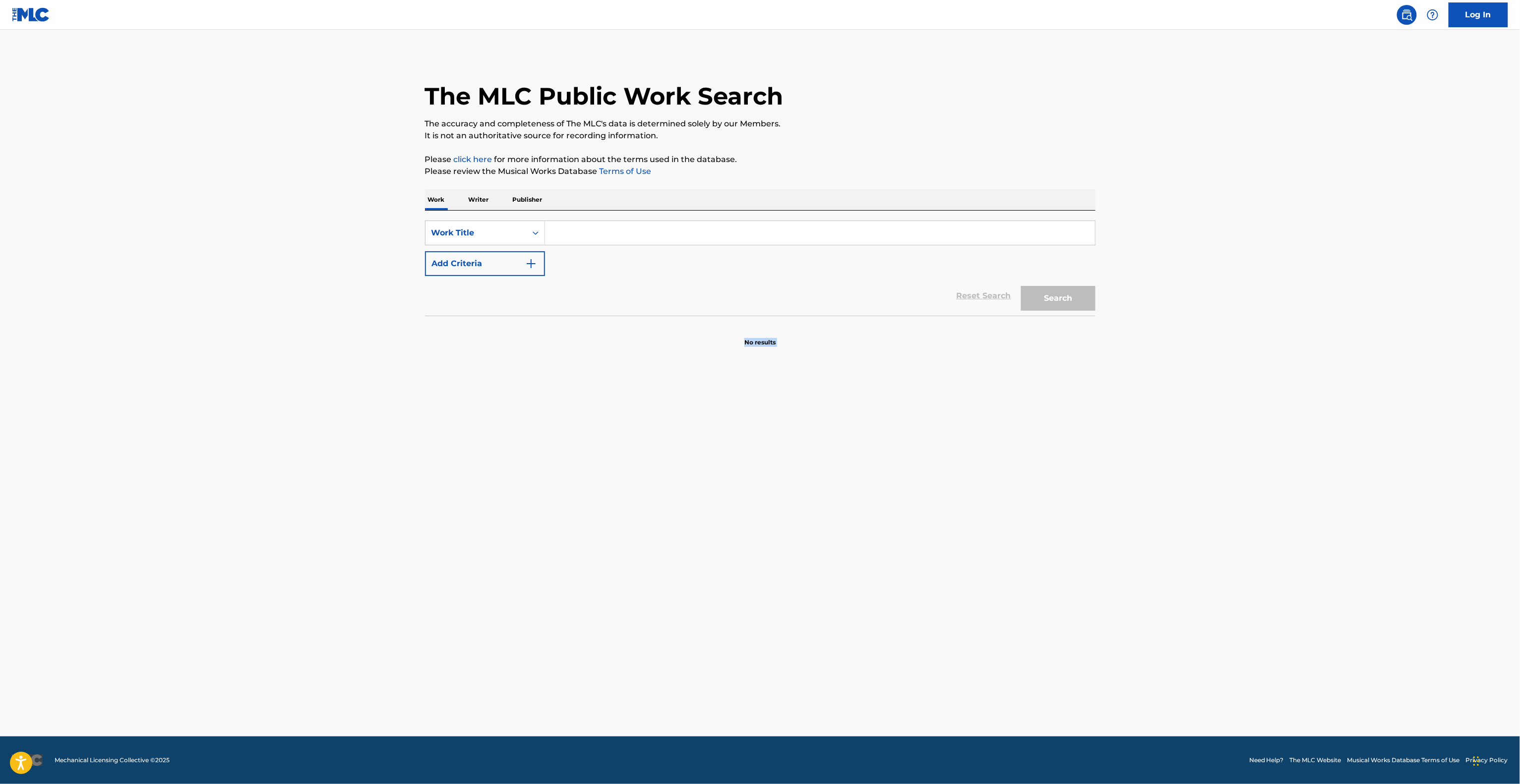
click at [0, 580] on main "The MLC Public Work Search The accuracy and completeness of The MLC's data is d…" at bounding box center [760, 383] width 1520 height 707
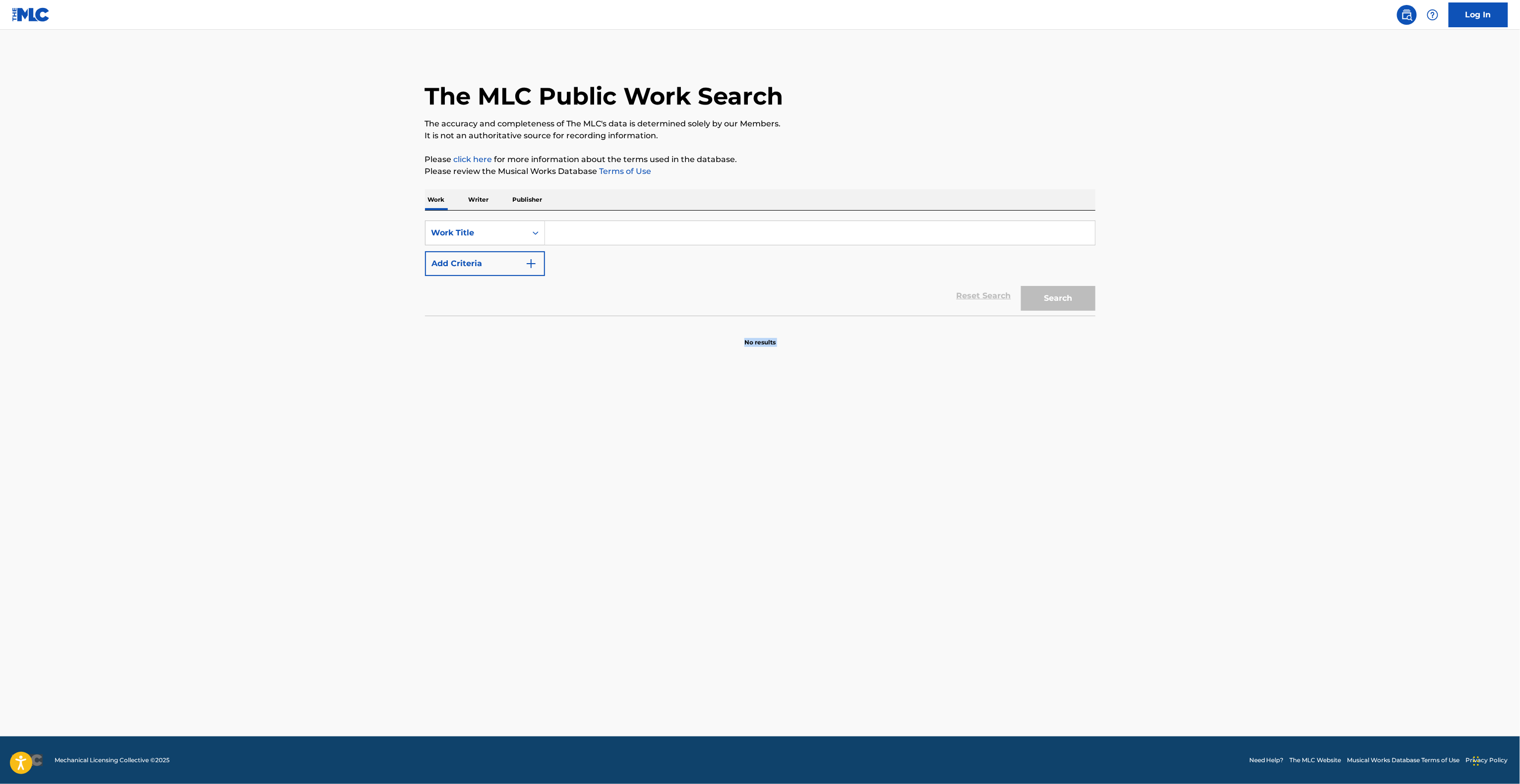
click at [0, 580] on main "The MLC Public Work Search The accuracy and completeness of The MLC's data is d…" at bounding box center [760, 383] width 1520 height 707
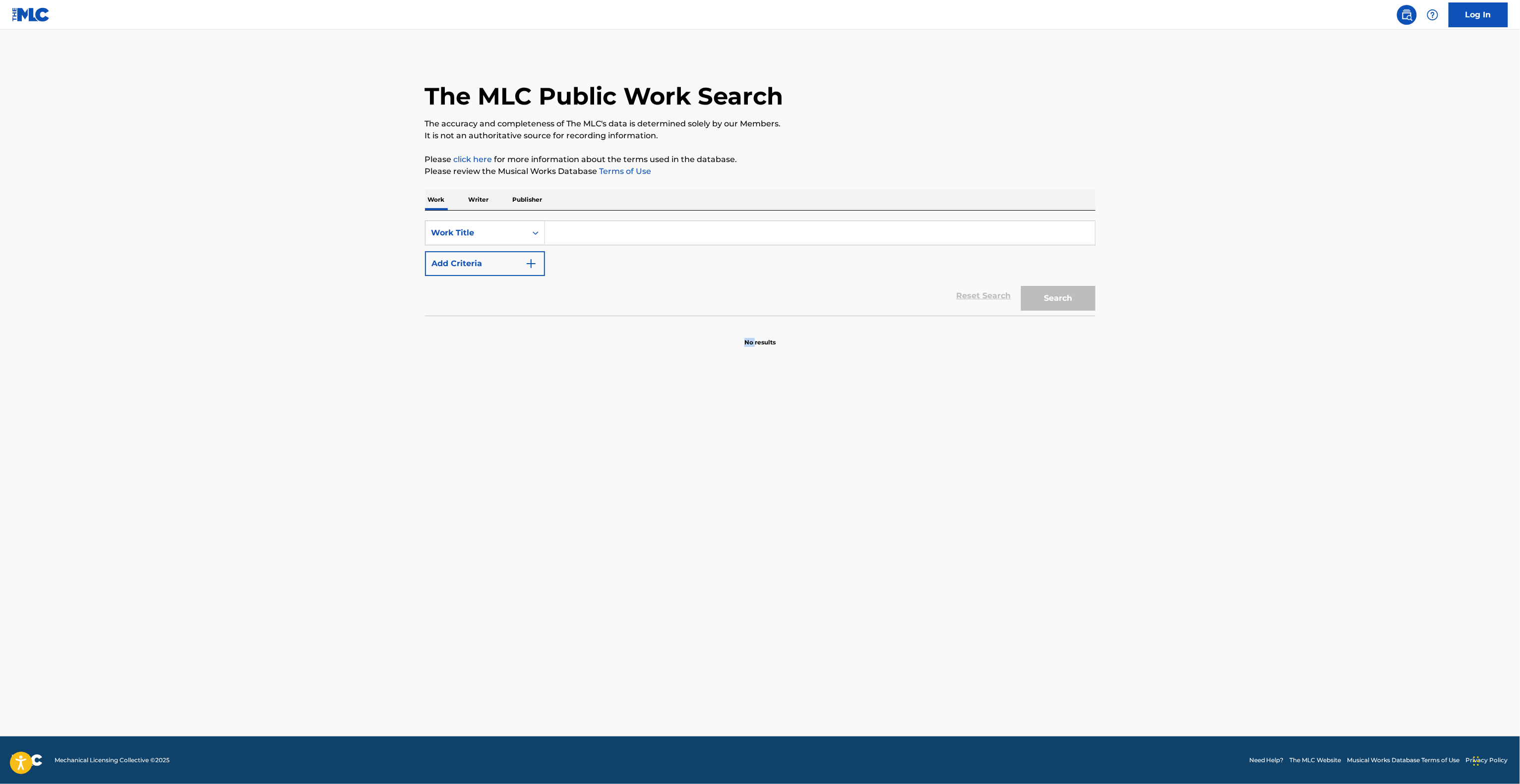
click at [0, 580] on main "The MLC Public Work Search The accuracy and completeness of The MLC's data is d…" at bounding box center [760, 383] width 1520 height 707
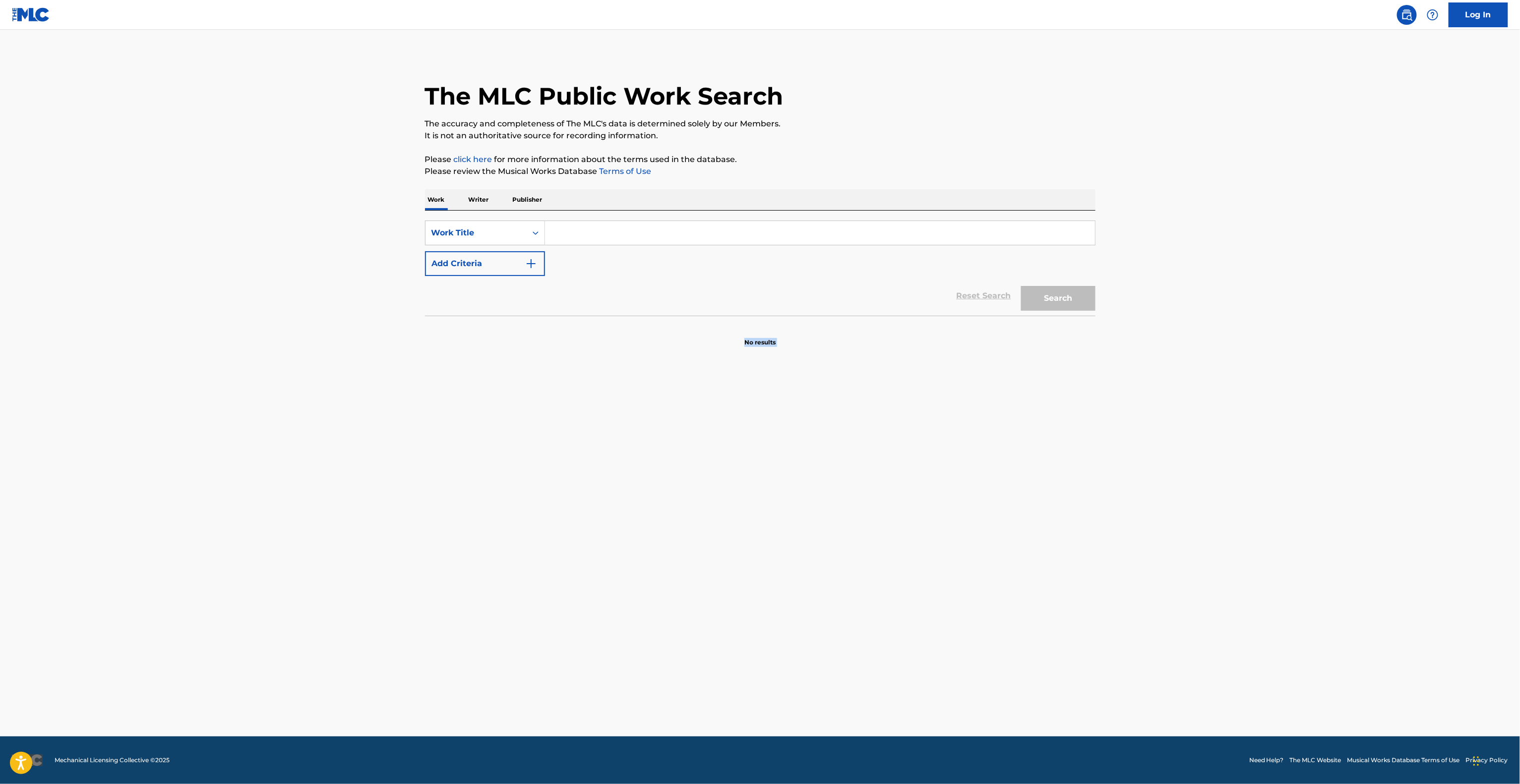
click at [0, 580] on main "The MLC Public Work Search The accuracy and completeness of The MLC's data is d…" at bounding box center [760, 383] width 1520 height 707
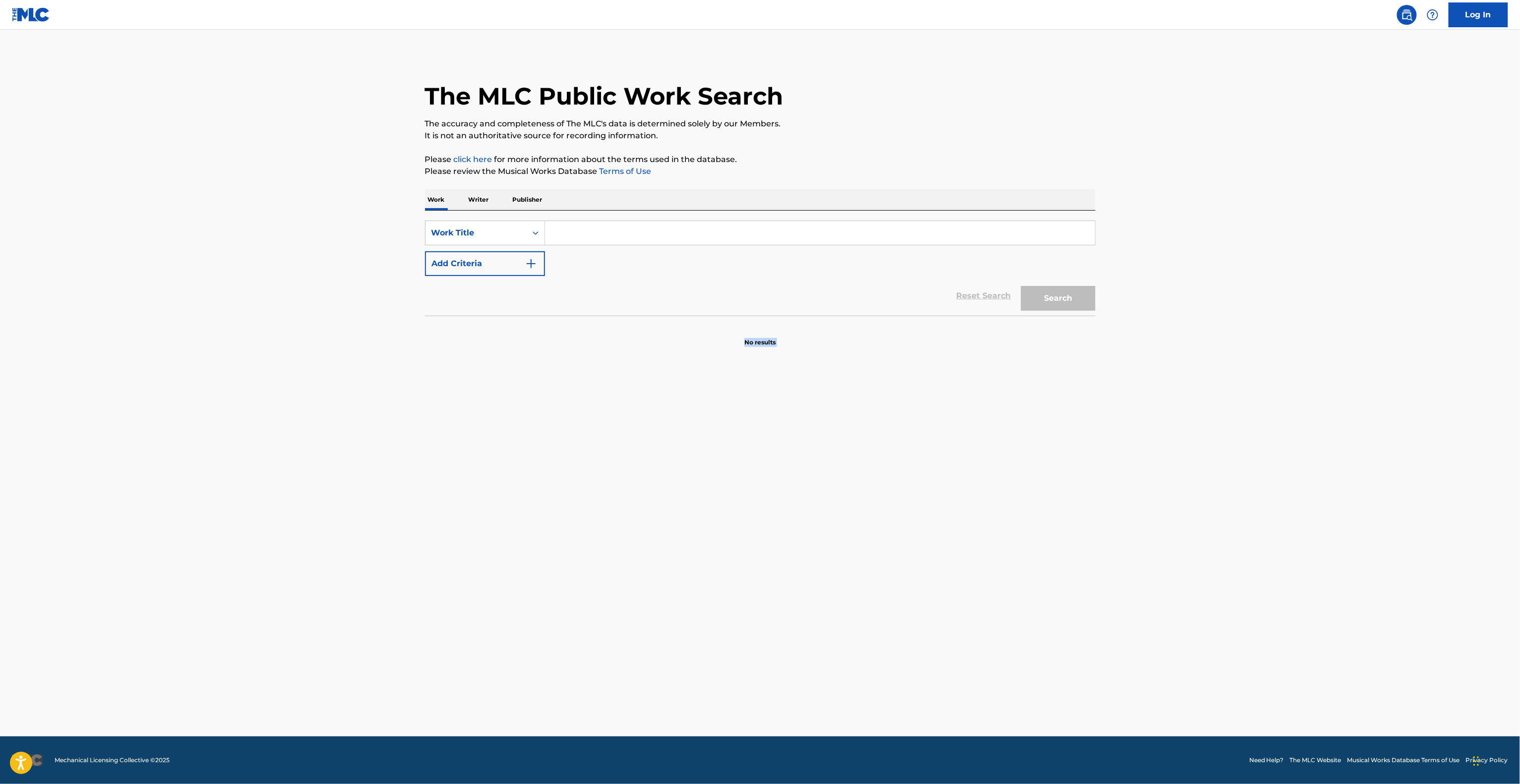
click at [0, 580] on main "The MLC Public Work Search The accuracy and completeness of The MLC's data is d…" at bounding box center [760, 383] width 1520 height 707
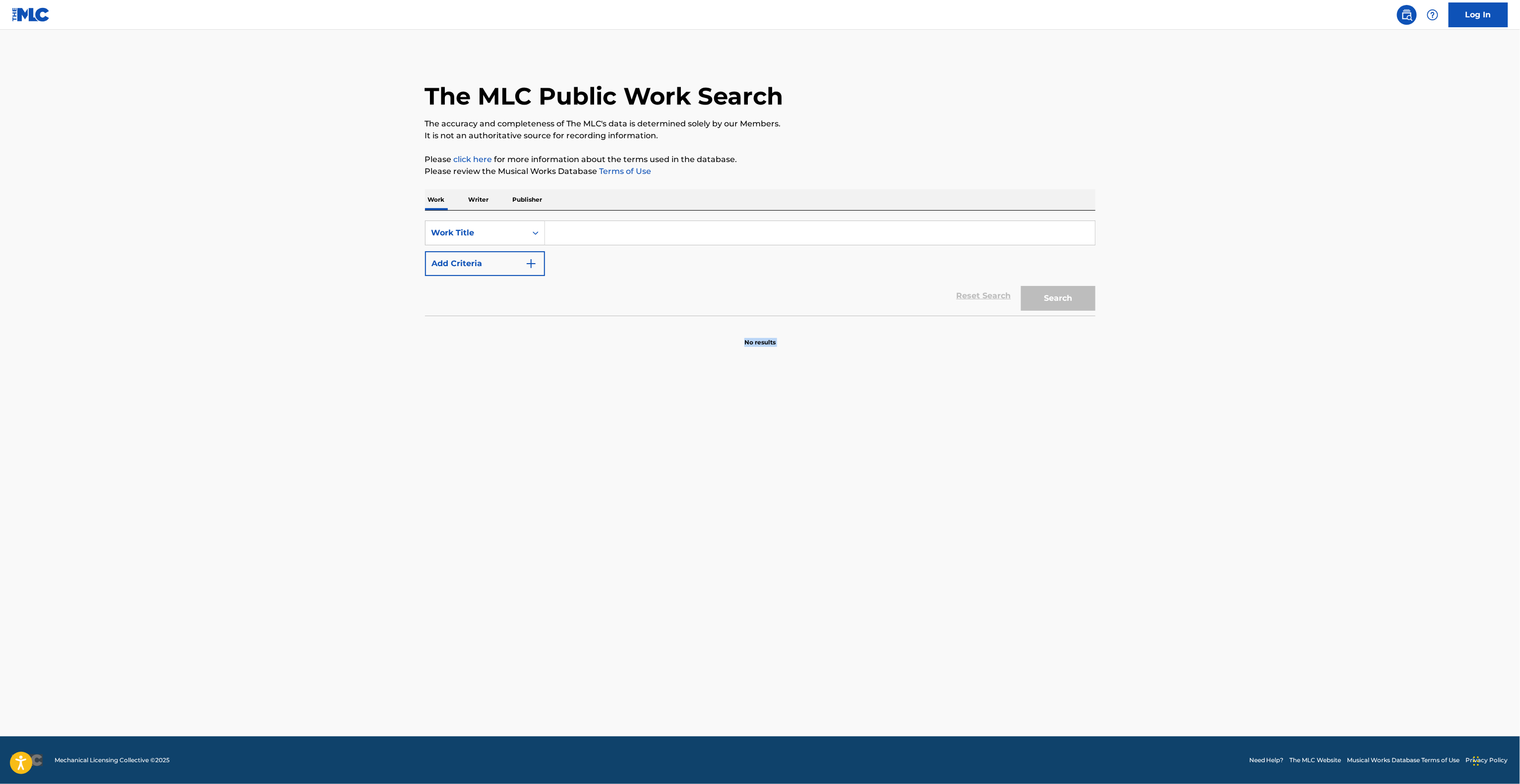
click at [0, 580] on main "The MLC Public Work Search The accuracy and completeness of The MLC's data is d…" at bounding box center [760, 383] width 1520 height 707
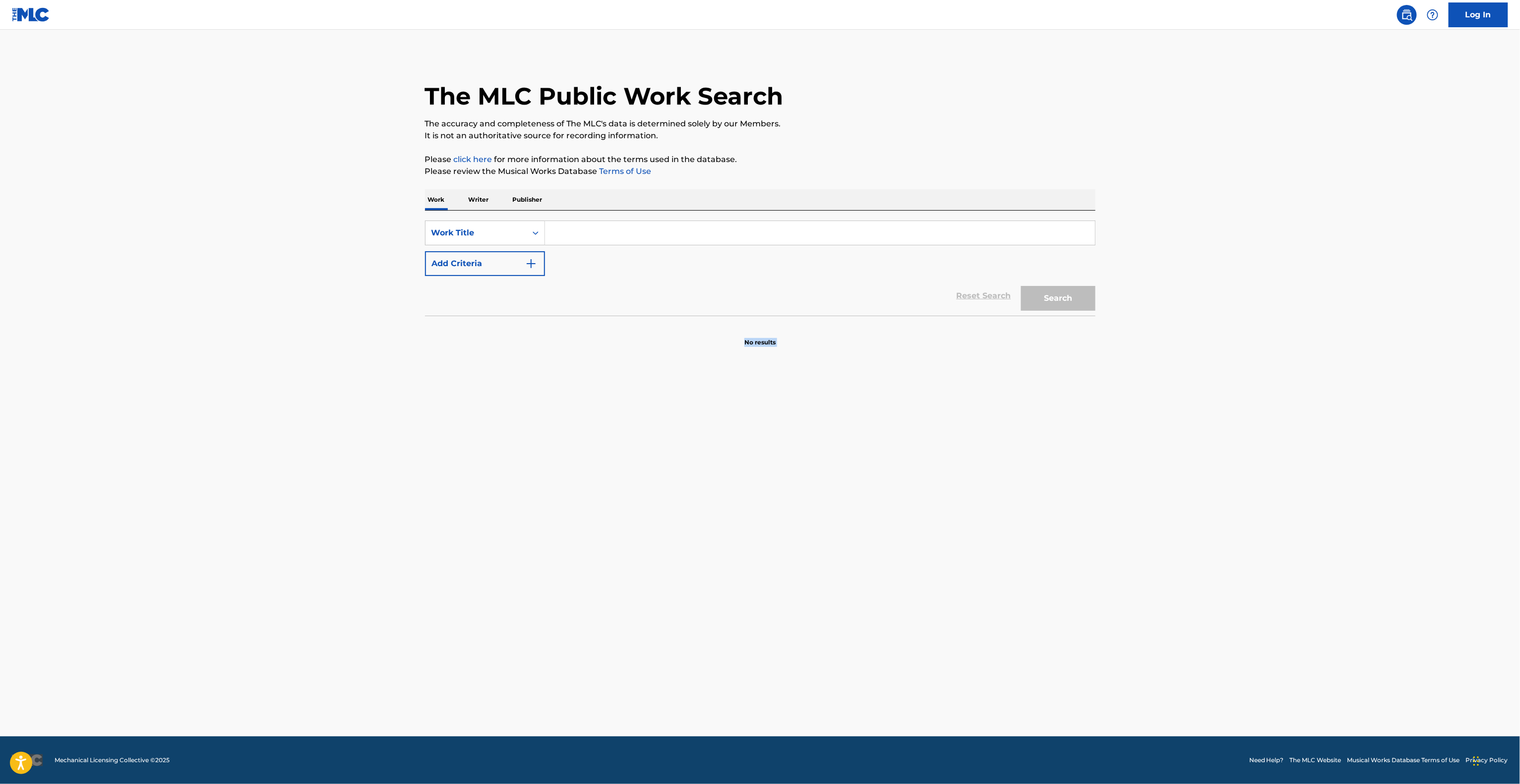
click at [0, 580] on main "The MLC Public Work Search The accuracy and completeness of The MLC's data is d…" at bounding box center [760, 383] width 1520 height 707
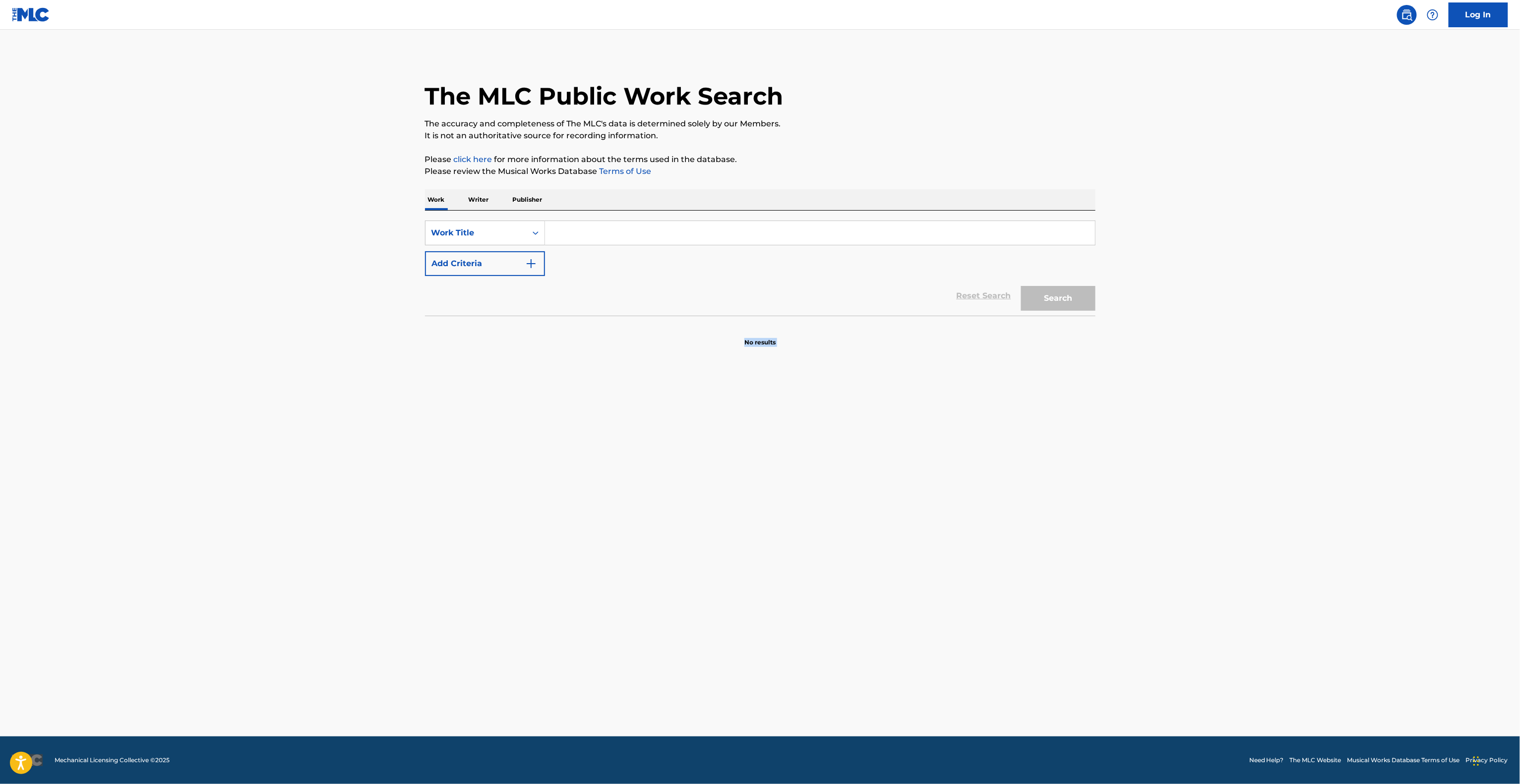
click at [0, 580] on main "The MLC Public Work Search The accuracy and completeness of The MLC's data is d…" at bounding box center [760, 383] width 1520 height 707
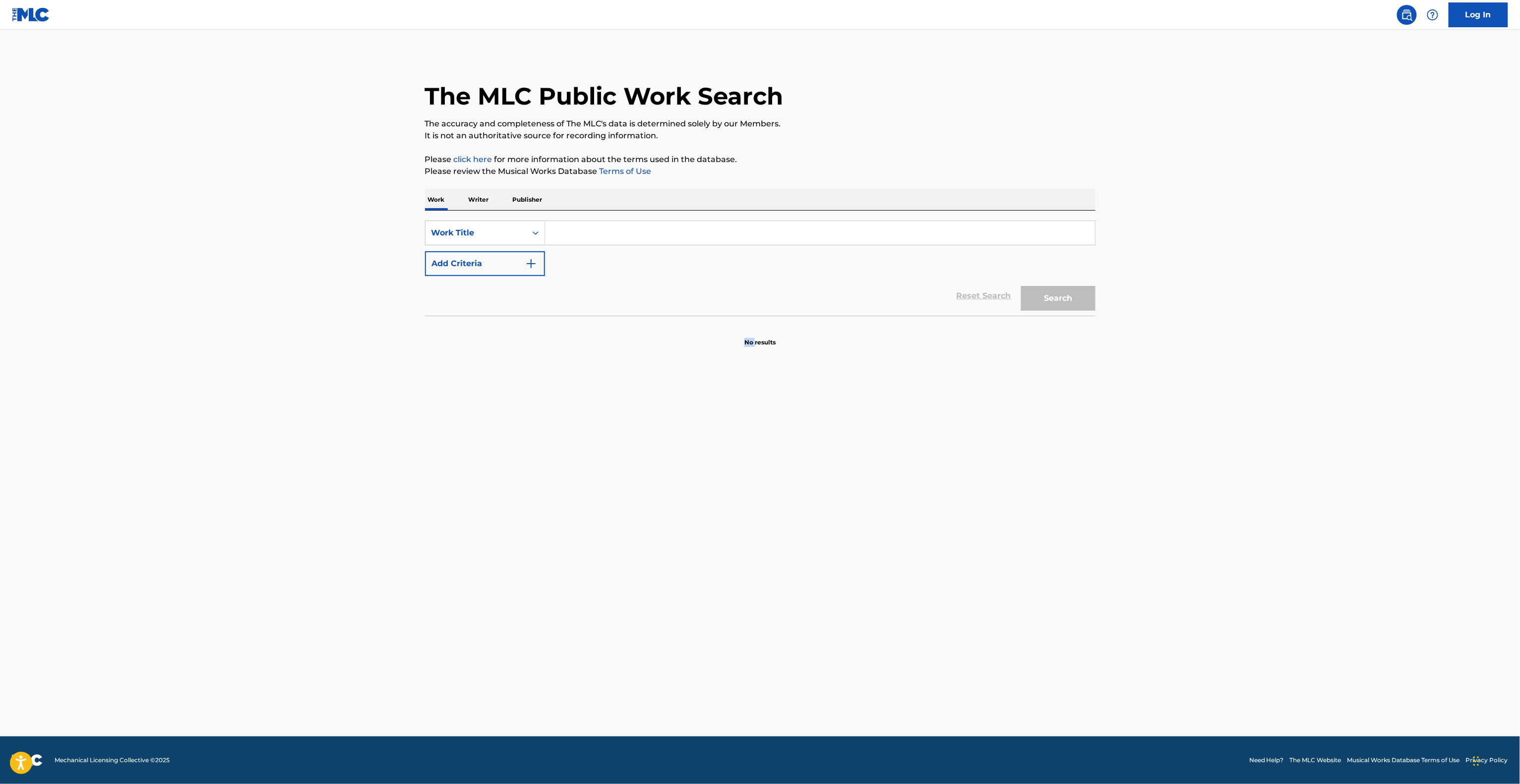
click at [0, 580] on main "The MLC Public Work Search The accuracy and completeness of The MLC's data is d…" at bounding box center [760, 383] width 1520 height 707
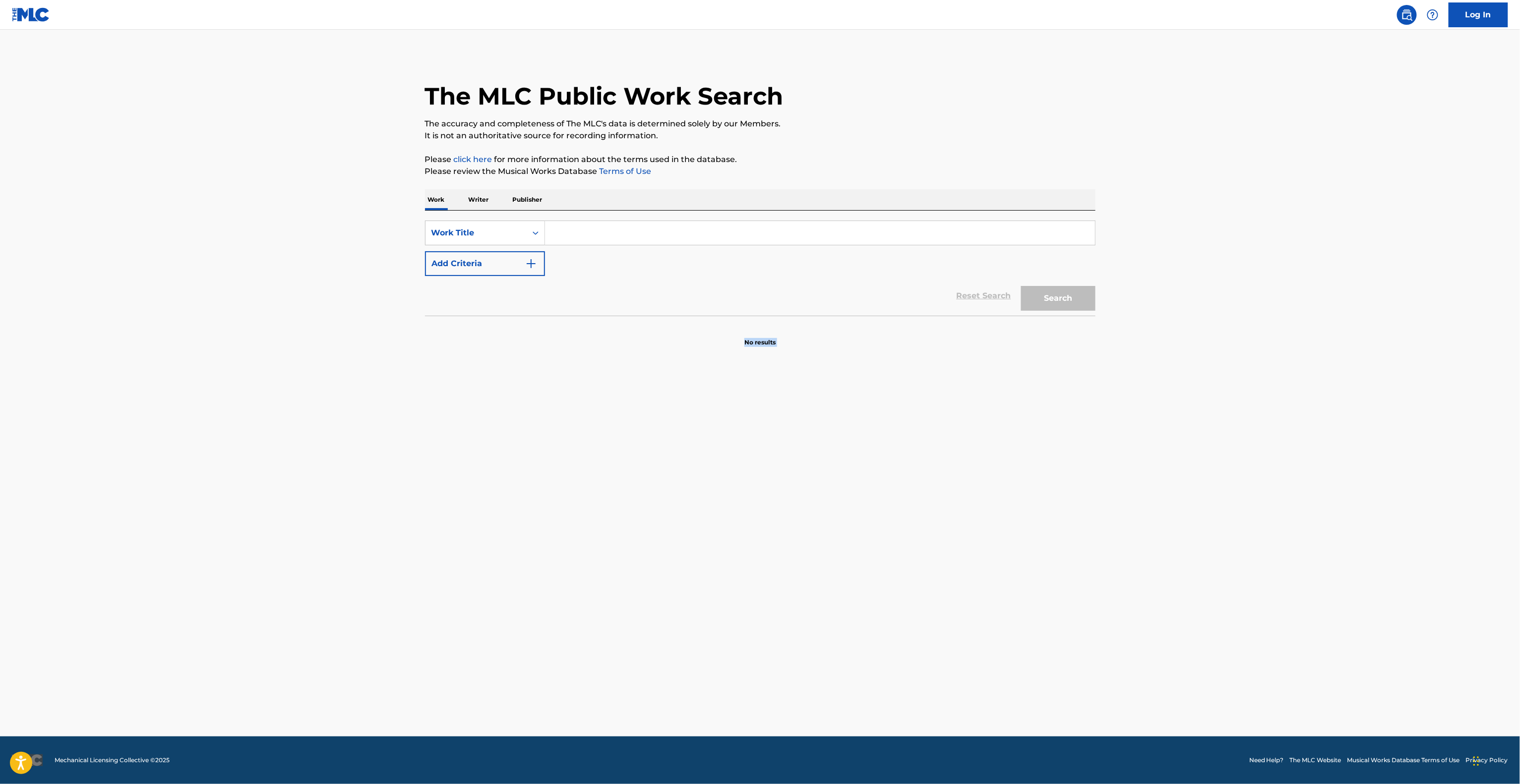
click at [0, 580] on main "The MLC Public Work Search The accuracy and completeness of The MLC's data is d…" at bounding box center [760, 383] width 1520 height 707
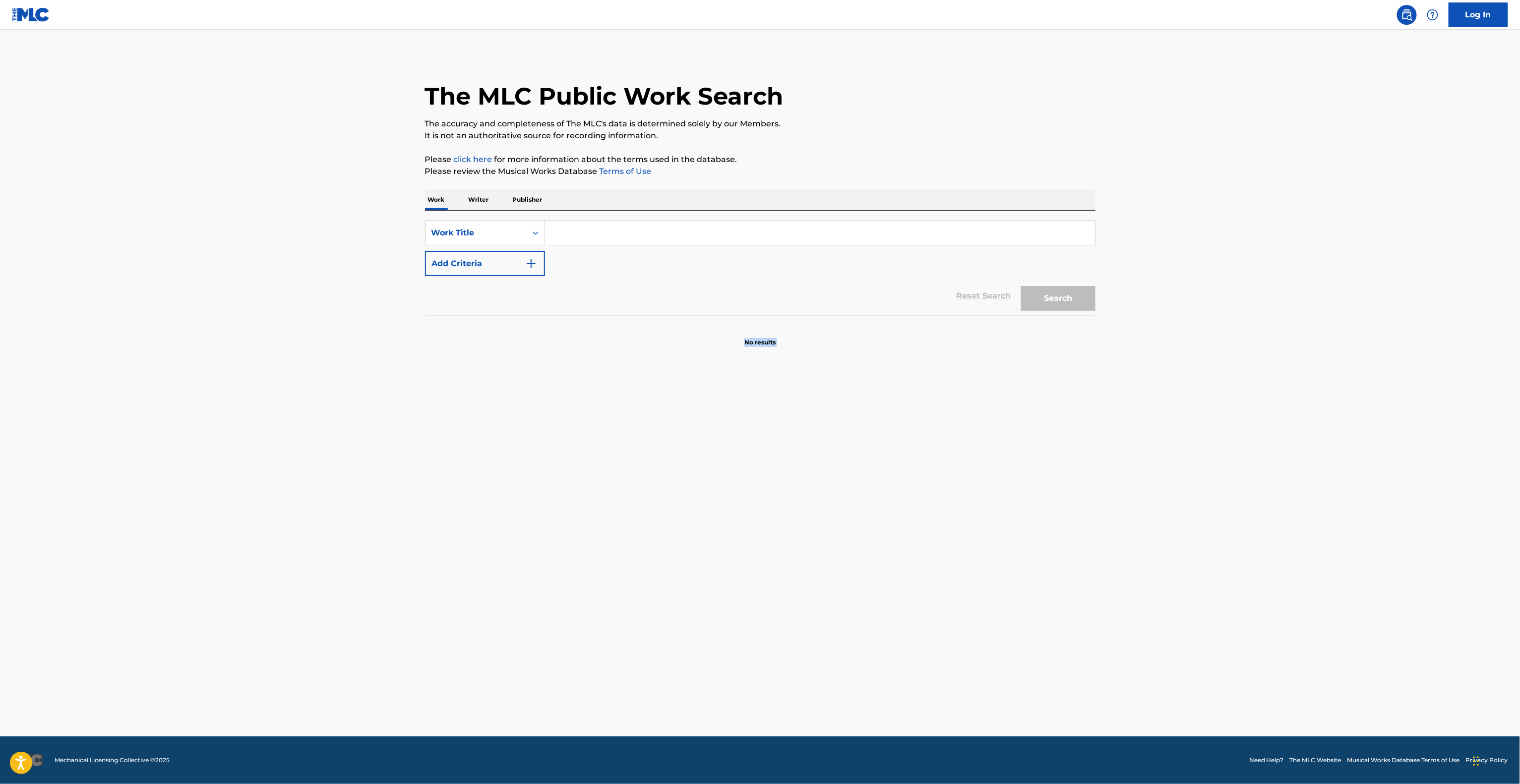
click at [0, 580] on main "The MLC Public Work Search The accuracy and completeness of The MLC's data is d…" at bounding box center [760, 383] width 1520 height 707
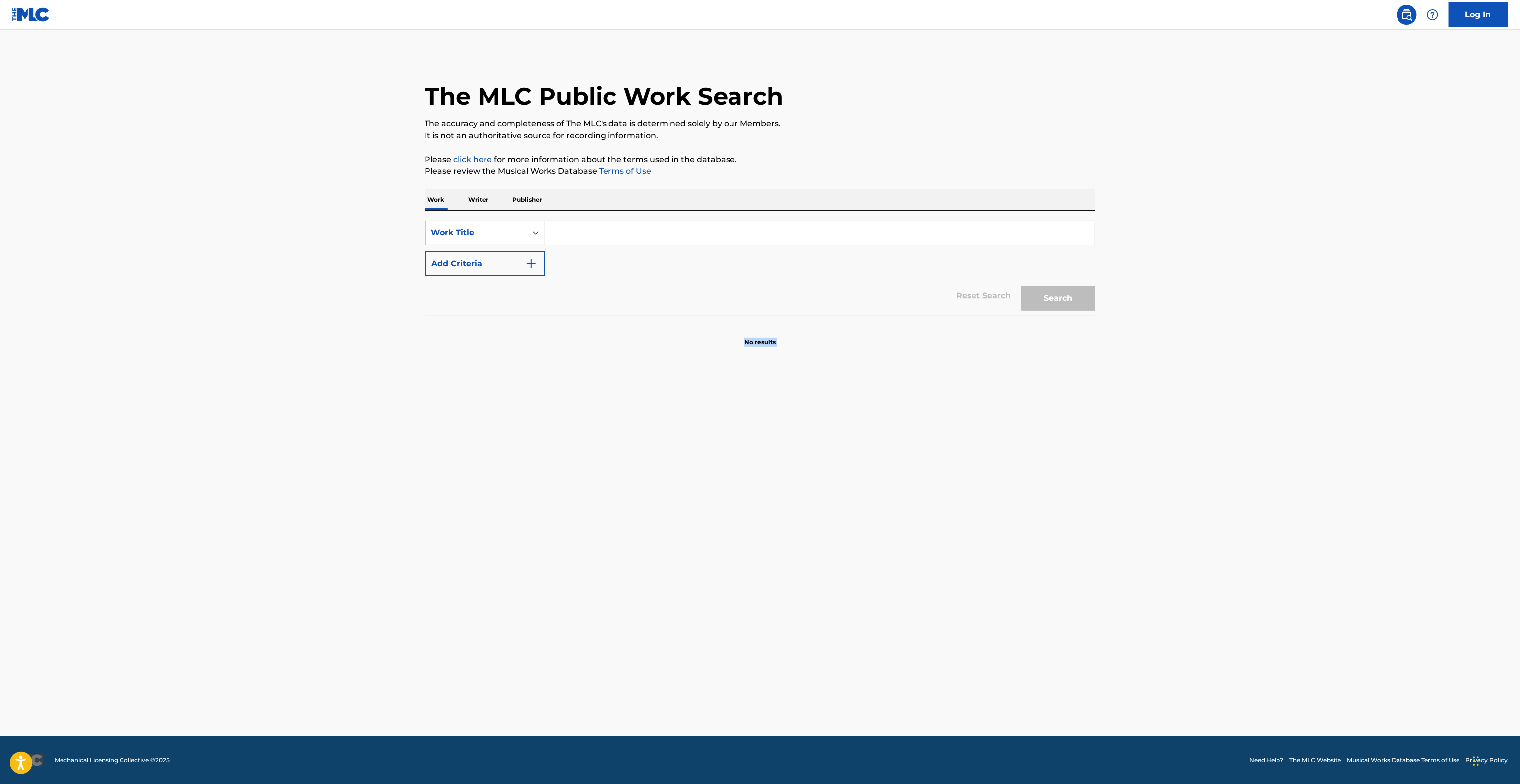
click at [0, 580] on main "The MLC Public Work Search The accuracy and completeness of The MLC's data is d…" at bounding box center [760, 383] width 1520 height 707
